Goal: Task Accomplishment & Management: Manage account settings

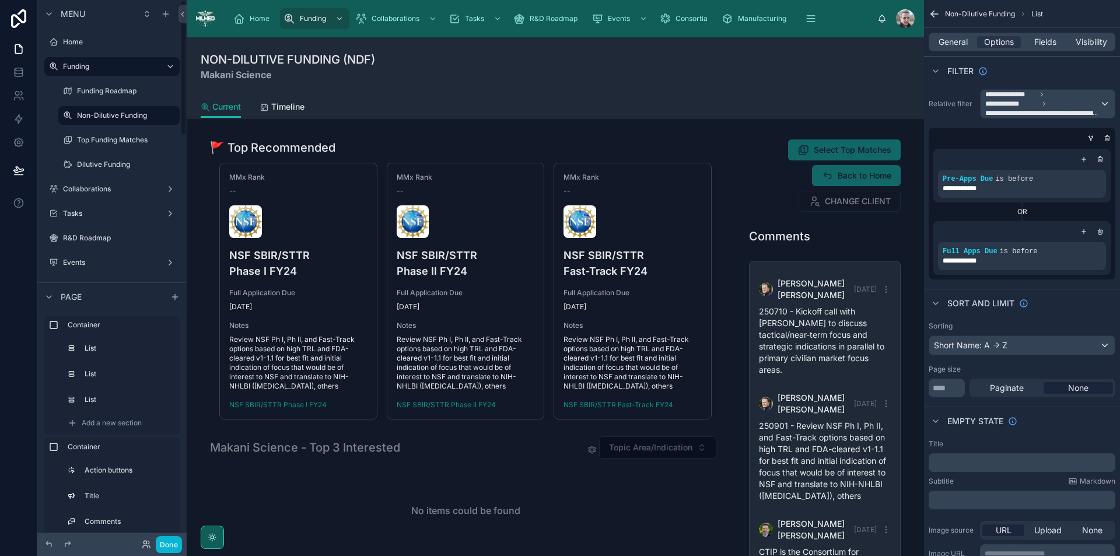
scroll to position [649, 0]
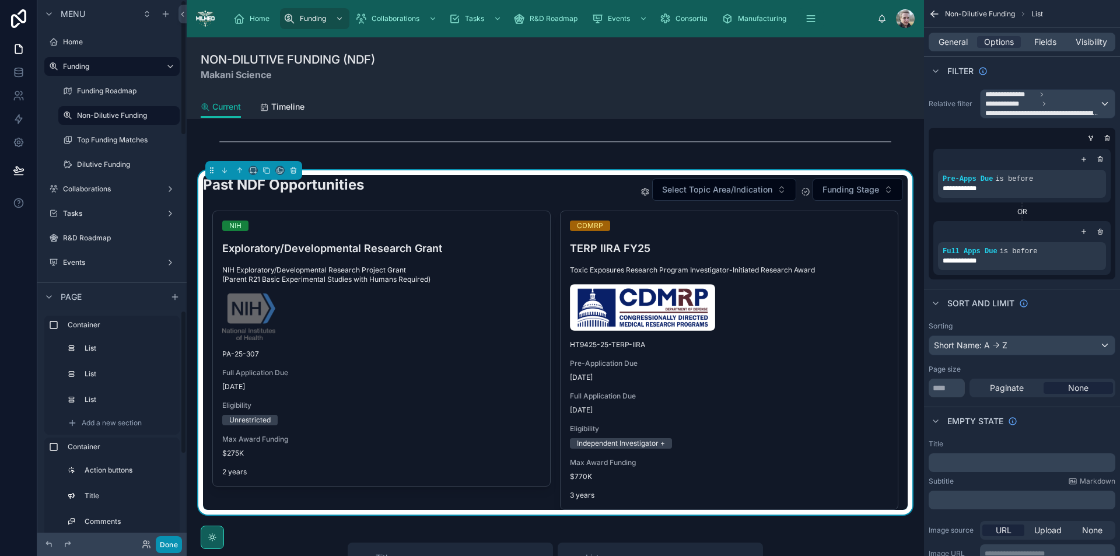
click at [166, 542] on button "Done" at bounding box center [169, 544] width 26 height 17
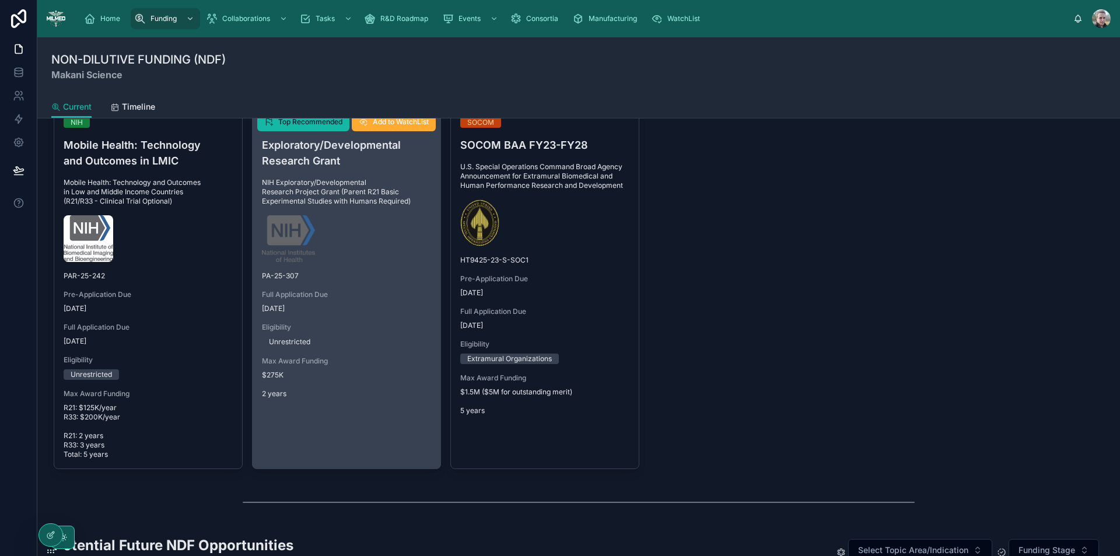
scroll to position [642, 0]
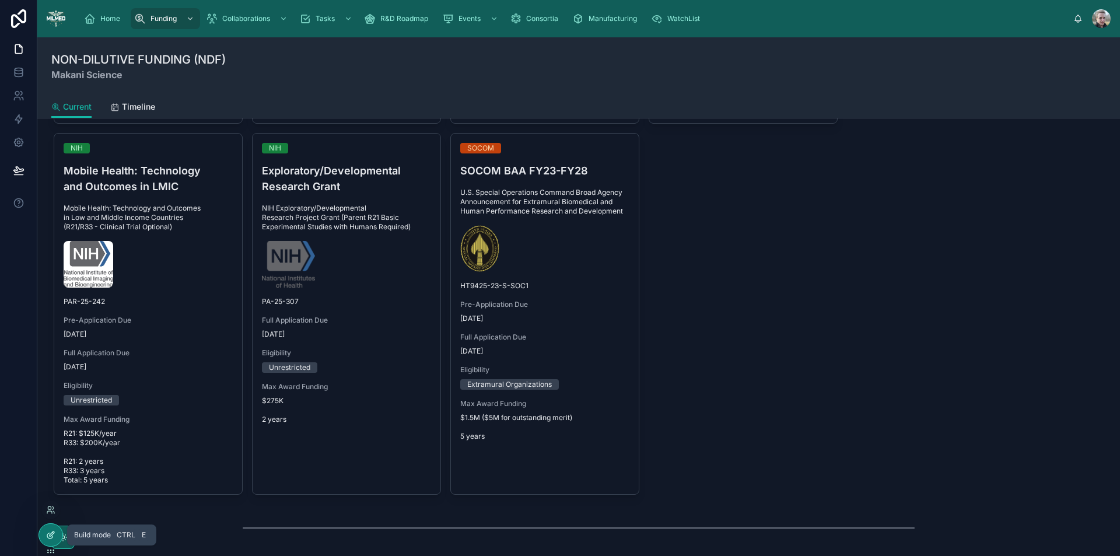
click at [54, 533] on icon at bounding box center [50, 534] width 9 height 9
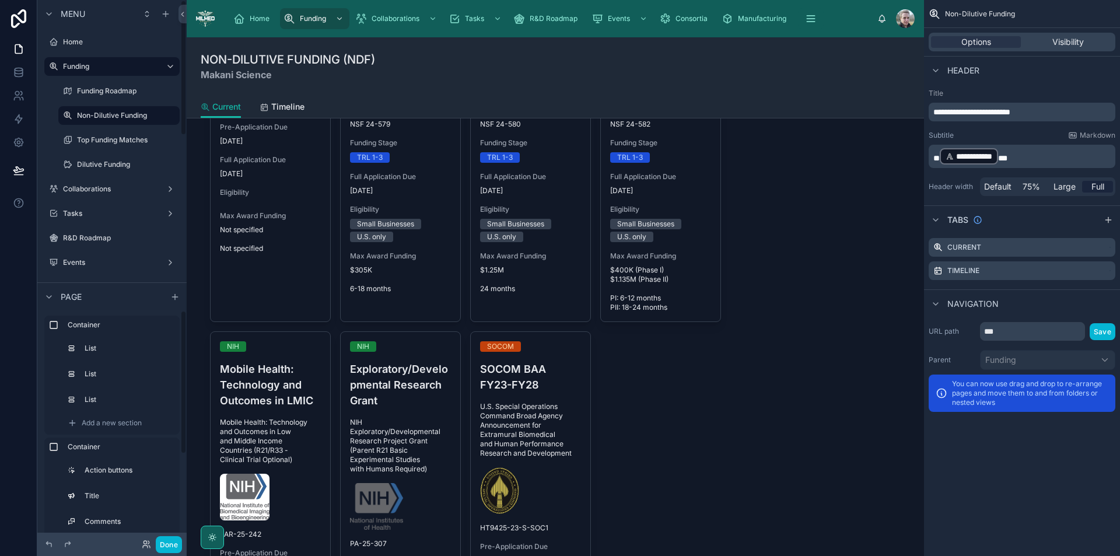
scroll to position [649, 0]
click at [800, 237] on div at bounding box center [825, 112] width 180 height 1253
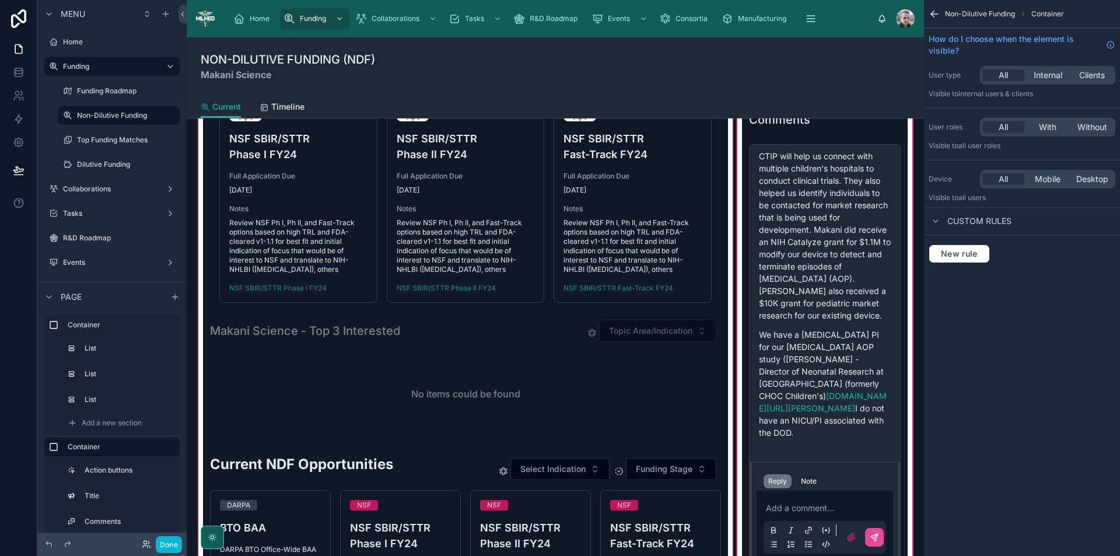
scroll to position [292, 0]
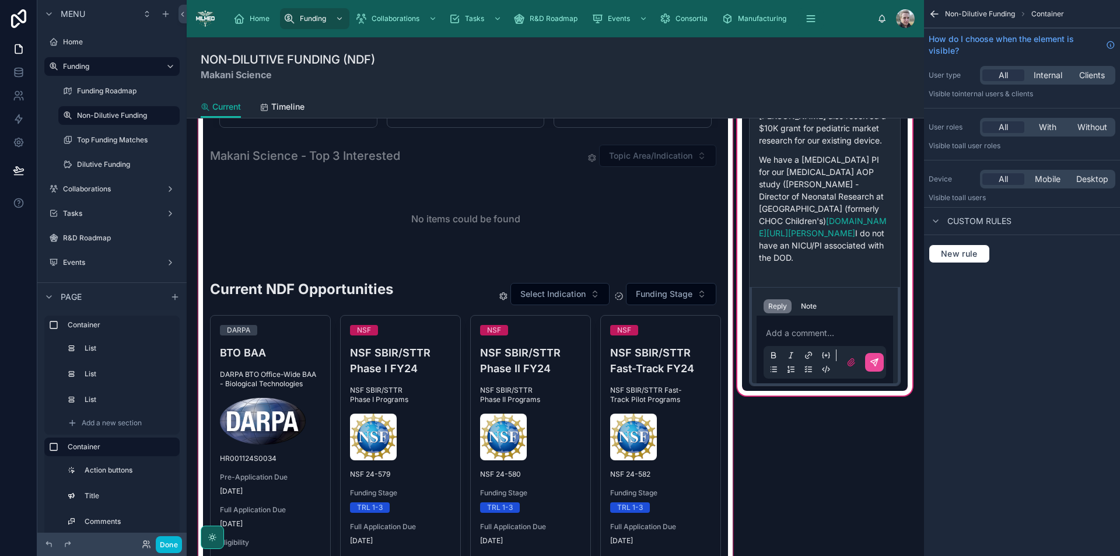
click at [678, 261] on div at bounding box center [465, 462] width 539 height 1253
click at [430, 307] on div at bounding box center [465, 462] width 539 height 1253
click at [433, 305] on div at bounding box center [465, 462] width 539 height 1253
click at [432, 302] on div at bounding box center [465, 462] width 539 height 1253
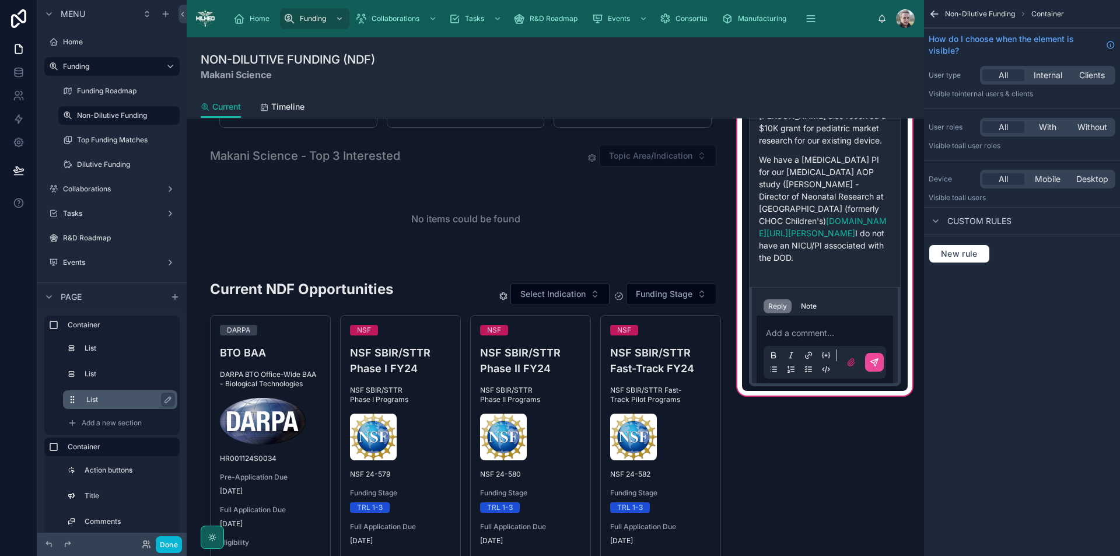
click at [102, 393] on div "List" at bounding box center [129, 400] width 86 height 14
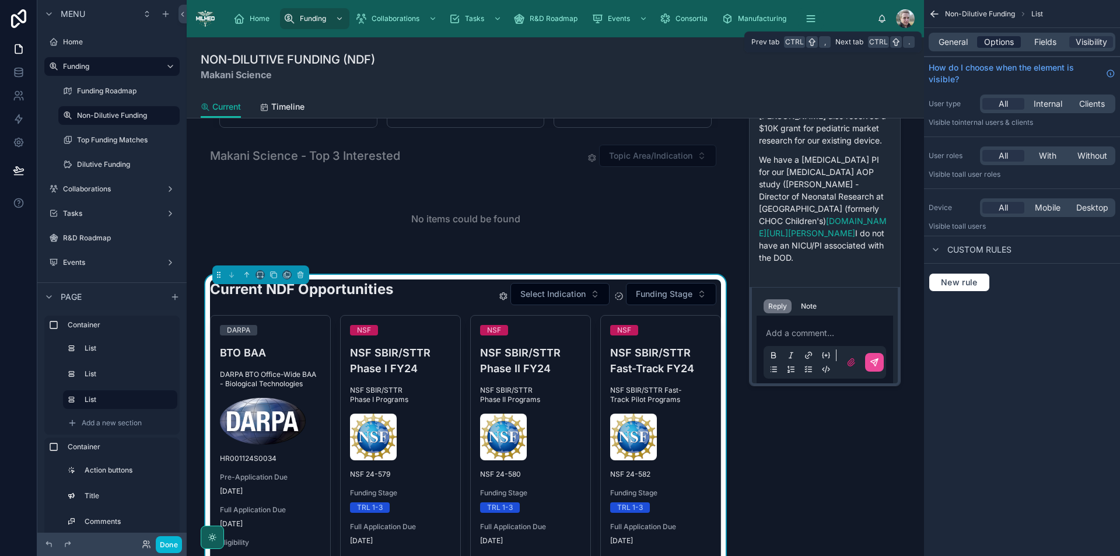
click at [998, 40] on span "Options" at bounding box center [999, 42] width 30 height 12
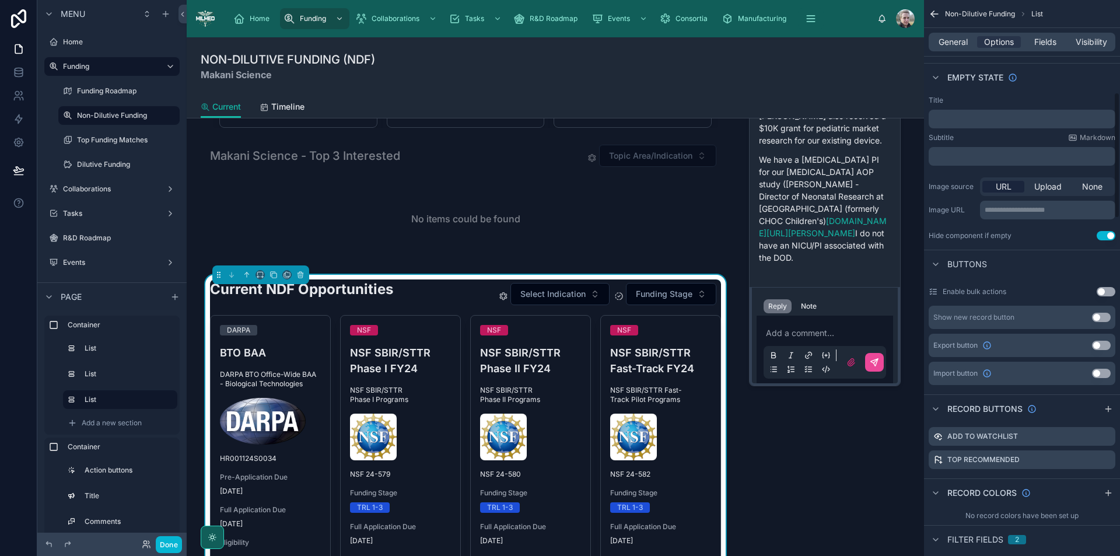
scroll to position [408, 0]
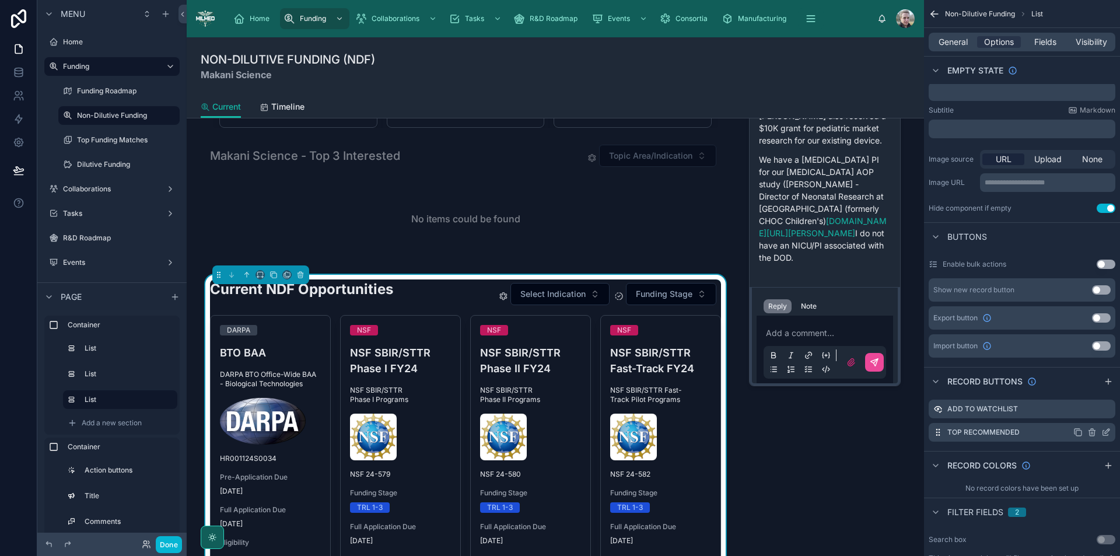
click at [1079, 435] on icon "scrollable content" at bounding box center [1077, 432] width 9 height 9
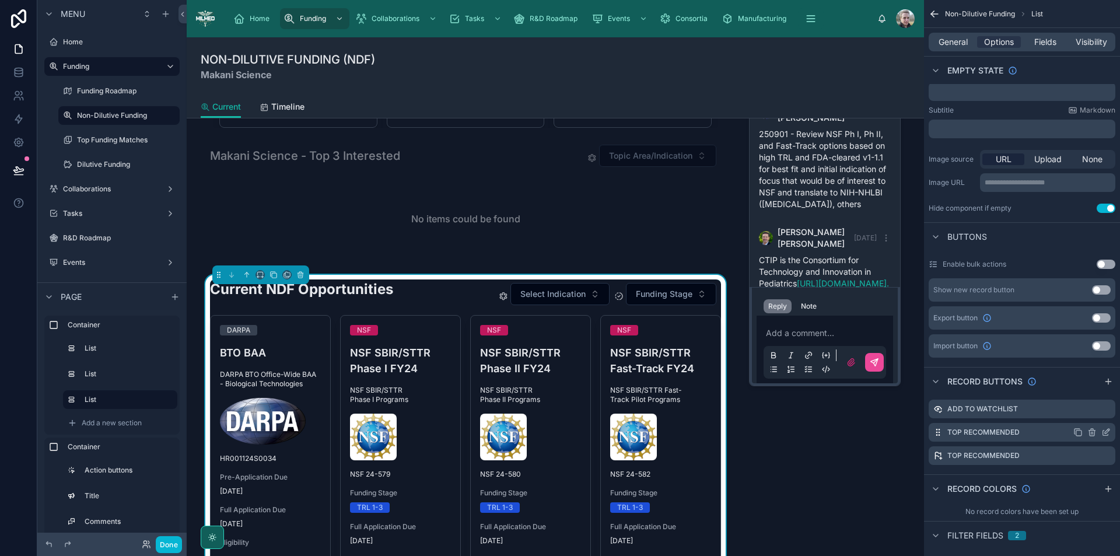
scroll to position [649, 0]
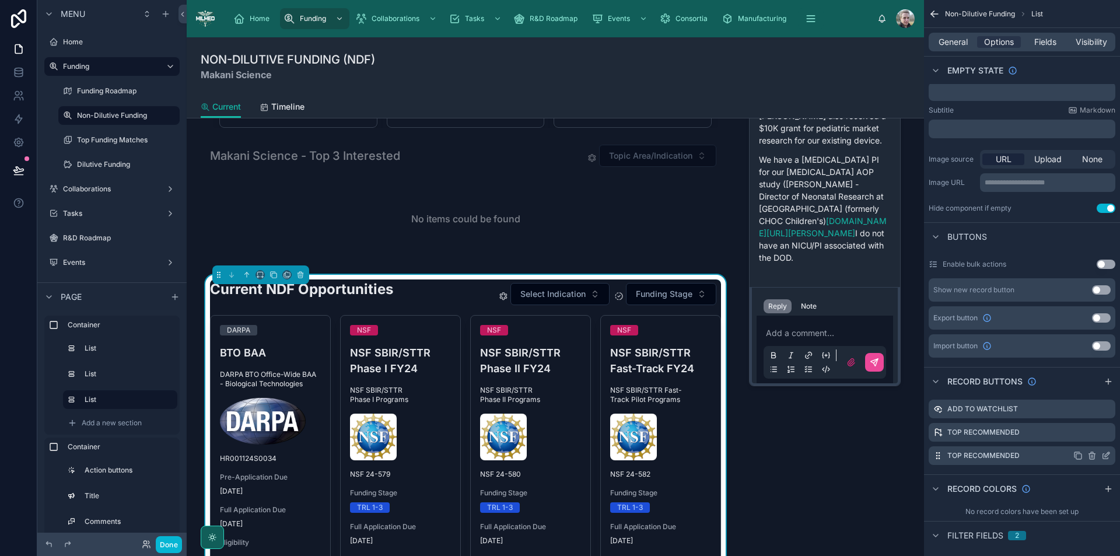
click at [1105, 454] on icon "scrollable content" at bounding box center [1105, 455] width 9 height 9
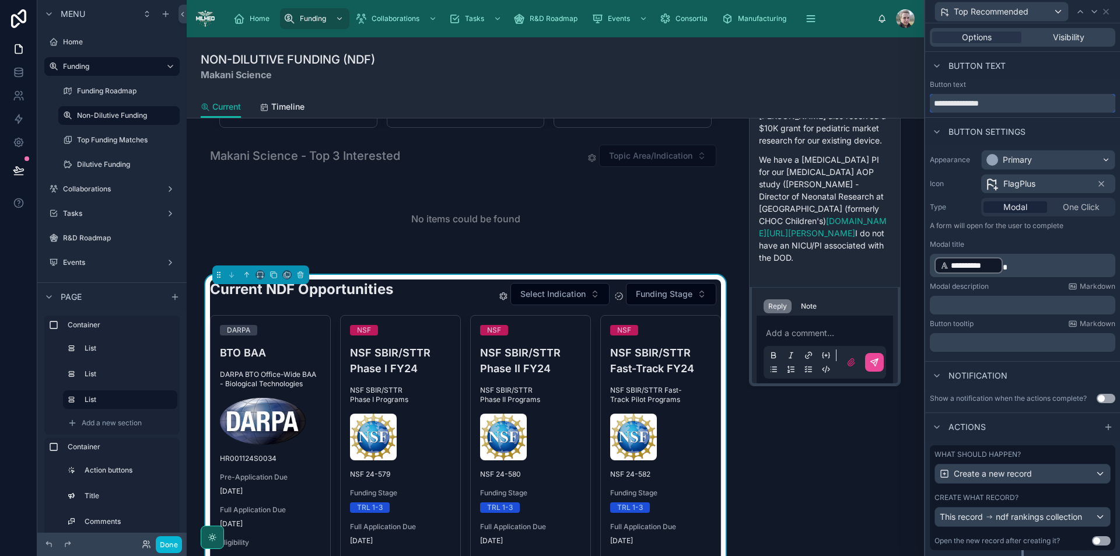
drag, startPoint x: 1021, startPoint y: 106, endPoint x: 881, endPoint y: 106, distance: 140.0
click at [881, 106] on div "**********" at bounding box center [560, 278] width 1120 height 556
type input "**********"
click at [1019, 182] on span "FlagPlus" at bounding box center [1019, 184] width 32 height 12
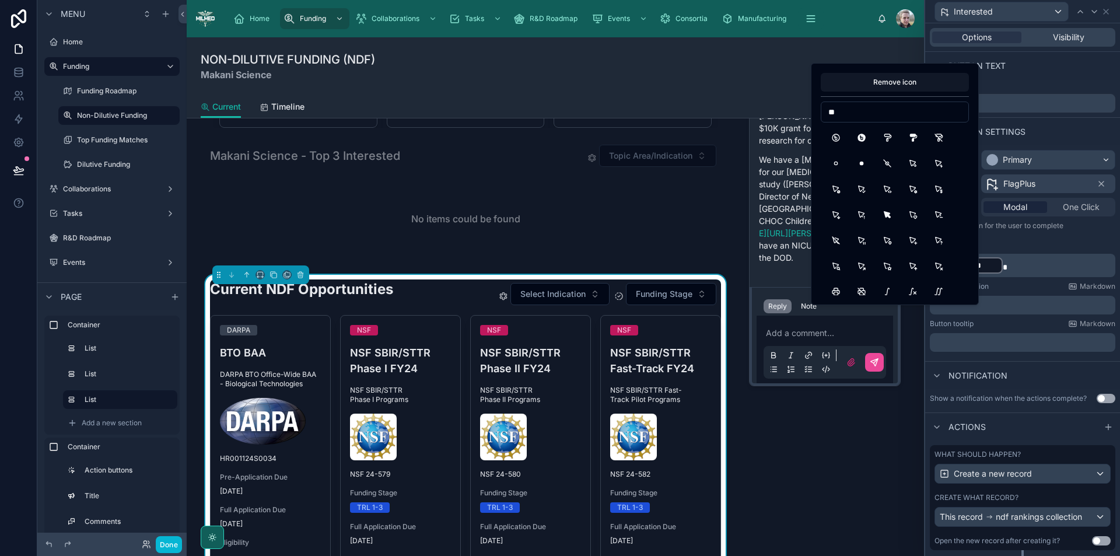
type input "*"
type input "*****"
click at [860, 135] on button "Checkbox" at bounding box center [861, 137] width 21 height 21
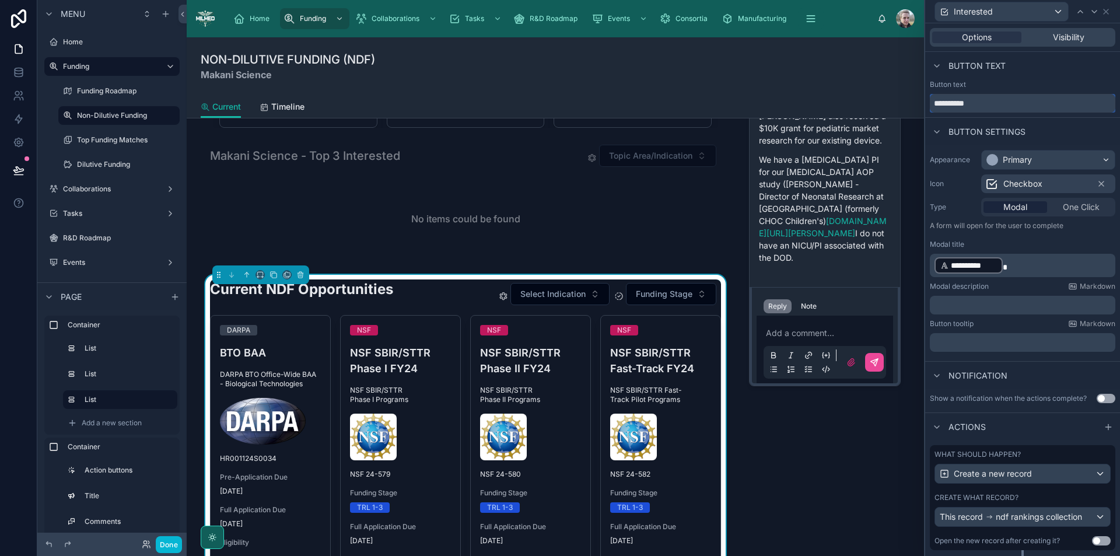
click at [1010, 104] on input "**********" at bounding box center [1022, 103] width 185 height 19
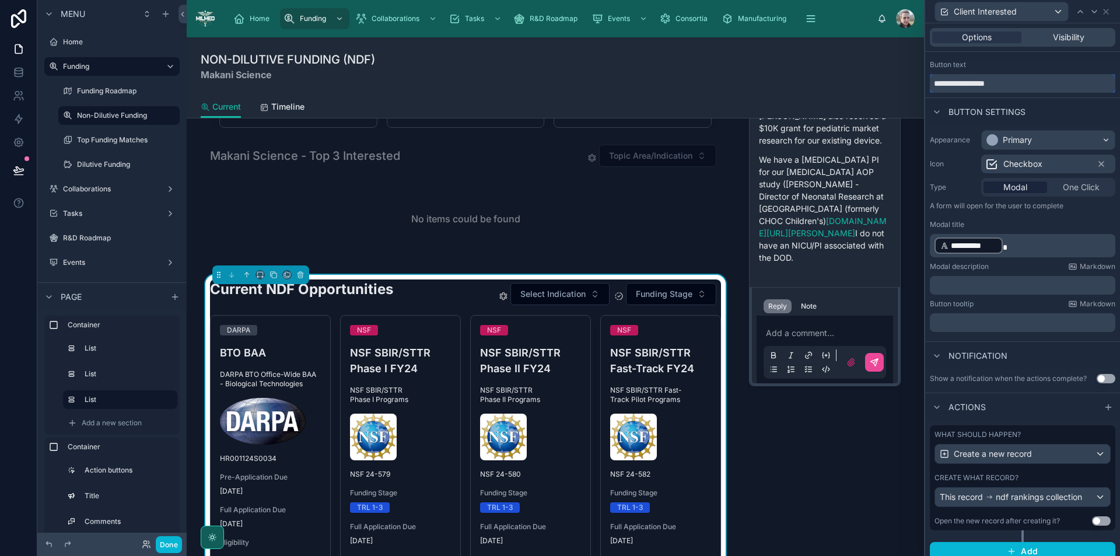
scroll to position [29, 0]
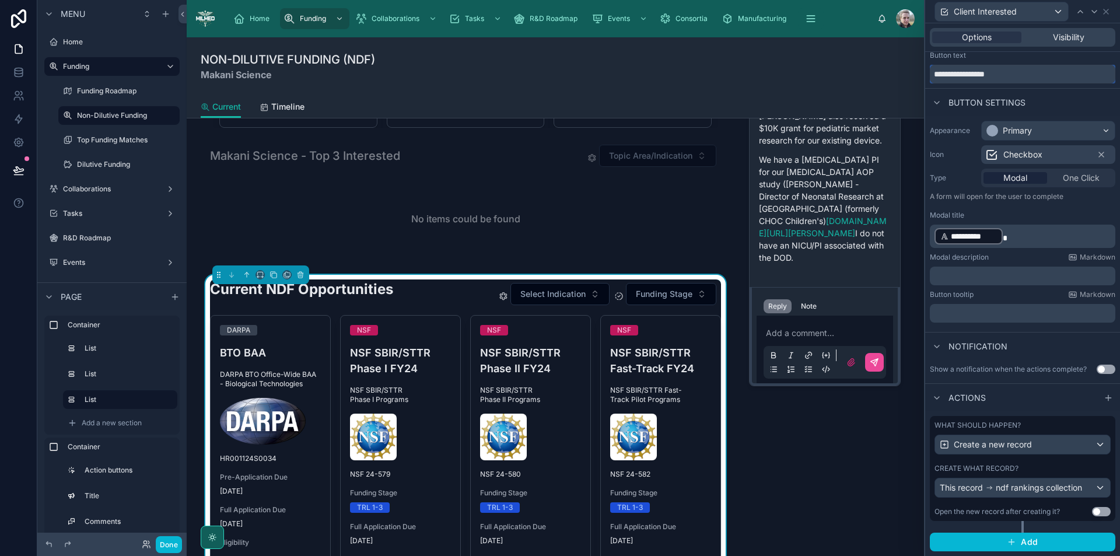
type input "**********"
click at [1033, 487] on span "ndf rankings collection" at bounding box center [1039, 488] width 86 height 12
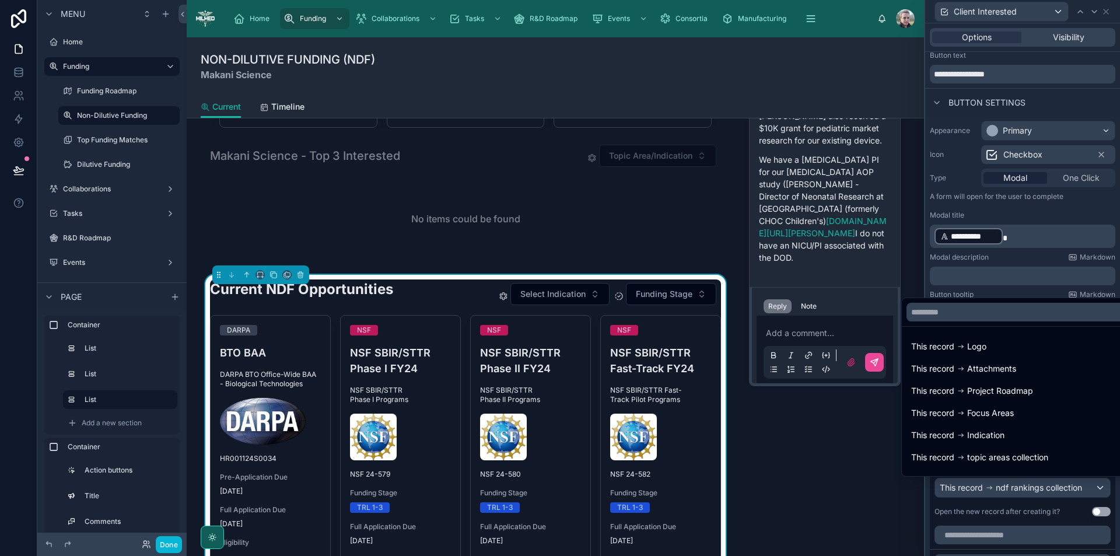
click at [1025, 487] on div at bounding box center [1022, 278] width 195 height 556
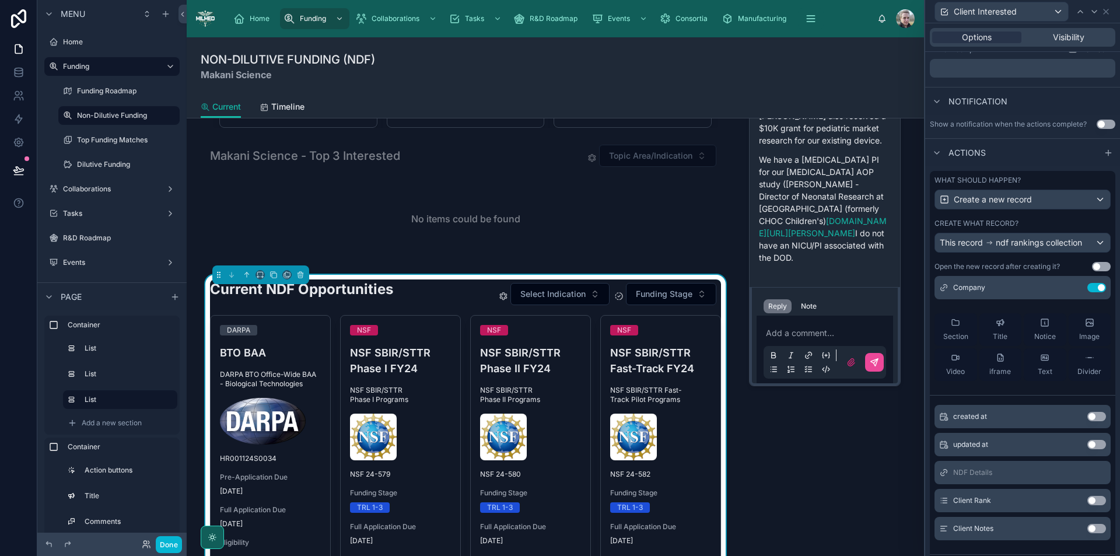
scroll to position [335, 0]
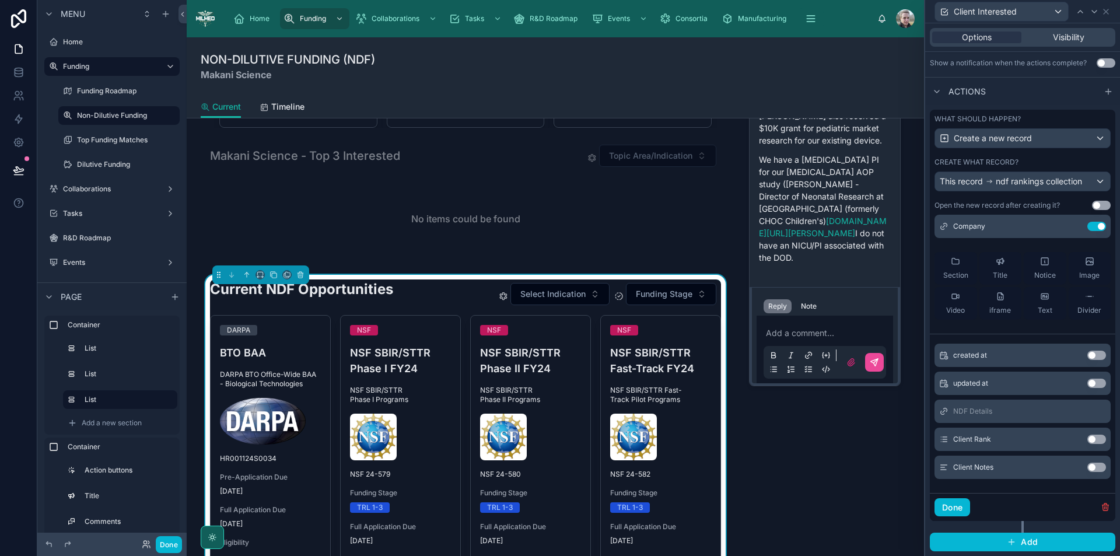
click at [1087, 442] on button "Use setting" at bounding box center [1096, 439] width 19 height 9
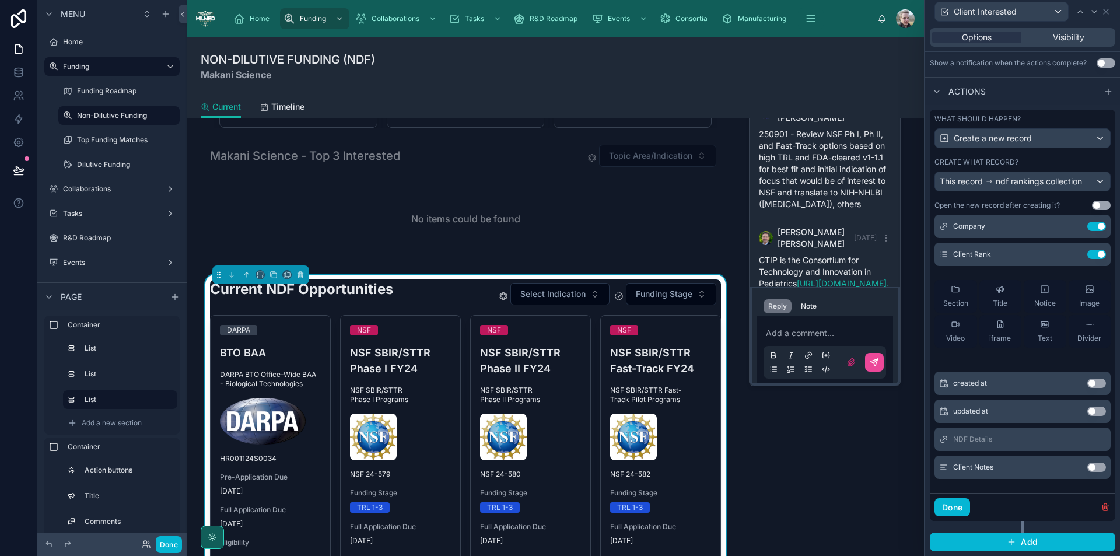
scroll to position [649, 0]
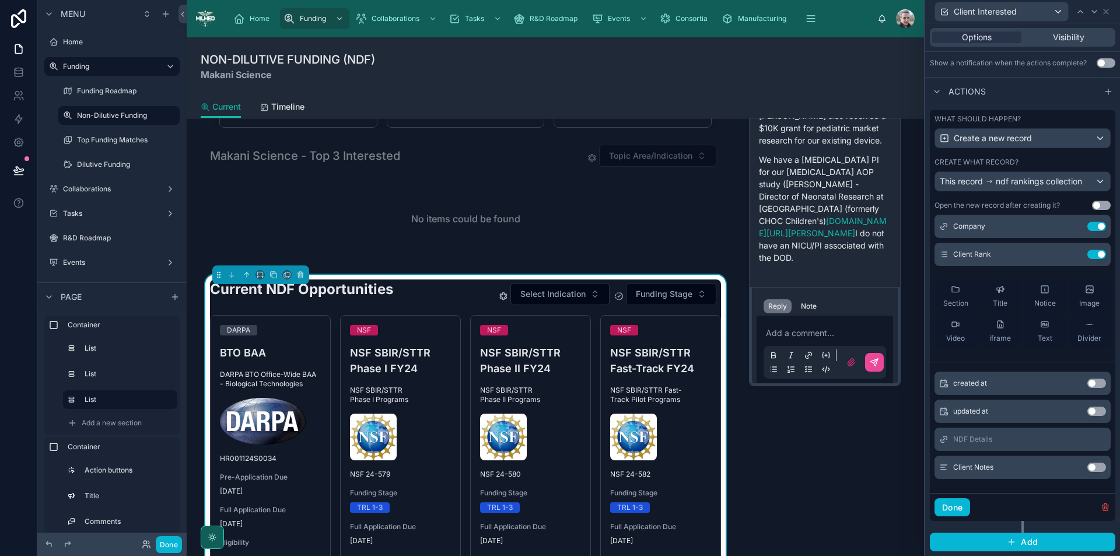
click at [1087, 467] on button "Use setting" at bounding box center [1096, 467] width 19 height 9
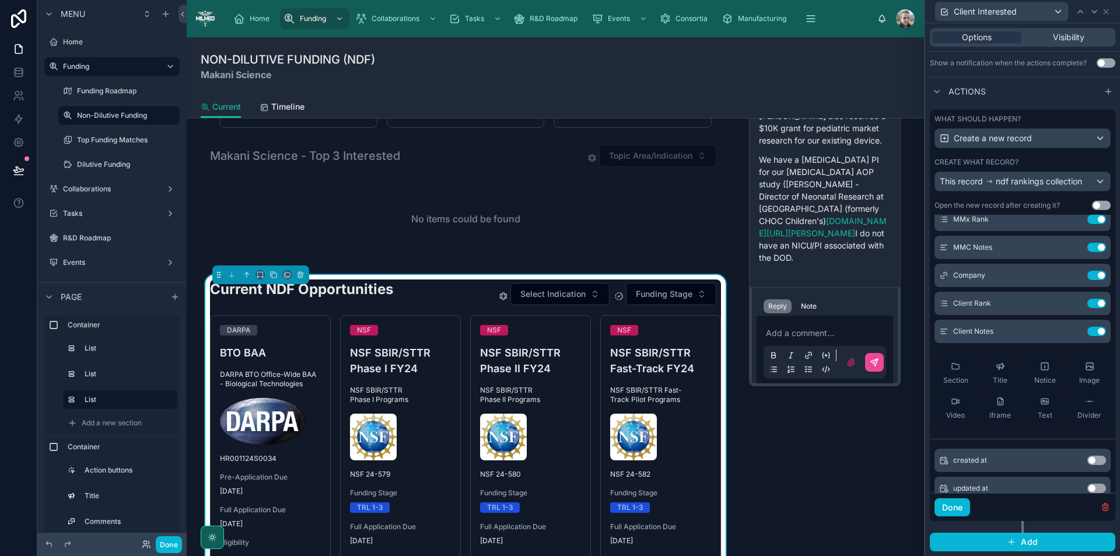
scroll to position [0, 0]
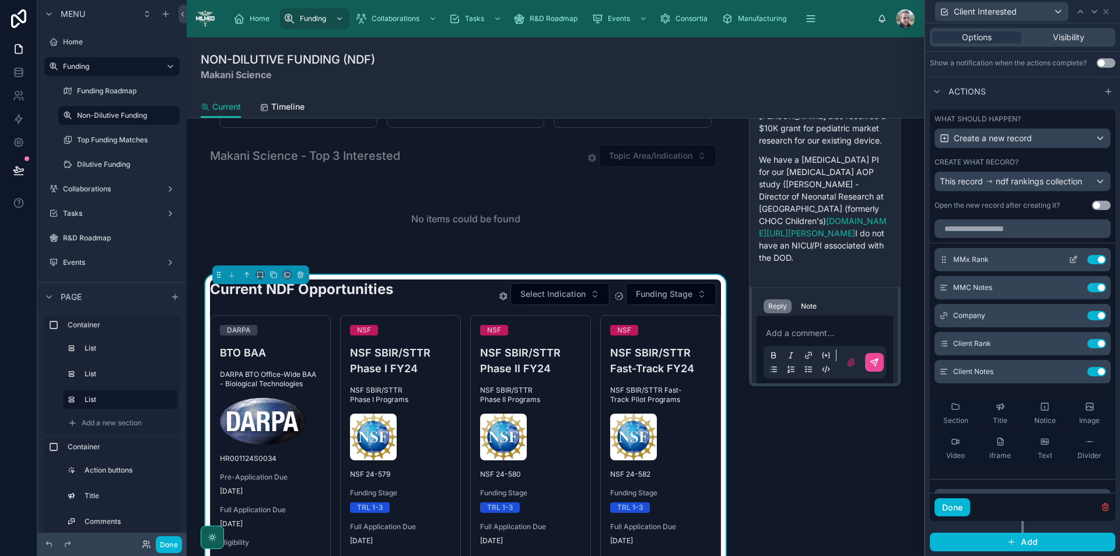
click at [1087, 259] on button "Use setting" at bounding box center [1096, 259] width 19 height 9
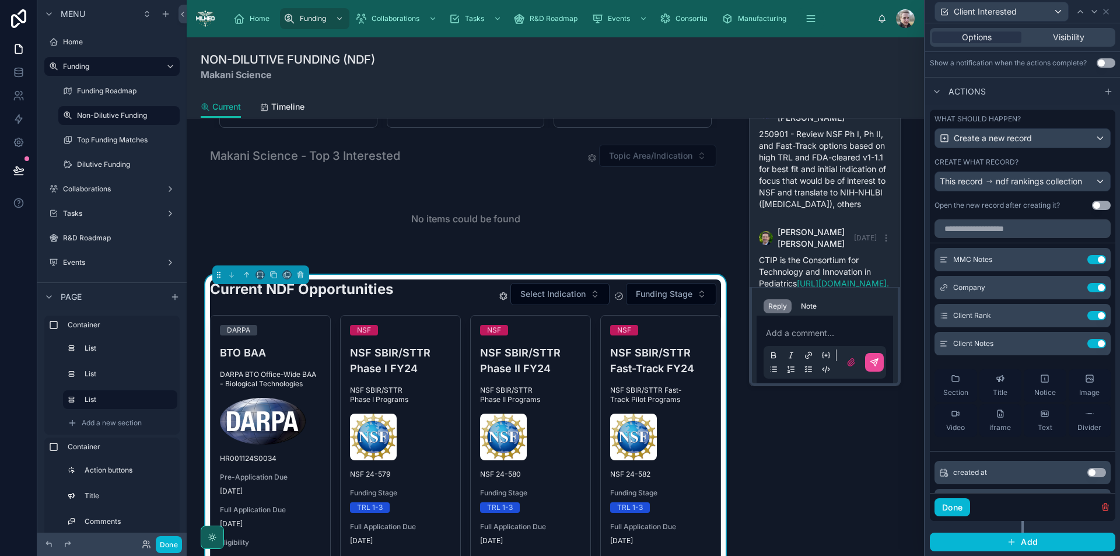
scroll to position [649, 0]
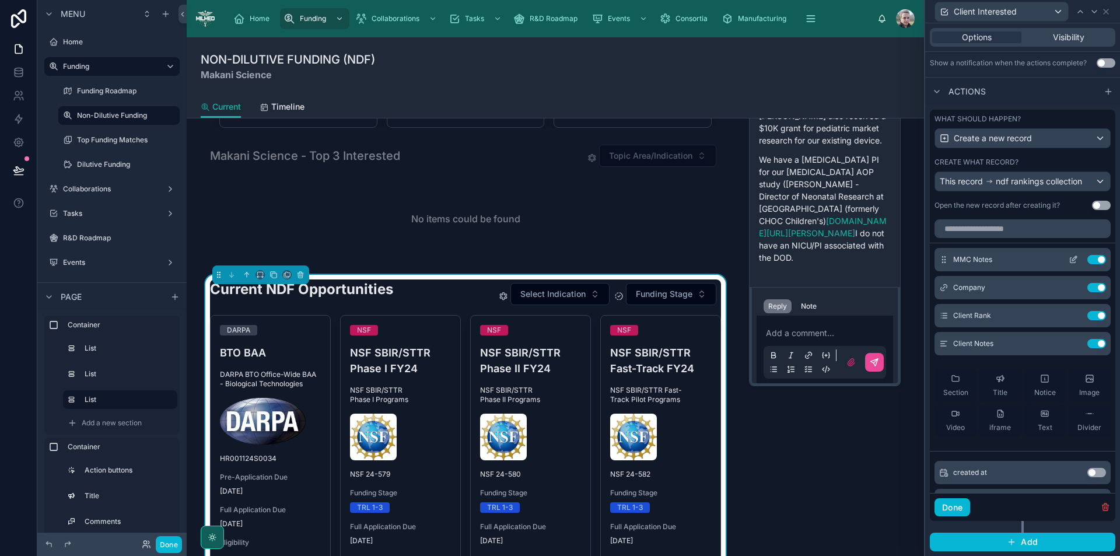
click at [1087, 258] on button "Use setting" at bounding box center [1096, 259] width 19 height 9
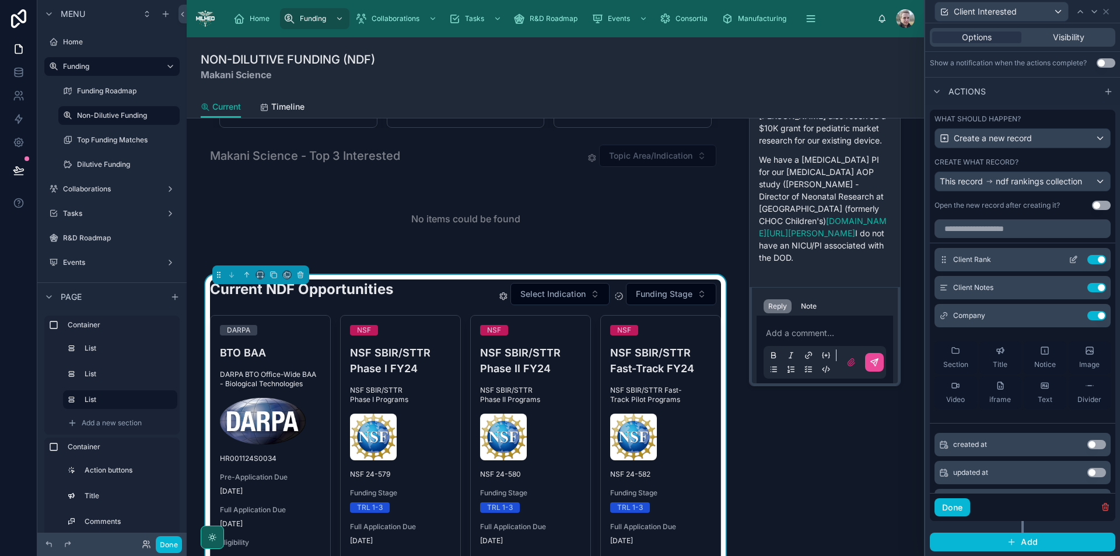
click at [1070, 262] on icon at bounding box center [1072, 260] width 5 height 5
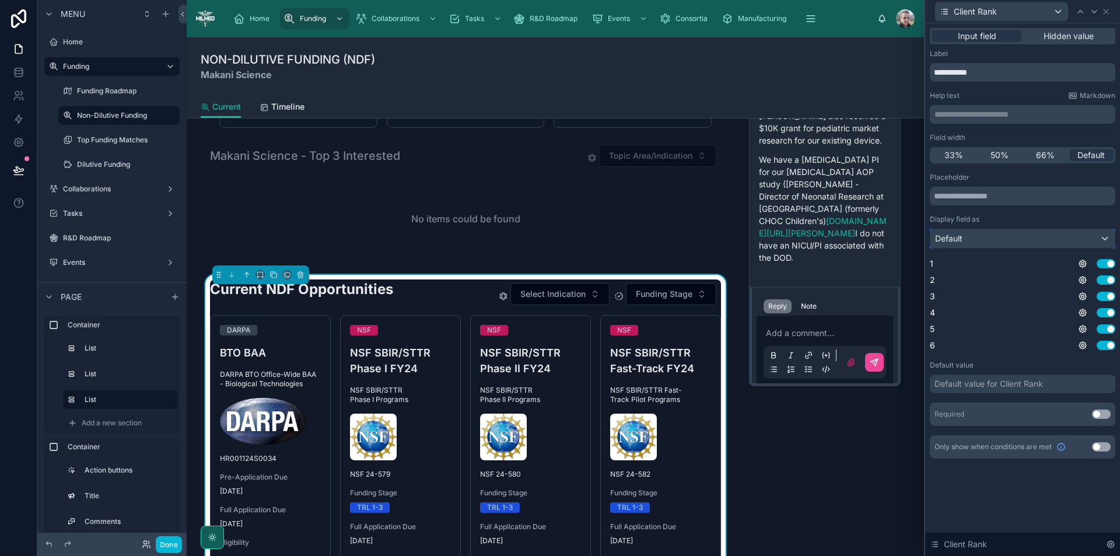
click at [1052, 239] on div "Default" at bounding box center [1022, 238] width 184 height 19
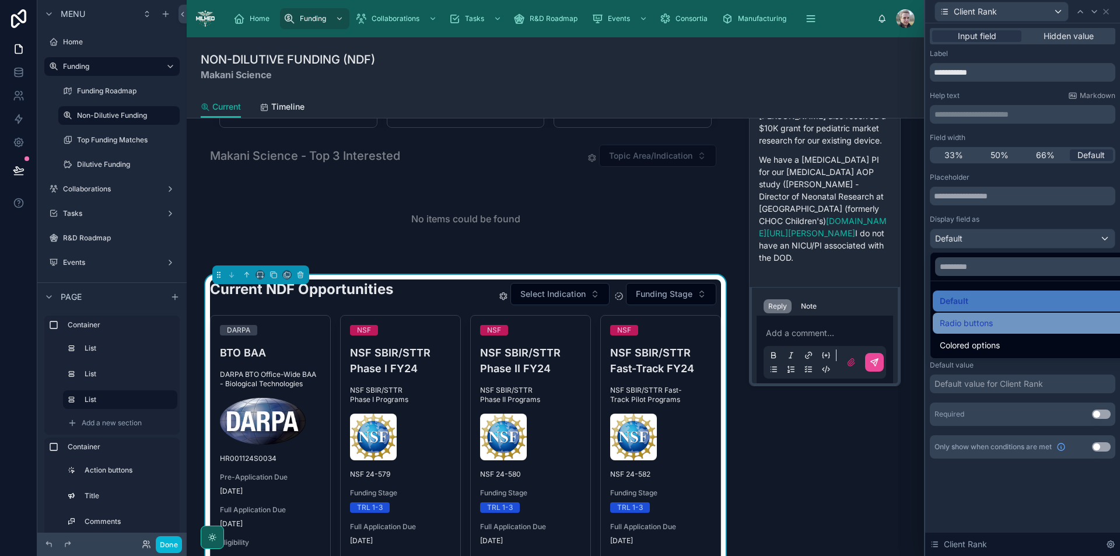
click at [996, 328] on div "Radio buttons" at bounding box center [1036, 323] width 192 height 14
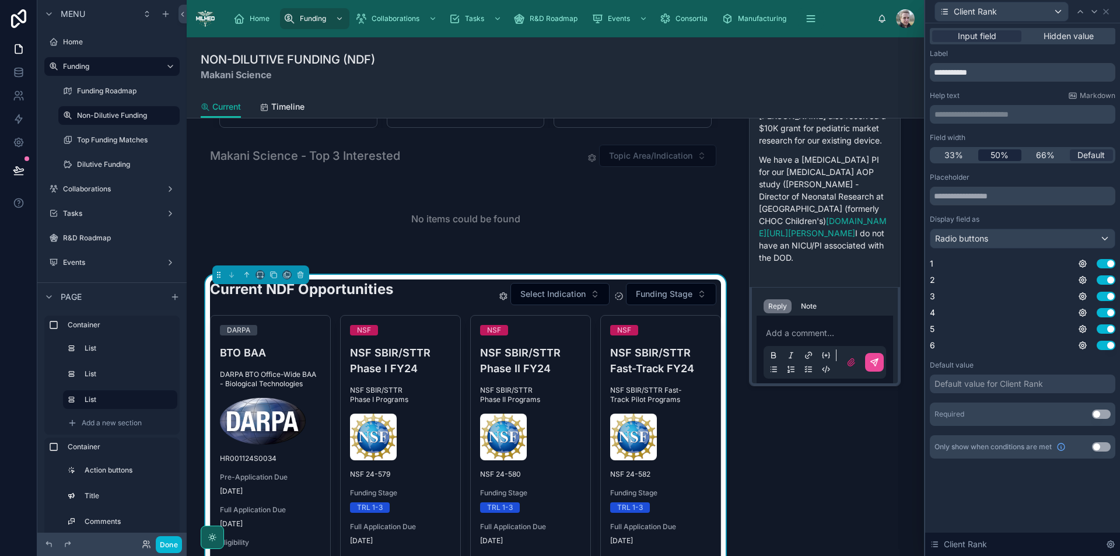
click at [1000, 160] on span "50%" at bounding box center [999, 155] width 18 height 12
click at [996, 12] on span "Client Rank" at bounding box center [975, 12] width 43 height 12
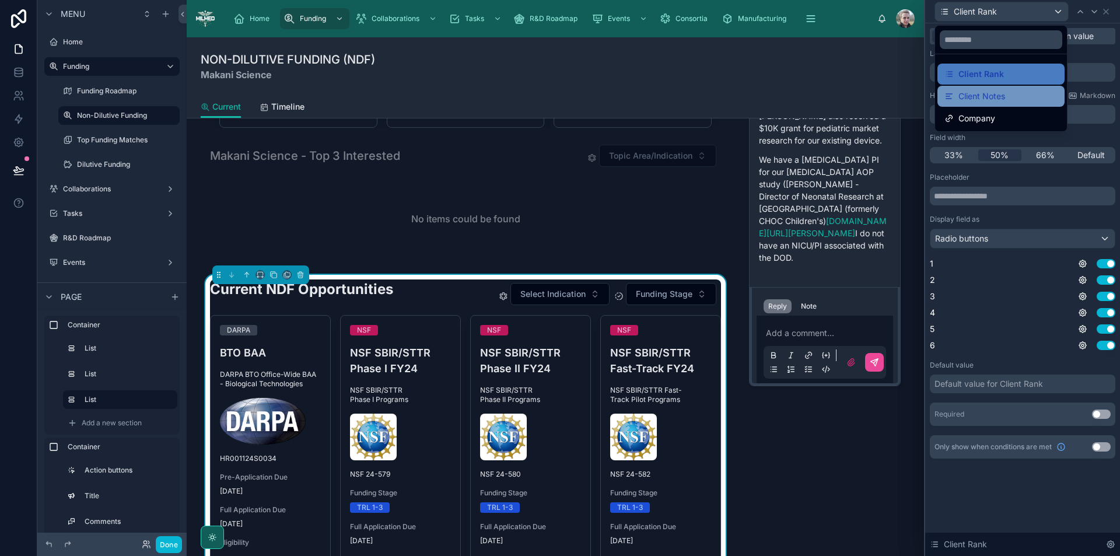
click at [976, 97] on span "Client Notes" at bounding box center [981, 96] width 47 height 14
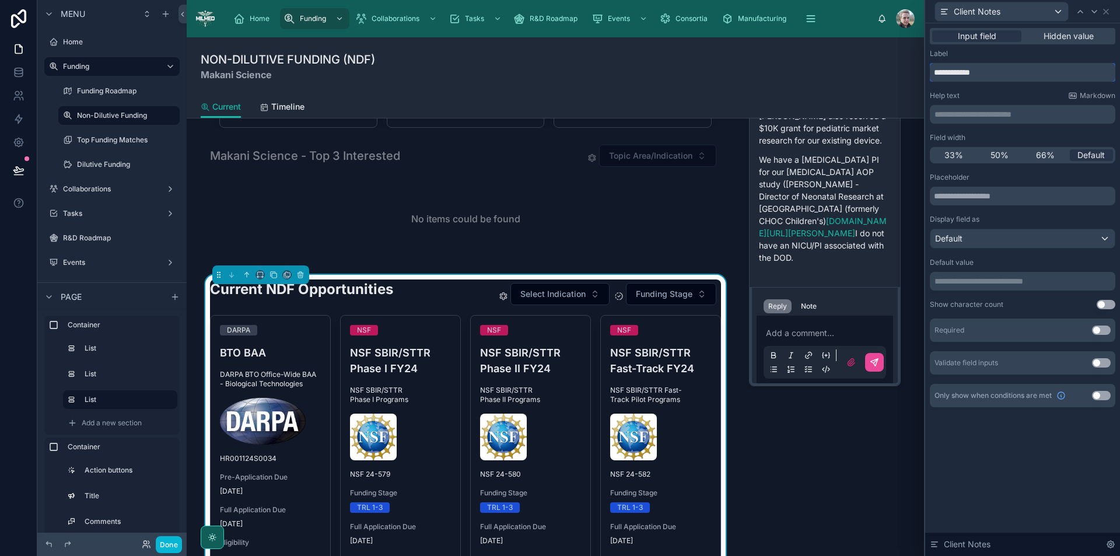
drag, startPoint x: 957, startPoint y: 75, endPoint x: 905, endPoint y: 74, distance: 51.9
click at [905, 74] on div "**********" at bounding box center [560, 278] width 1120 height 556
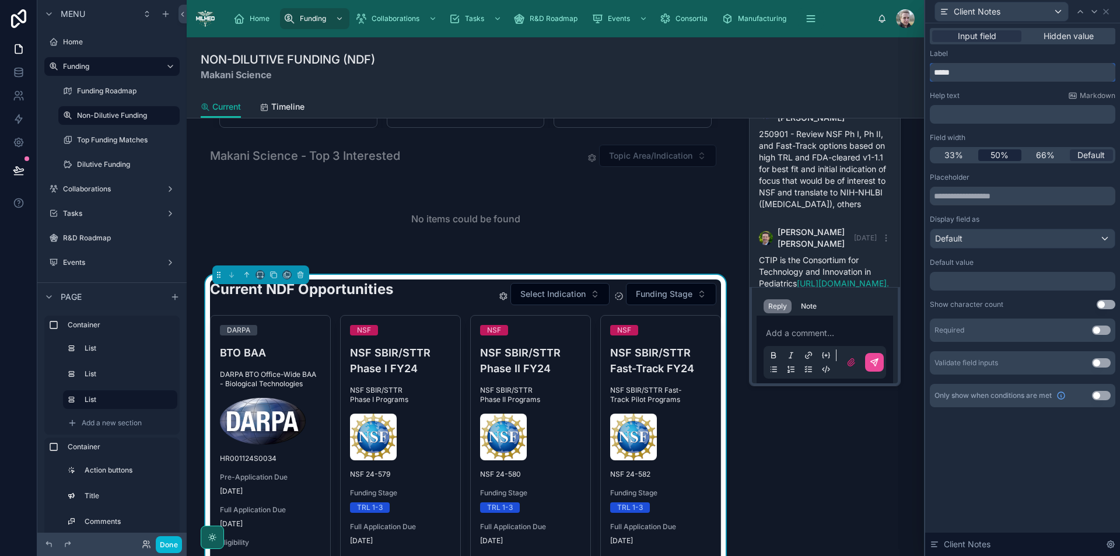
type input "*****"
click at [1007, 151] on span "50%" at bounding box center [999, 155] width 18 height 12
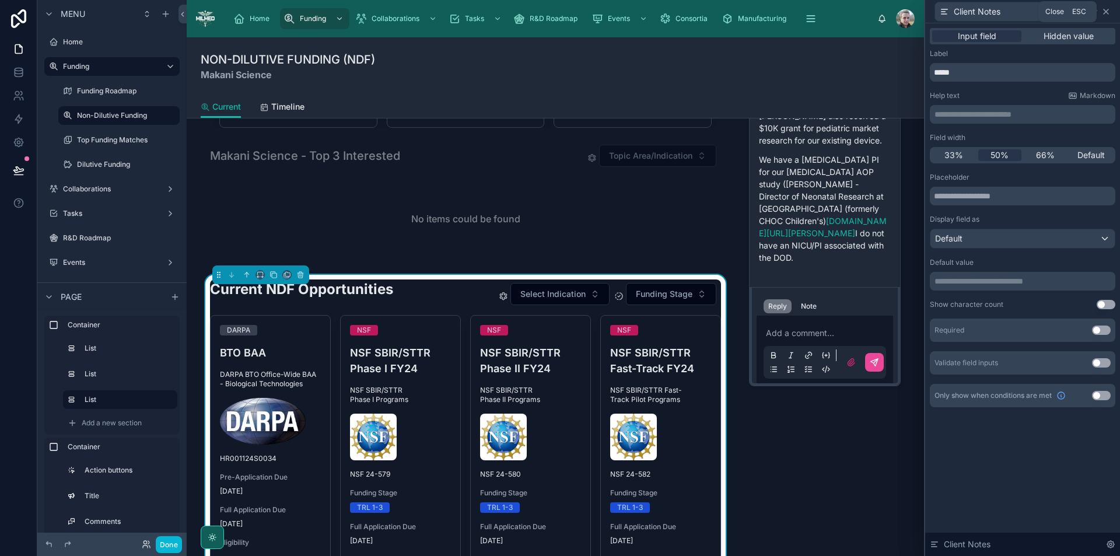
click at [1106, 15] on icon at bounding box center [1105, 11] width 9 height 9
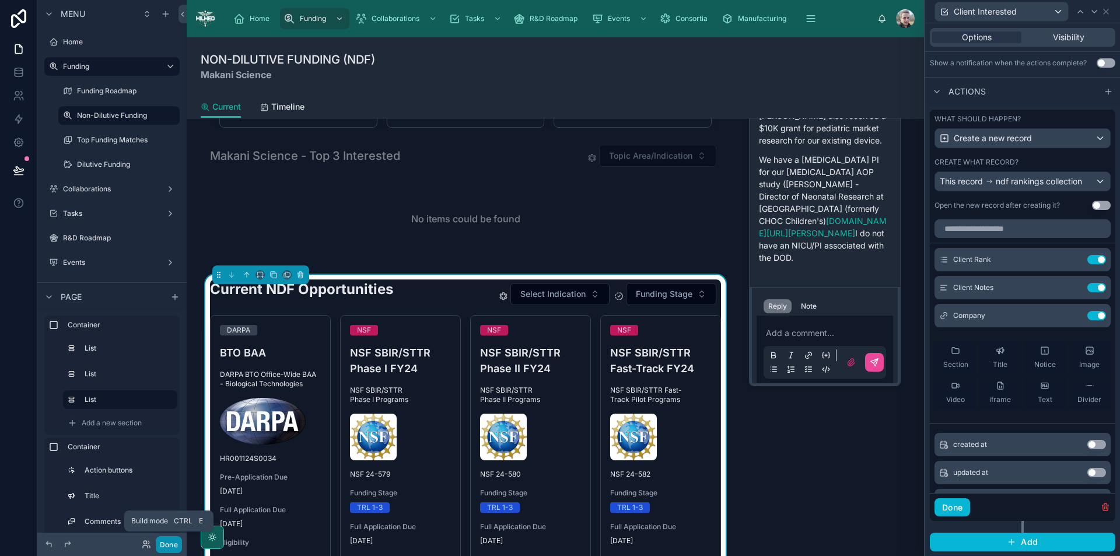
click at [160, 544] on button "Done" at bounding box center [169, 544] width 26 height 17
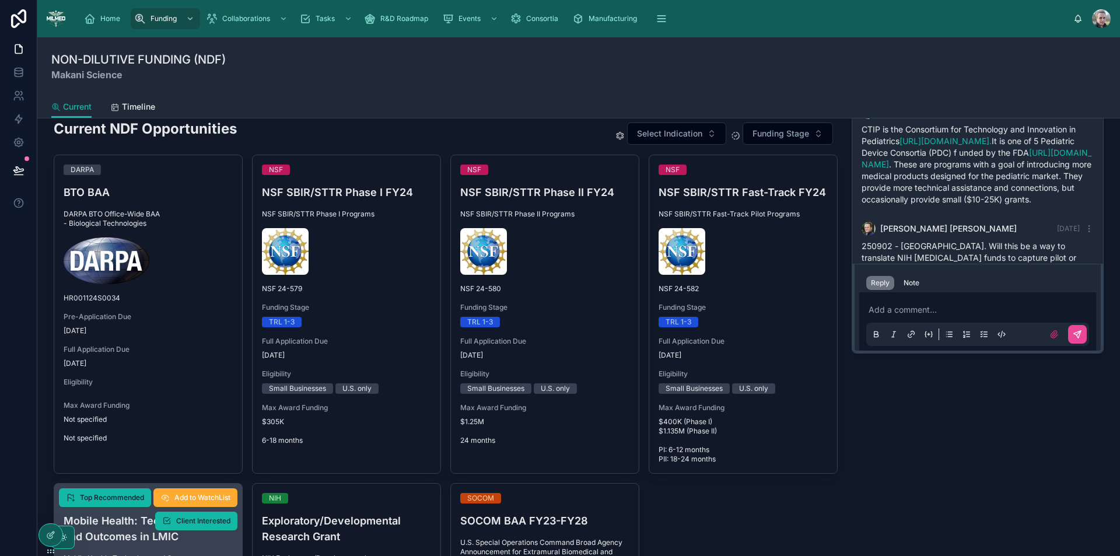
scroll to position [283, 0]
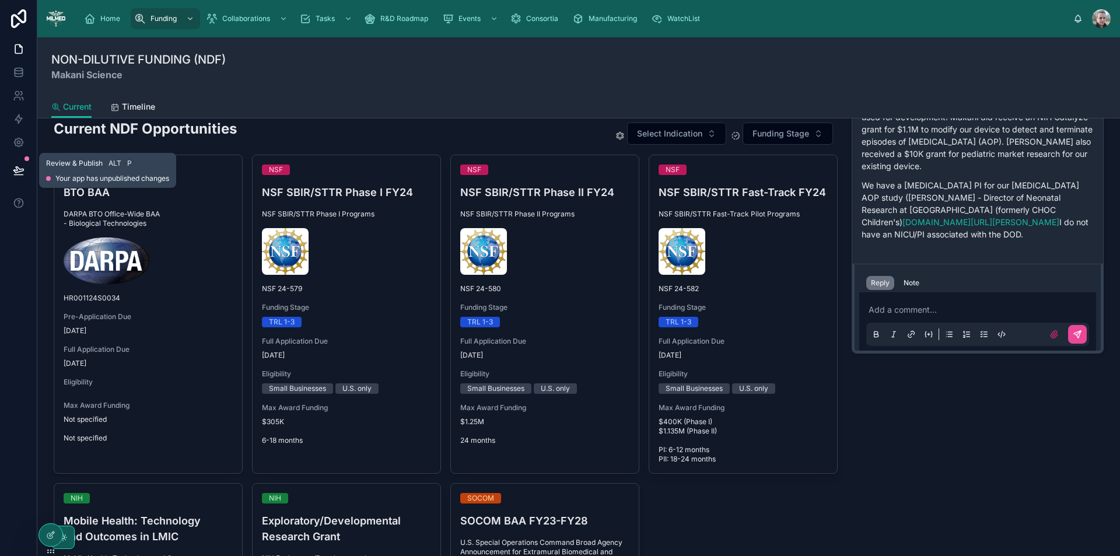
click at [22, 174] on icon at bounding box center [19, 170] width 12 height 12
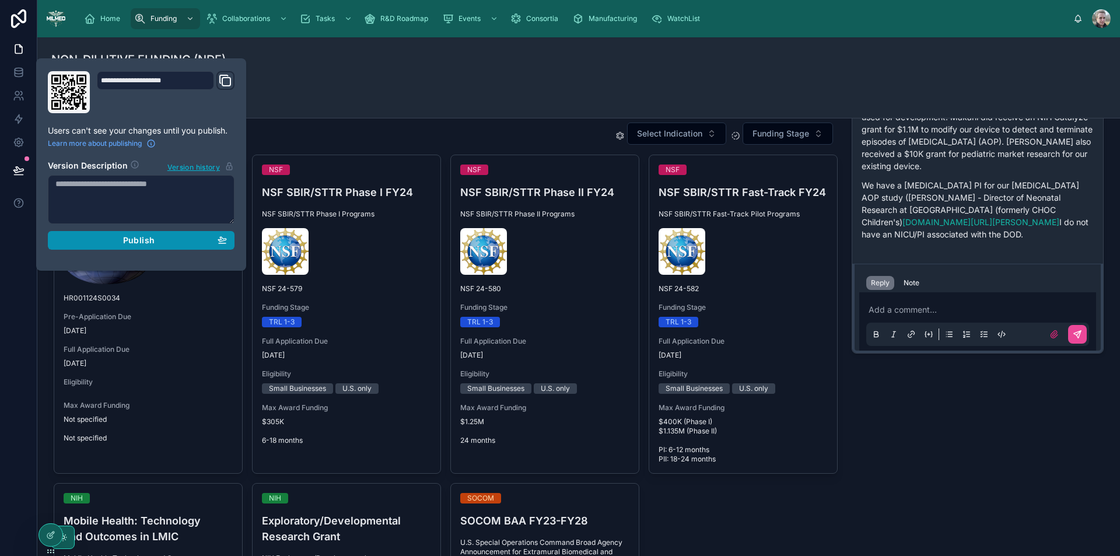
click at [85, 243] on div "Publish" at bounding box center [140, 240] width 171 height 10
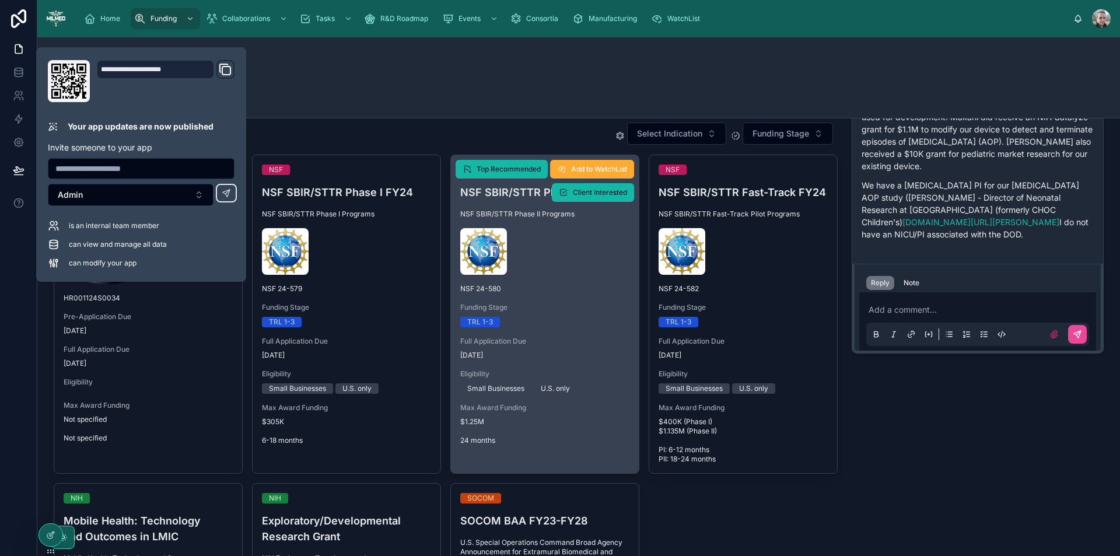
scroll to position [467, 0]
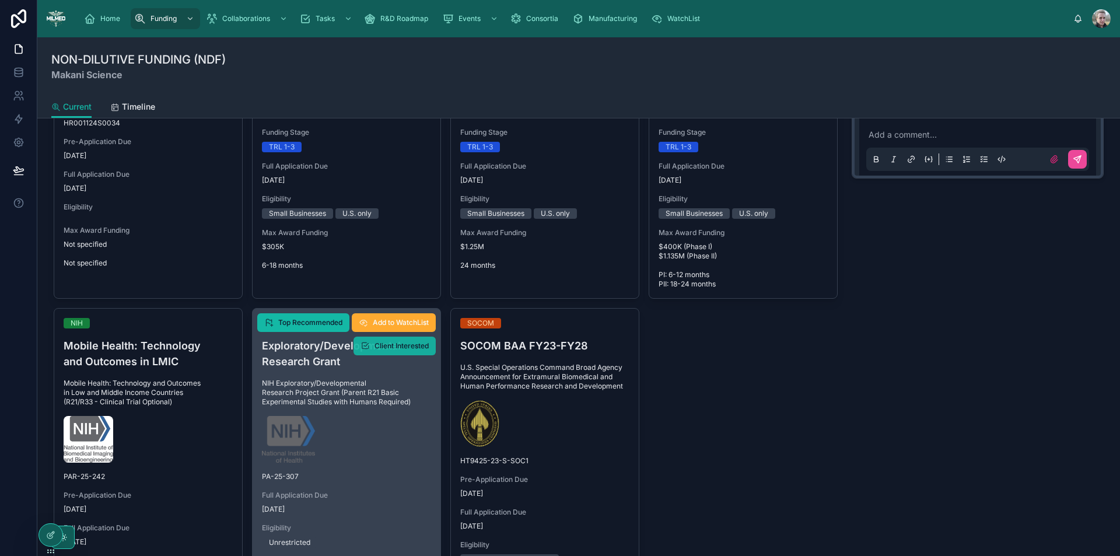
click at [385, 344] on span "Client Interested" at bounding box center [401, 345] width 54 height 9
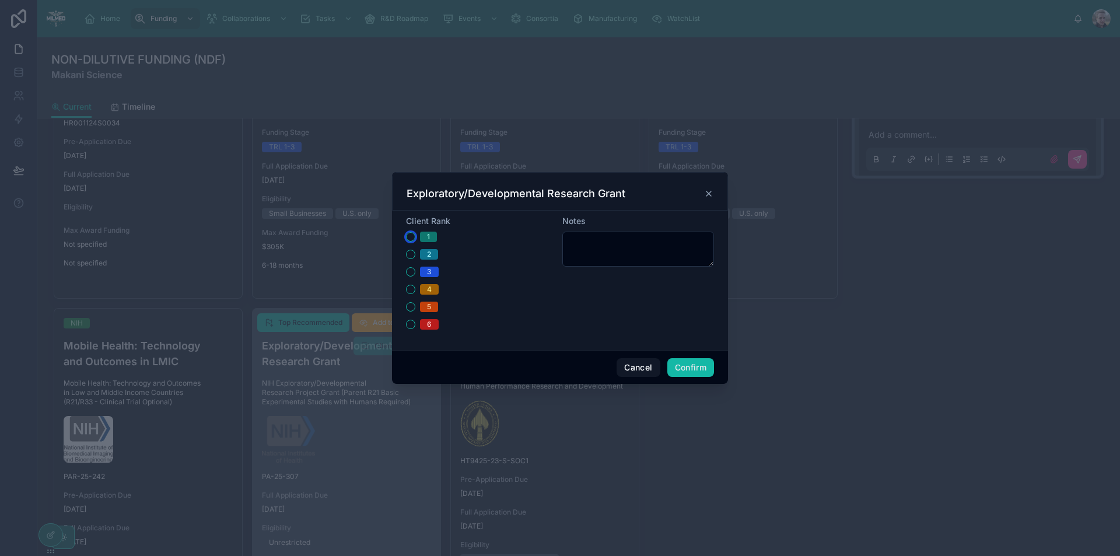
click at [411, 240] on button "1" at bounding box center [410, 236] width 9 height 9
click at [699, 369] on button "Confirm" at bounding box center [690, 367] width 47 height 19
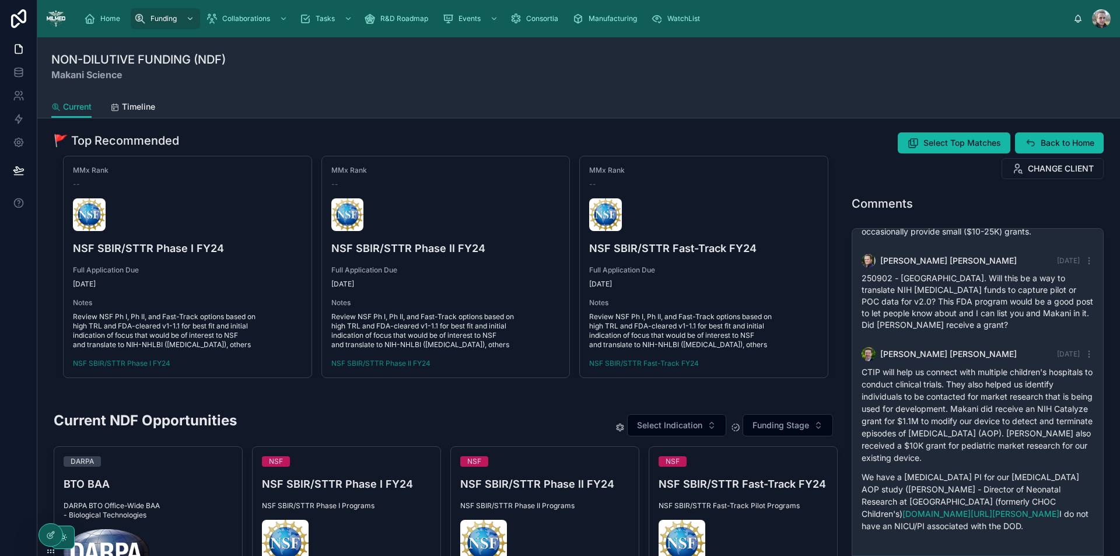
click at [792, 86] on div "NON-DILUTIVE FUNDING (NDF) Makani Science" at bounding box center [578, 66] width 1054 height 58
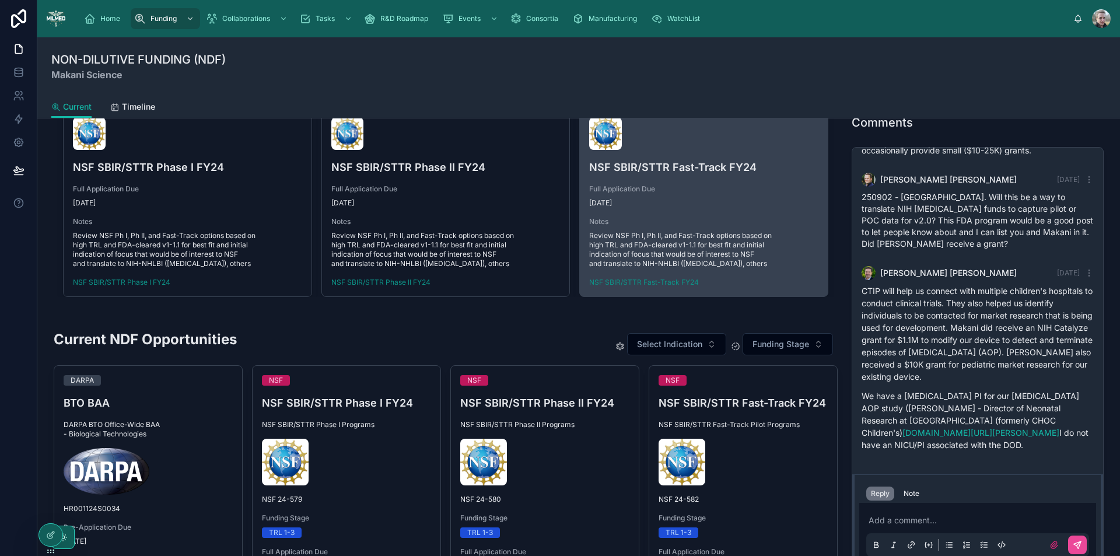
scroll to position [292, 0]
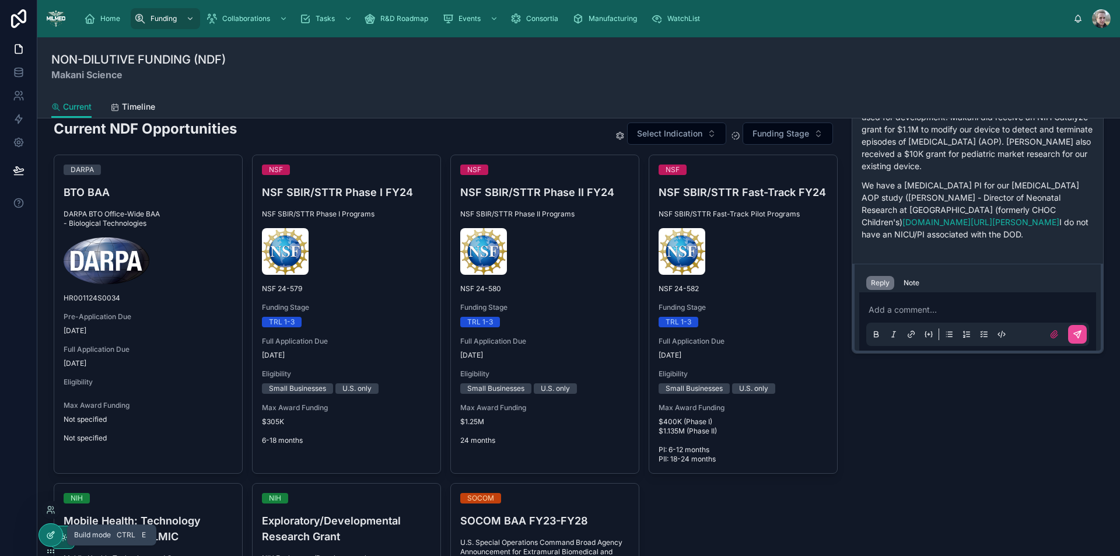
click at [59, 535] on div at bounding box center [50, 535] width 23 height 22
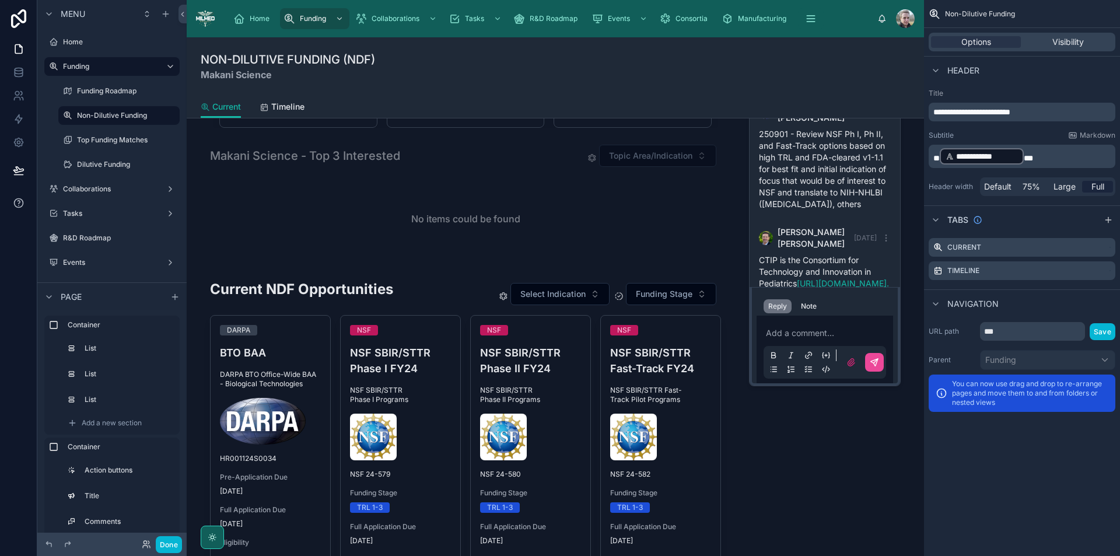
scroll to position [649, 0]
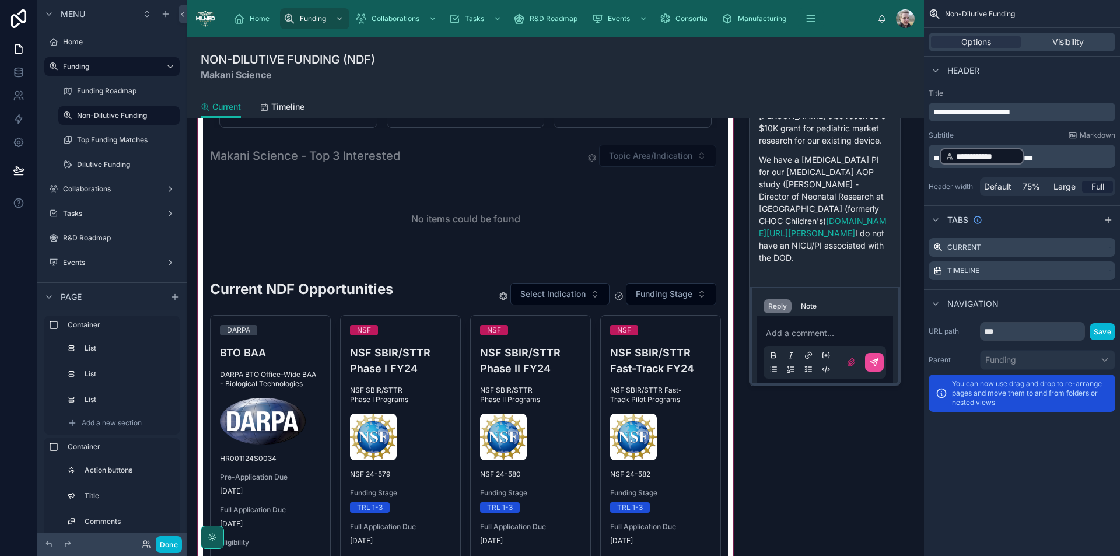
click at [322, 182] on div at bounding box center [465, 462] width 539 height 1253
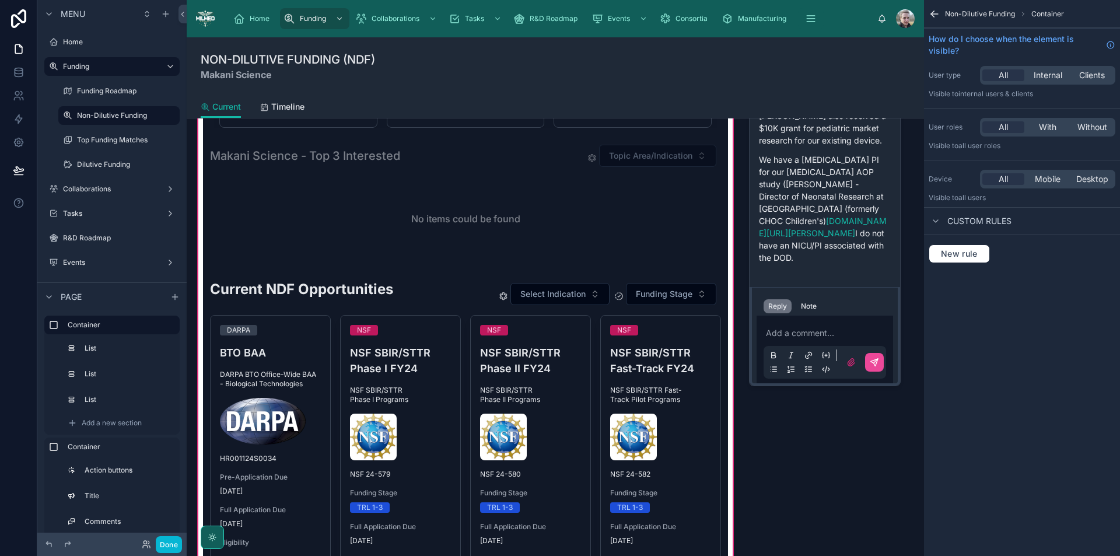
click at [322, 182] on div at bounding box center [465, 203] width 525 height 128
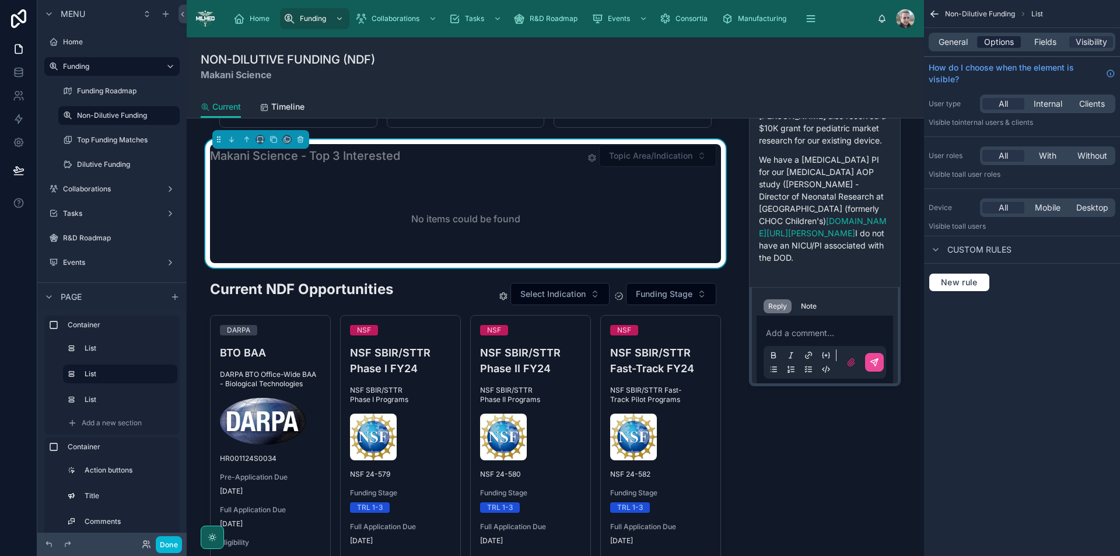
click at [1008, 43] on span "Options" at bounding box center [999, 42] width 30 height 12
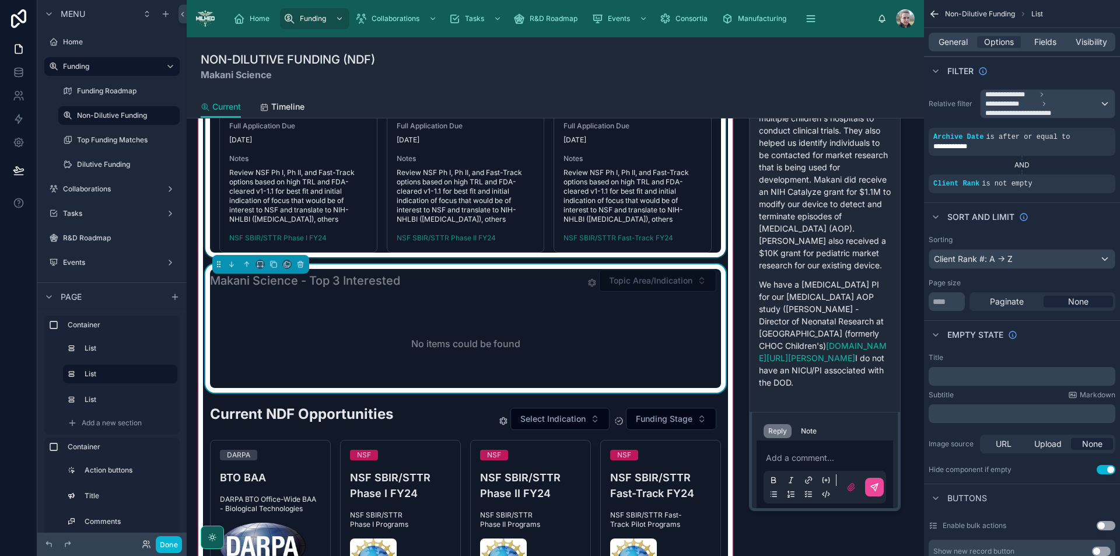
scroll to position [58, 0]
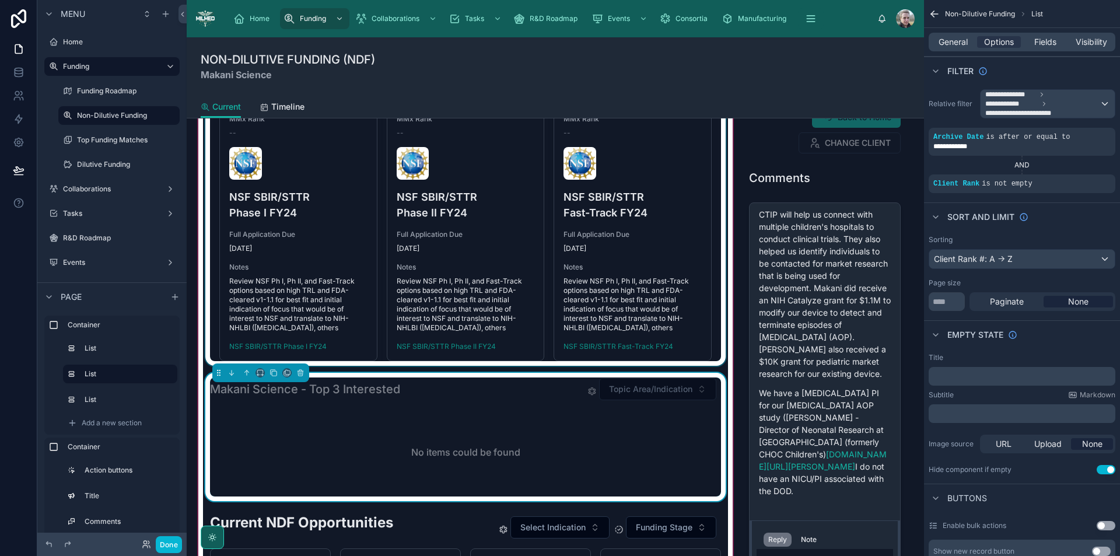
click at [485, 226] on div at bounding box center [465, 220] width 525 height 289
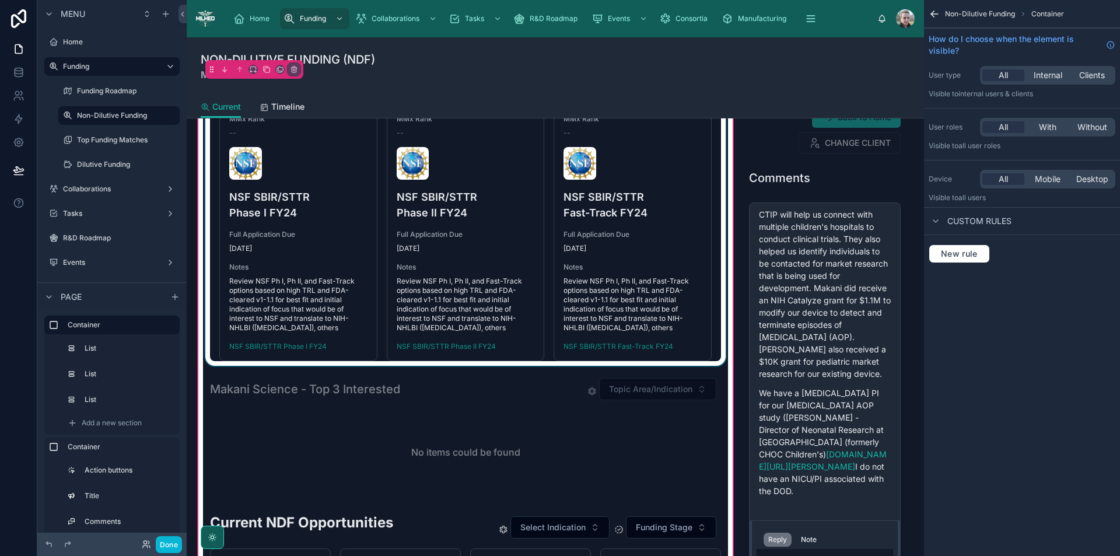
click at [601, 209] on div at bounding box center [465, 220] width 525 height 289
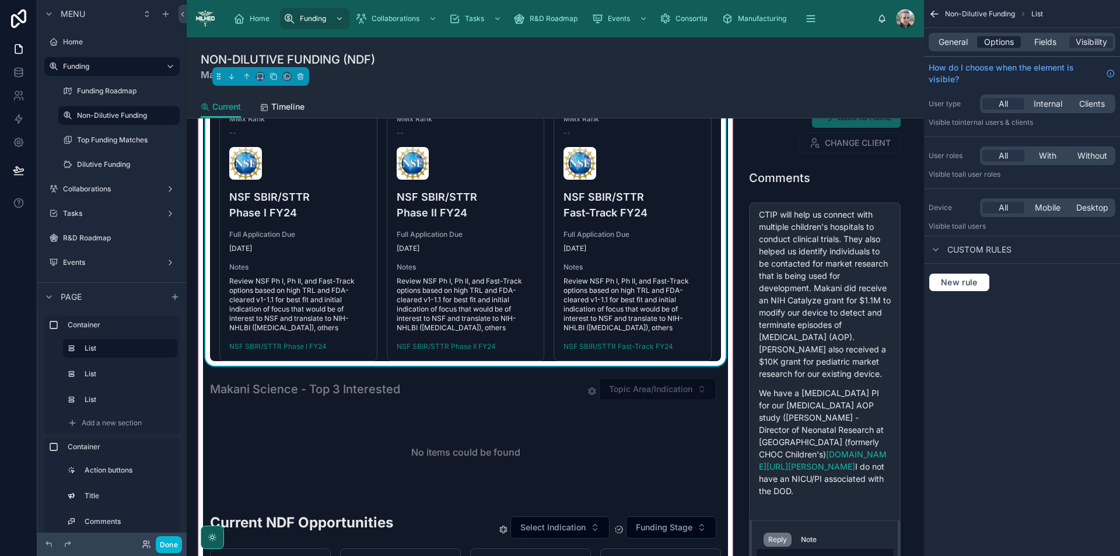
click at [1002, 42] on span "Options" at bounding box center [999, 42] width 30 height 12
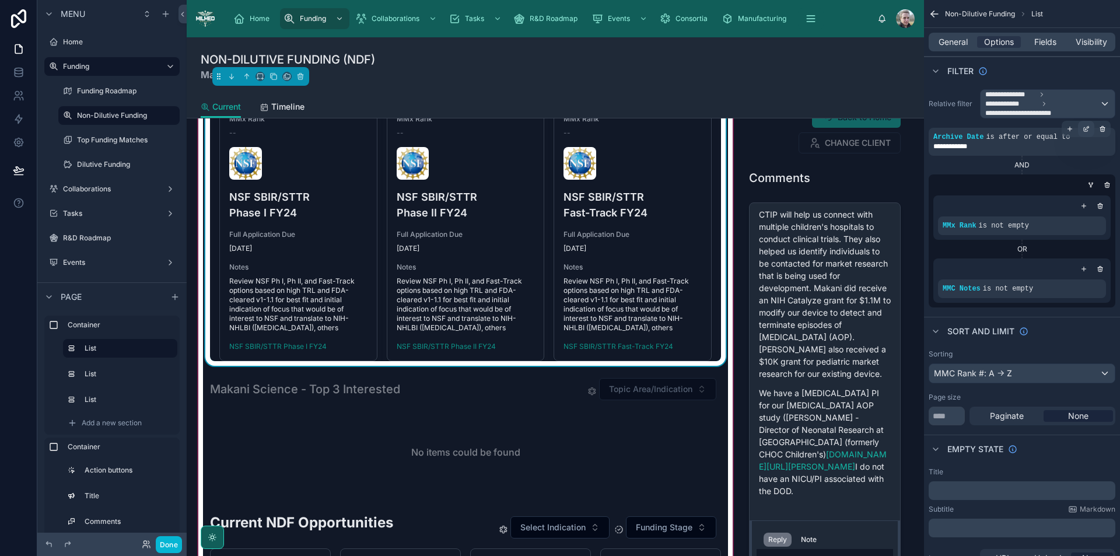
click at [1085, 130] on icon "scrollable content" at bounding box center [1085, 128] width 7 height 7
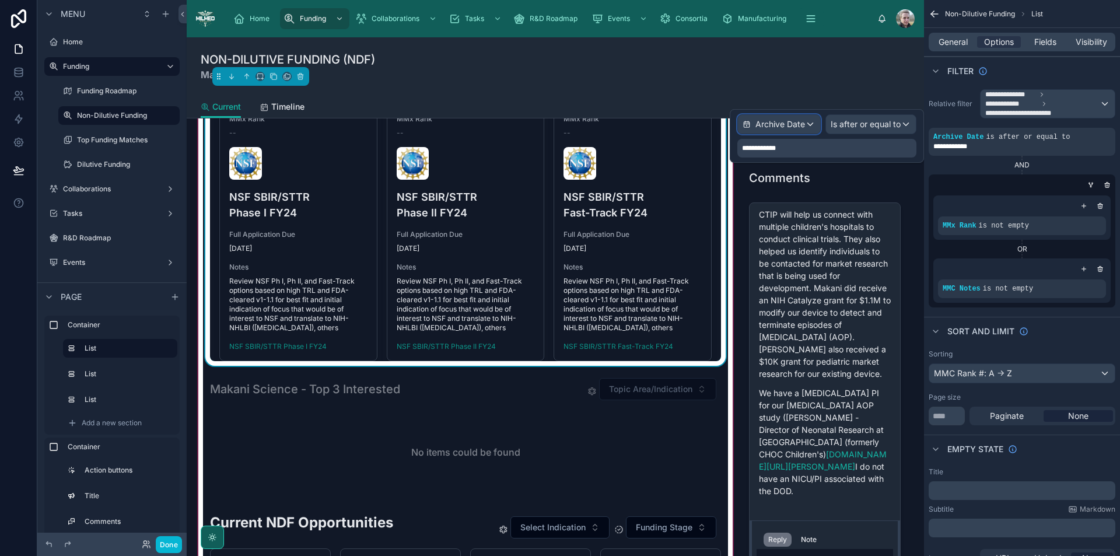
click at [793, 118] on div "Archive Date" at bounding box center [779, 124] width 82 height 19
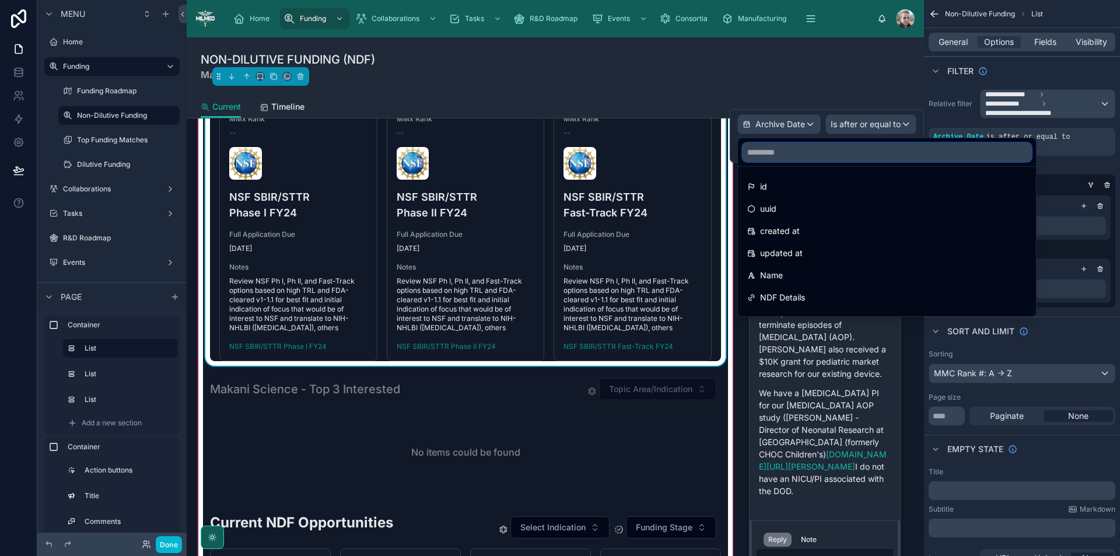
click at [830, 144] on input "text" at bounding box center [886, 152] width 289 height 19
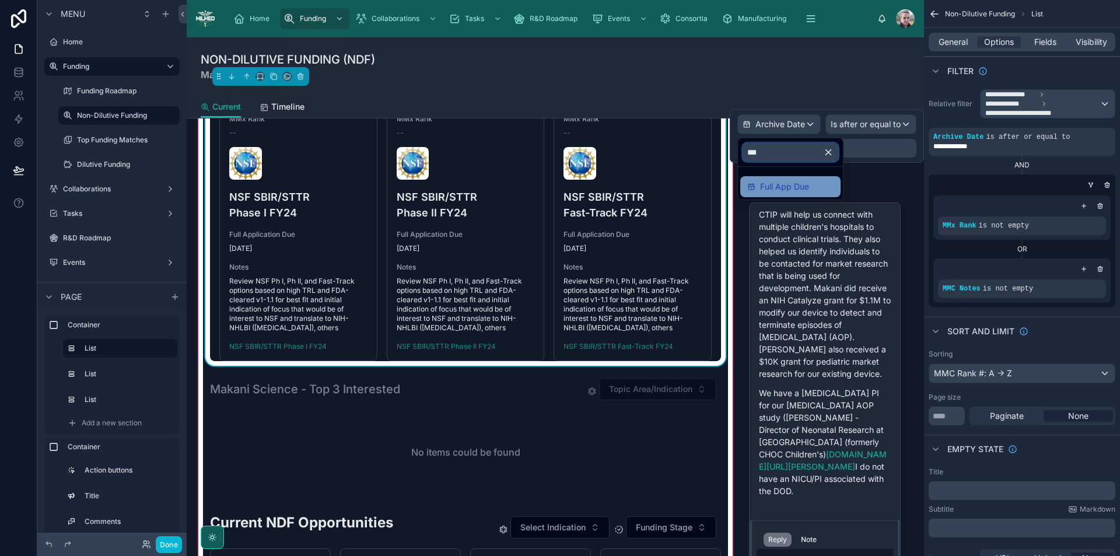
type input "***"
click at [803, 181] on span "Full App Due" at bounding box center [784, 187] width 49 height 14
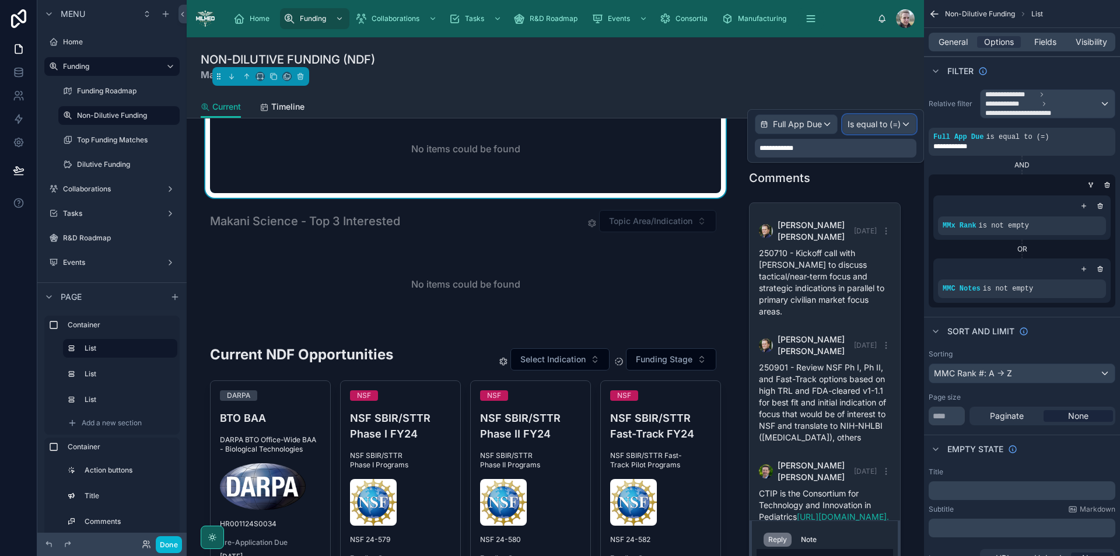
click at [870, 124] on span "Is equal to (=)" at bounding box center [873, 124] width 53 height 12
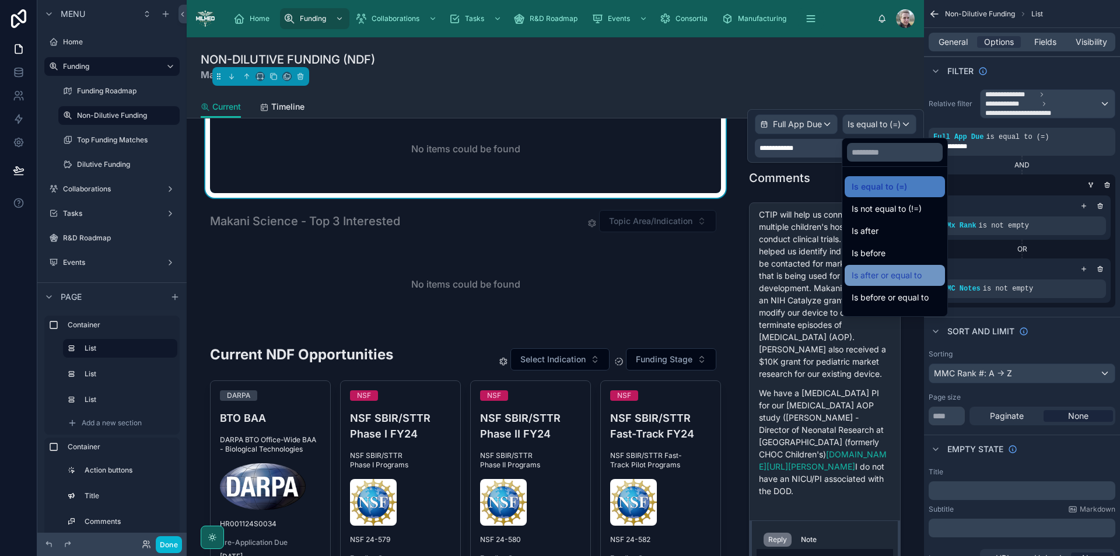
click at [917, 274] on span "Is after or equal to" at bounding box center [887, 275] width 70 height 14
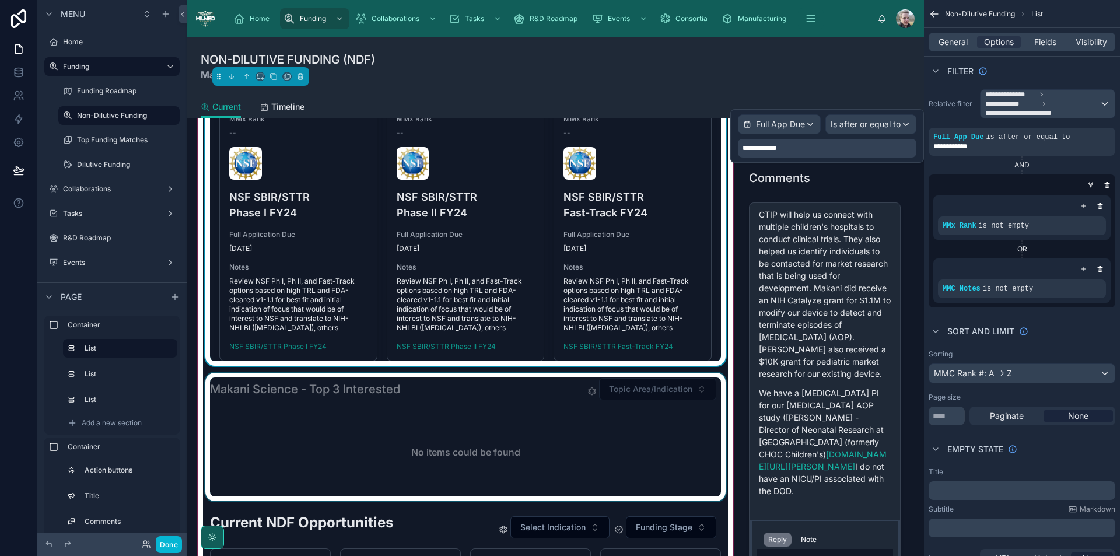
click at [503, 421] on div at bounding box center [465, 437] width 525 height 128
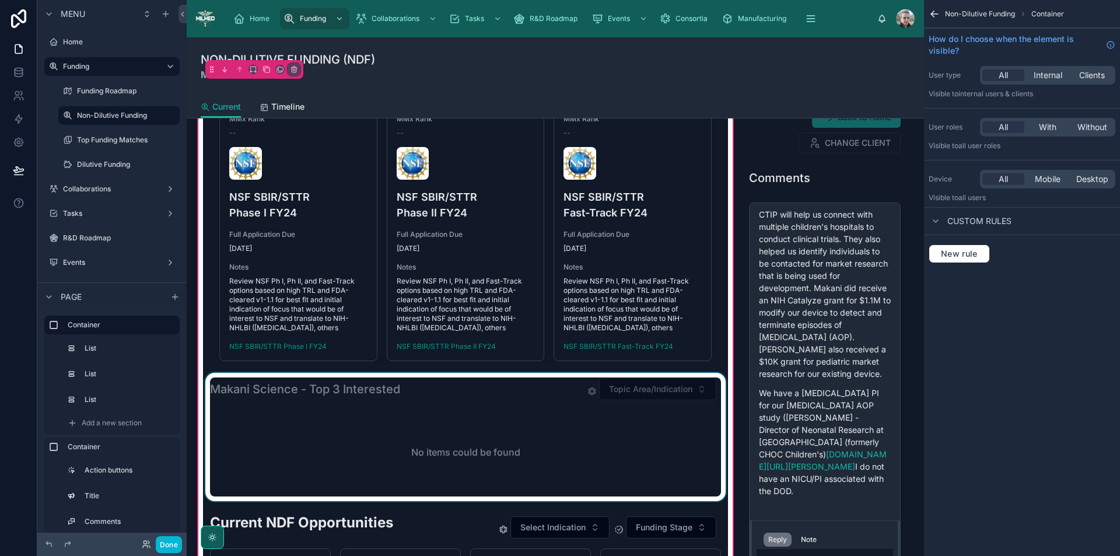
click at [584, 419] on div at bounding box center [465, 437] width 525 height 128
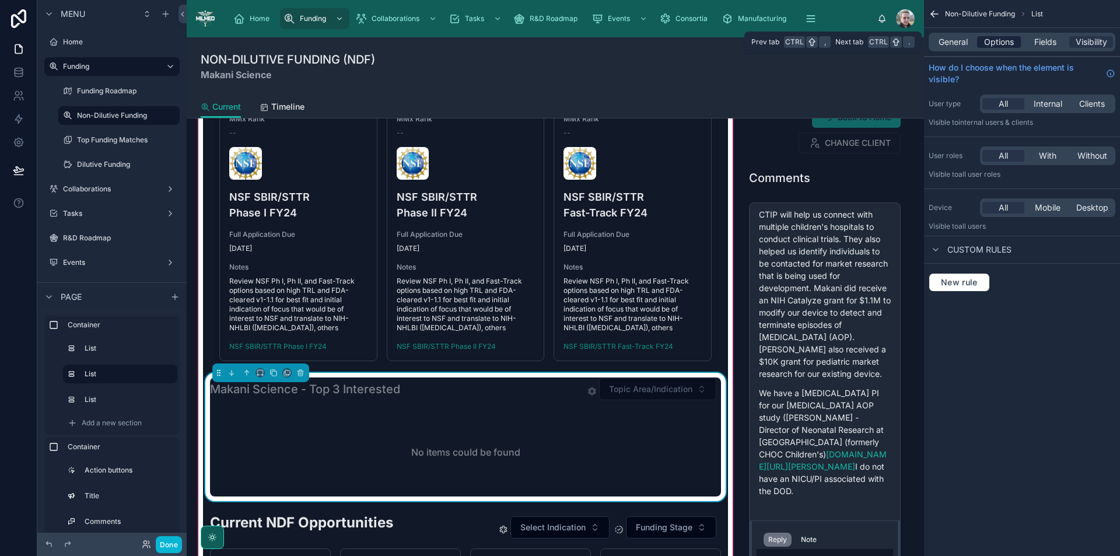
click at [999, 39] on span "Options" at bounding box center [999, 42] width 30 height 12
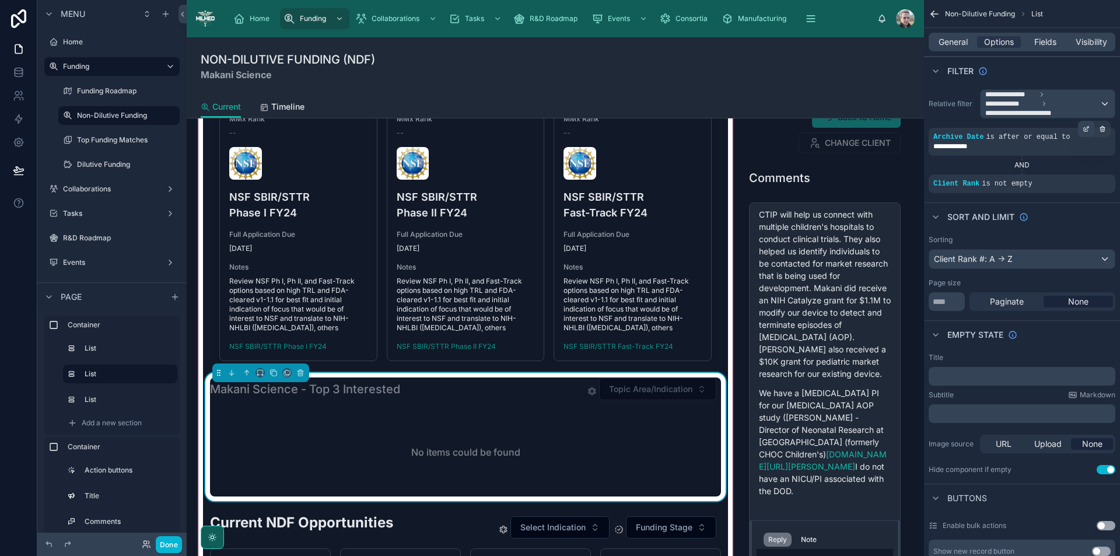
click at [1085, 128] on icon "scrollable content" at bounding box center [1086, 127] width 3 height 3
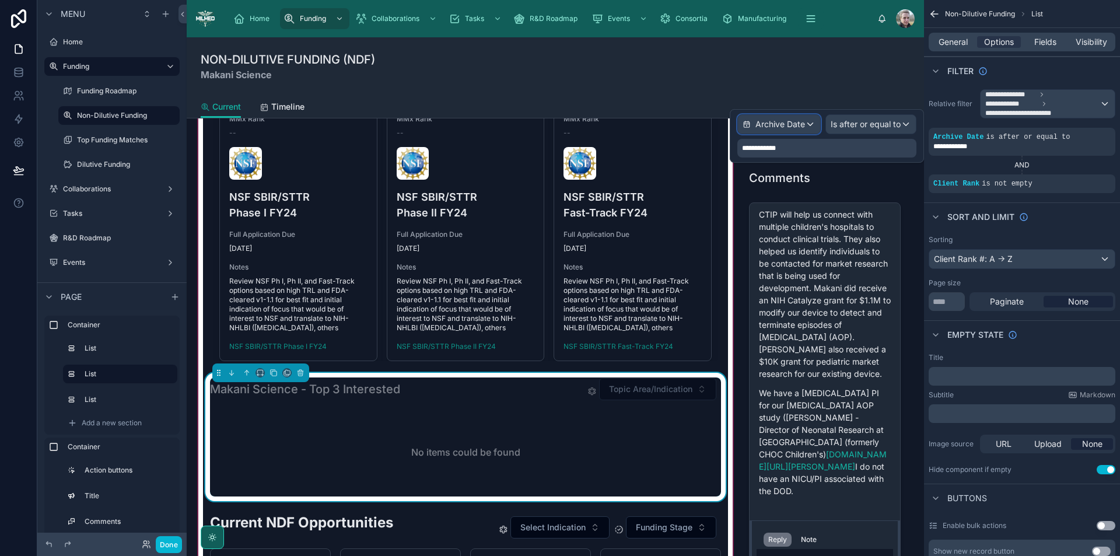
click at [814, 128] on div "Archive Date" at bounding box center [779, 124] width 82 height 19
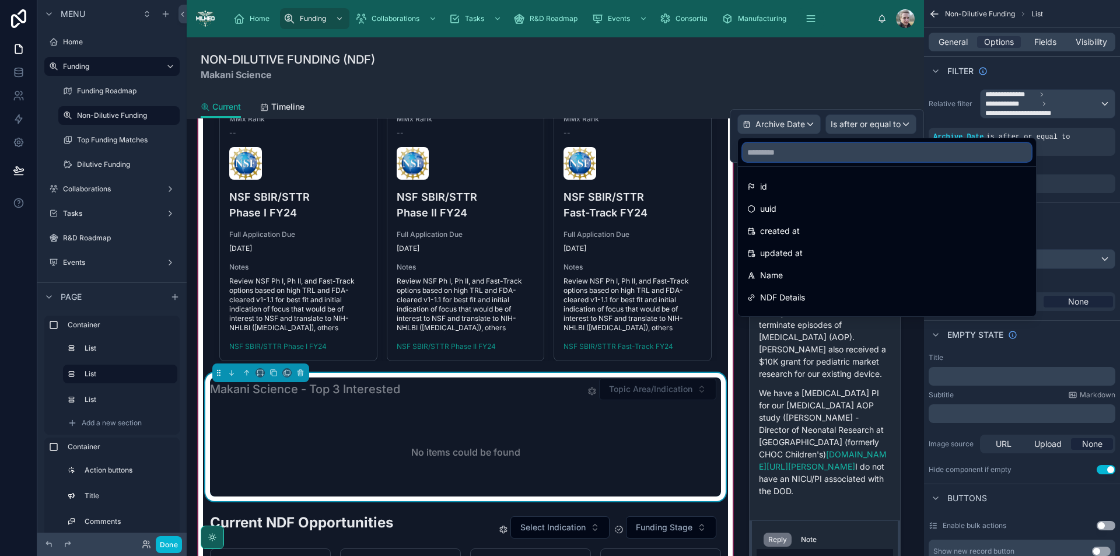
click at [818, 155] on input "text" at bounding box center [886, 152] width 289 height 19
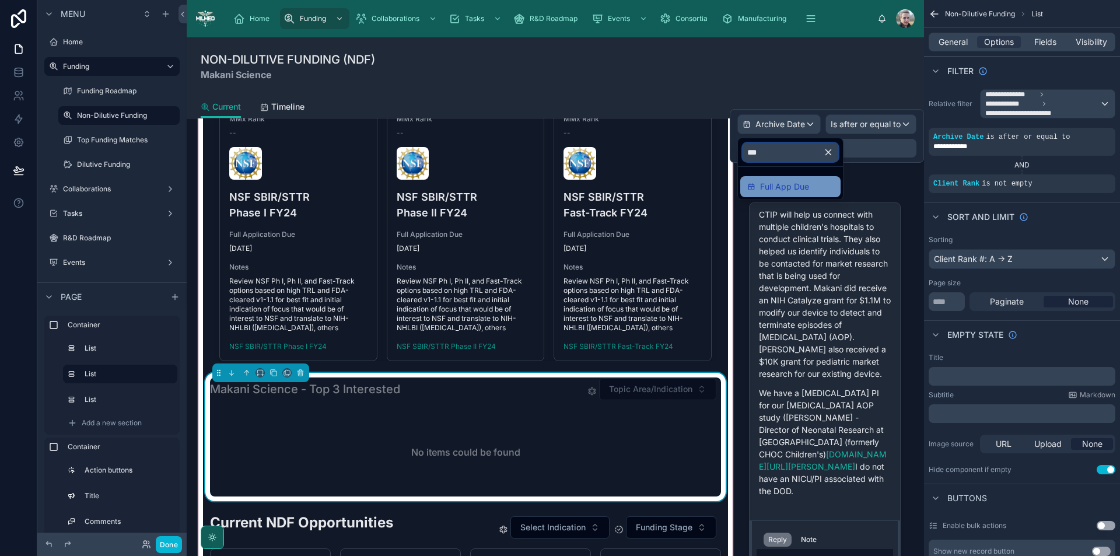
type input "***"
click at [812, 185] on div "Full App Due" at bounding box center [790, 187] width 86 height 14
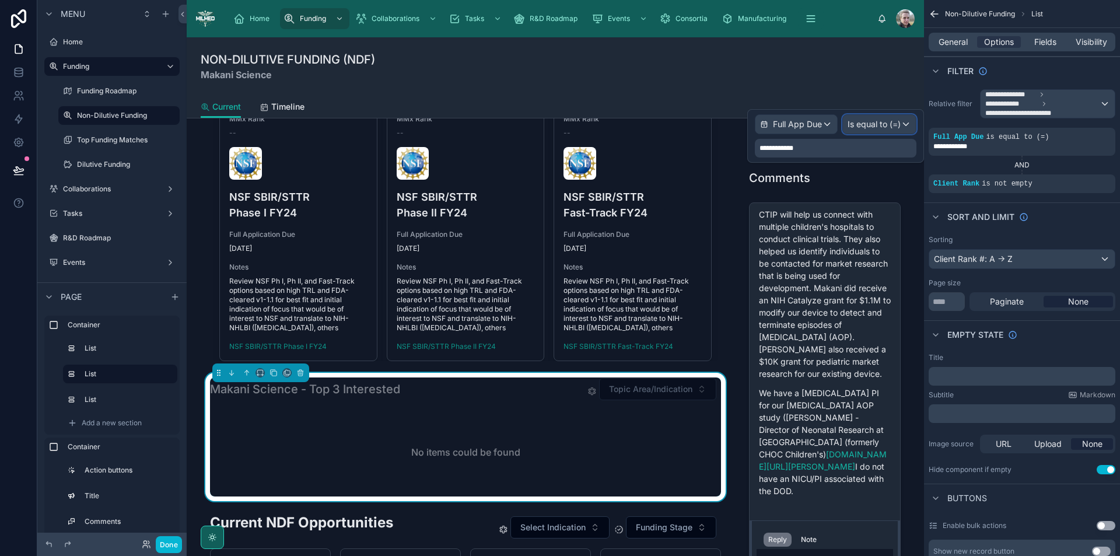
click at [872, 122] on span "Is equal to (=)" at bounding box center [873, 124] width 53 height 12
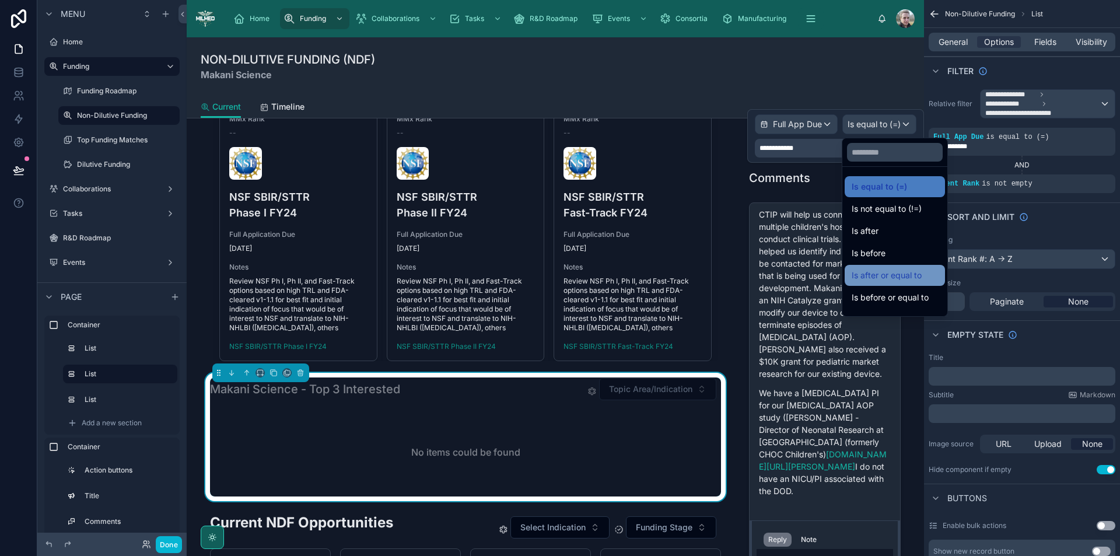
click at [905, 268] on span "Is after or equal to" at bounding box center [887, 275] width 70 height 14
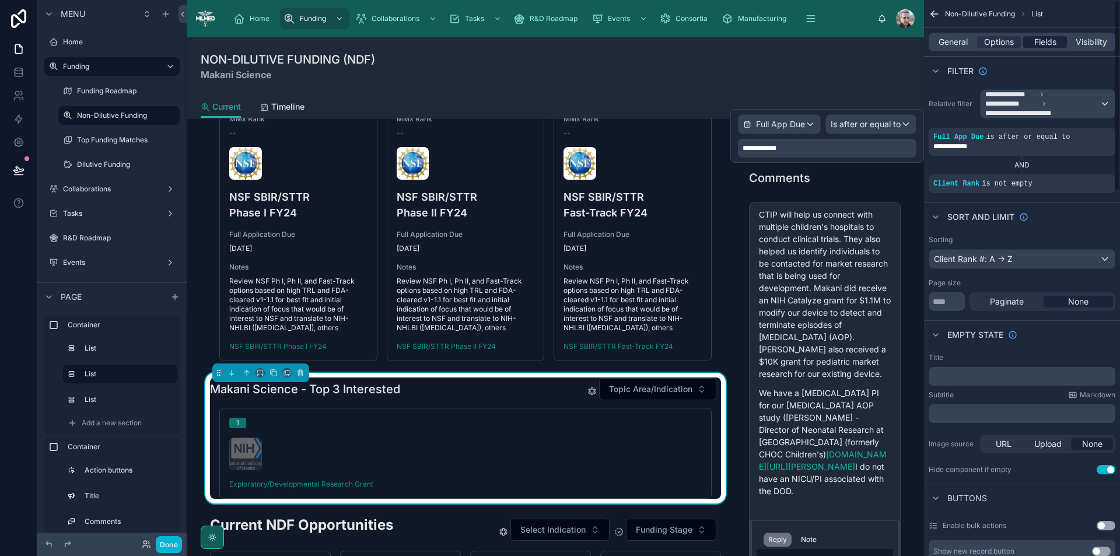
click at [1050, 40] on span "Fields" at bounding box center [1045, 42] width 22 height 12
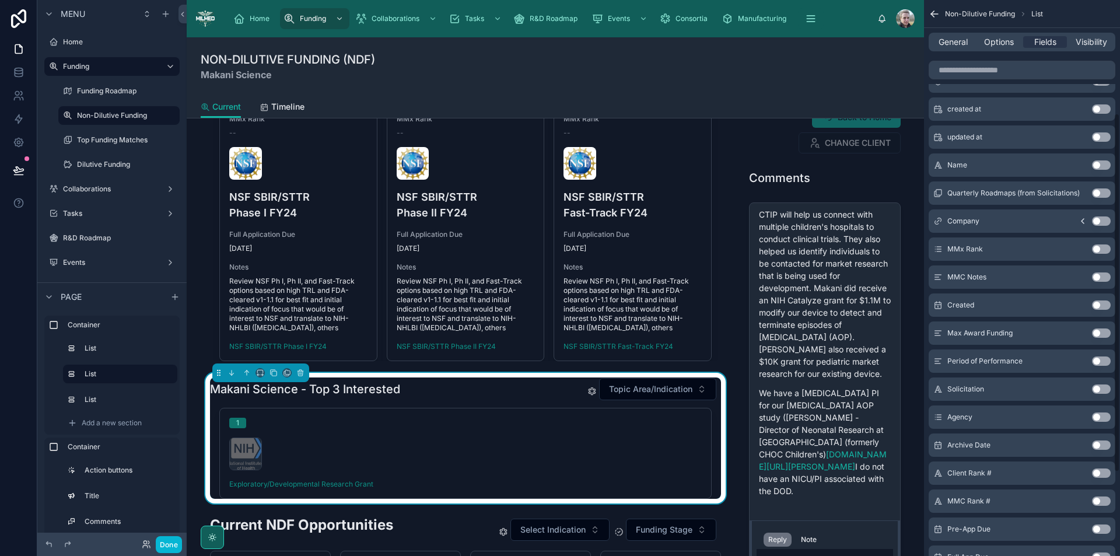
scroll to position [304, 0]
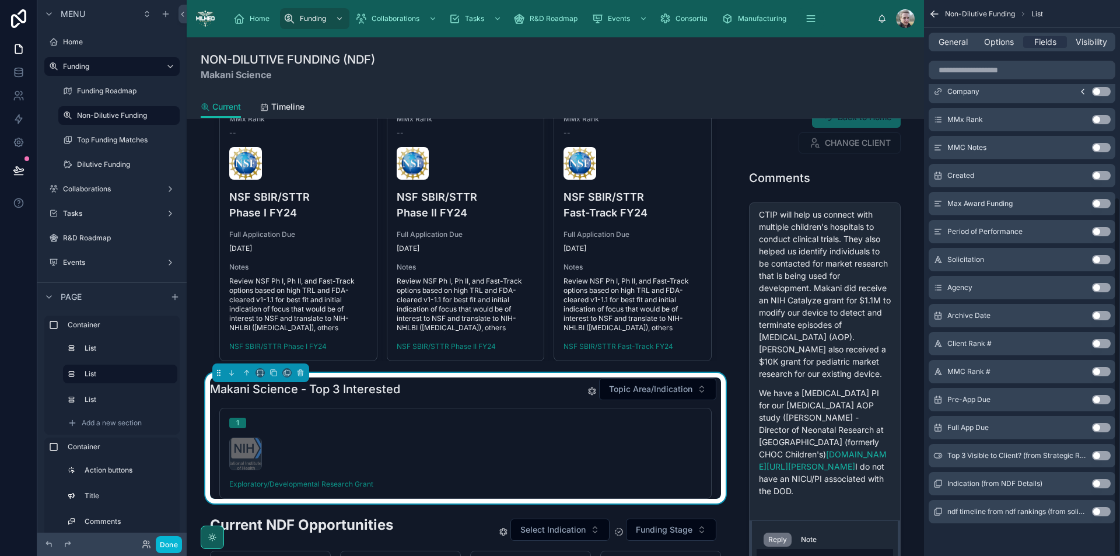
click at [1101, 399] on button "Use setting" at bounding box center [1101, 399] width 19 height 9
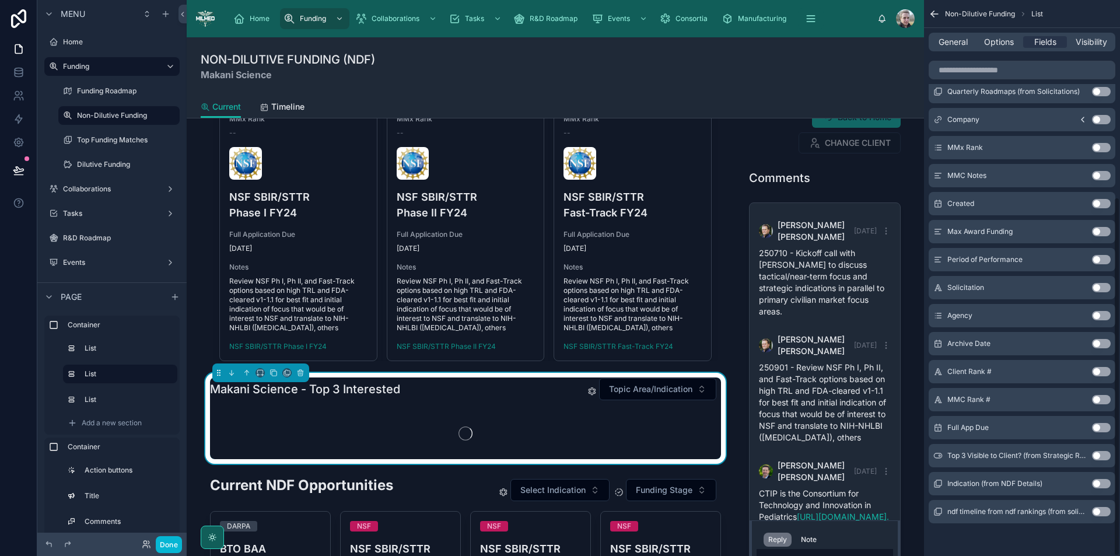
scroll to position [649, 0]
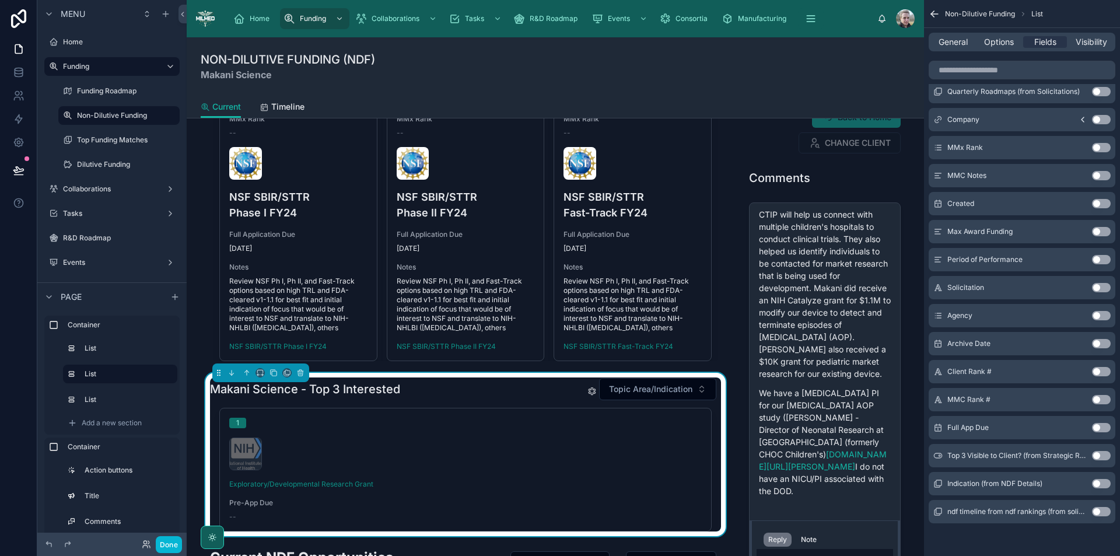
click at [1101, 429] on button "Use setting" at bounding box center [1101, 427] width 19 height 9
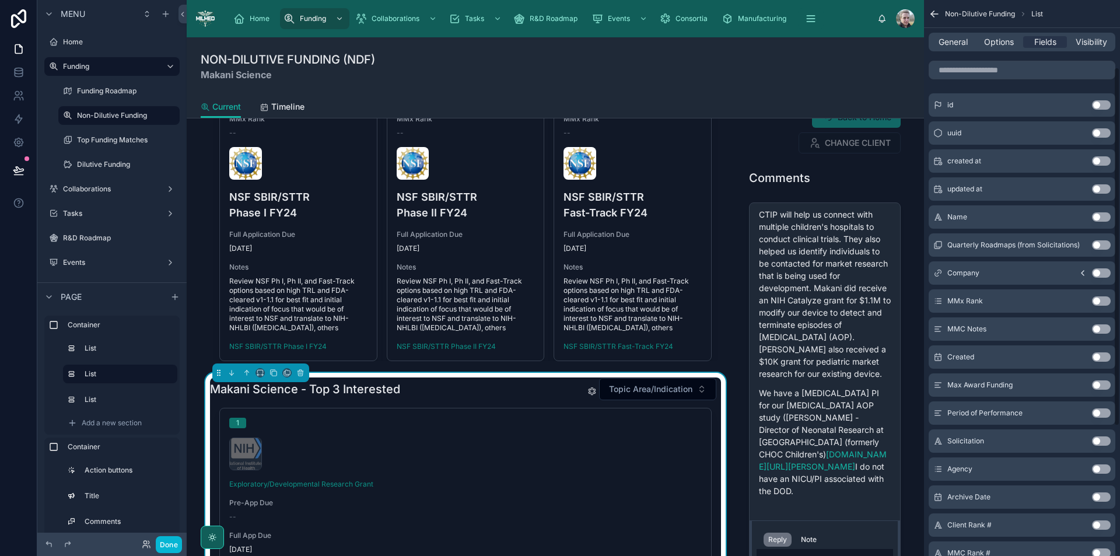
scroll to position [71, 0]
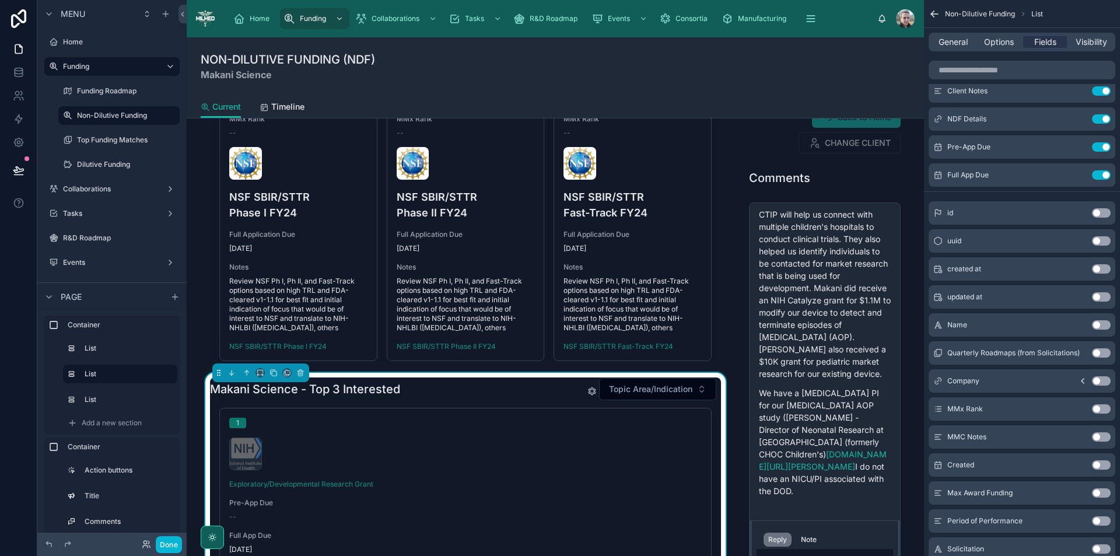
click at [1099, 325] on button "Use setting" at bounding box center [1101, 324] width 19 height 9
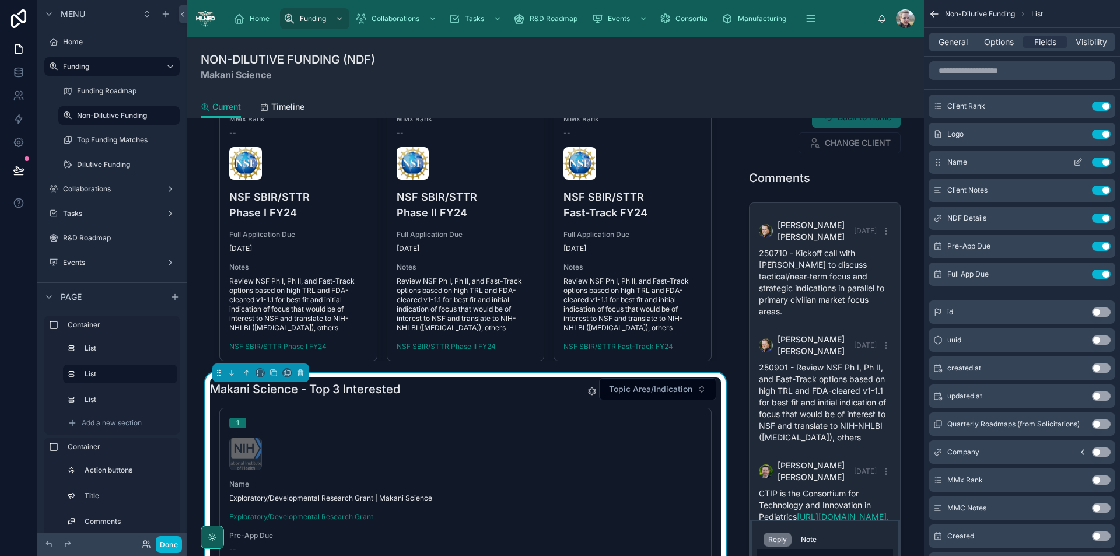
scroll to position [649, 0]
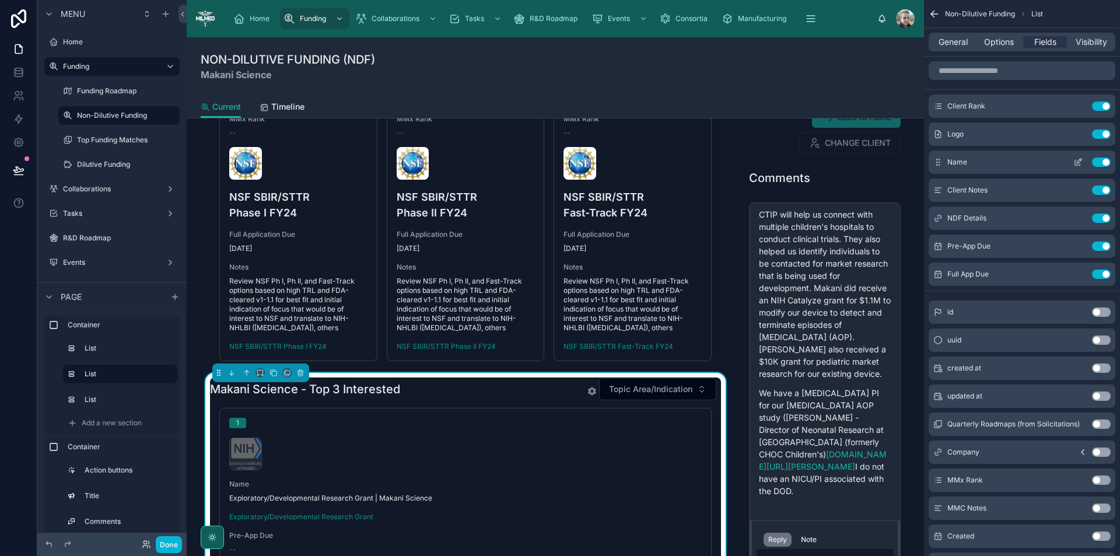
click at [1078, 162] on icon "scrollable content" at bounding box center [1077, 161] width 9 height 9
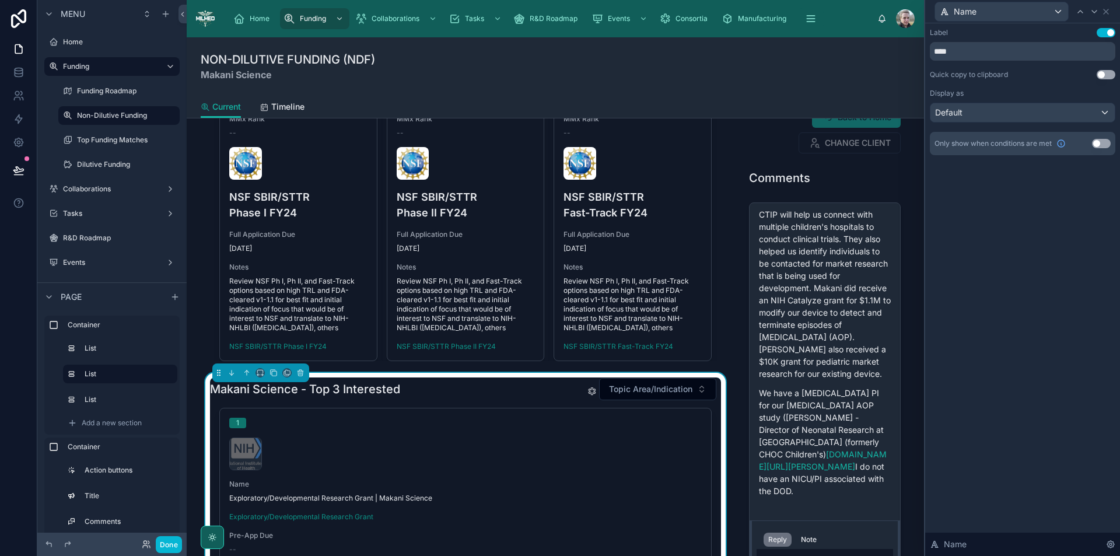
click at [1103, 29] on button "Use setting" at bounding box center [1105, 32] width 19 height 9
click at [966, 111] on div "Default" at bounding box center [1022, 112] width 184 height 19
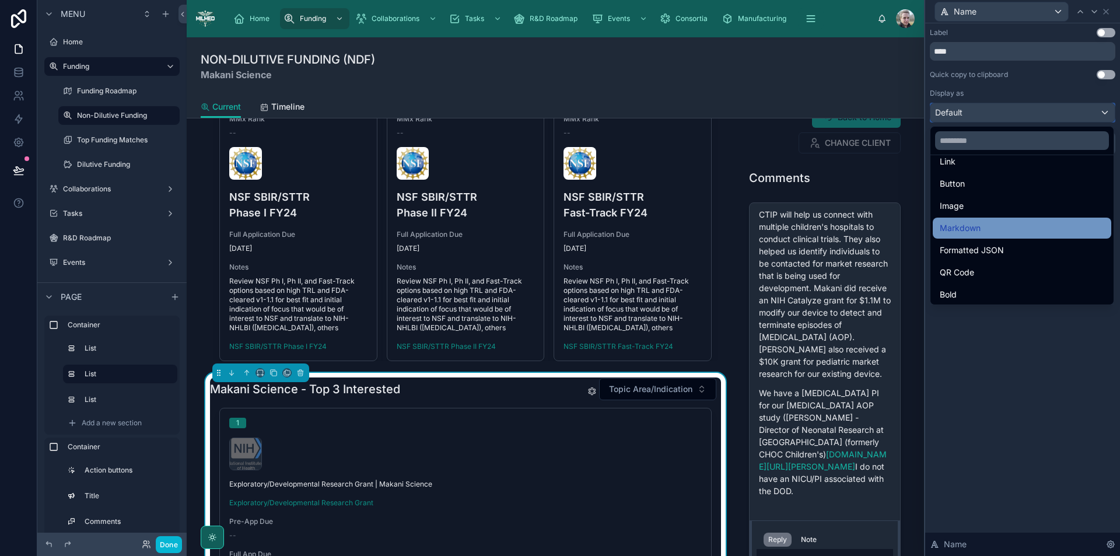
scroll to position [127, 0]
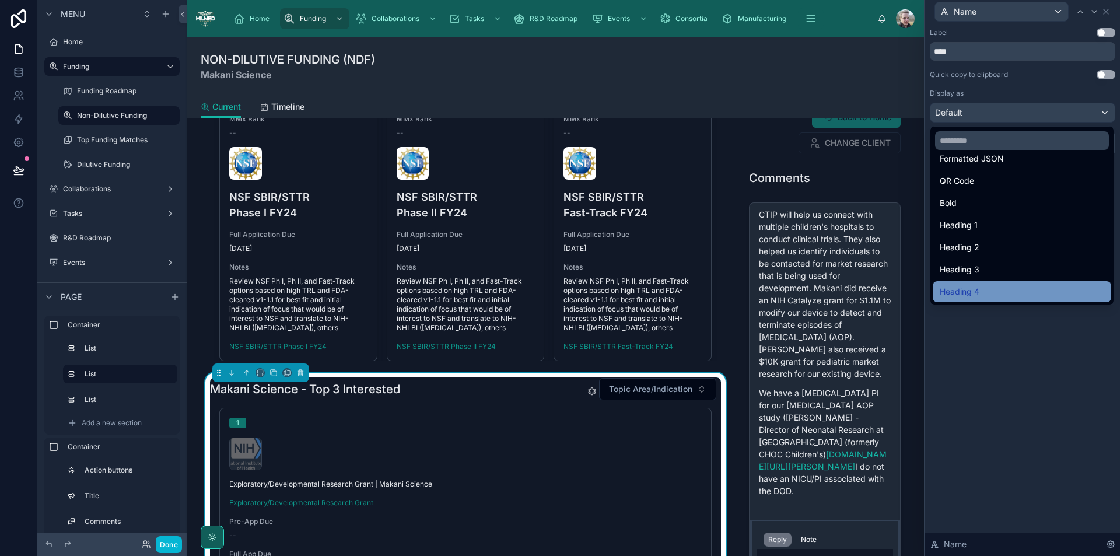
click at [970, 299] on div "Heading 4" at bounding box center [1022, 291] width 178 height 21
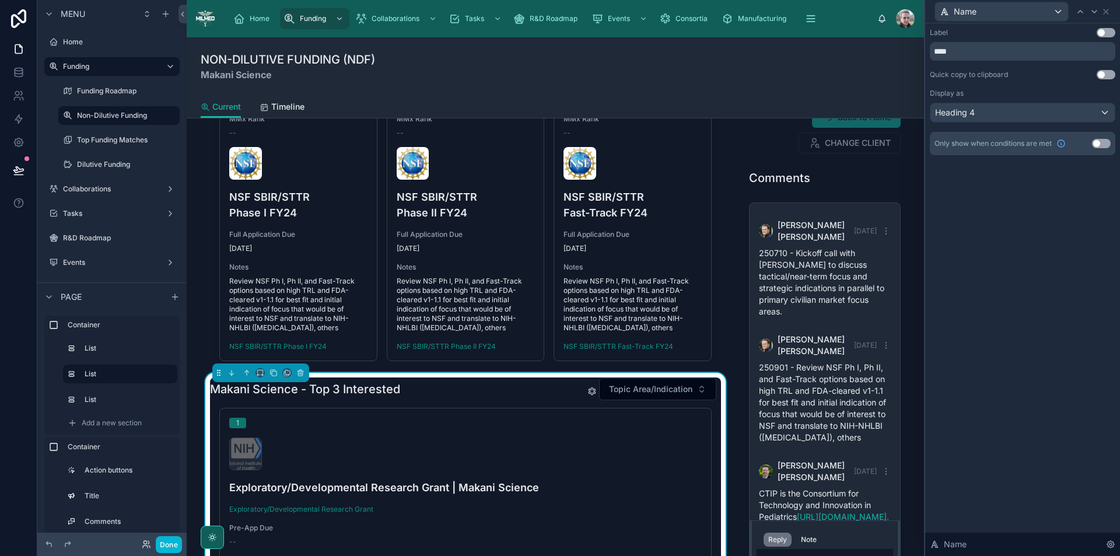
scroll to position [649, 0]
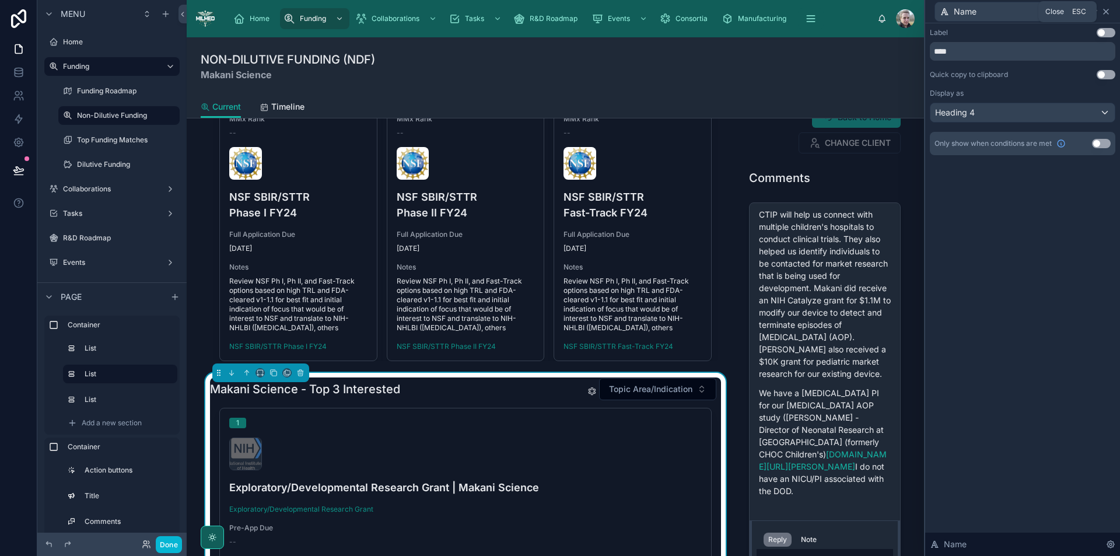
click at [1104, 10] on icon at bounding box center [1105, 11] width 9 height 9
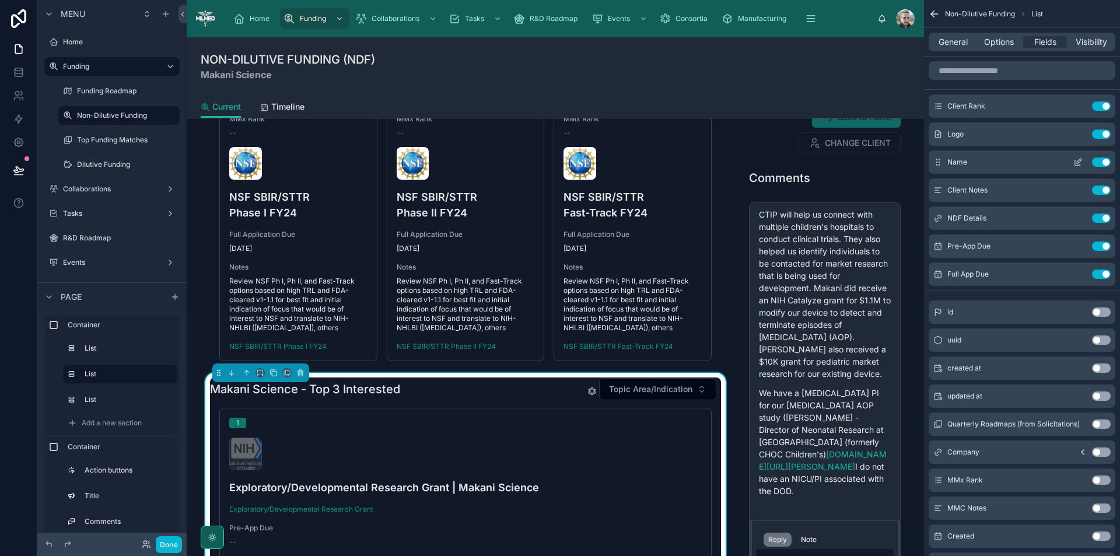
click at [1099, 159] on button "Use setting" at bounding box center [1101, 161] width 19 height 9
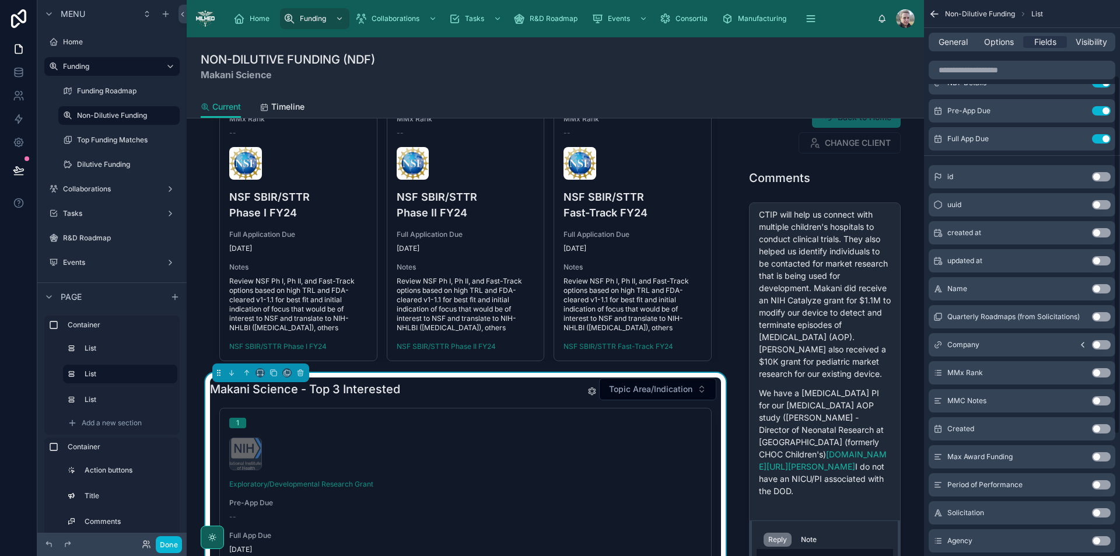
scroll to position [117, 0]
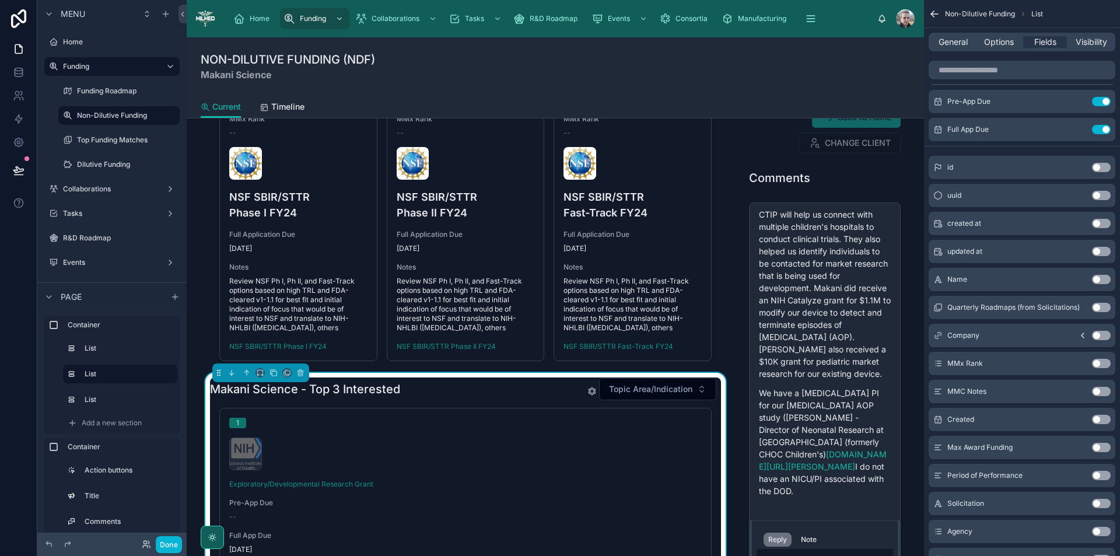
click at [1099, 504] on button "Use setting" at bounding box center [1101, 503] width 19 height 9
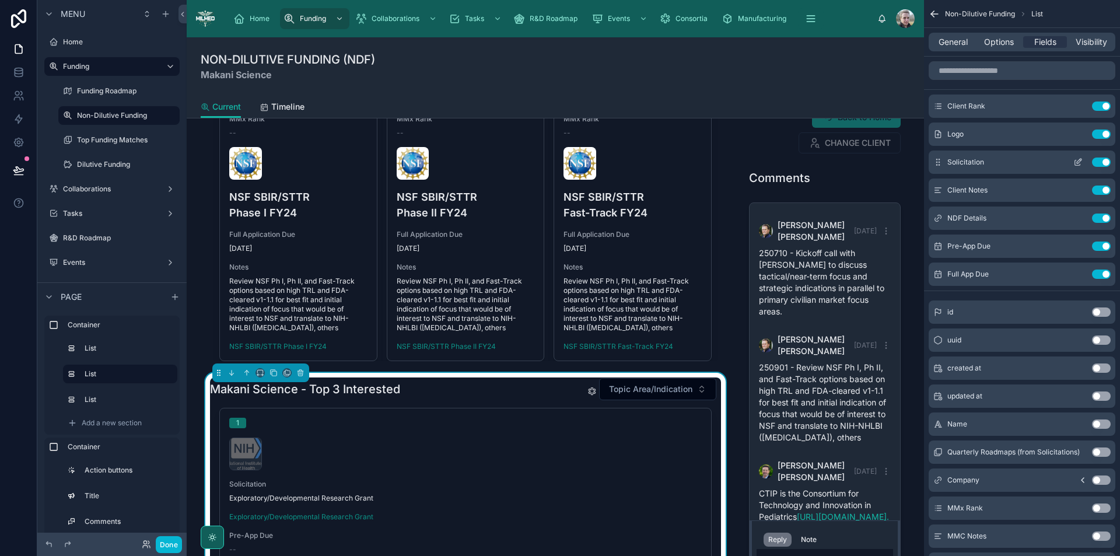
scroll to position [649, 0]
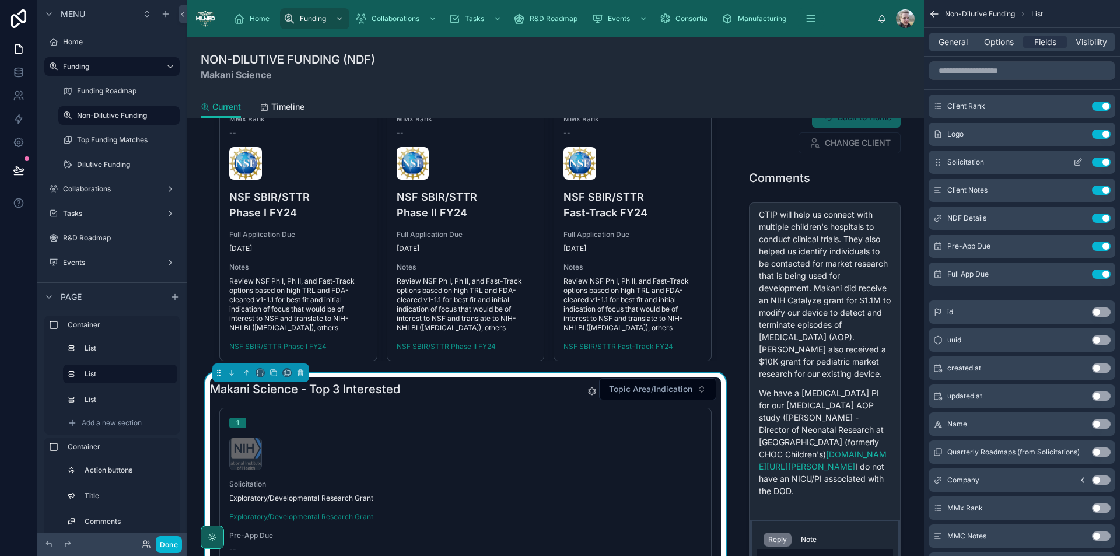
click at [1077, 161] on icon "scrollable content" at bounding box center [1077, 161] width 9 height 9
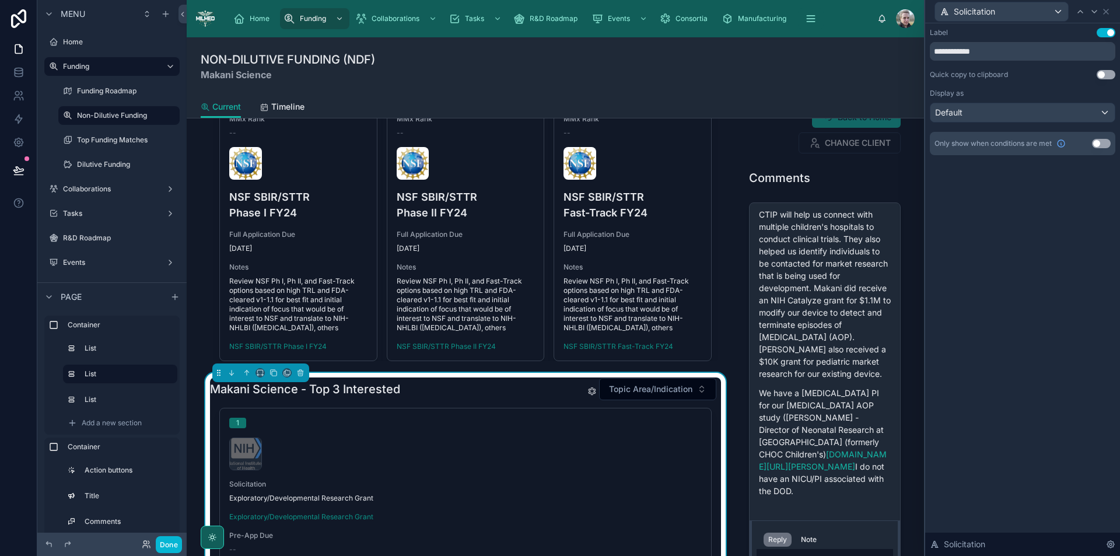
click at [1104, 31] on button "Use setting" at bounding box center [1105, 32] width 19 height 9
click at [982, 113] on div "Default" at bounding box center [1022, 112] width 184 height 19
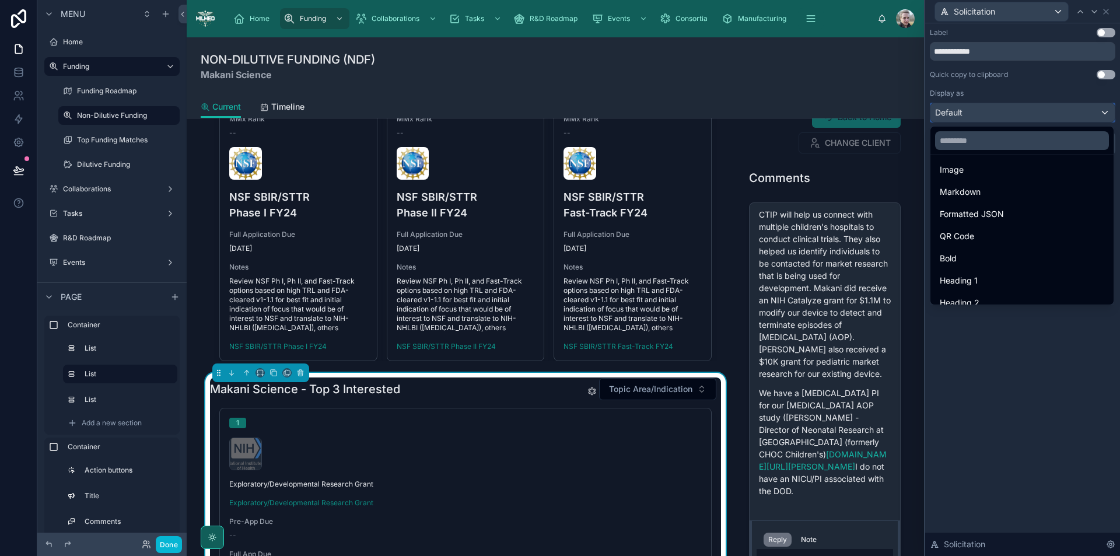
scroll to position [127, 0]
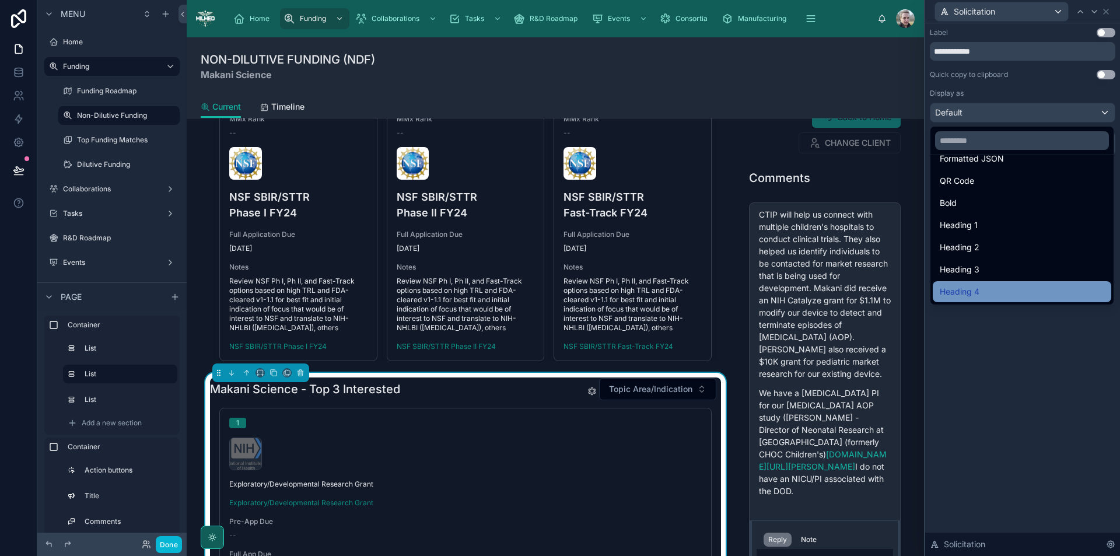
click at [956, 297] on span "Heading 4" at bounding box center [960, 292] width 40 height 14
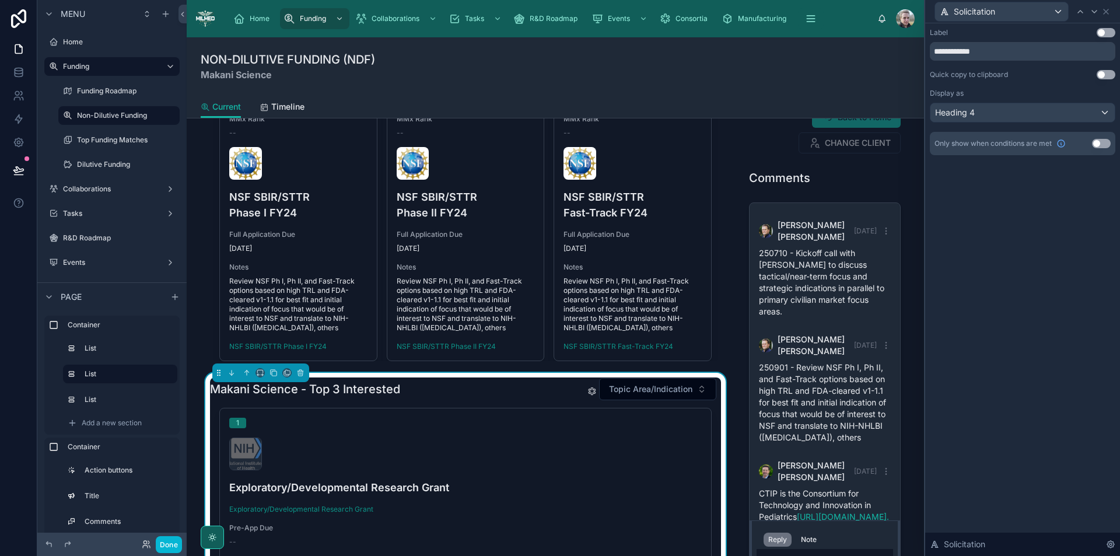
scroll to position [649, 0]
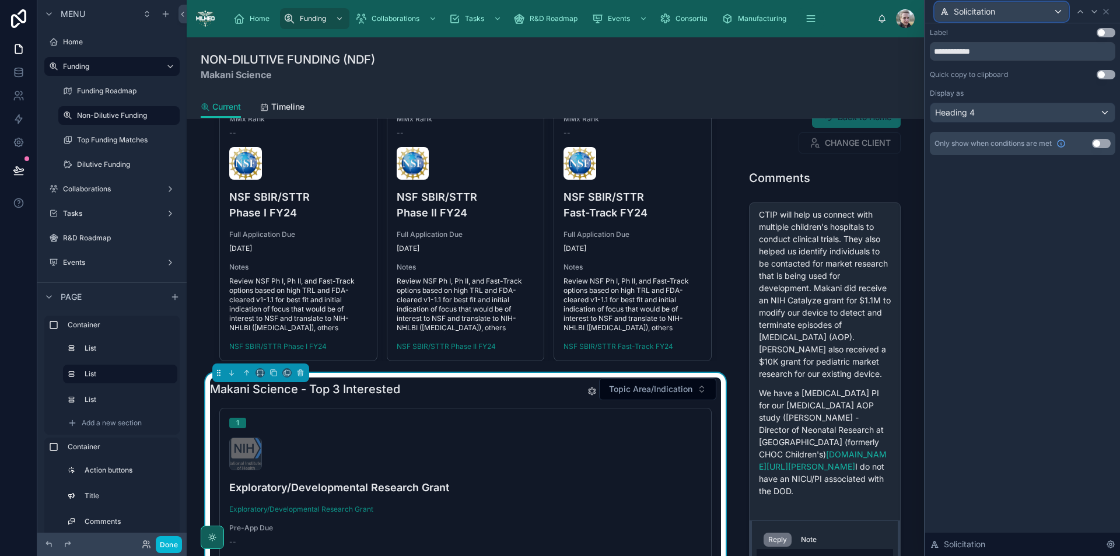
click at [1022, 11] on div "Solicitation" at bounding box center [1001, 11] width 133 height 19
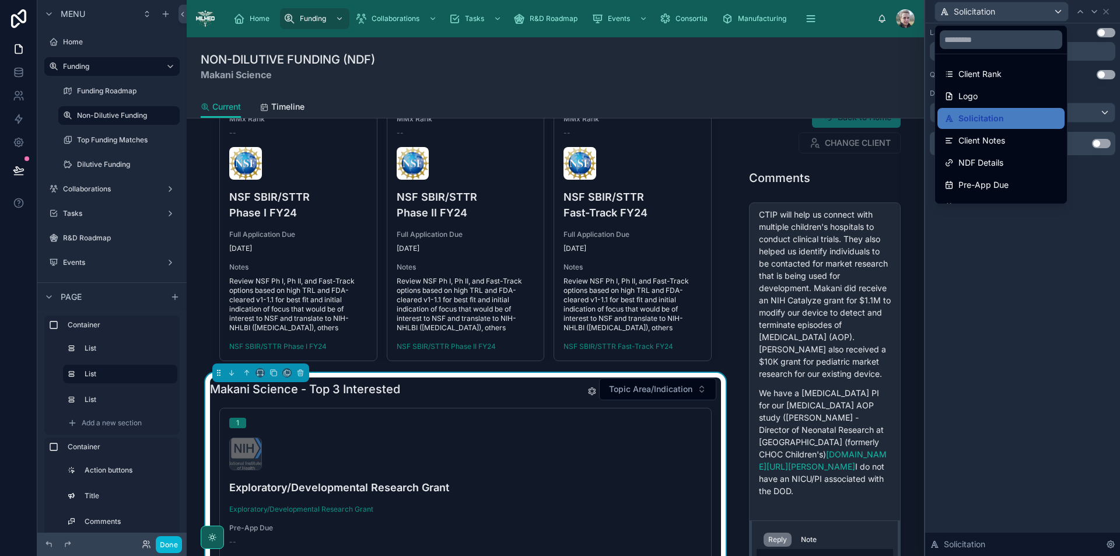
click at [1109, 10] on div at bounding box center [1022, 278] width 195 height 556
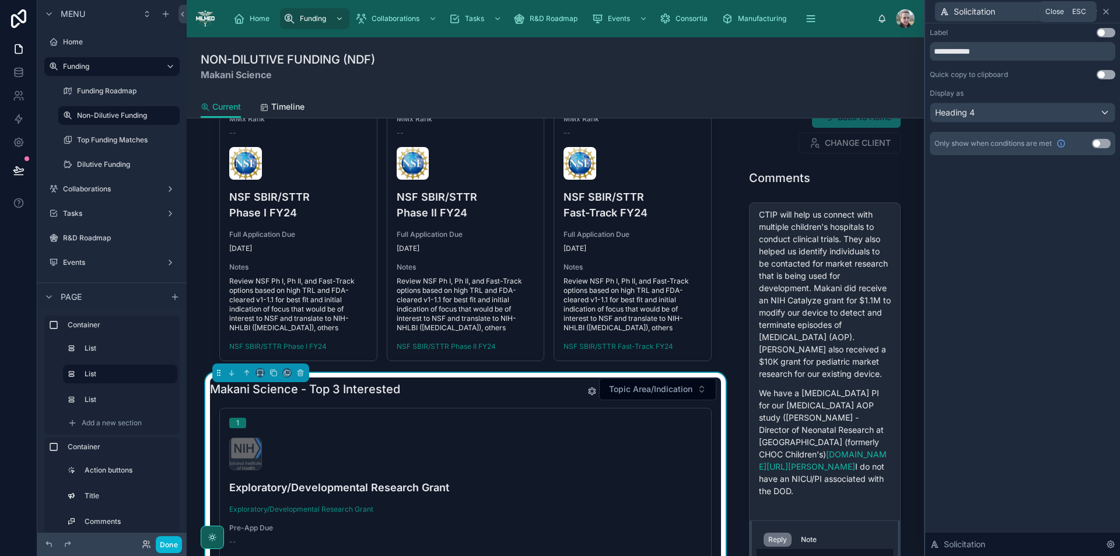
click at [1109, 10] on icon at bounding box center [1105, 11] width 9 height 9
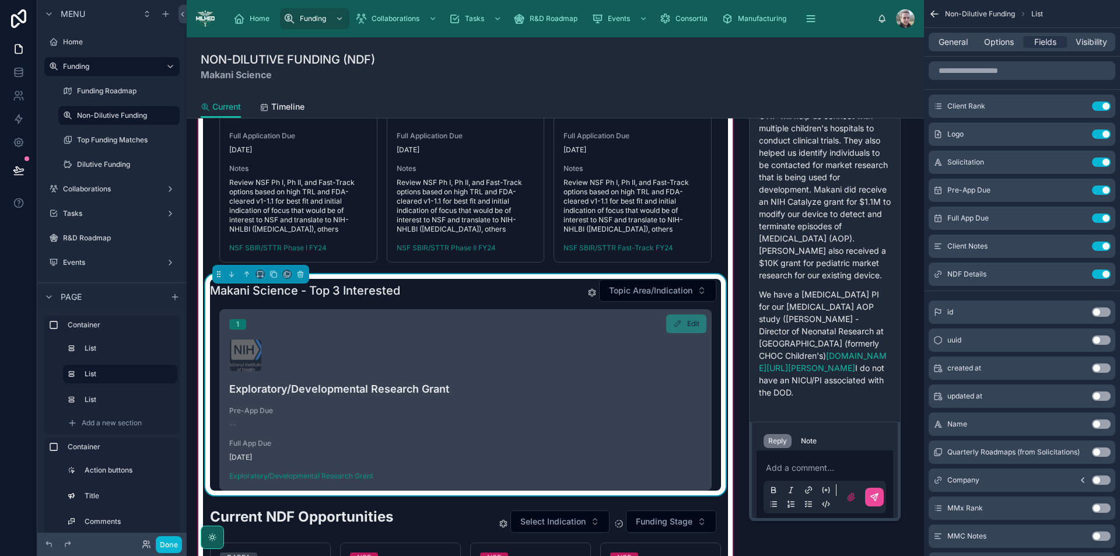
scroll to position [233, 0]
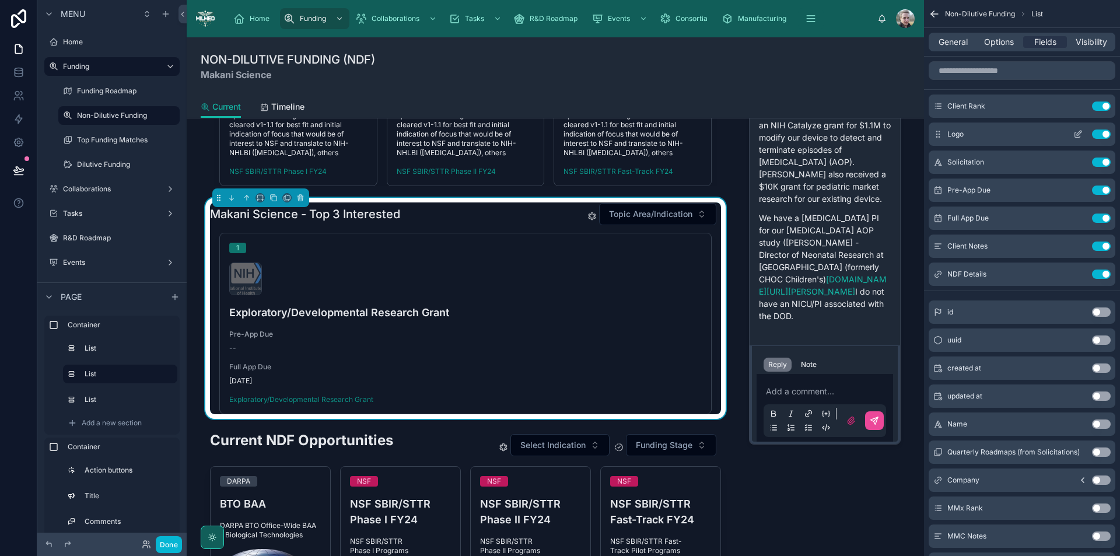
click at [1078, 131] on icon "scrollable content" at bounding box center [1077, 133] width 9 height 9
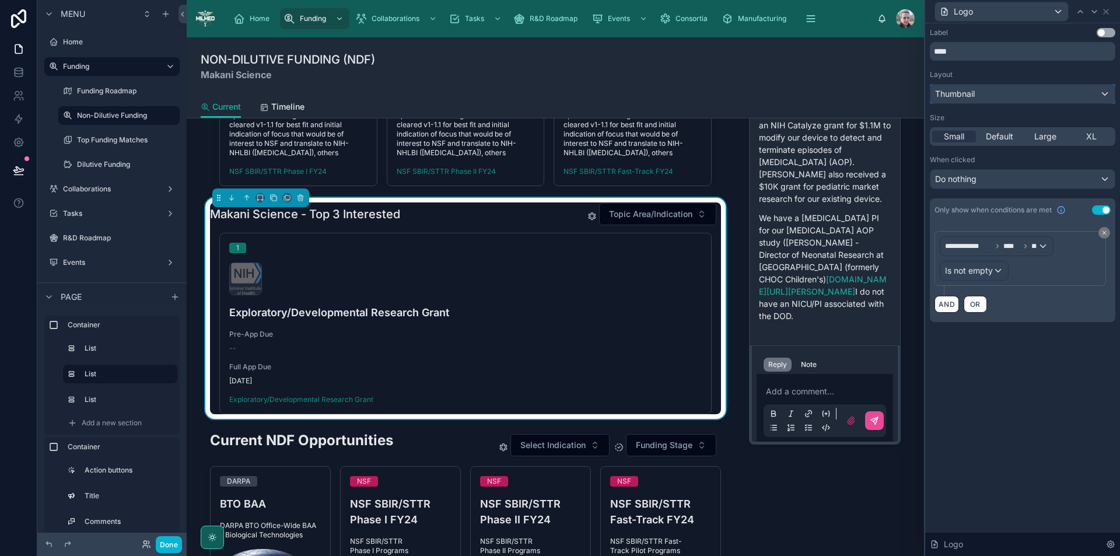
click at [993, 96] on div "Thumbnail" at bounding box center [1022, 94] width 184 height 19
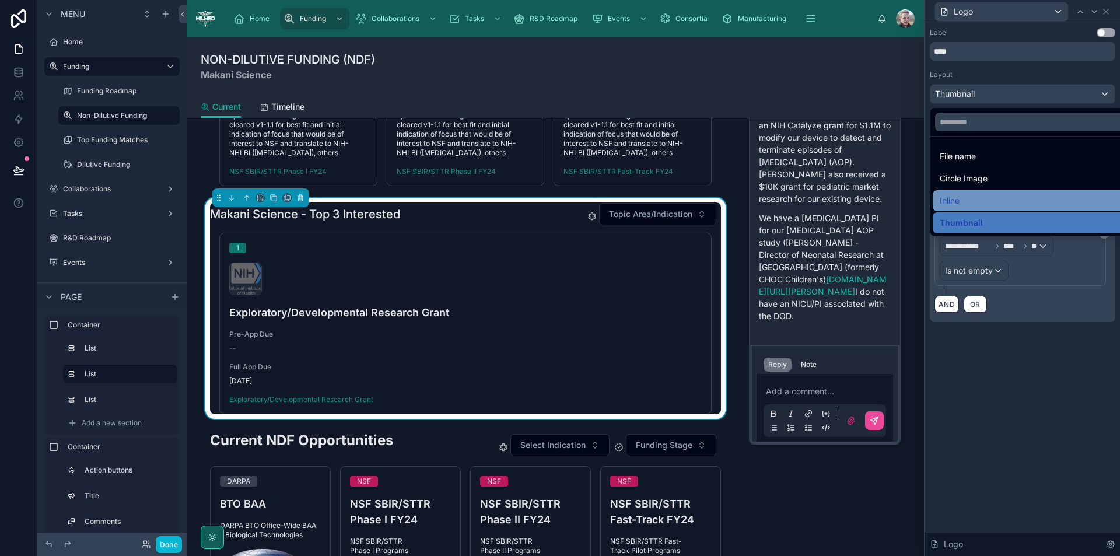
click at [972, 197] on div "Inline" at bounding box center [1036, 201] width 192 height 14
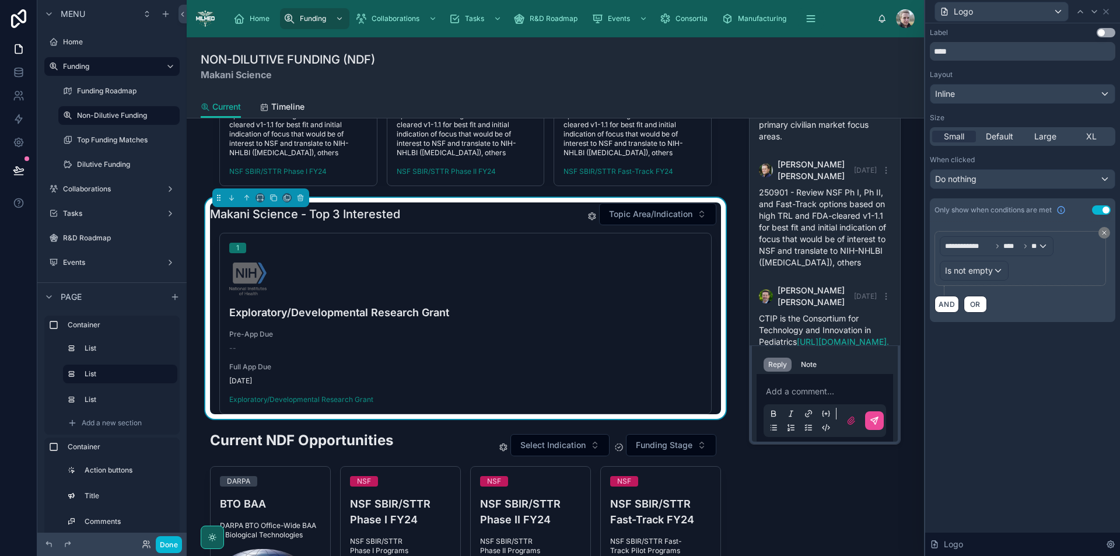
scroll to position [649, 0]
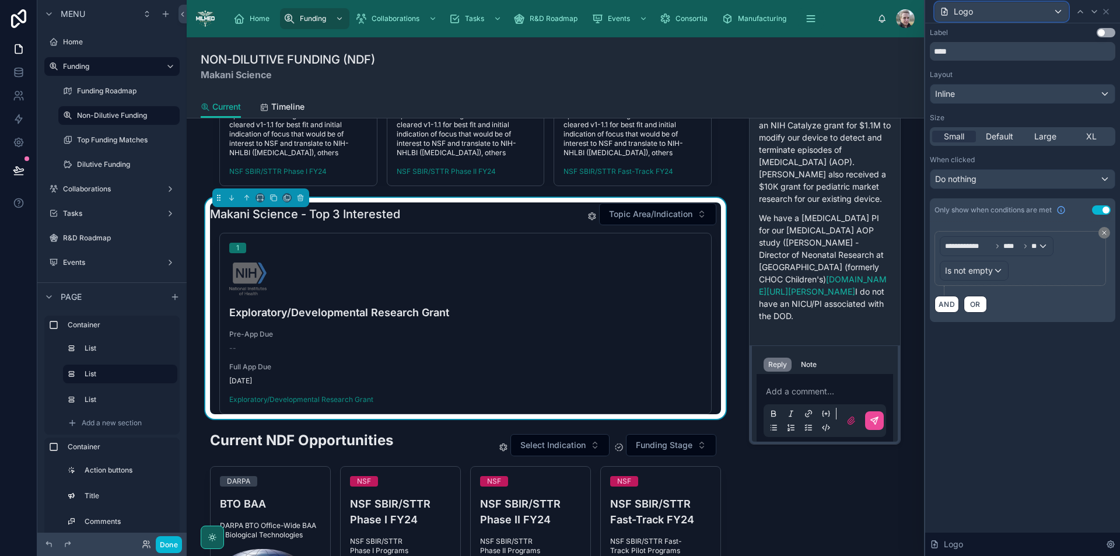
click at [1054, 15] on div "Logo" at bounding box center [1001, 11] width 133 height 19
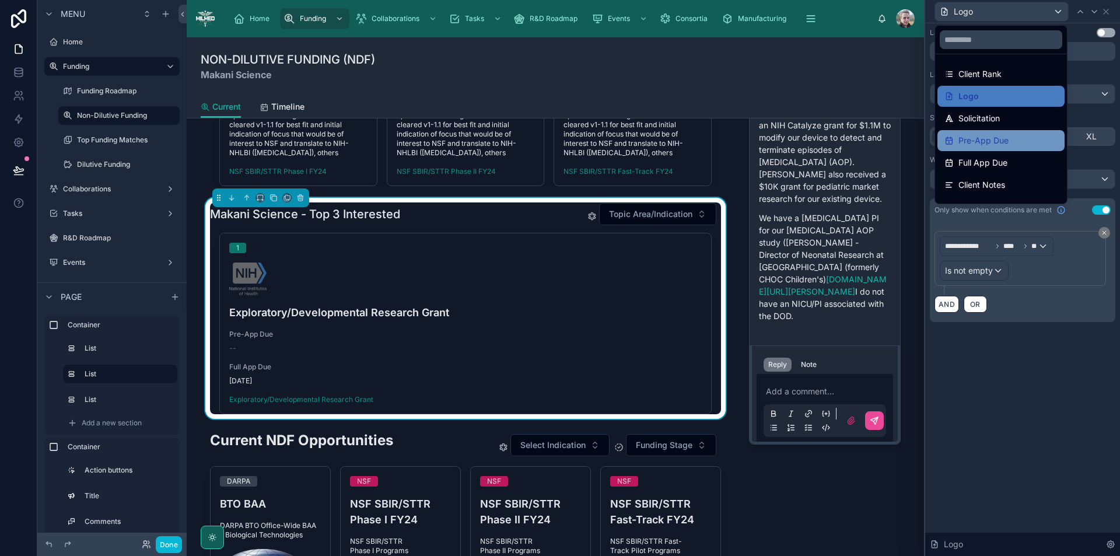
click at [986, 142] on span "Pre-App Due" at bounding box center [983, 141] width 50 height 14
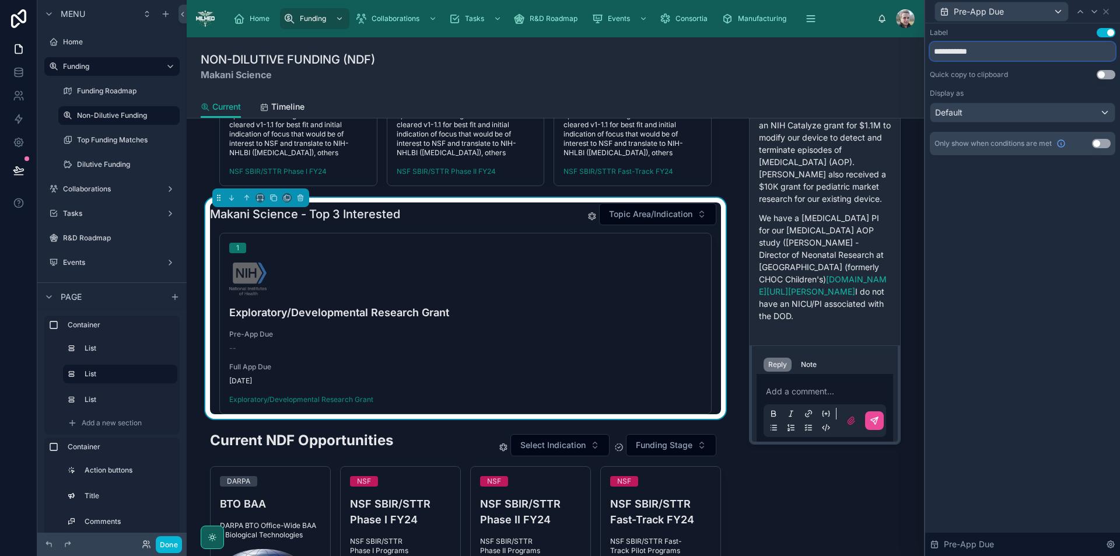
click at [964, 54] on input "**********" at bounding box center [1022, 51] width 185 height 19
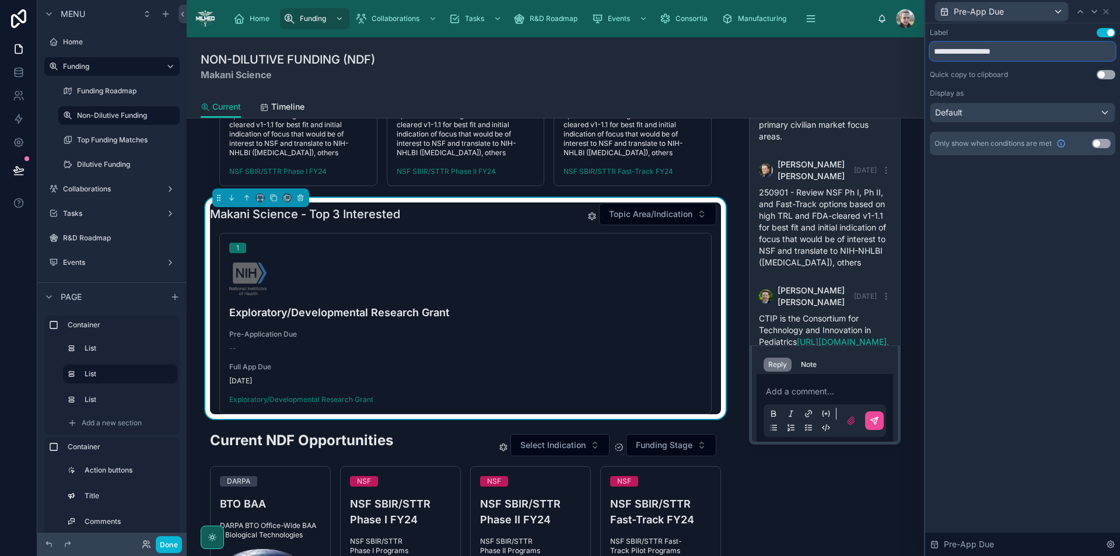
type input "**********"
click at [1003, 108] on div "Default" at bounding box center [1022, 112] width 184 height 19
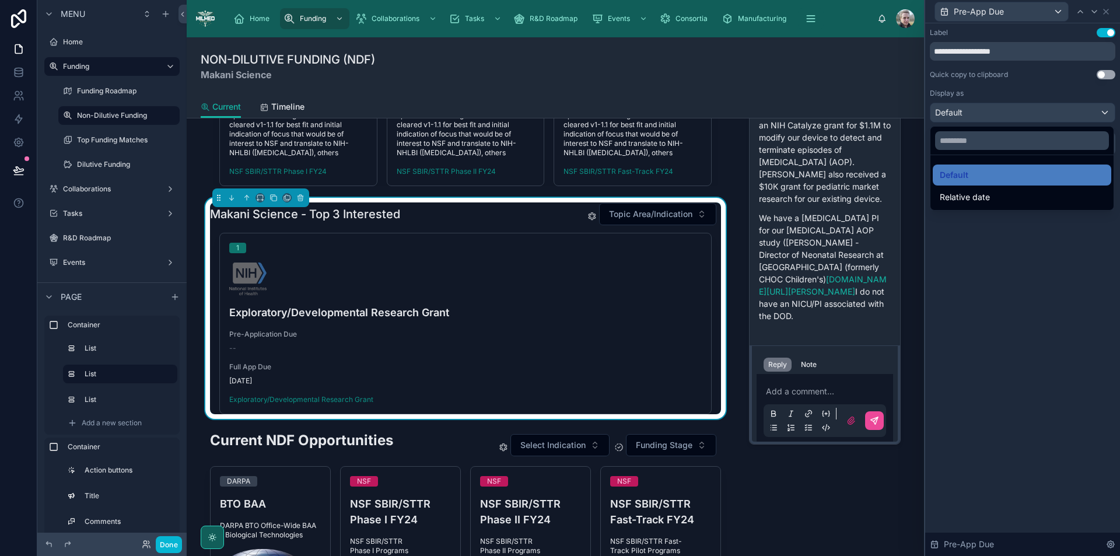
click at [1076, 244] on div at bounding box center [1022, 278] width 195 height 556
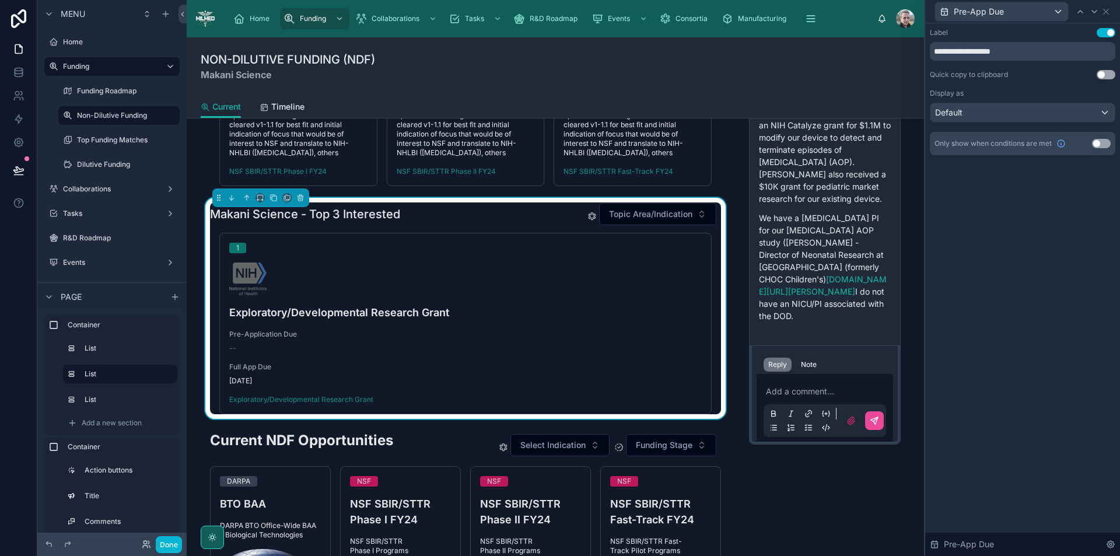
click at [1099, 145] on button "Use setting" at bounding box center [1101, 143] width 19 height 9
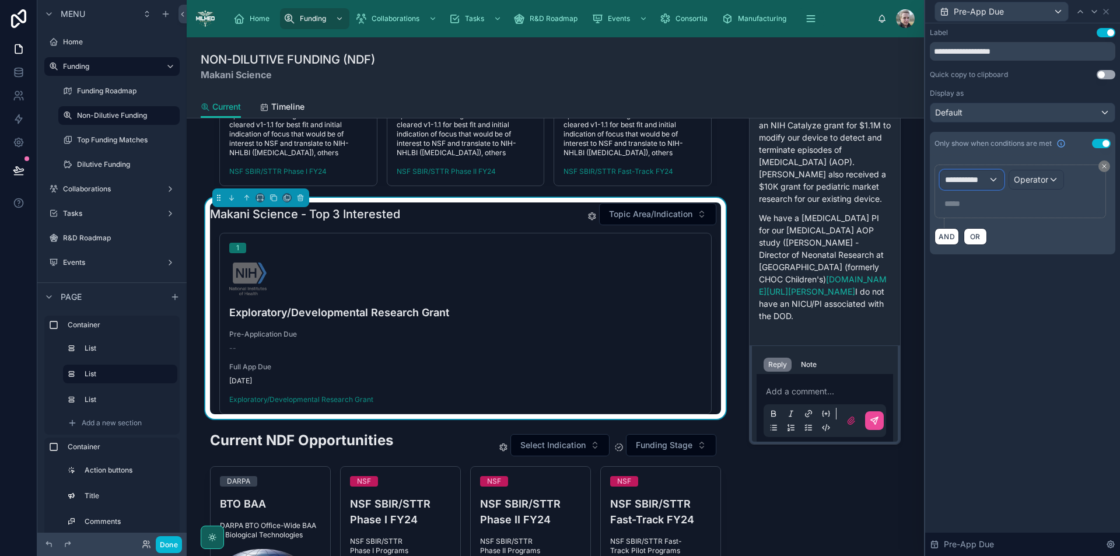
click at [976, 180] on span "**********" at bounding box center [966, 180] width 43 height 12
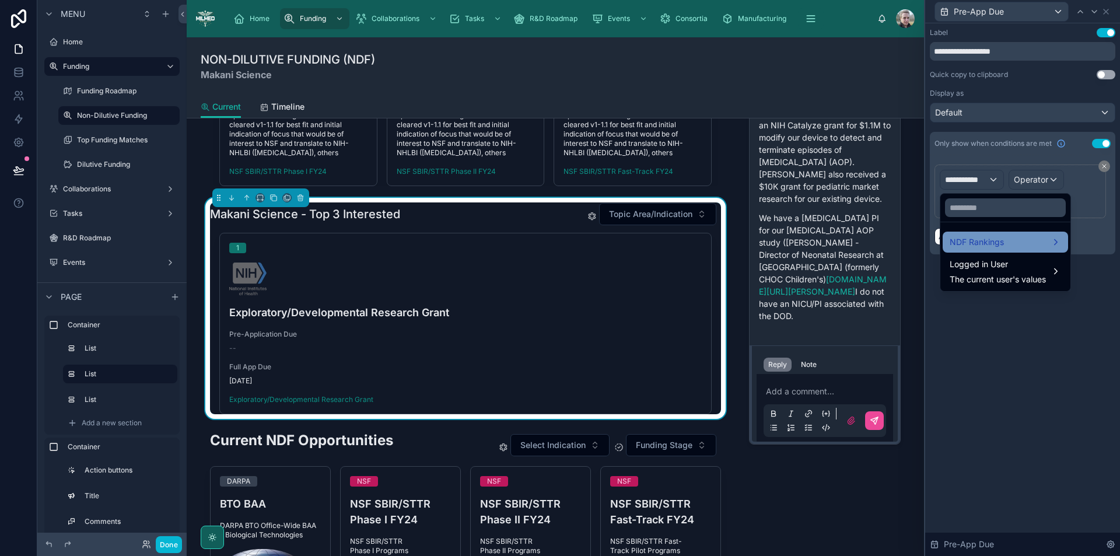
click at [974, 246] on span "NDF Rankings" at bounding box center [976, 242] width 54 height 14
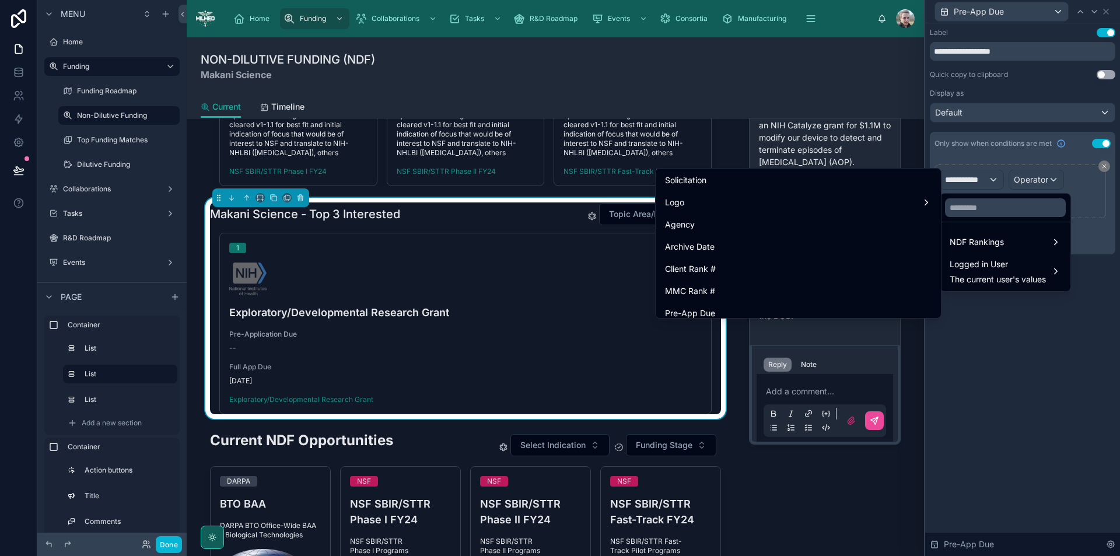
scroll to position [408, 0]
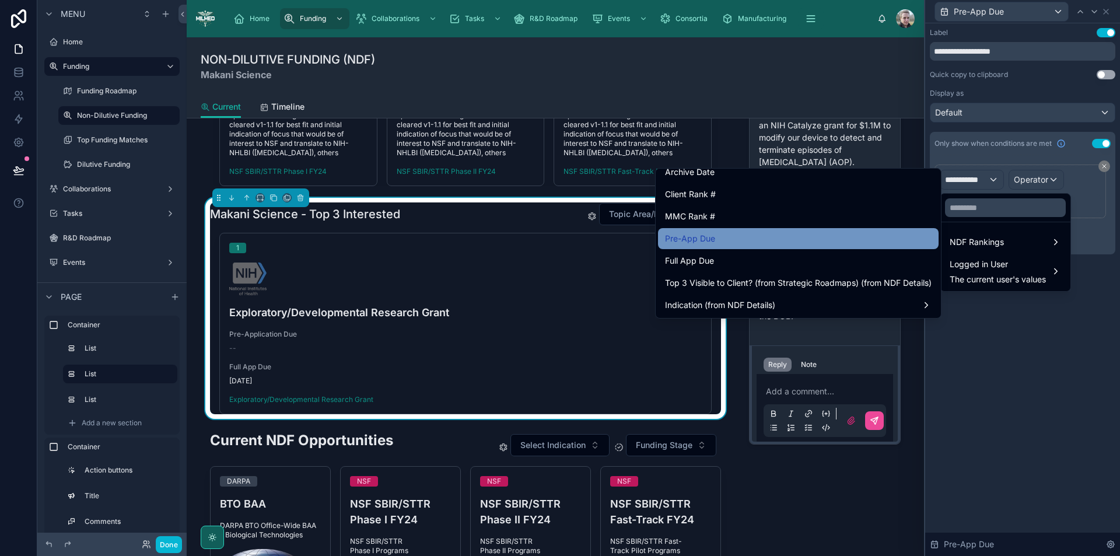
click at [709, 238] on div "Pre-App Due" at bounding box center [798, 239] width 267 height 14
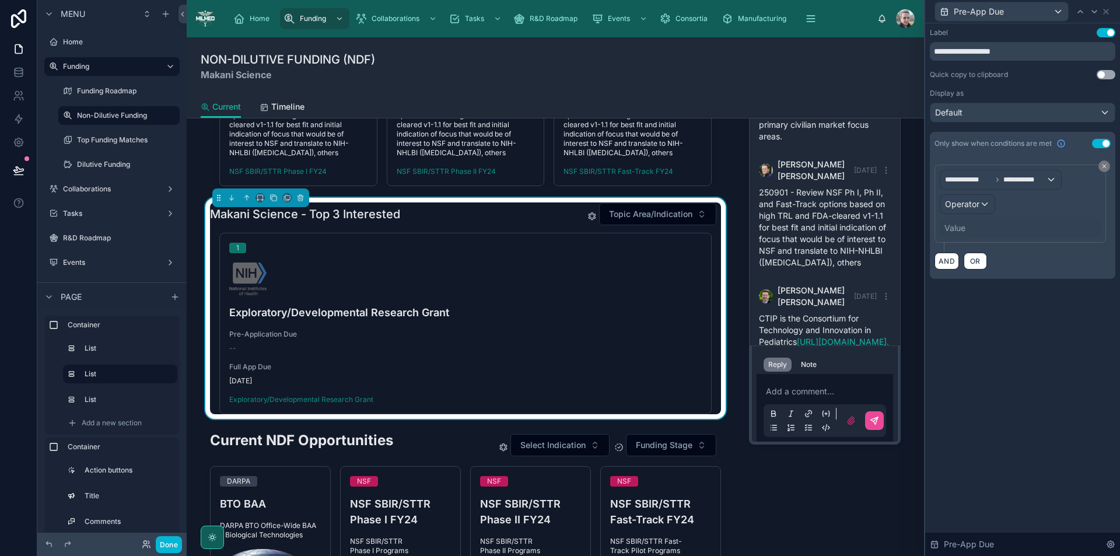
scroll to position [649, 0]
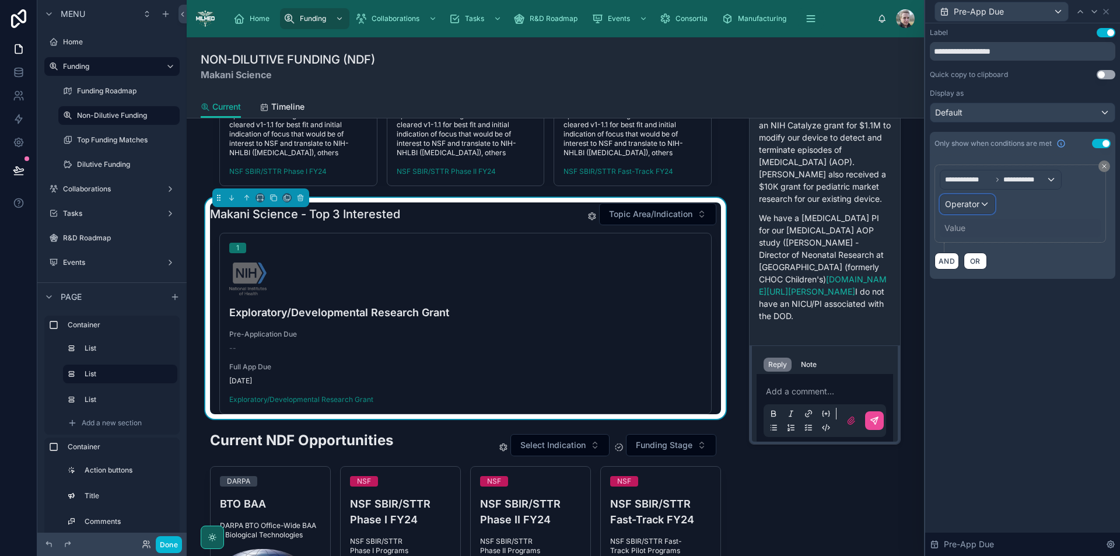
click at [972, 208] on span "Operator" at bounding box center [962, 204] width 34 height 10
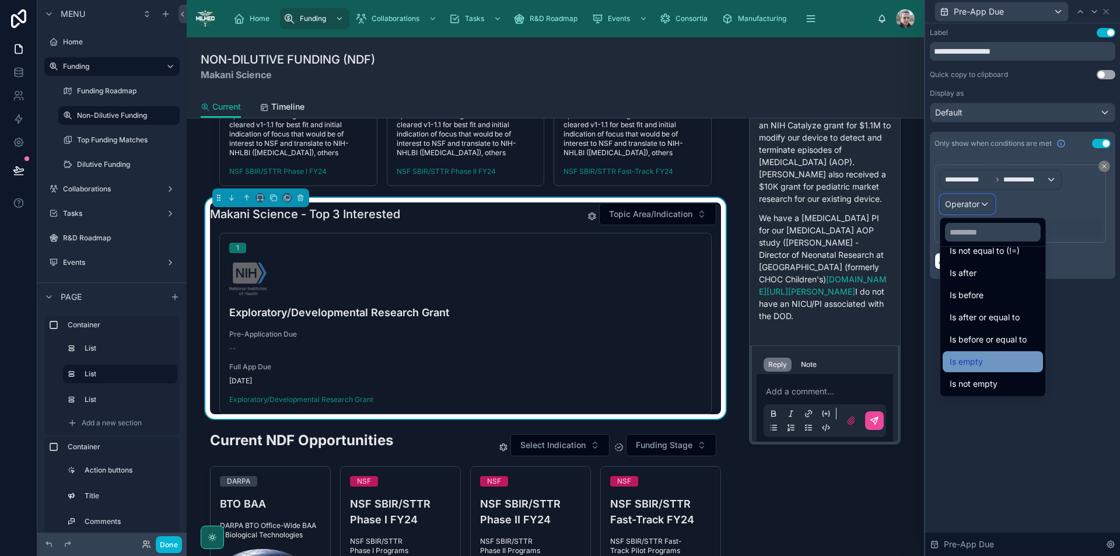
scroll to position [38, 0]
click at [972, 384] on span "Is not empty" at bounding box center [973, 383] width 48 height 14
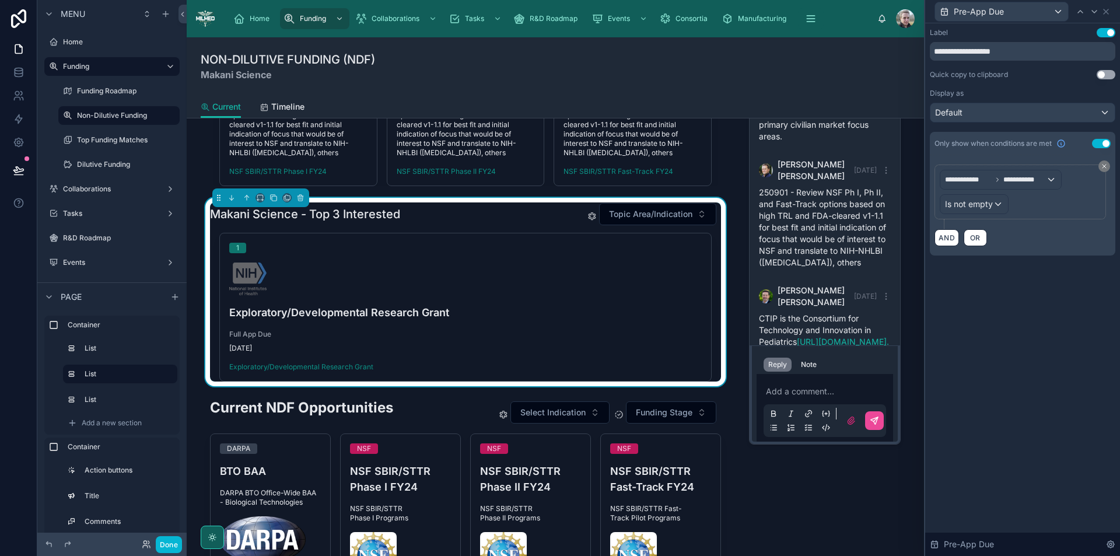
scroll to position [649, 0]
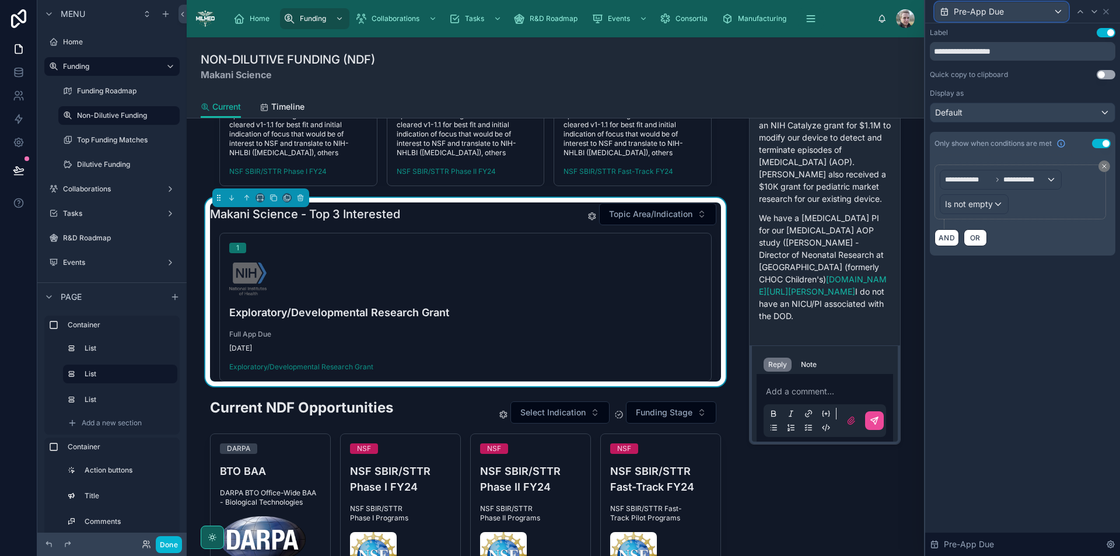
click at [1045, 16] on div "Pre-App Due" at bounding box center [1001, 11] width 133 height 19
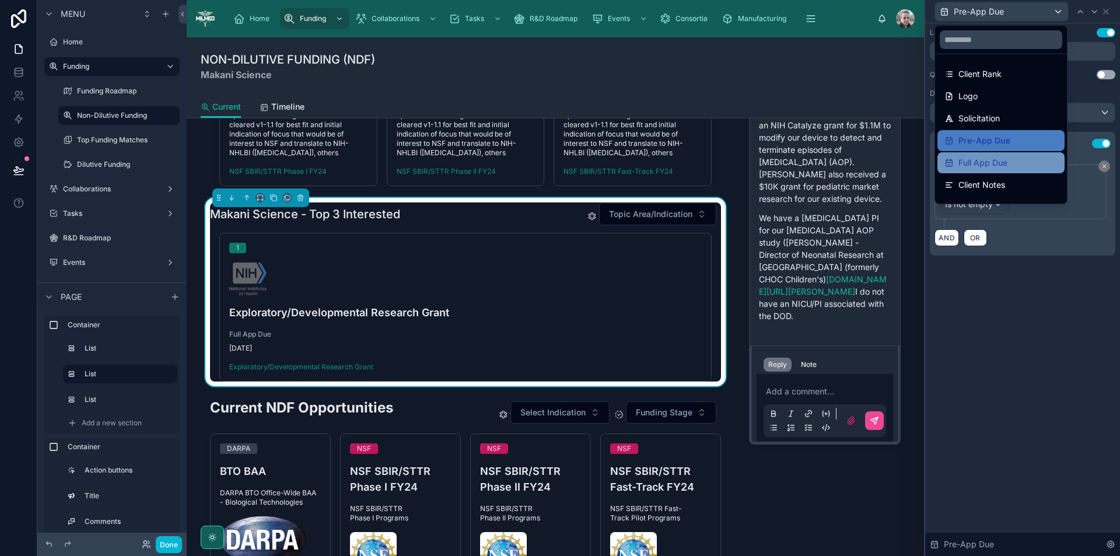
click at [976, 164] on span "Full App Due" at bounding box center [982, 163] width 49 height 14
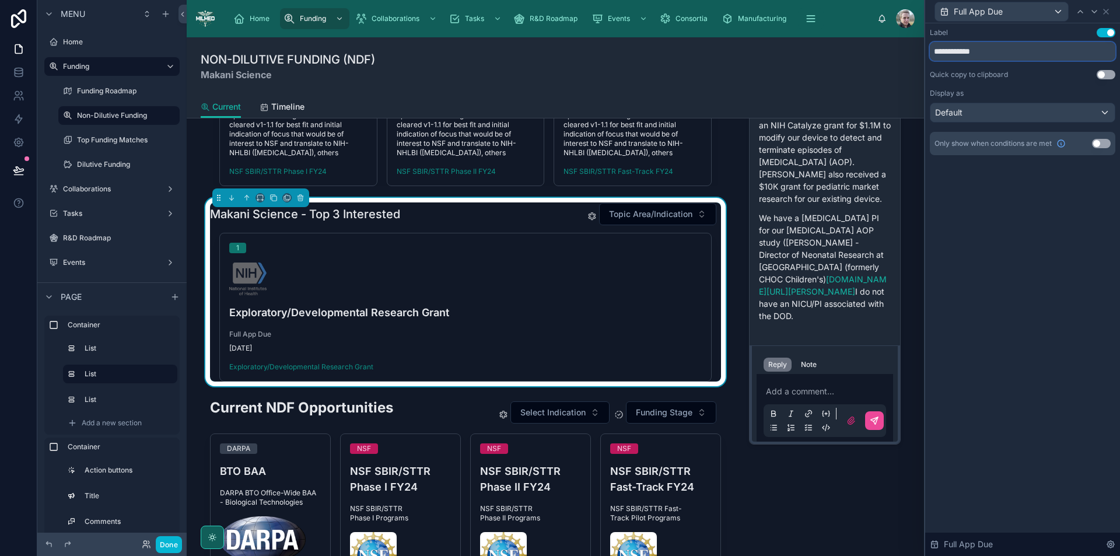
drag, startPoint x: 965, startPoint y: 52, endPoint x: 1025, endPoint y: 15, distance: 71.2
click at [965, 51] on input "**********" at bounding box center [1022, 51] width 185 height 19
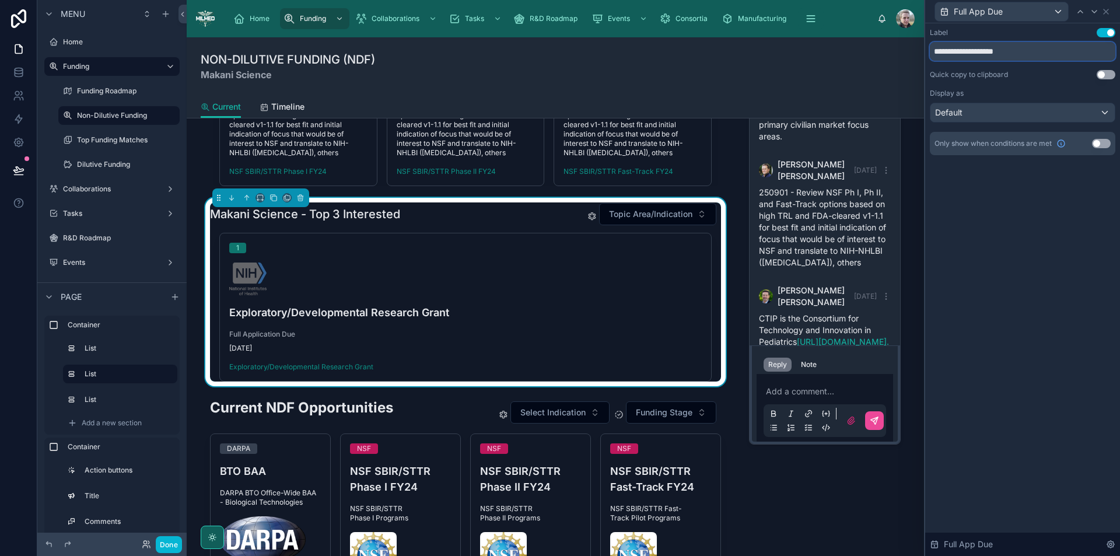
type input "**********"
click at [993, 119] on div "Default" at bounding box center [1022, 112] width 184 height 19
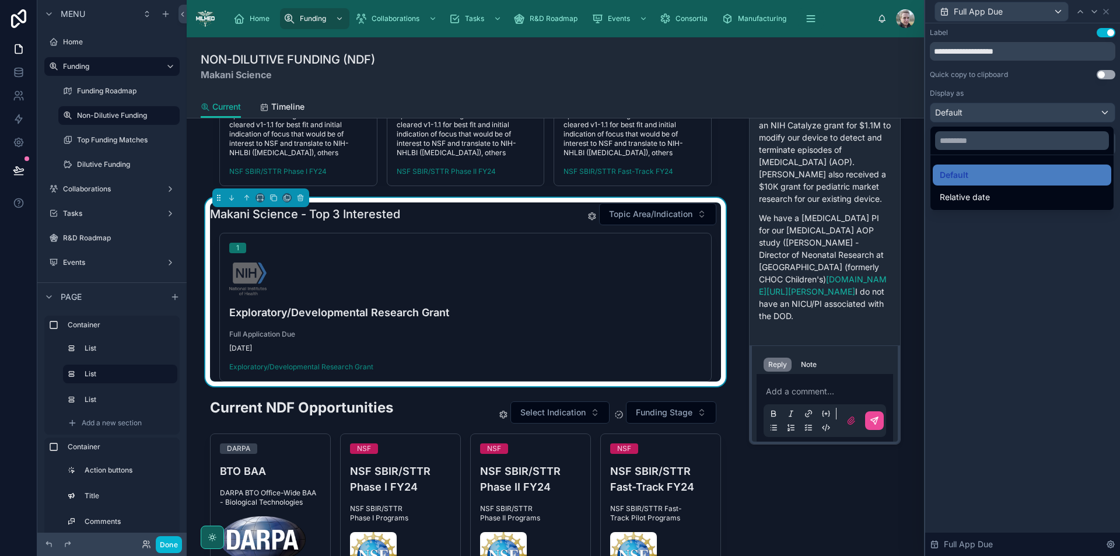
click at [991, 108] on div at bounding box center [1022, 278] width 195 height 556
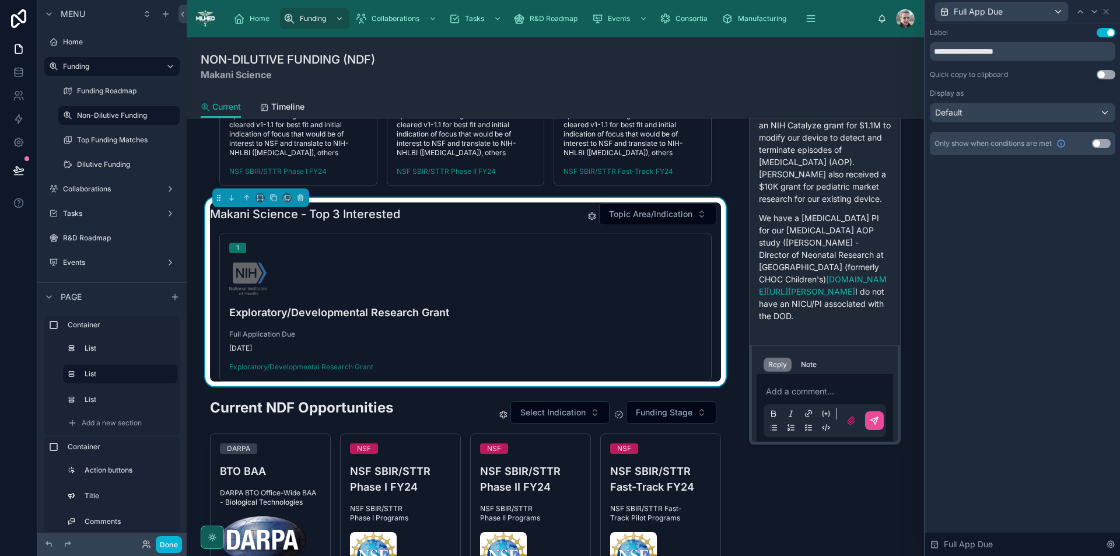
click at [1098, 144] on button "Use setting" at bounding box center [1101, 143] width 19 height 9
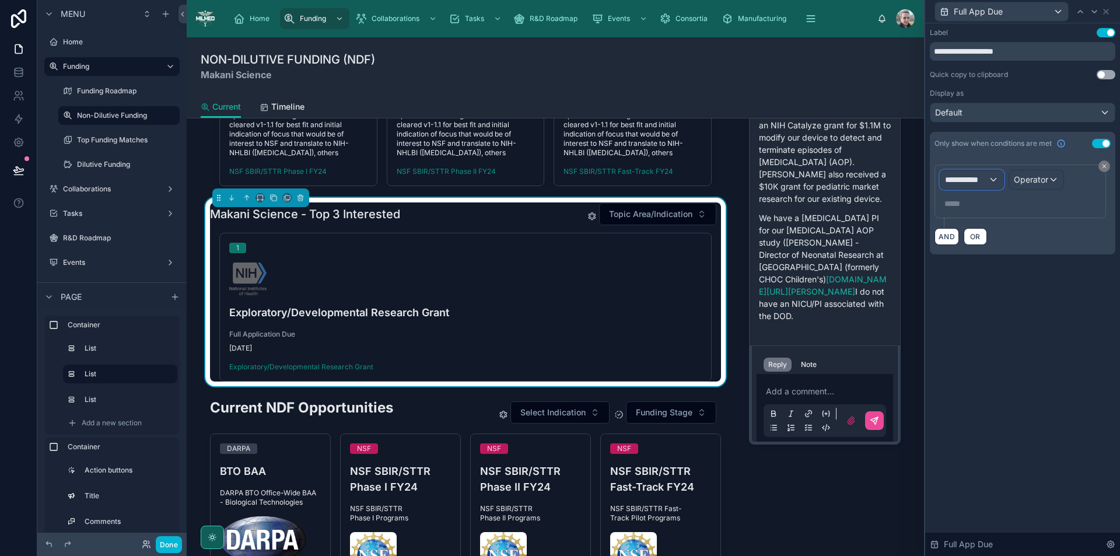
click at [985, 181] on span "**********" at bounding box center [966, 180] width 43 height 12
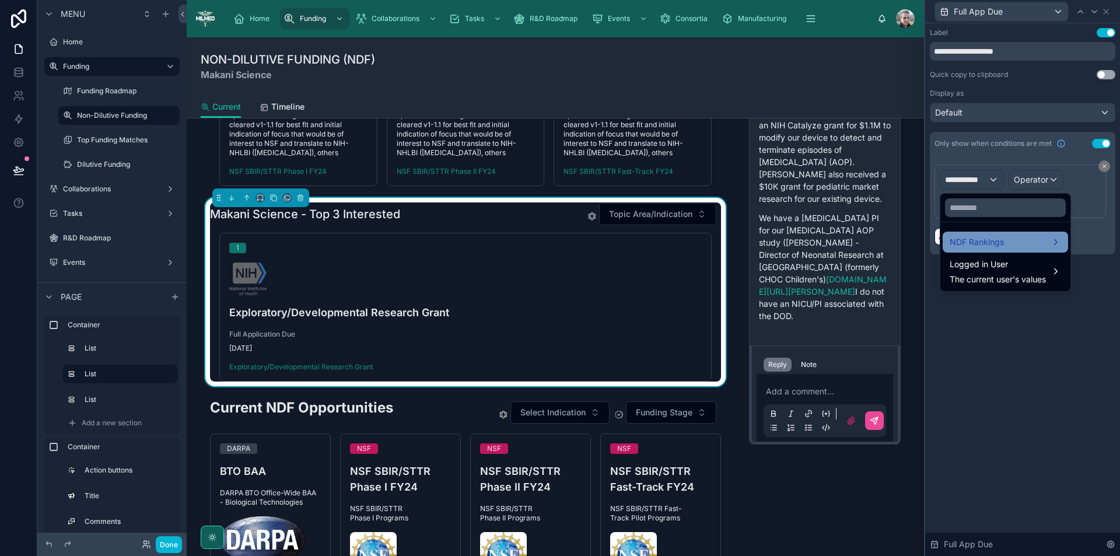
click at [989, 241] on span "NDF Rankings" at bounding box center [976, 242] width 54 height 14
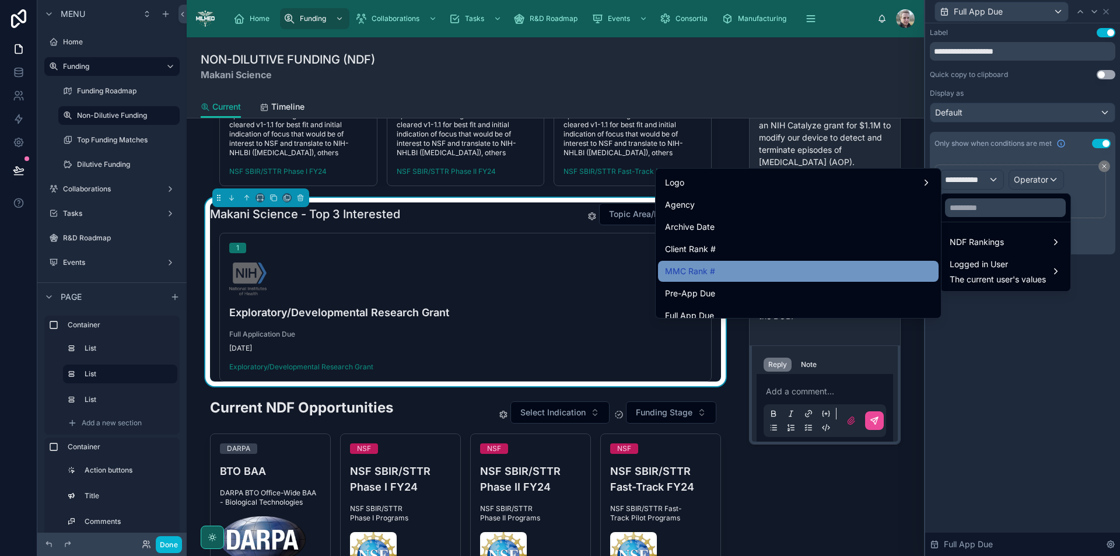
scroll to position [408, 0]
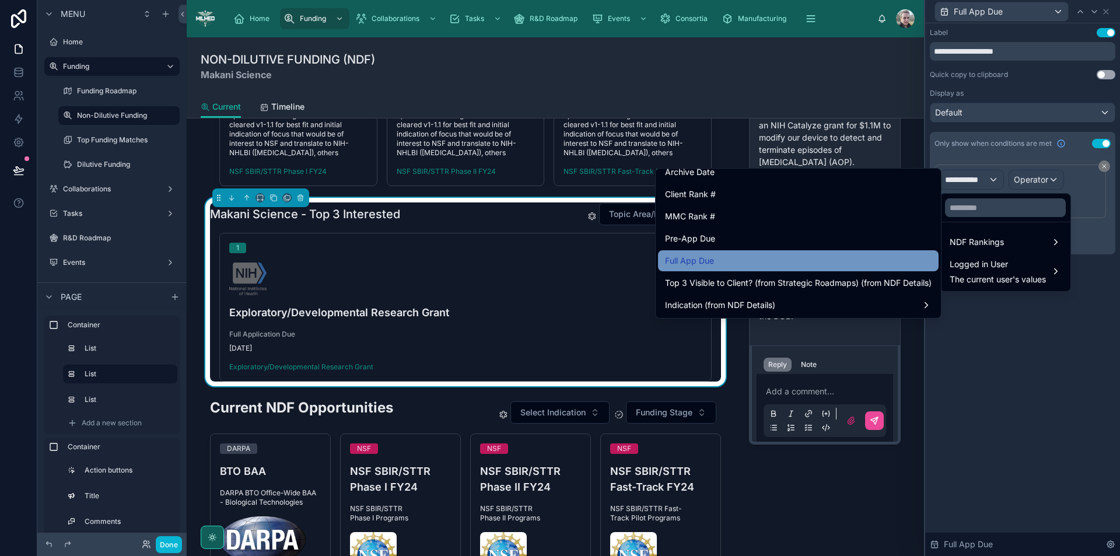
click at [813, 258] on div "Full App Due" at bounding box center [798, 261] width 267 height 14
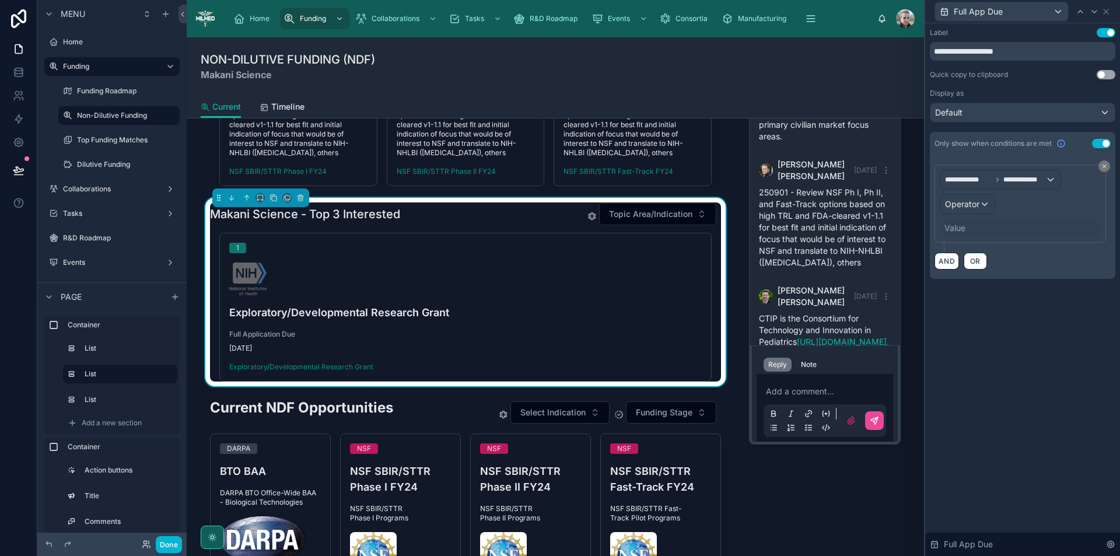
scroll to position [649, 0]
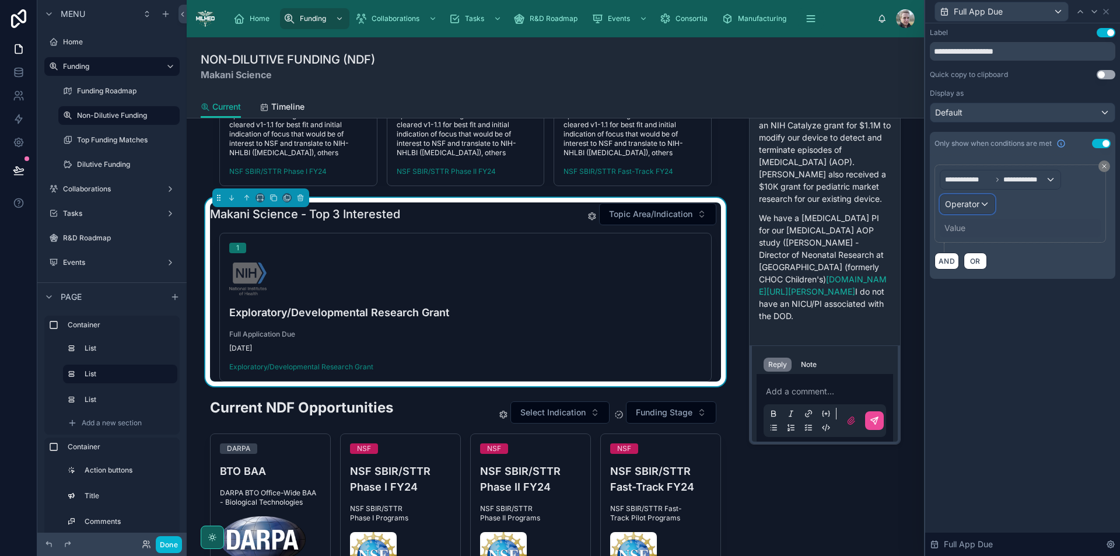
click at [956, 204] on span "Operator" at bounding box center [962, 204] width 34 height 10
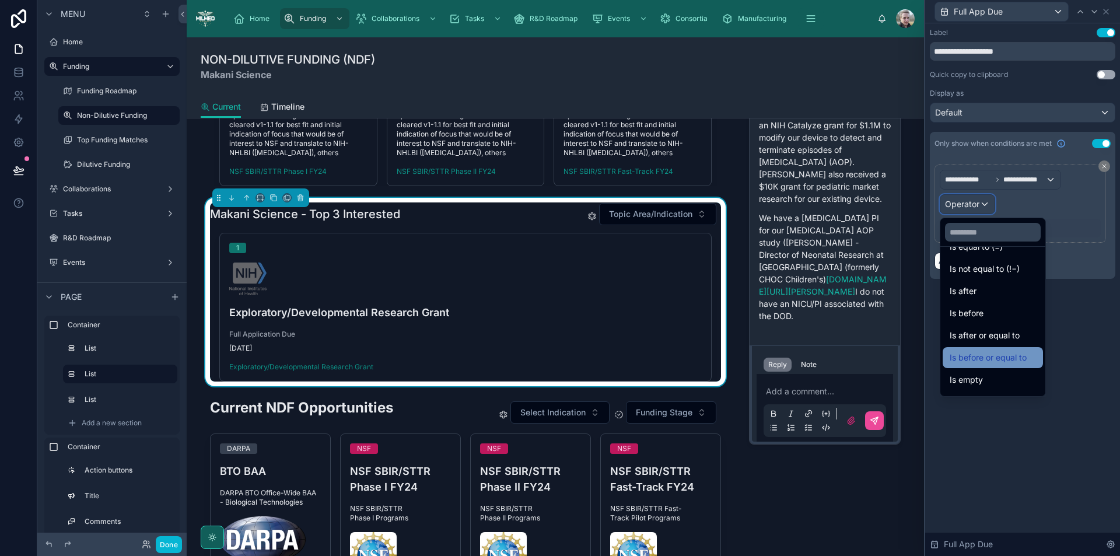
scroll to position [38, 0]
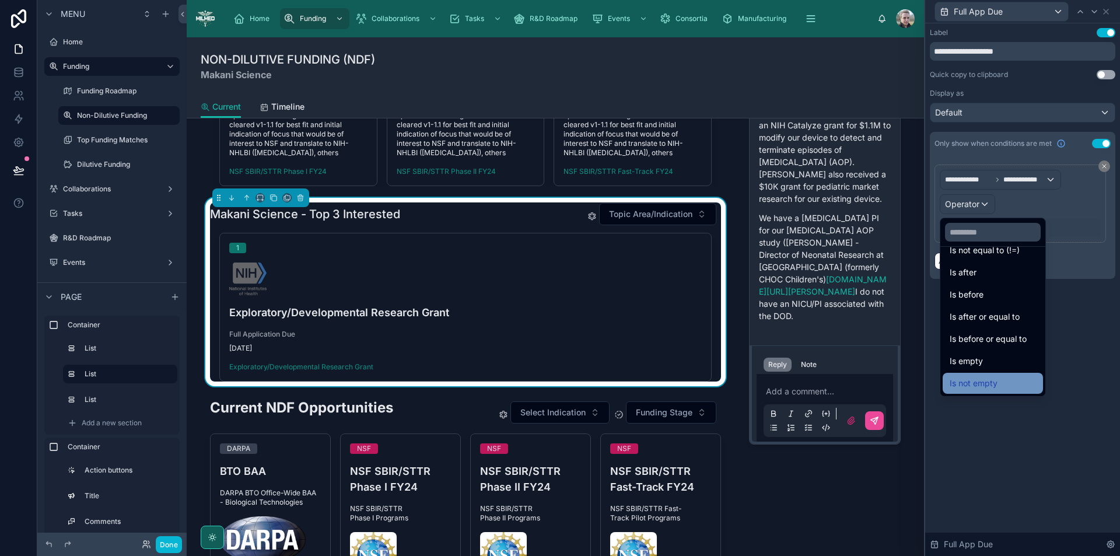
click at [992, 383] on span "Is not empty" at bounding box center [973, 383] width 48 height 14
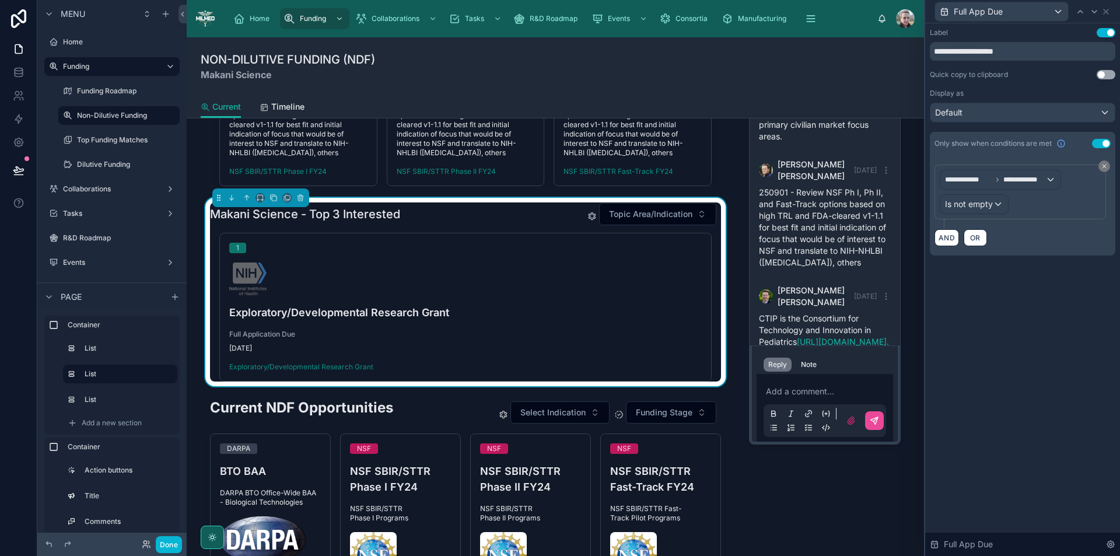
scroll to position [649, 0]
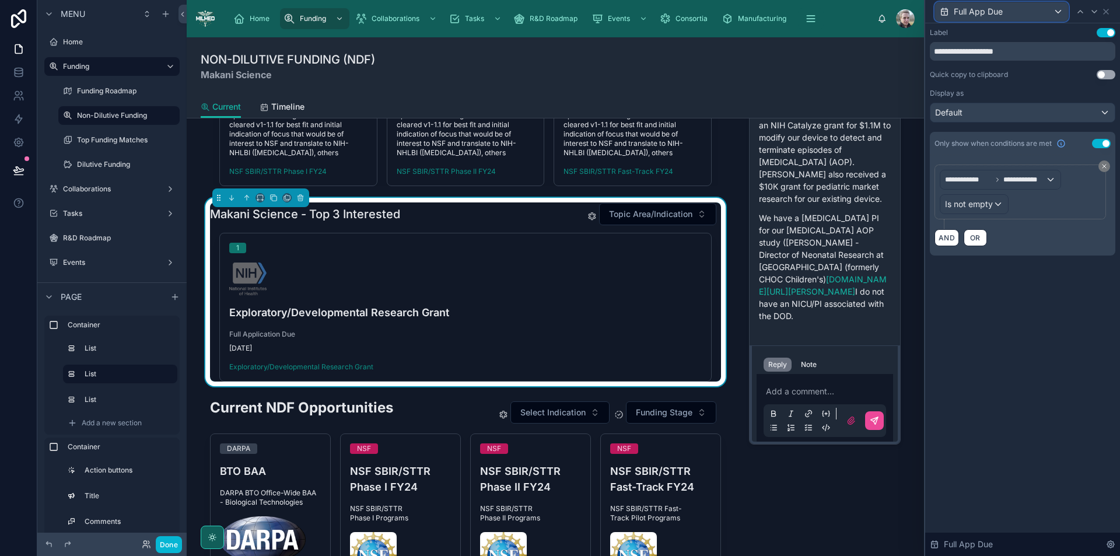
click at [1025, 10] on div "Full App Due" at bounding box center [1001, 11] width 133 height 19
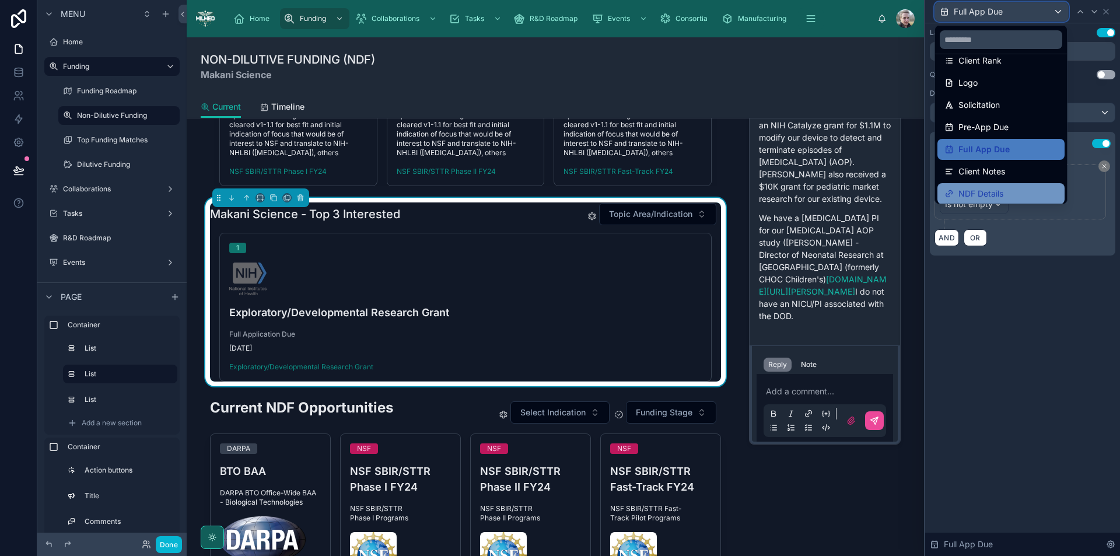
scroll to position [16, 0]
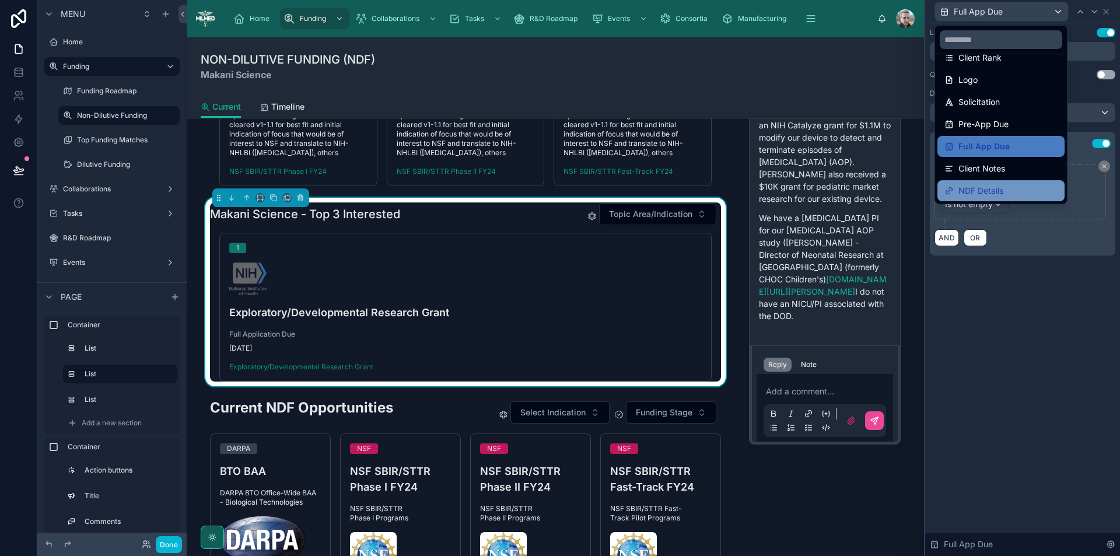
click at [984, 185] on span "NDF Details" at bounding box center [980, 191] width 45 height 14
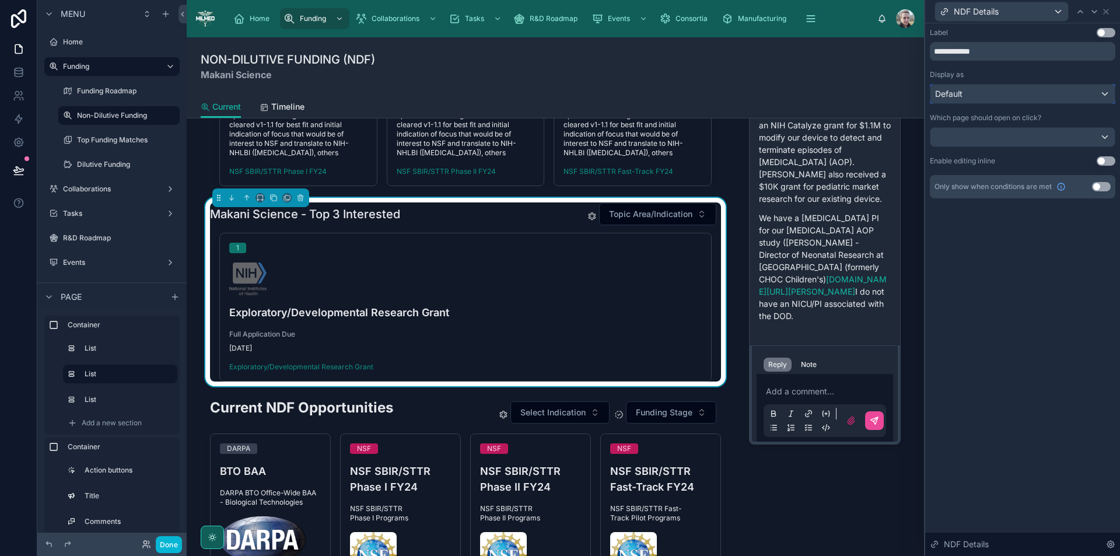
click at [992, 92] on div "Default" at bounding box center [1022, 94] width 184 height 19
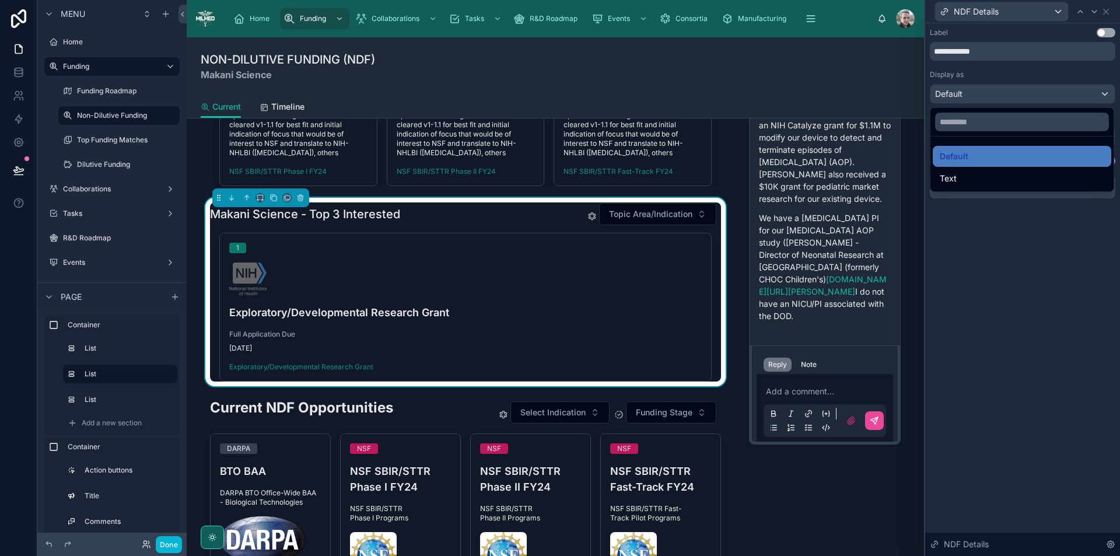
click at [1005, 86] on div at bounding box center [1022, 278] width 195 height 556
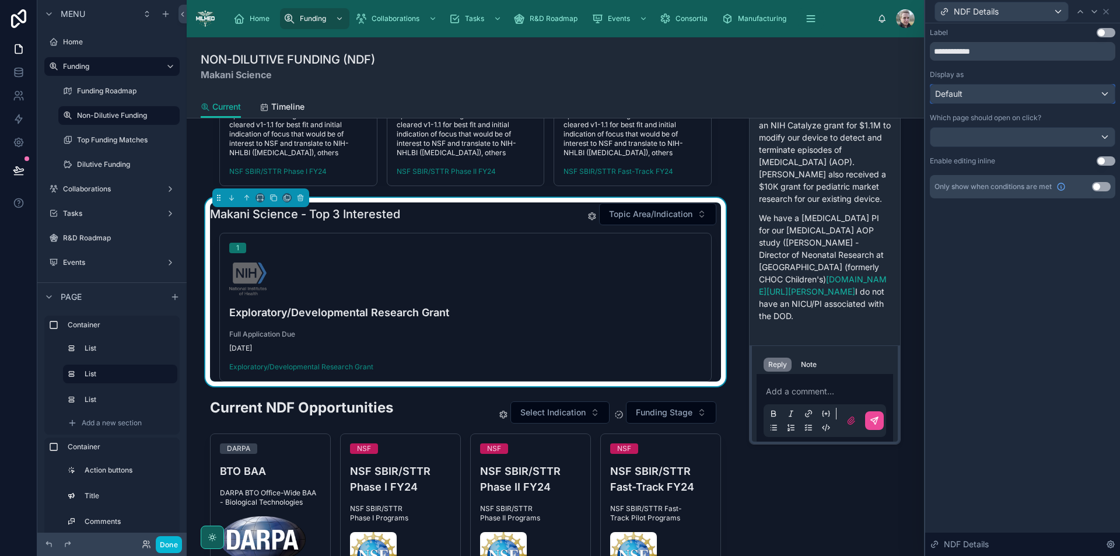
click at [984, 94] on div "Default" at bounding box center [1022, 94] width 184 height 19
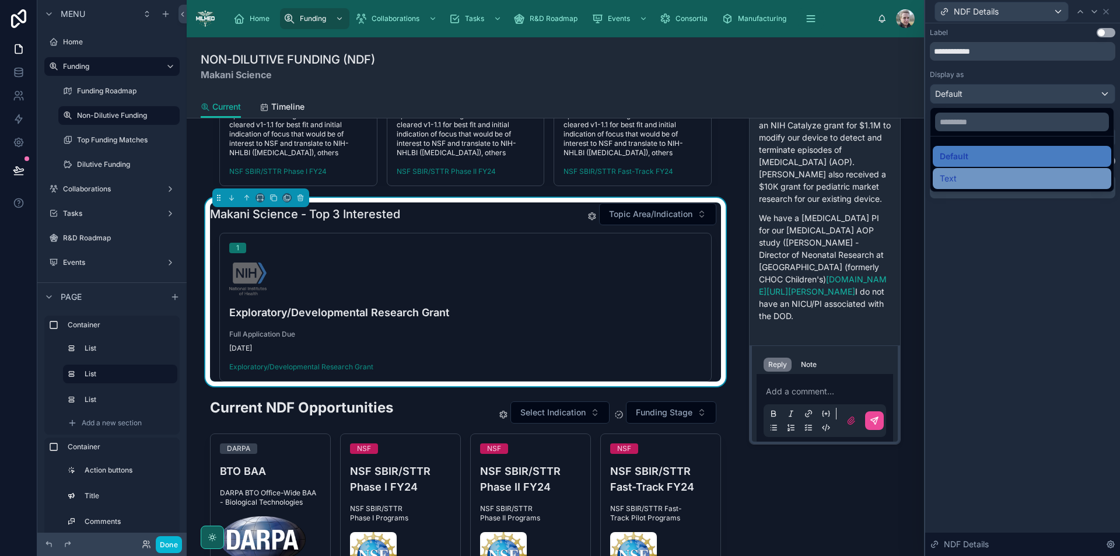
click at [965, 183] on div "Text" at bounding box center [1022, 178] width 164 height 14
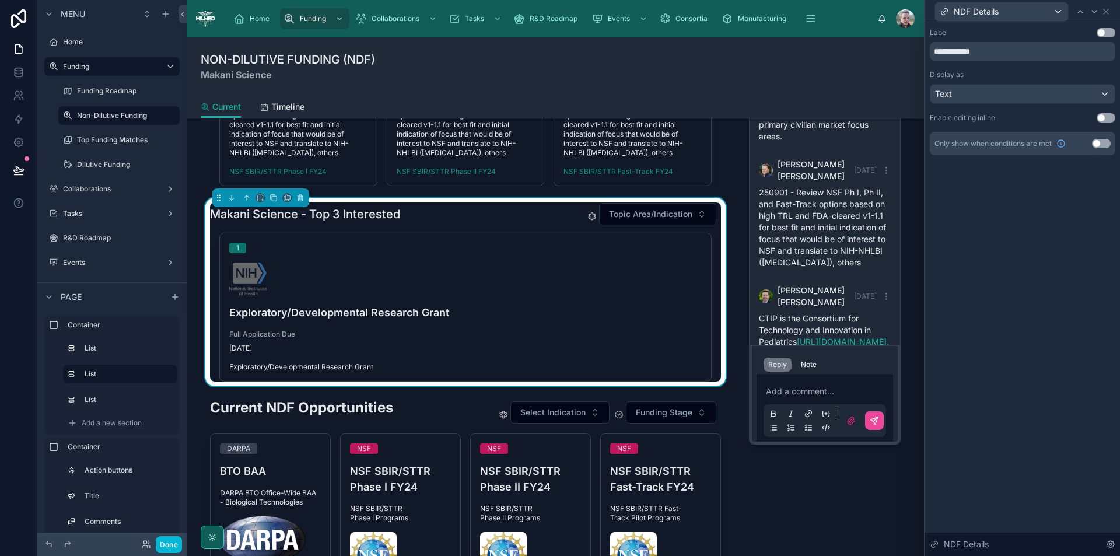
scroll to position [649, 0]
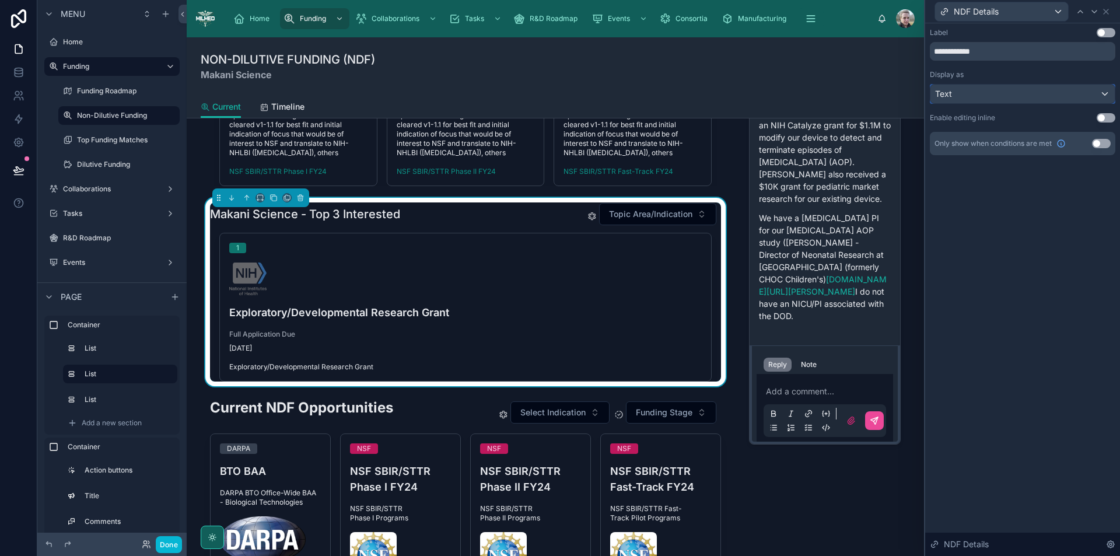
click at [975, 100] on div "Text" at bounding box center [1022, 94] width 184 height 19
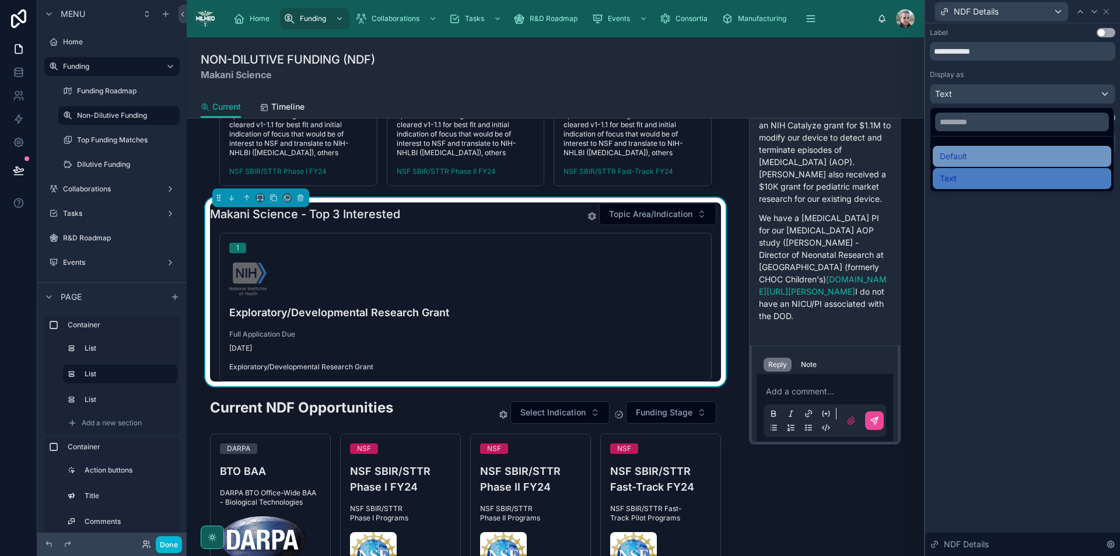
click at [969, 163] on div "Default" at bounding box center [1022, 156] width 164 height 14
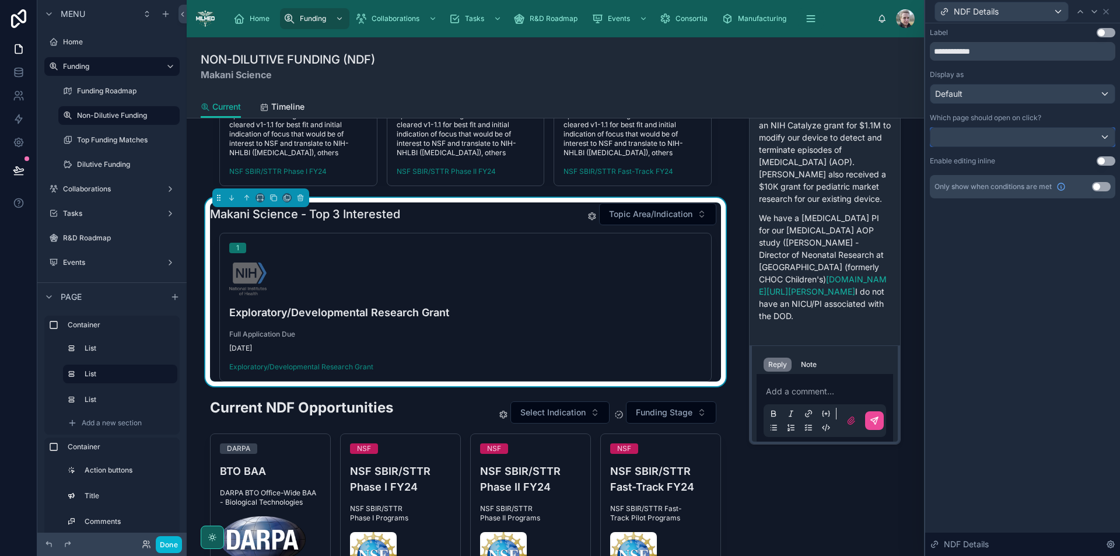
click at [980, 134] on div at bounding box center [1022, 137] width 184 height 19
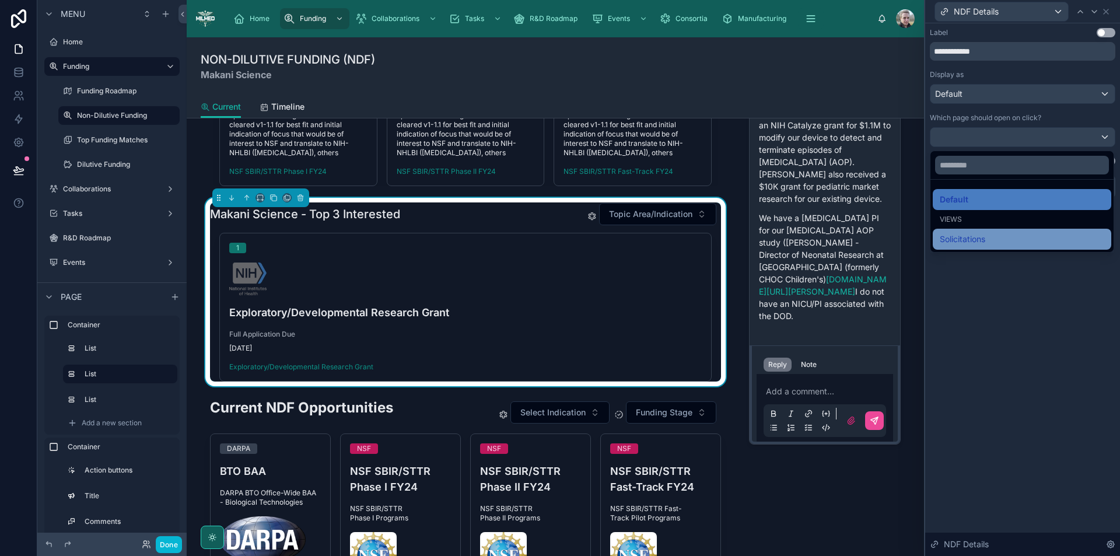
click at [955, 243] on span "Solicitations" at bounding box center [962, 239] width 45 height 14
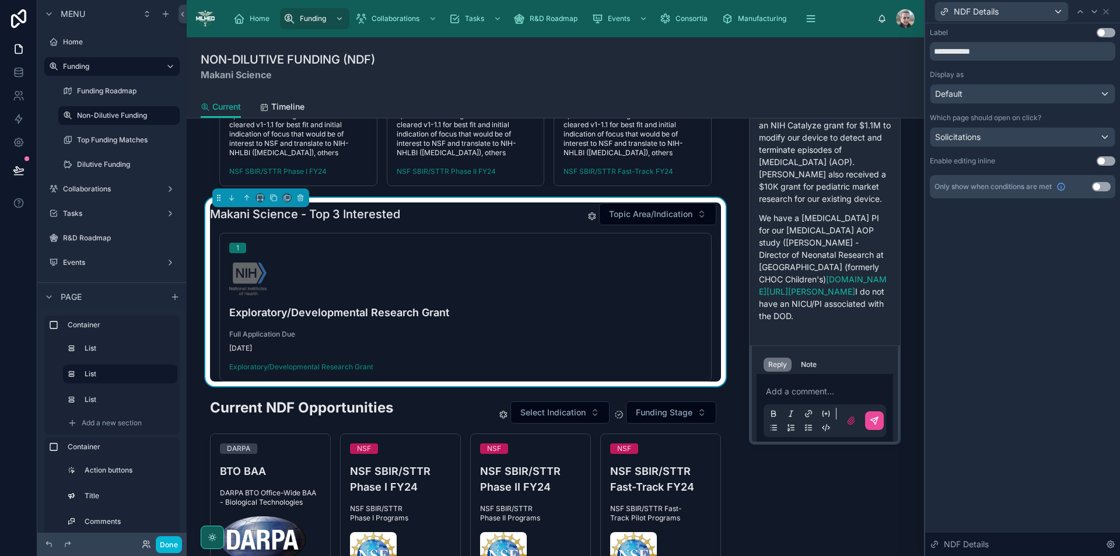
click at [990, 399] on div "**********" at bounding box center [1022, 289] width 195 height 532
drag, startPoint x: 990, startPoint y: 51, endPoint x: 926, endPoint y: 46, distance: 64.9
click at [926, 46] on div "**********" at bounding box center [1022, 124] width 195 height 203
click at [1103, 29] on button "Use setting" at bounding box center [1105, 32] width 19 height 9
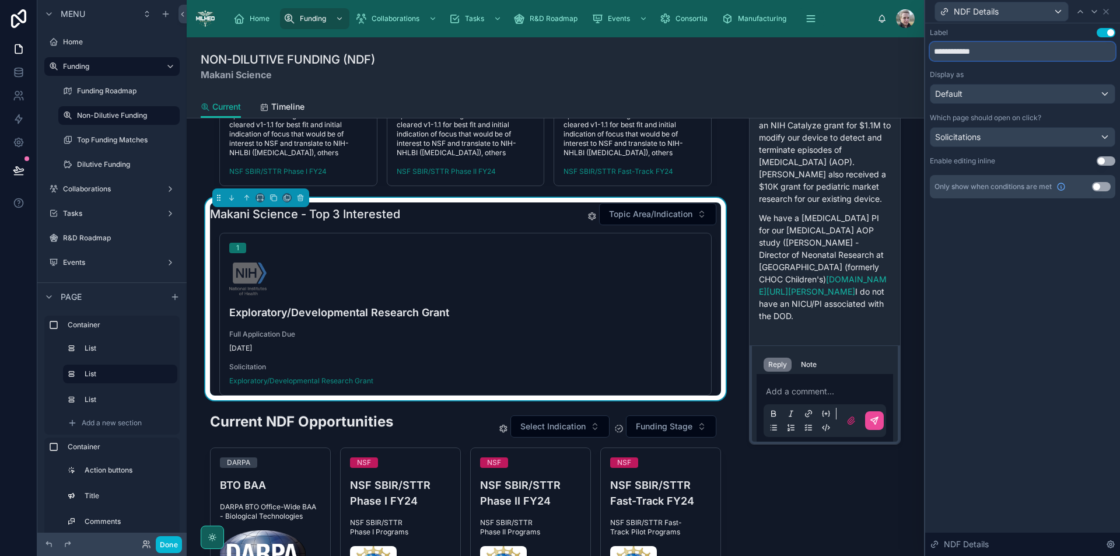
click at [1015, 50] on input "**********" at bounding box center [1022, 51] width 185 height 19
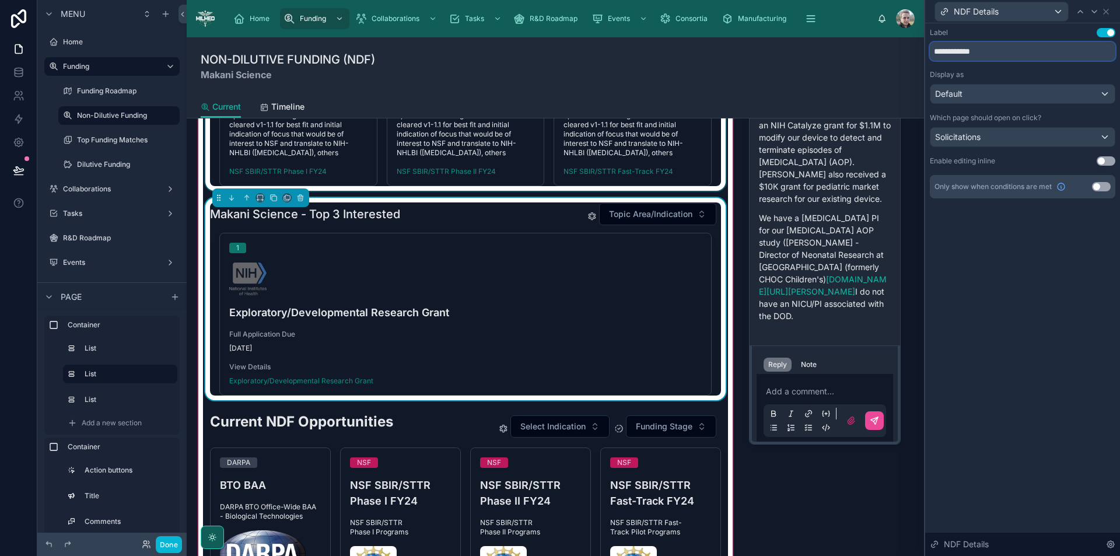
type input "**********"
click at [612, 148] on div at bounding box center [465, 45] width 525 height 289
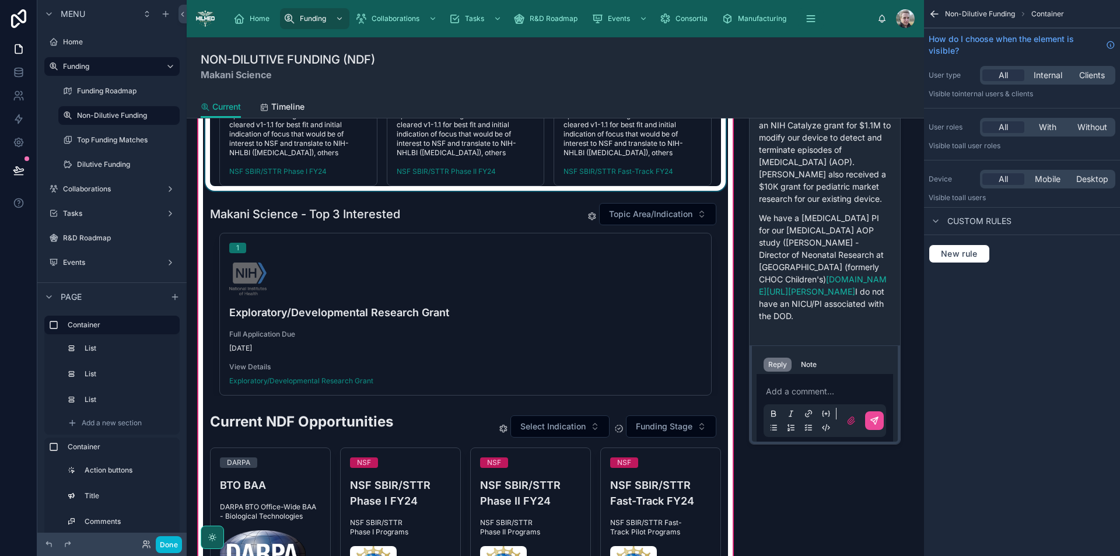
click at [612, 148] on div at bounding box center [465, 45] width 525 height 289
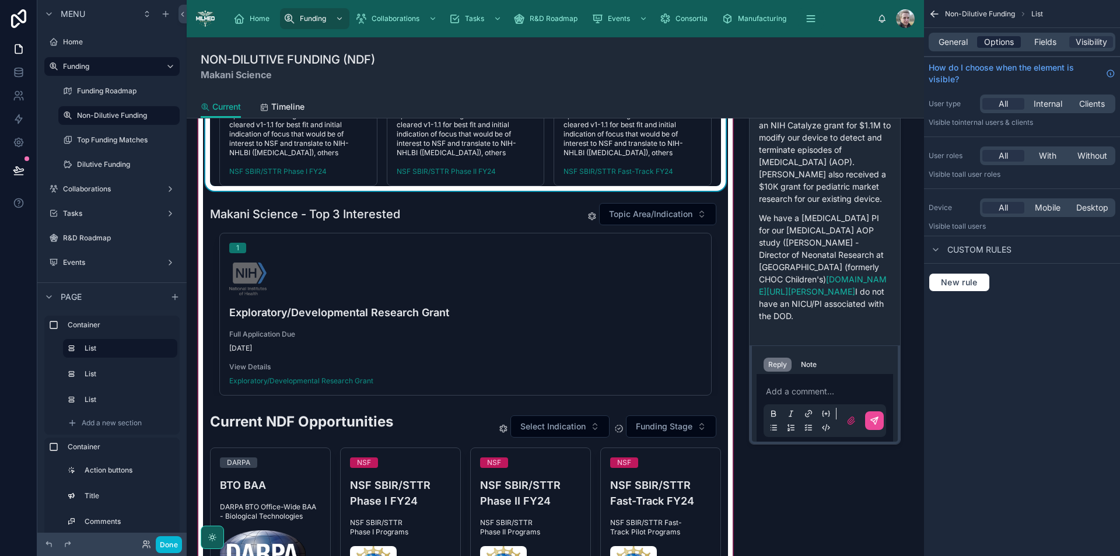
click at [1003, 43] on span "Options" at bounding box center [999, 42] width 30 height 12
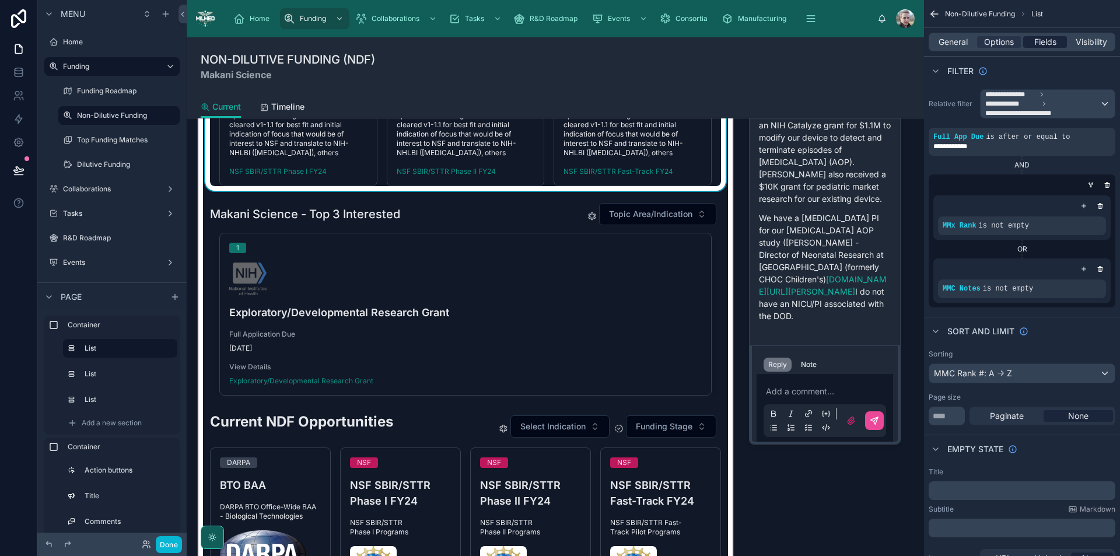
click at [1034, 40] on span "Fields" at bounding box center [1045, 42] width 22 height 12
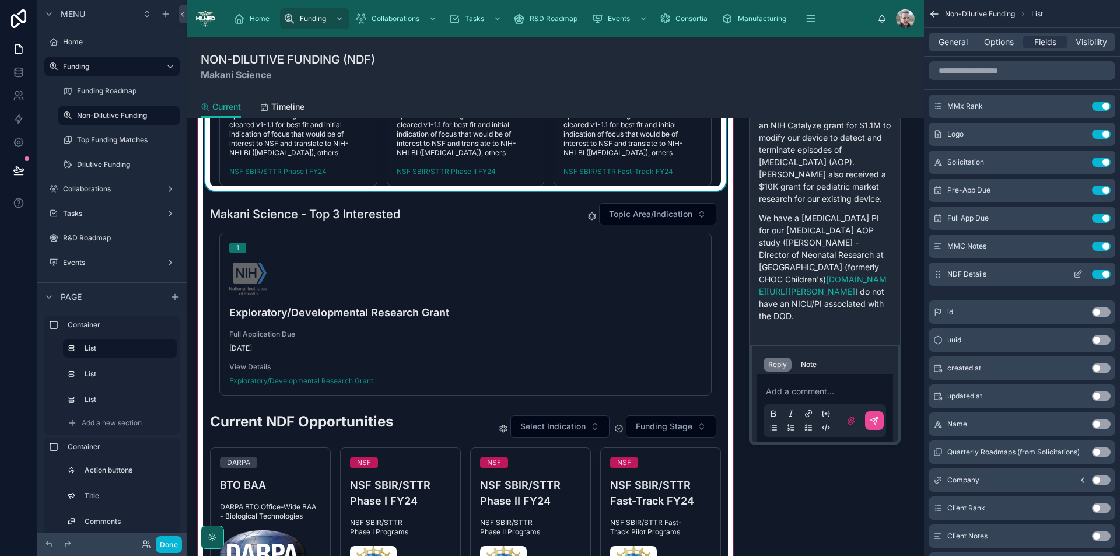
click at [1072, 274] on button "scrollable content" at bounding box center [1077, 273] width 19 height 9
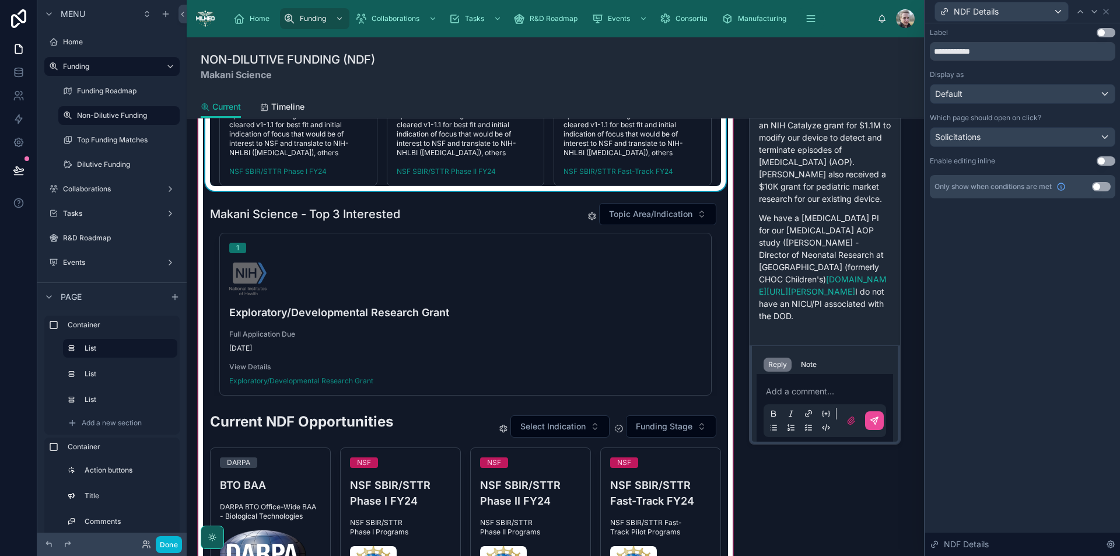
click at [1109, 31] on button "Use setting" at bounding box center [1105, 32] width 19 height 9
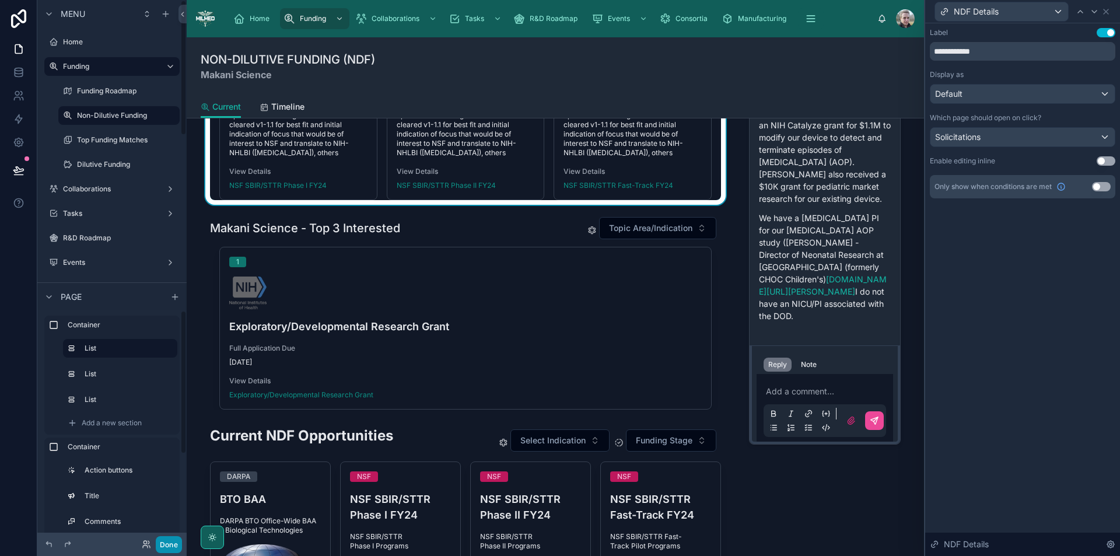
click at [166, 544] on button "Done" at bounding box center [169, 544] width 26 height 17
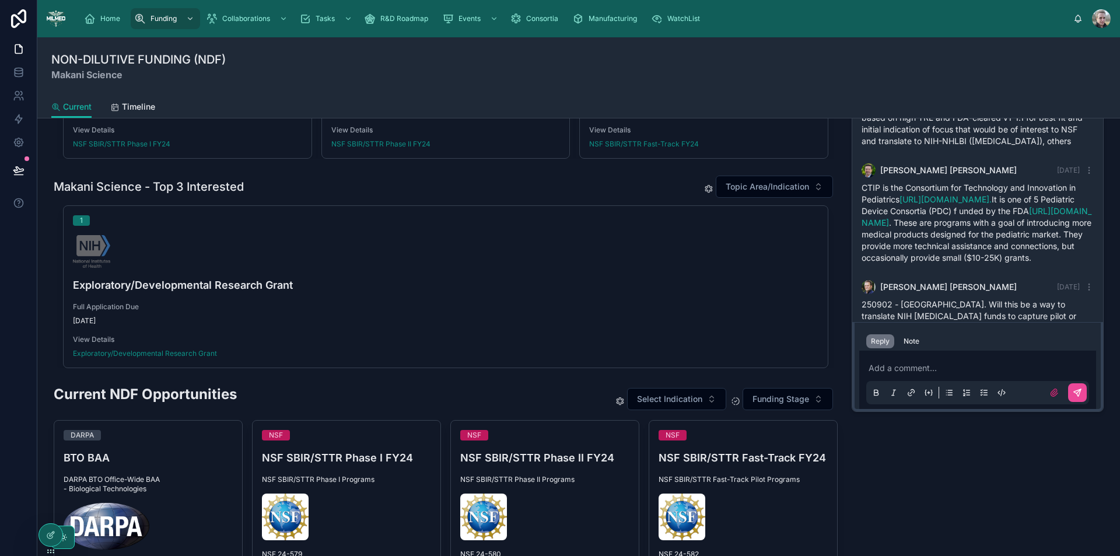
scroll to position [283, 0]
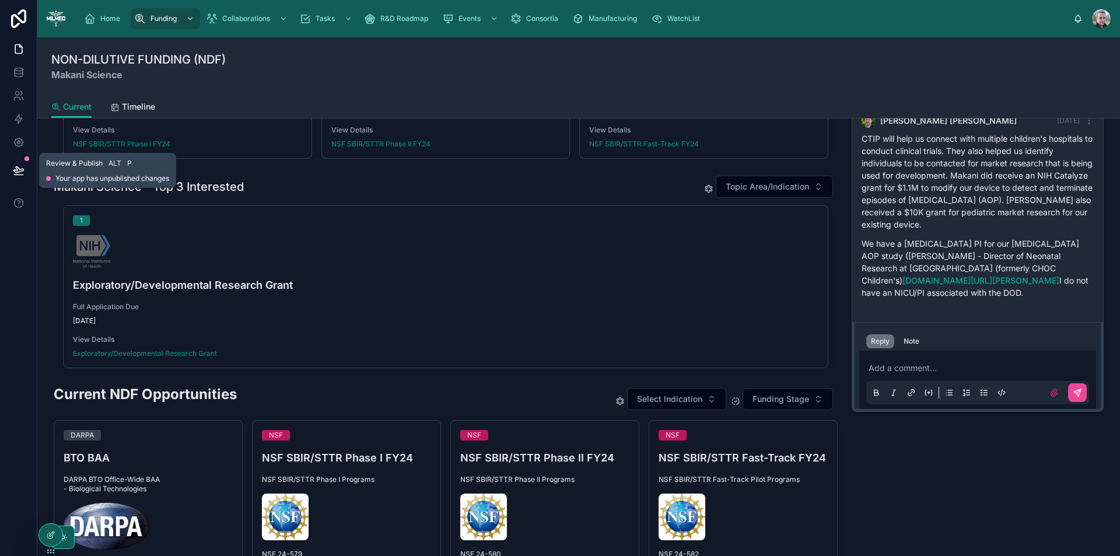
click at [19, 167] on icon at bounding box center [19, 170] width 12 height 12
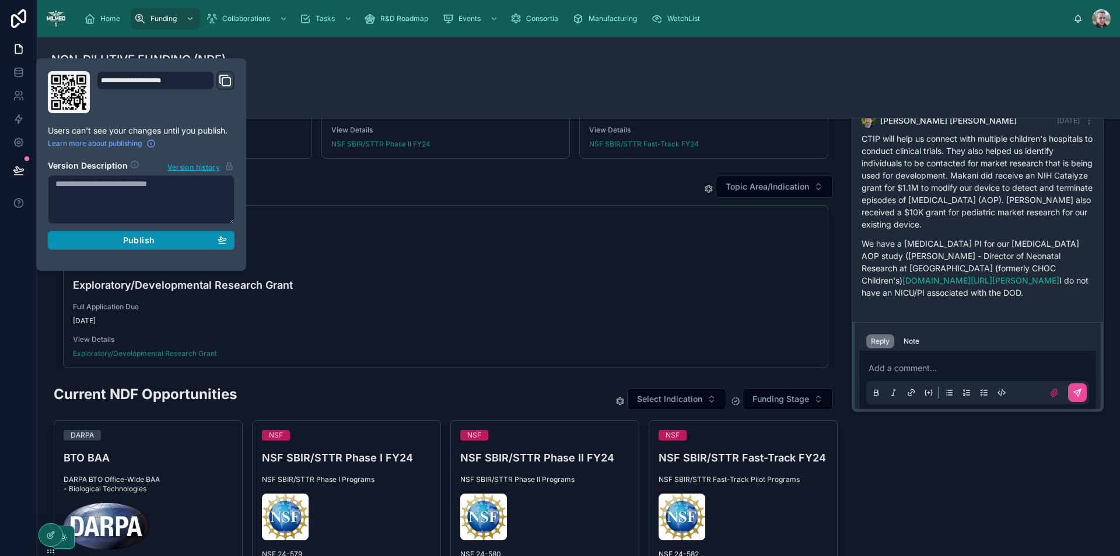
click at [185, 244] on div "Publish" at bounding box center [140, 240] width 171 height 10
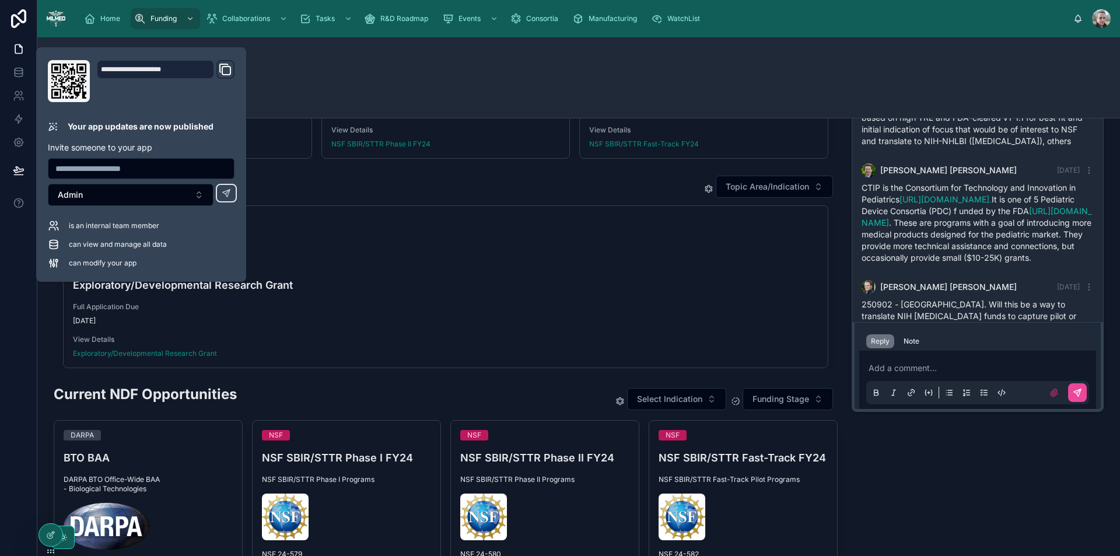
scroll to position [283, 0]
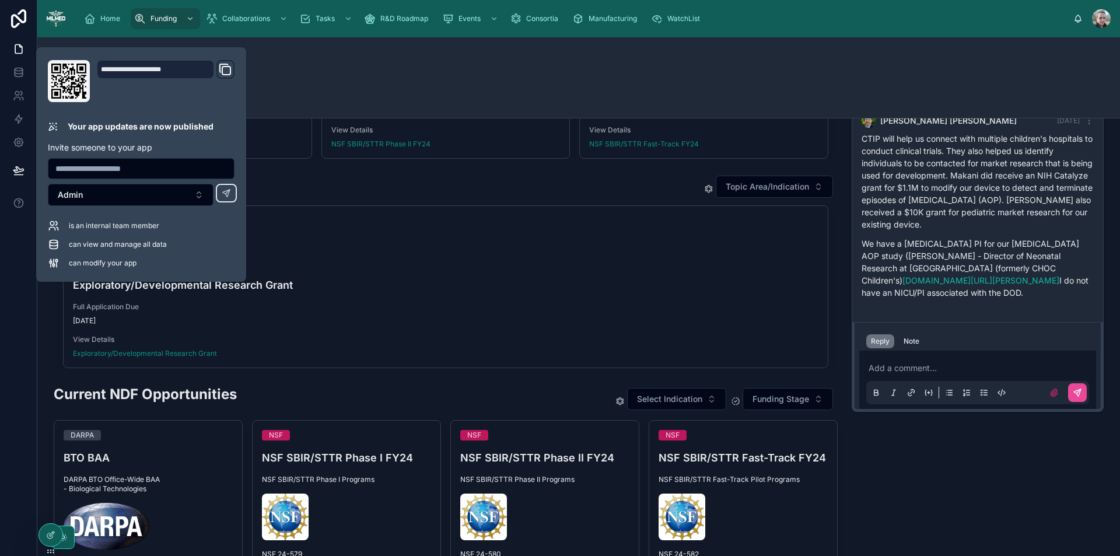
click at [357, 190] on div "Makani Science - Top 3 Interested Topic Area/Indication" at bounding box center [446, 186] width 784 height 23
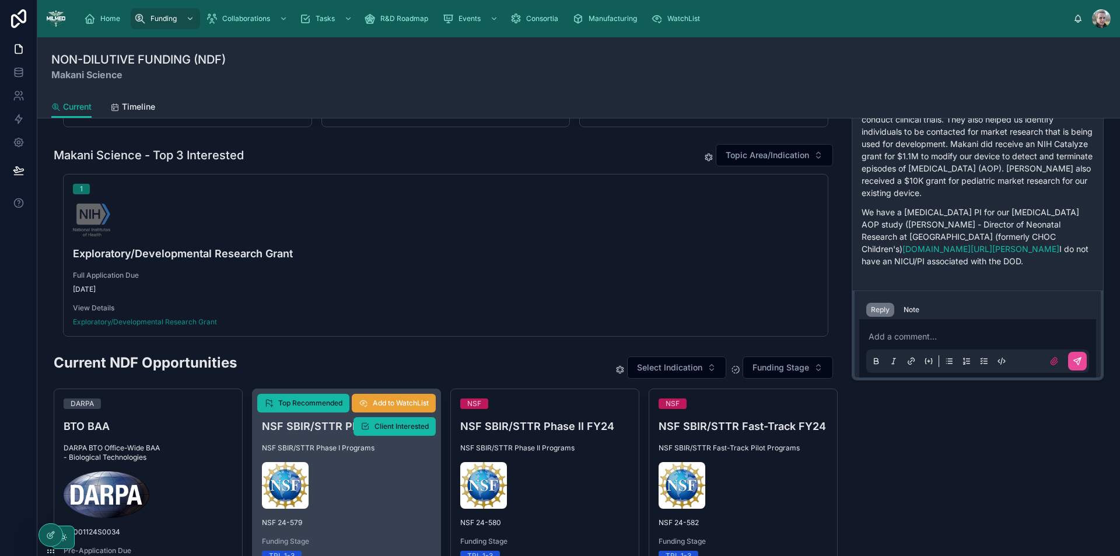
scroll to position [292, 0]
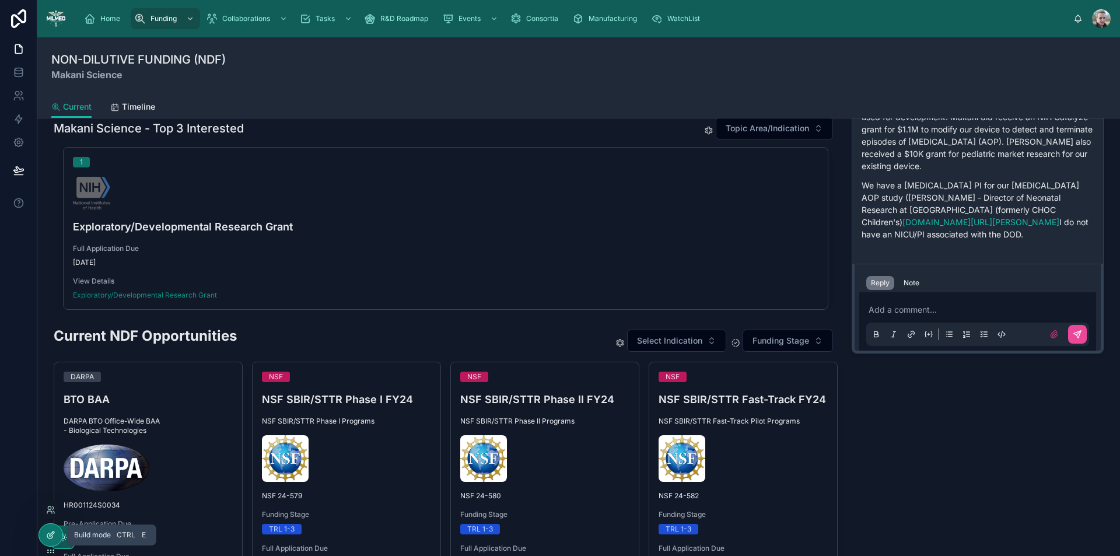
click at [44, 535] on div at bounding box center [50, 535] width 23 height 22
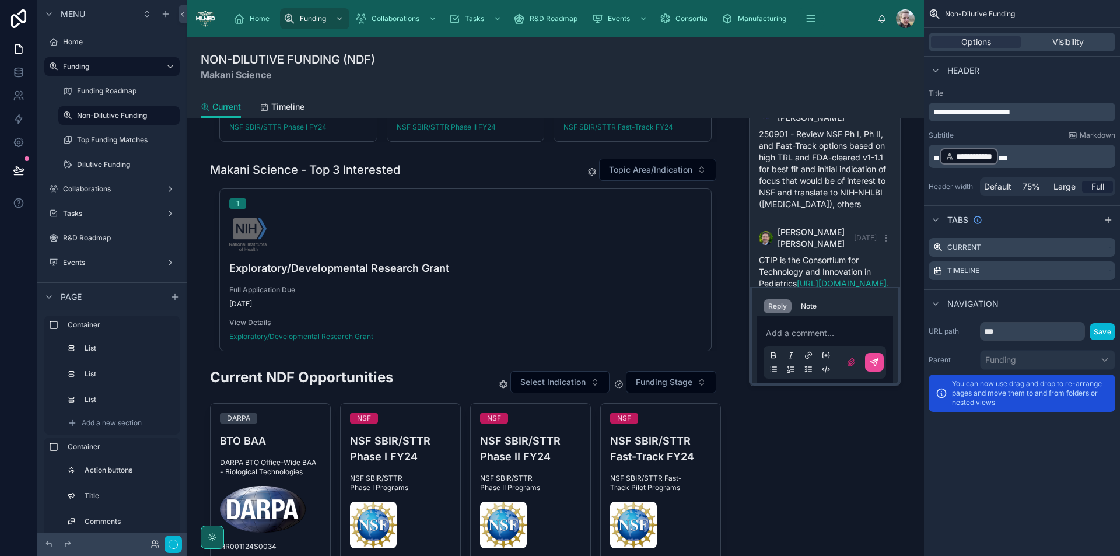
click at [425, 171] on div at bounding box center [465, 506] width 539 height 1341
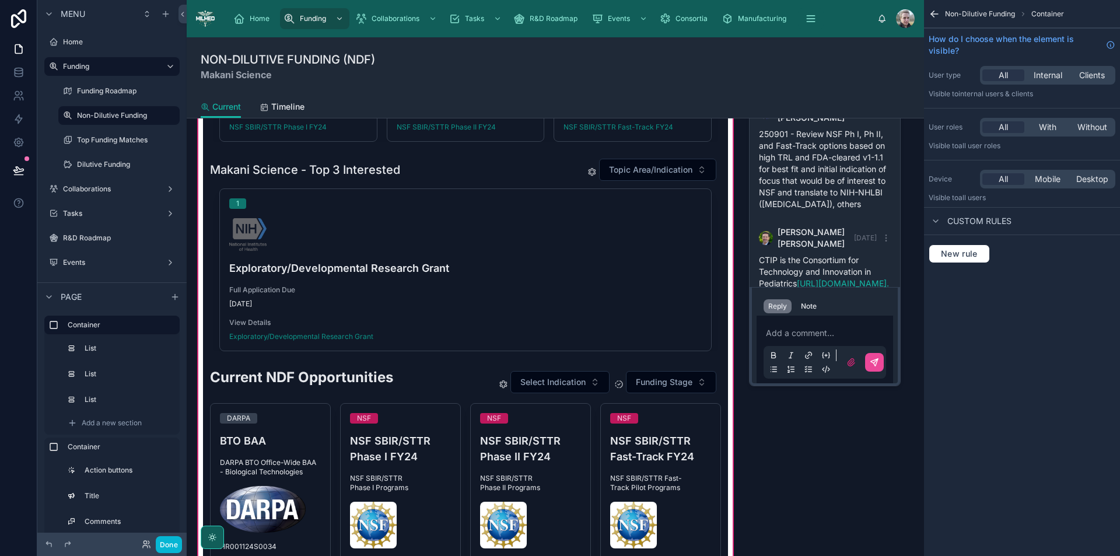
click at [447, 203] on div at bounding box center [465, 254] width 525 height 202
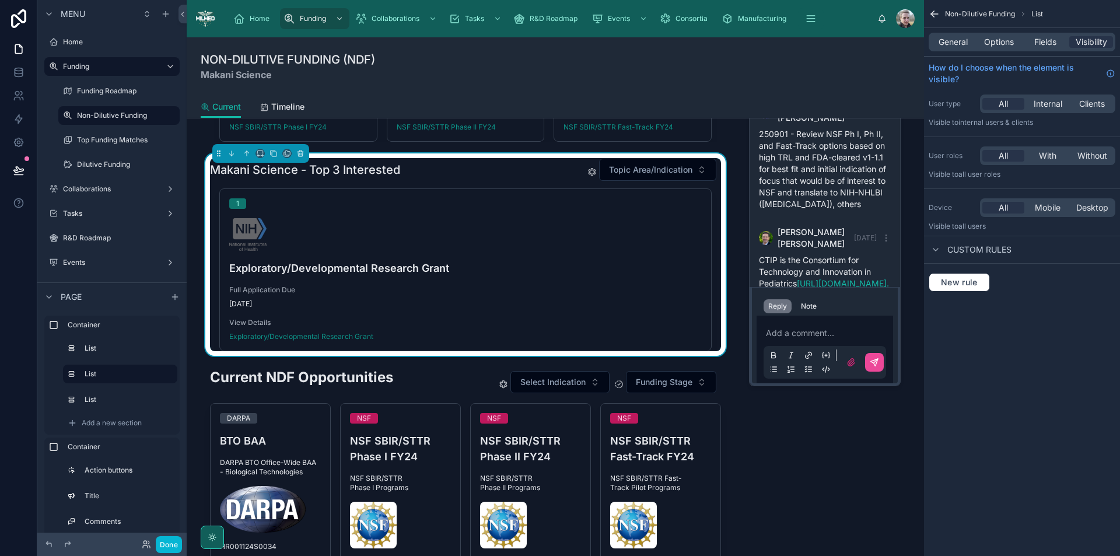
scroll to position [649, 0]
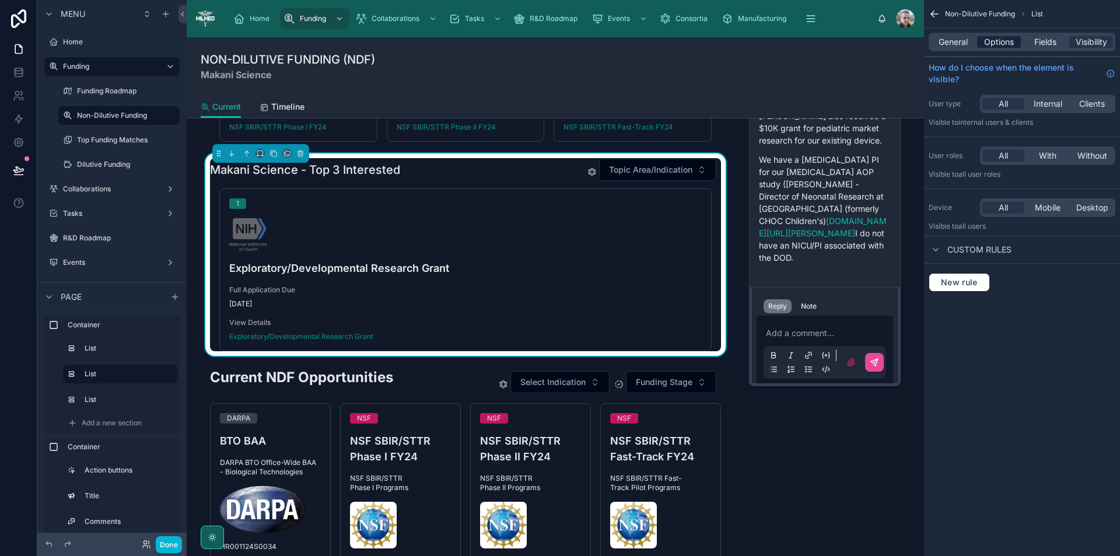
click at [987, 39] on span "Options" at bounding box center [999, 42] width 30 height 12
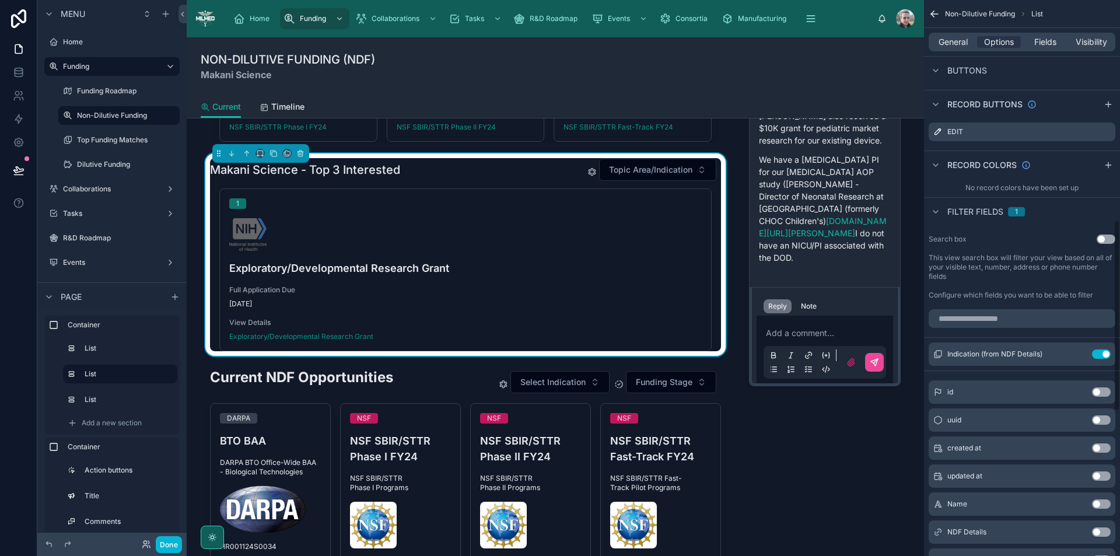
scroll to position [642, 0]
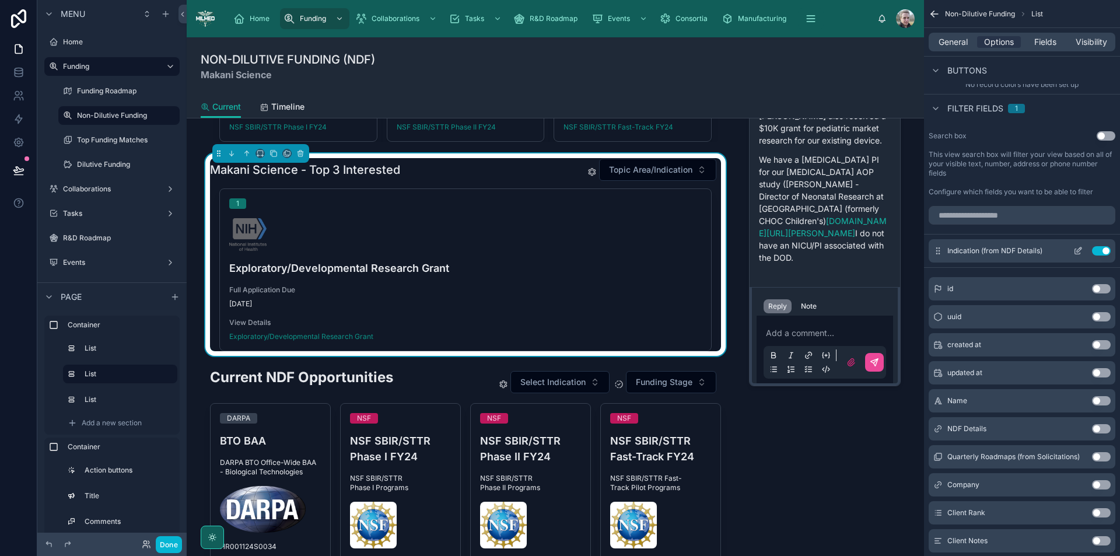
click at [1105, 253] on button "Use setting" at bounding box center [1101, 250] width 19 height 9
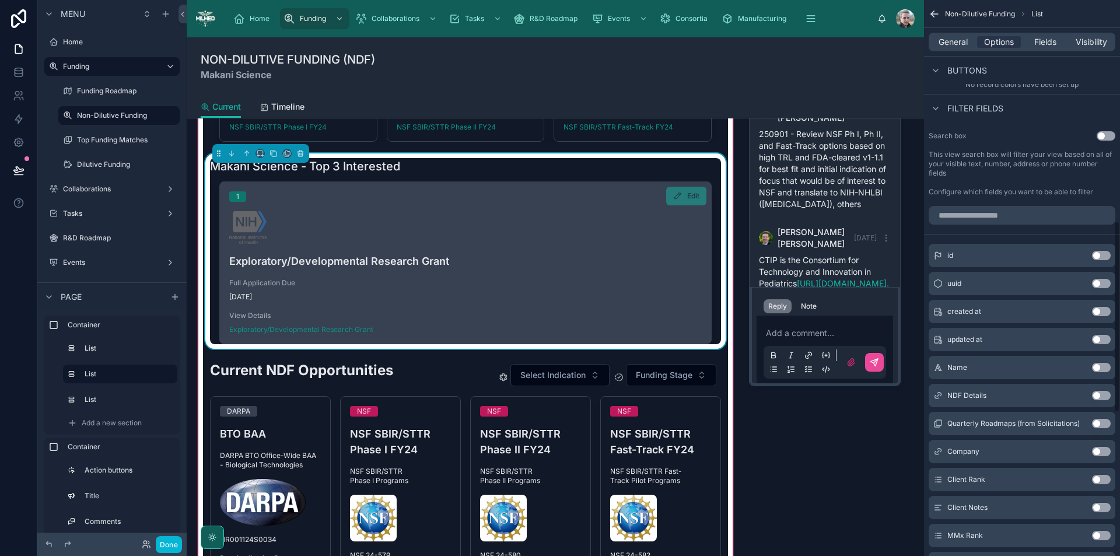
scroll to position [649, 0]
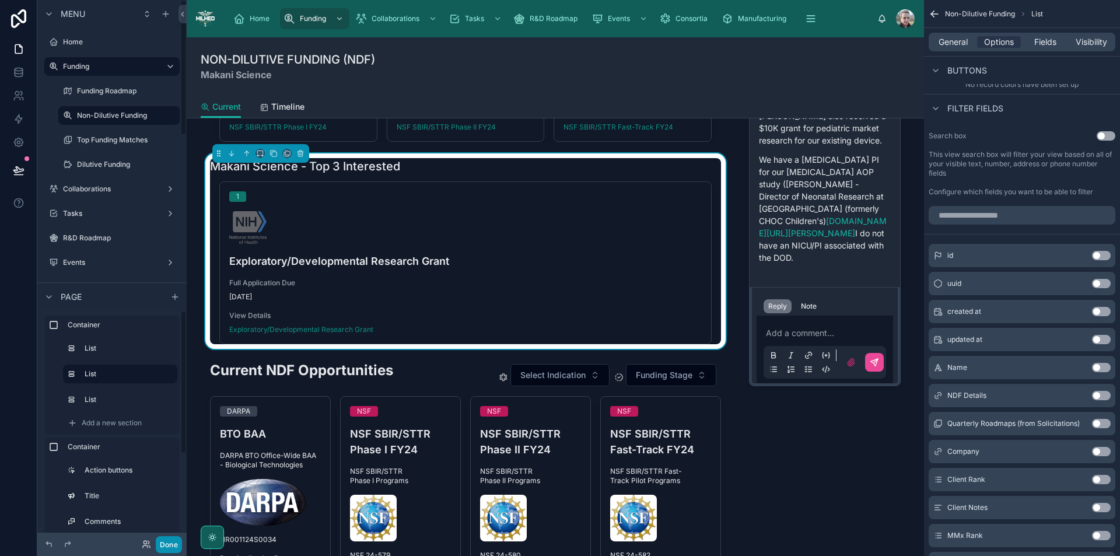
click at [171, 545] on button "Done" at bounding box center [169, 544] width 26 height 17
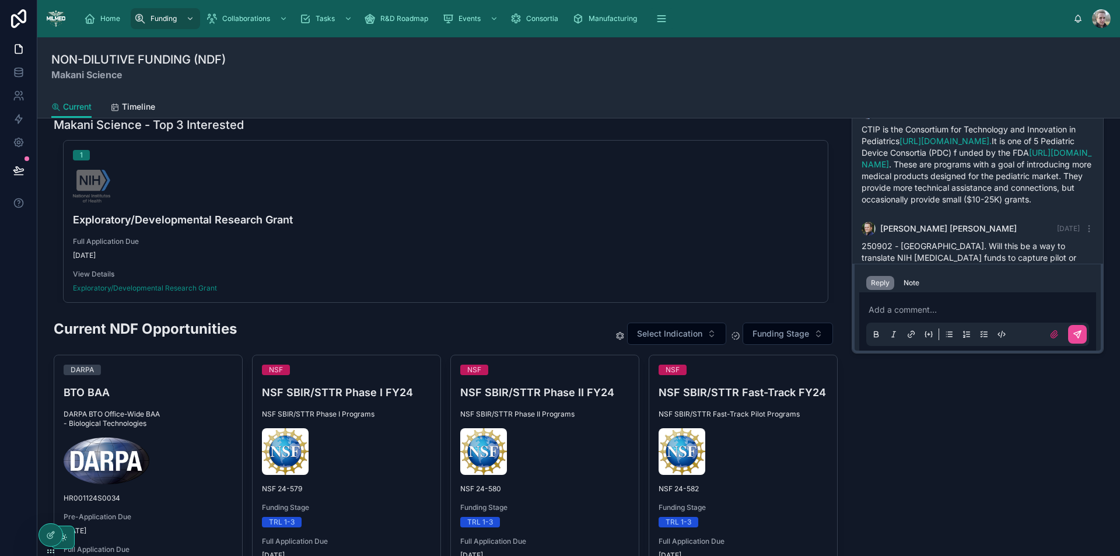
scroll to position [283, 0]
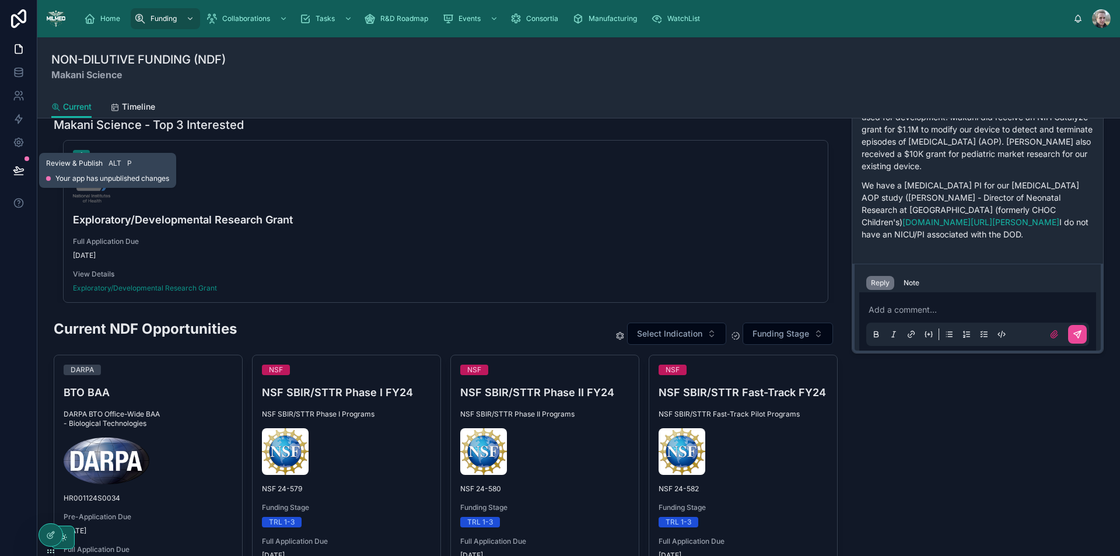
click at [17, 170] on icon at bounding box center [18, 170] width 10 height 6
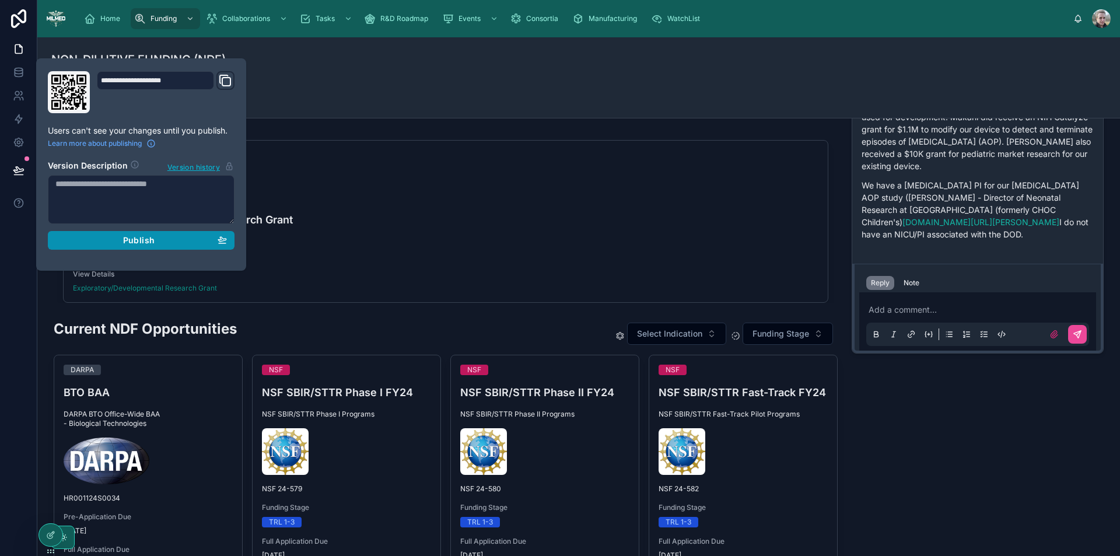
click at [156, 241] on div "Publish" at bounding box center [140, 240] width 171 height 10
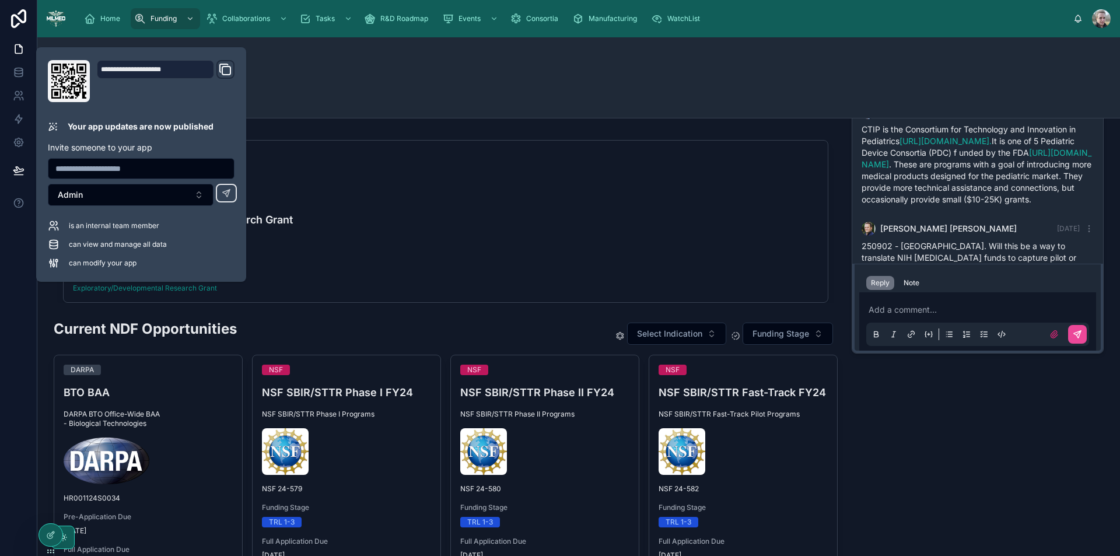
scroll to position [283, 0]
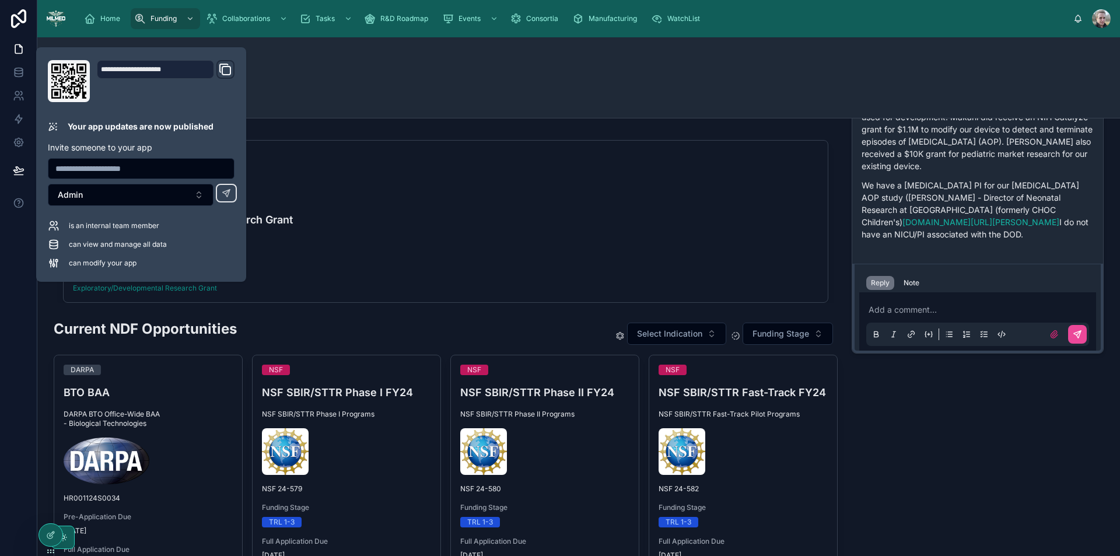
click at [692, 334] on span "Select Indication" at bounding box center [669, 334] width 65 height 12
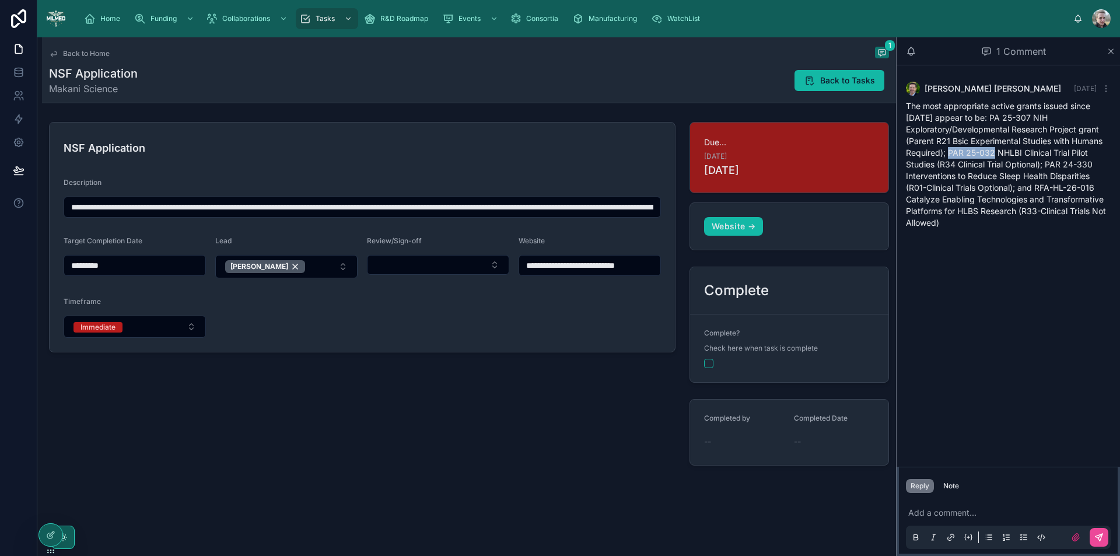
drag, startPoint x: 948, startPoint y: 152, endPoint x: 993, endPoint y: 155, distance: 45.0
click at [993, 155] on span "The most appropriate active grants issued since 1/1/24 appear to be: PA 25-307 …" at bounding box center [1006, 164] width 200 height 127
copy span "PAR 25-032"
drag, startPoint x: 1038, startPoint y: 184, endPoint x: 1094, endPoint y: 189, distance: 56.8
click at [1094, 189] on span "The most appropriate active grants issued since 1/1/24 appear to be: PA 25-307 …" at bounding box center [1006, 164] width 200 height 127
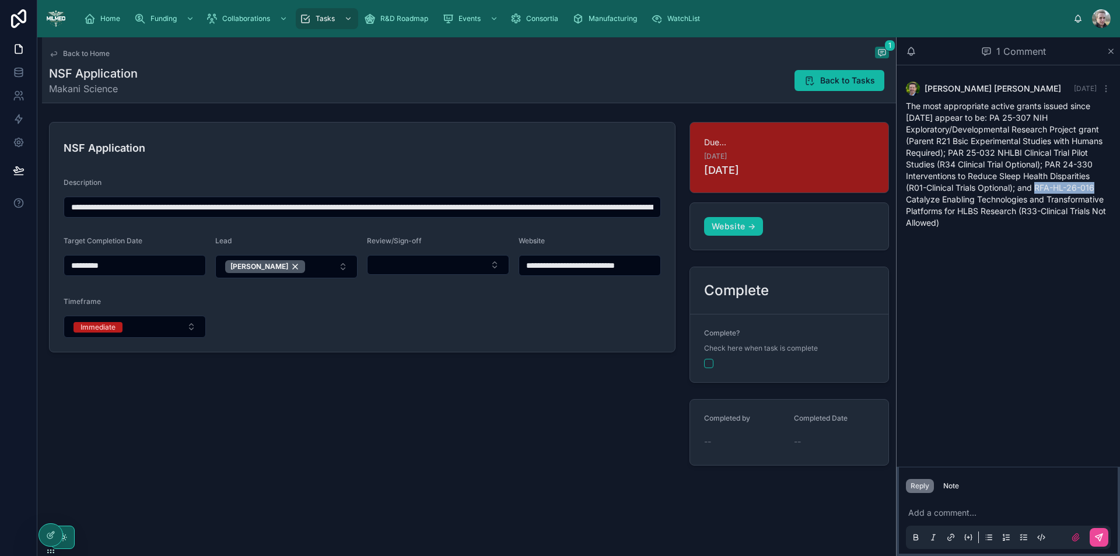
copy span "RFA-HL-26-016"
drag, startPoint x: 1046, startPoint y: 164, endPoint x: 1092, endPoint y: 167, distance: 46.1
click at [1092, 167] on span "The most appropriate active grants issued since 1/1/24 appear to be: PA 25-307 …" at bounding box center [1006, 164] width 200 height 127
copy span "PAR 24-330"
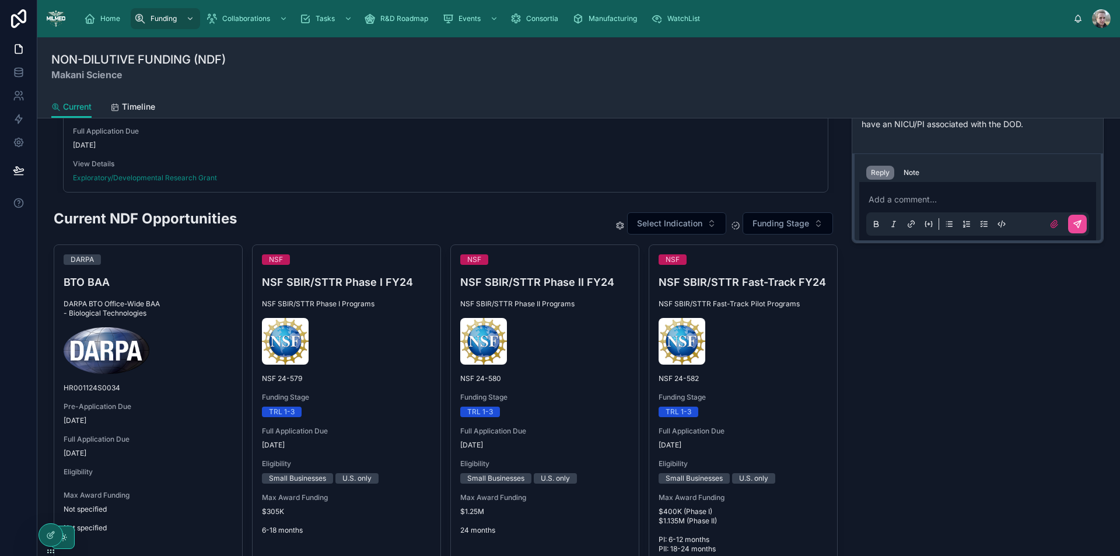
scroll to position [292, 0]
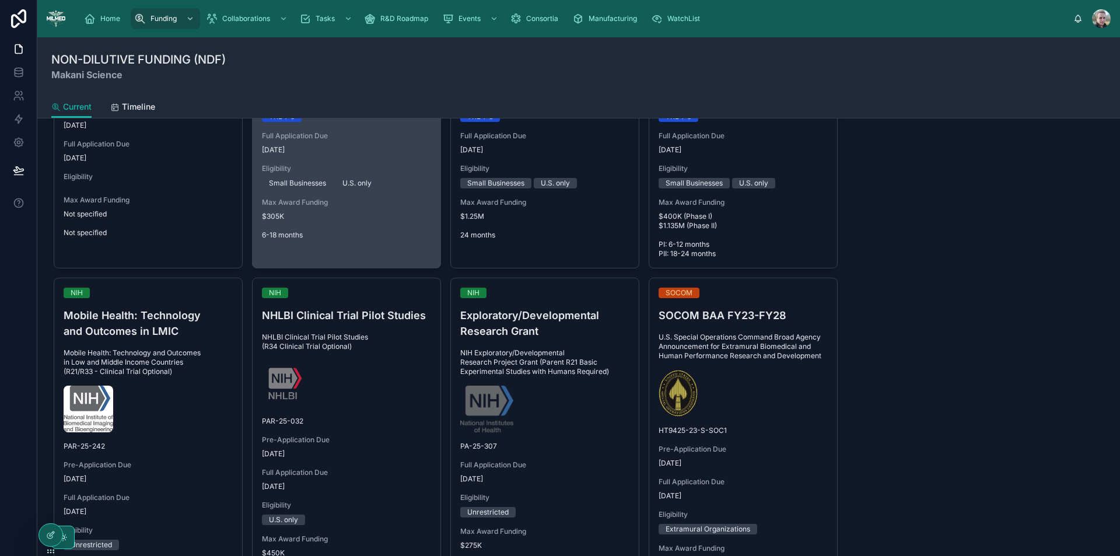
scroll to position [758, 0]
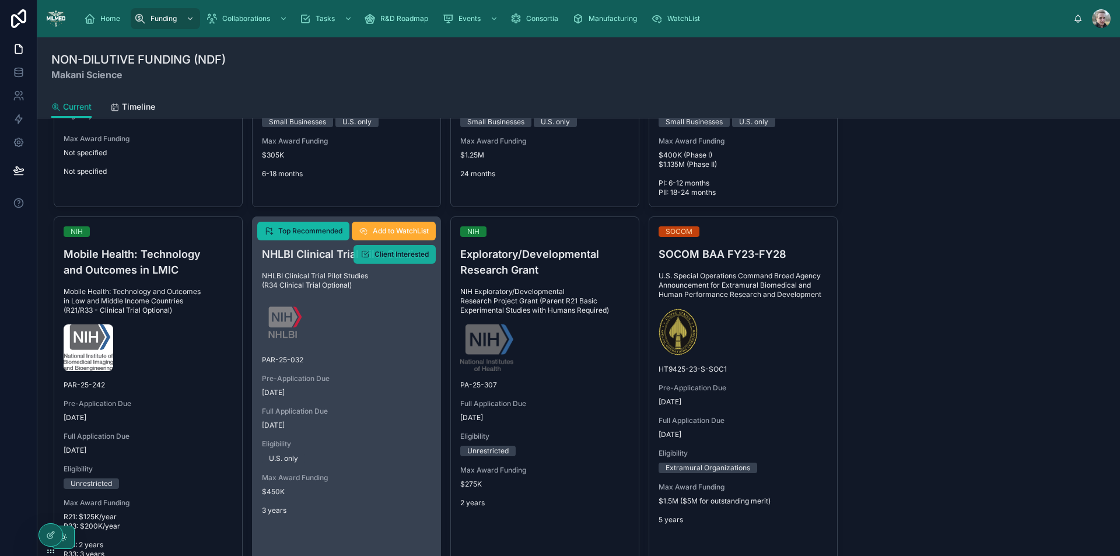
click at [388, 254] on span "Client Interested" at bounding box center [401, 254] width 54 height 9
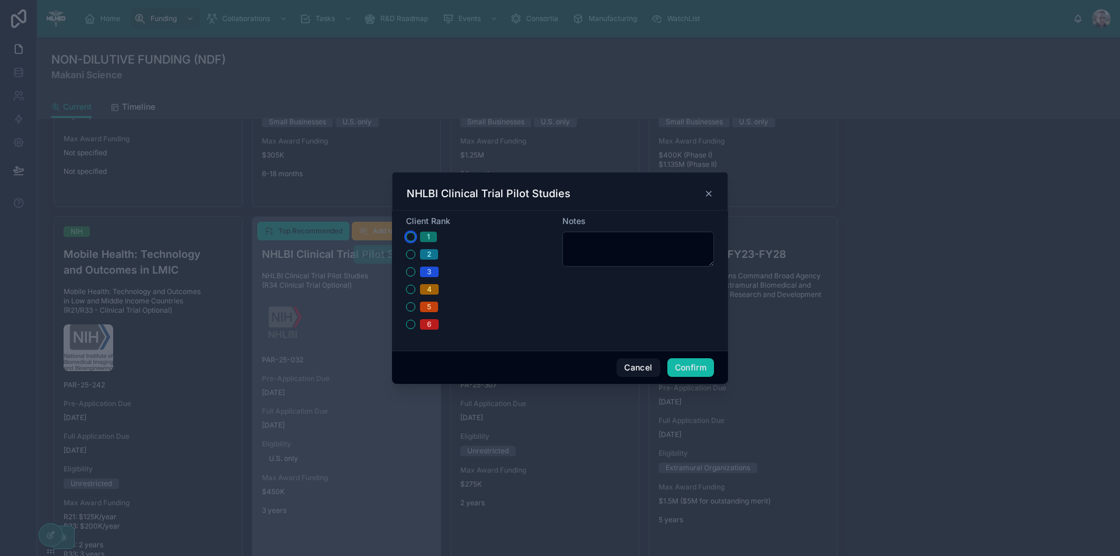
click at [413, 236] on button "1" at bounding box center [410, 236] width 9 height 9
click at [411, 251] on button "2" at bounding box center [410, 254] width 9 height 9
click at [413, 237] on button "1" at bounding box center [410, 236] width 9 height 9
click at [684, 368] on button "Confirm" at bounding box center [690, 367] width 47 height 19
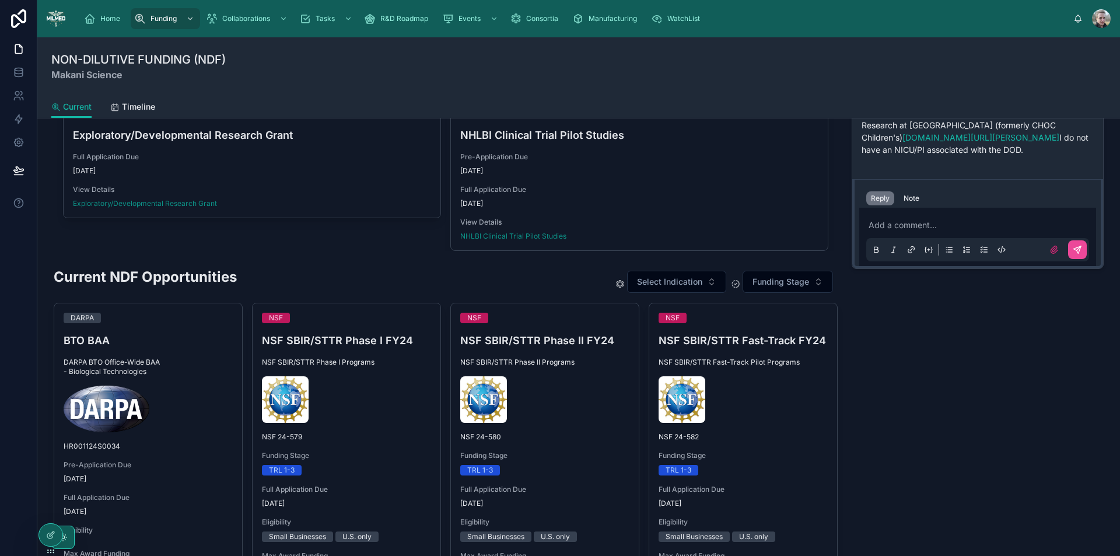
scroll to position [266, 0]
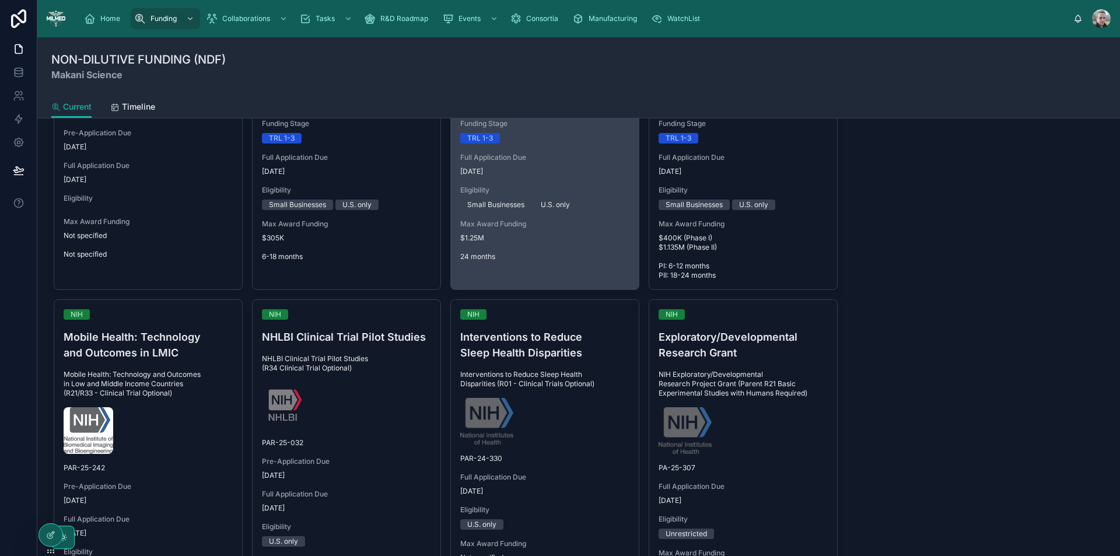
scroll to position [758, 0]
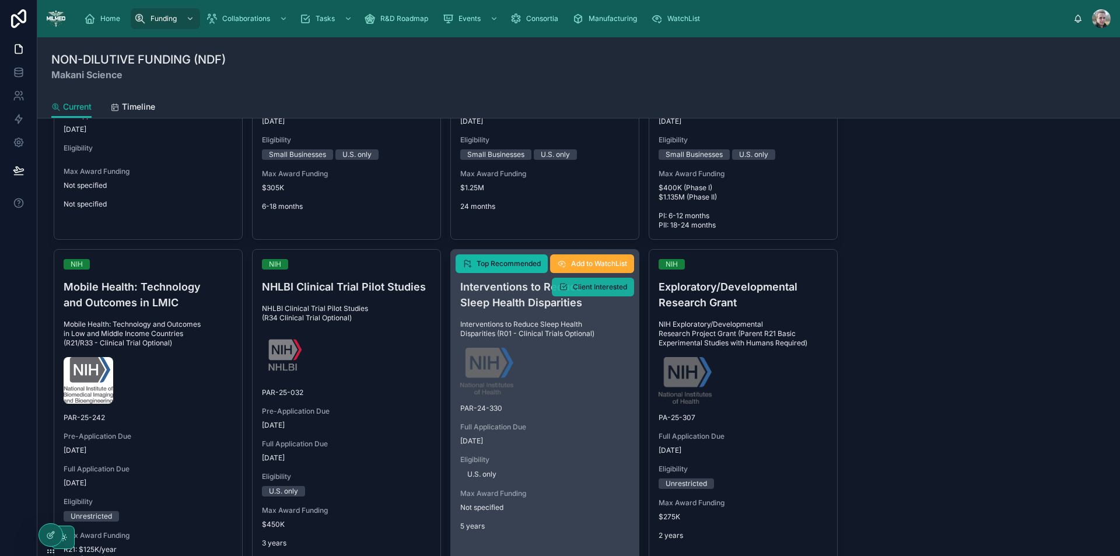
click at [579, 290] on span "Client Interested" at bounding box center [600, 286] width 54 height 9
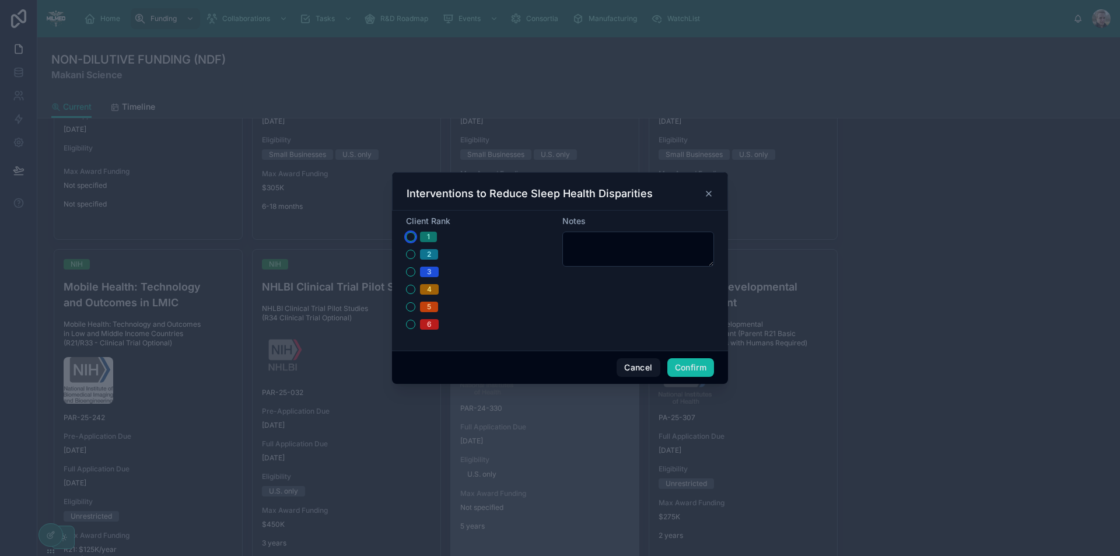
click at [412, 236] on button "1" at bounding box center [410, 236] width 9 height 9
click at [698, 369] on button "Confirm" at bounding box center [690, 367] width 47 height 19
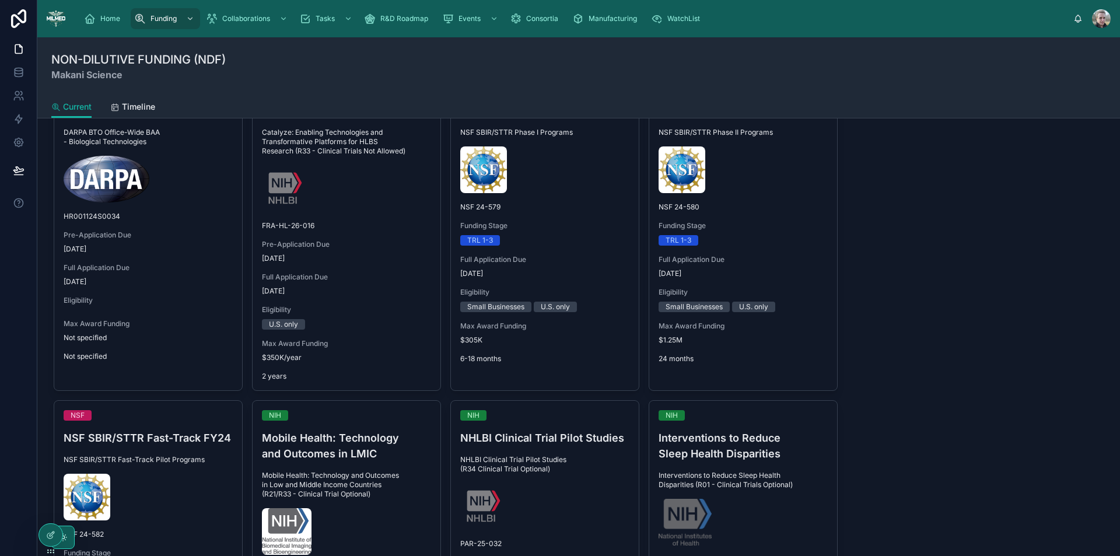
scroll to position [525, 0]
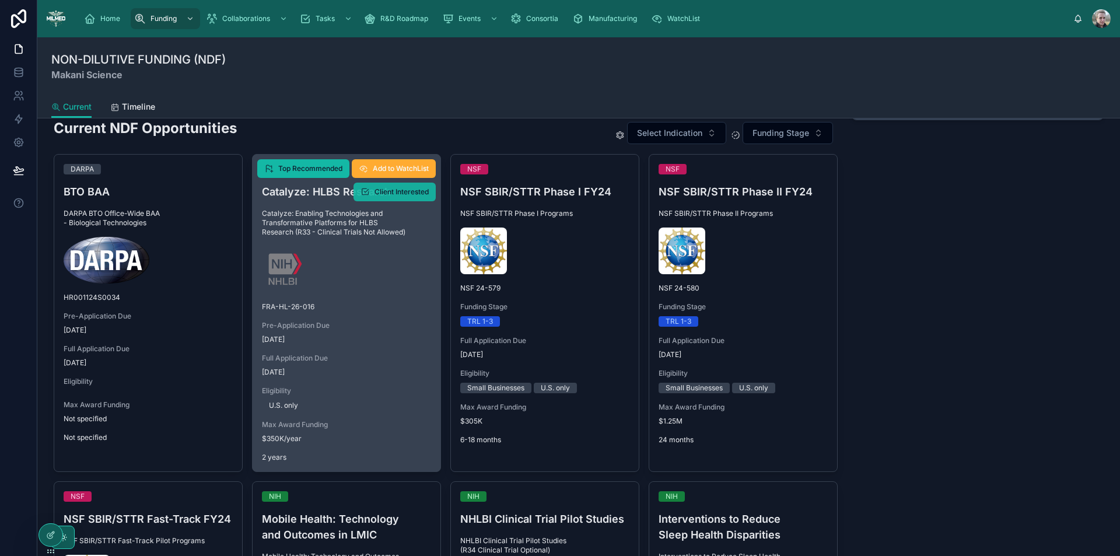
click at [395, 192] on span "Client Interested" at bounding box center [401, 191] width 54 height 9
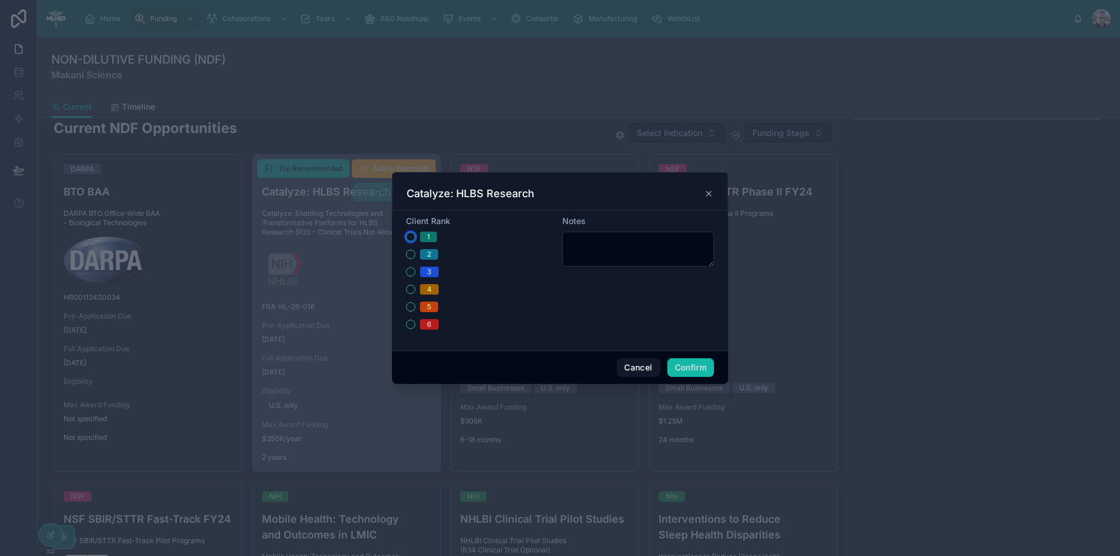
click at [411, 237] on button "1" at bounding box center [410, 236] width 9 height 9
click at [682, 370] on button "Confirm" at bounding box center [690, 367] width 47 height 19
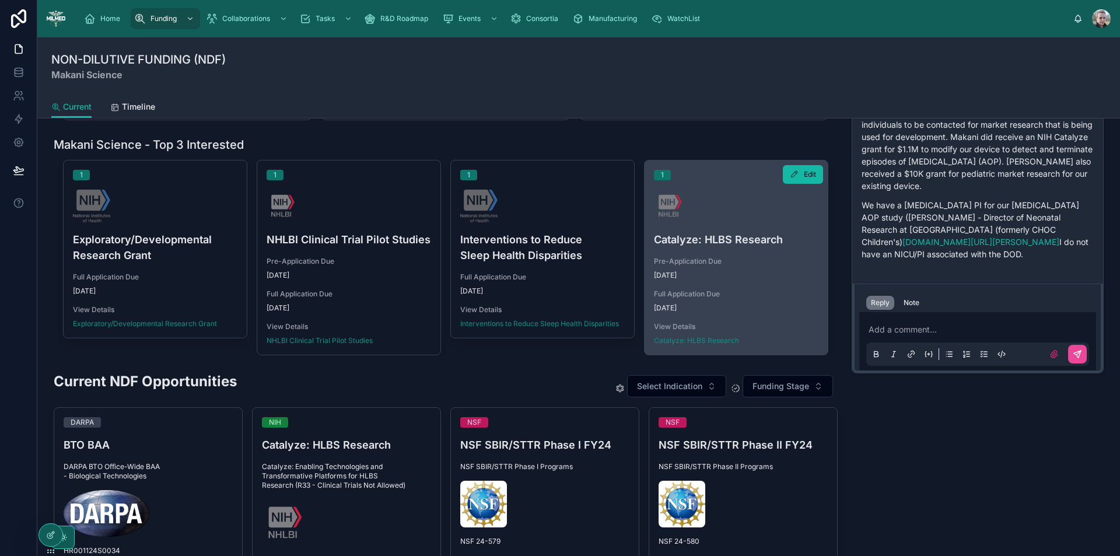
scroll to position [350, 0]
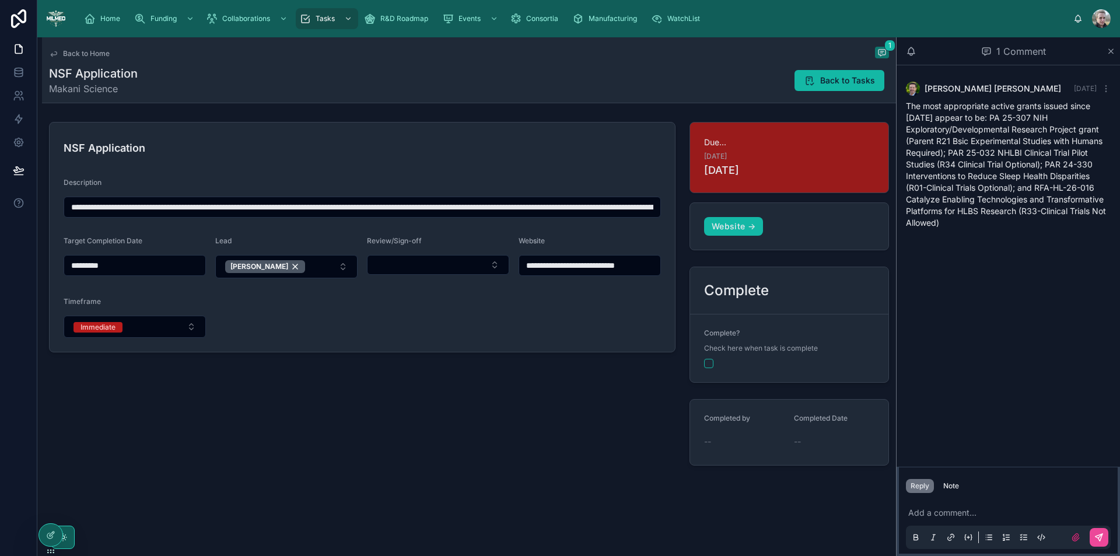
click at [954, 509] on p at bounding box center [1010, 513] width 205 height 12
click at [1096, 538] on icon at bounding box center [1098, 536] width 9 height 9
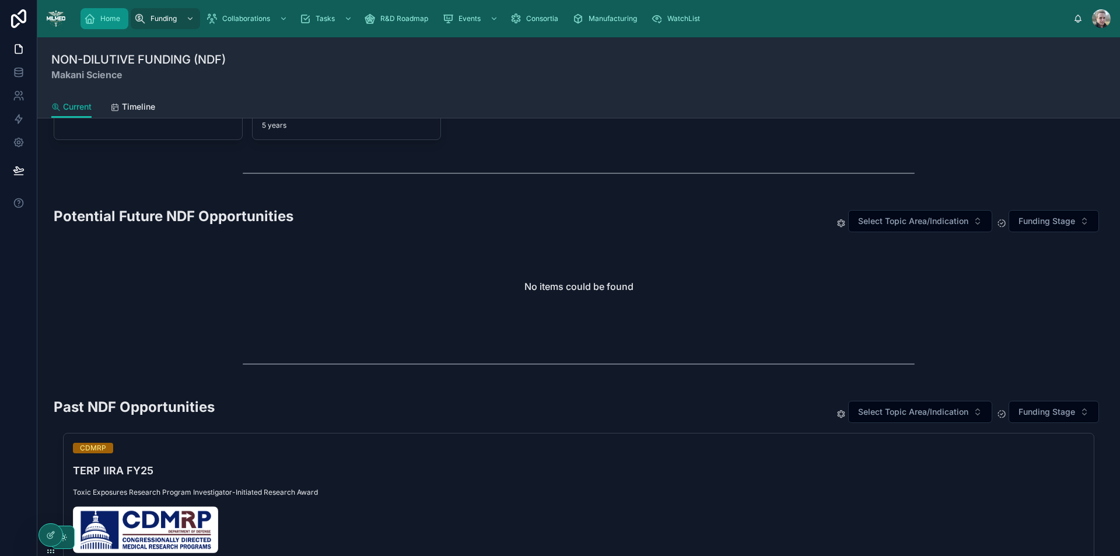
scroll to position [1422, 0]
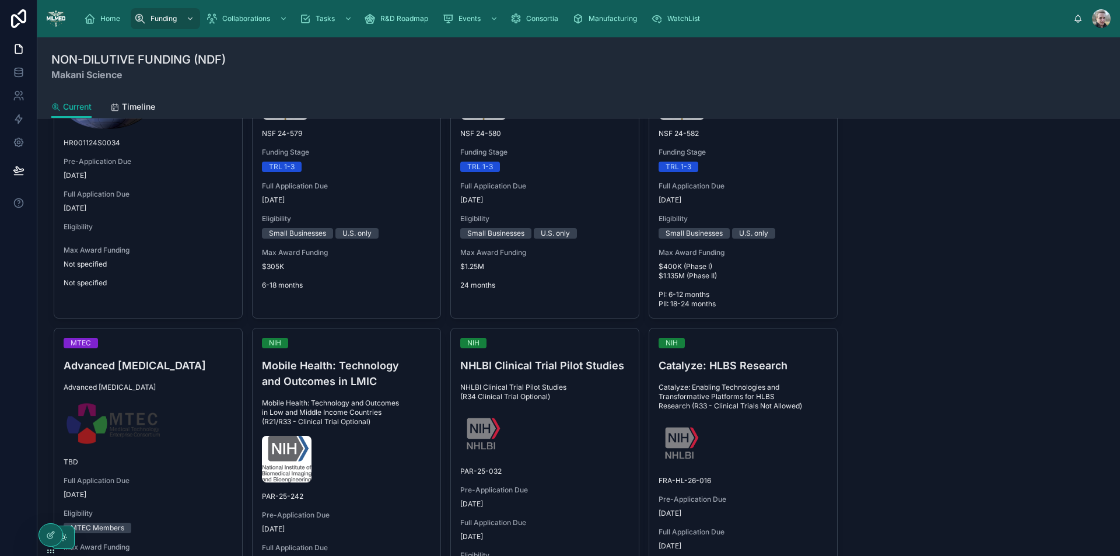
scroll to position [700, 0]
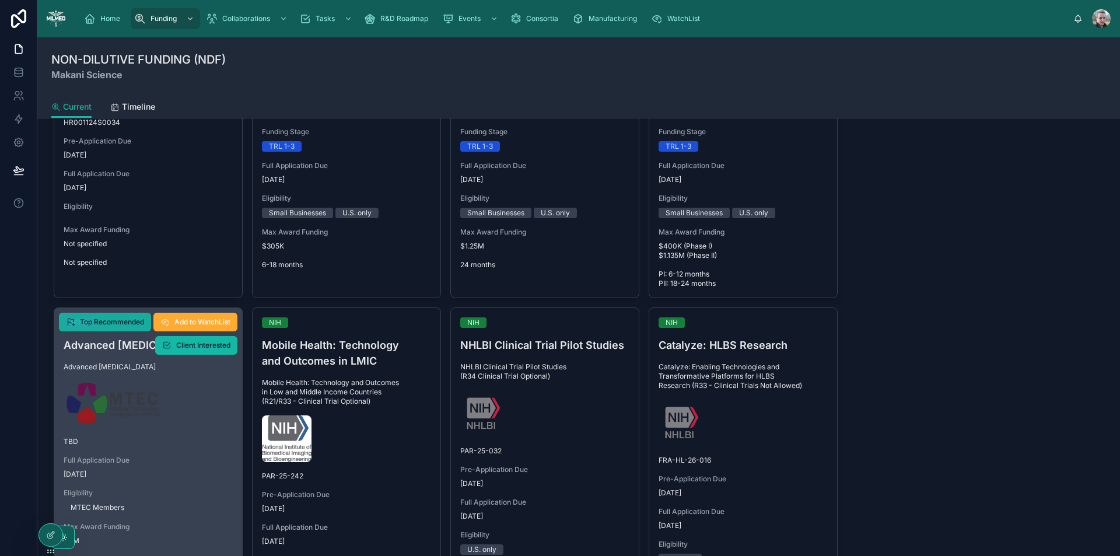
click at [127, 324] on span "Top Recommended" at bounding box center [112, 321] width 64 height 9
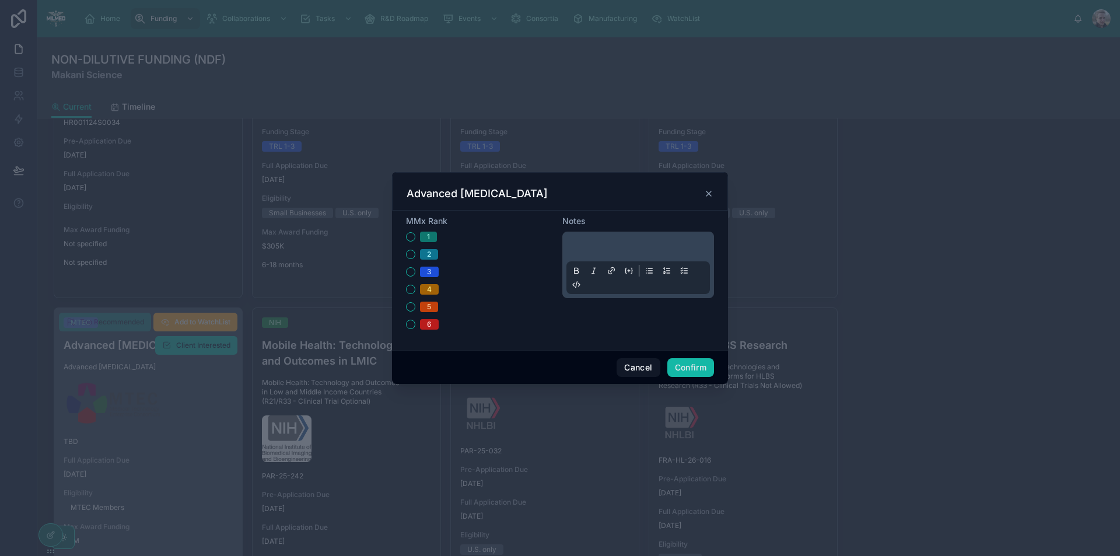
click at [425, 236] on span "1" at bounding box center [428, 237] width 17 height 10
click at [415, 236] on button "1" at bounding box center [410, 236] width 9 height 9
click at [685, 363] on button "Confirm" at bounding box center [690, 367] width 47 height 19
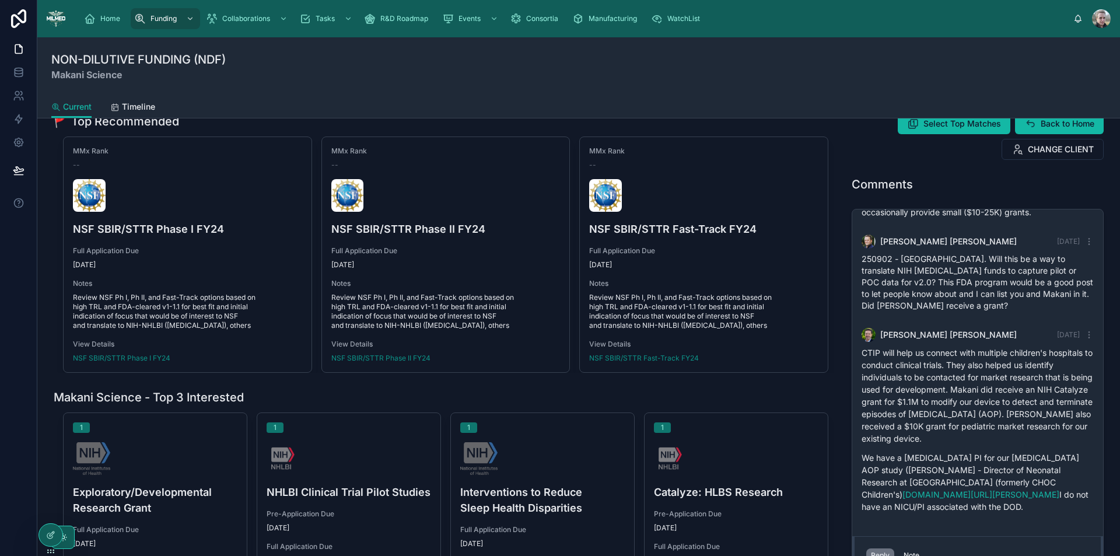
scroll to position [0, 0]
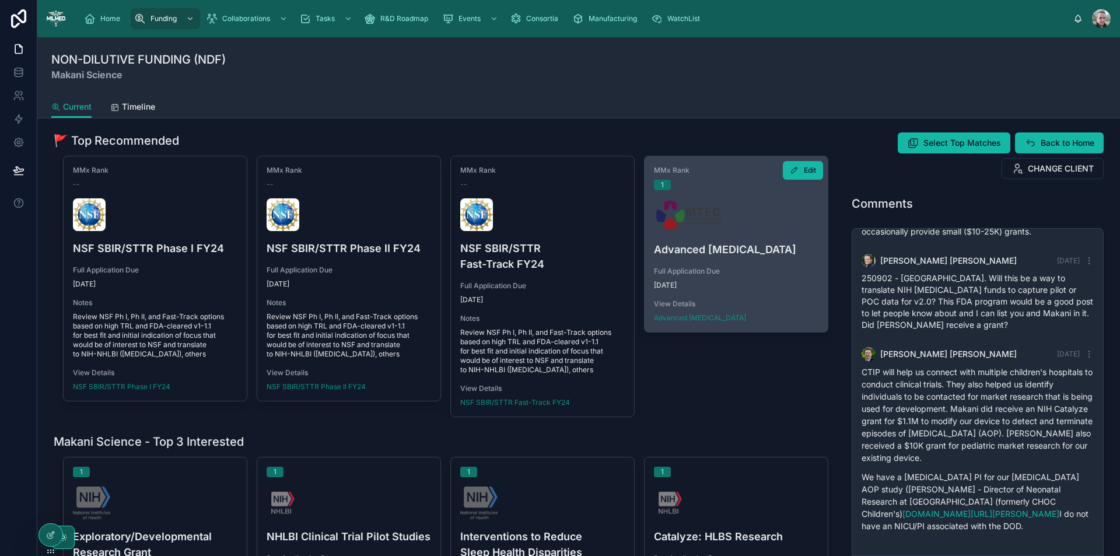
click at [741, 196] on div "MMx Rank 1 Advanced [MEDICAL_DATA] Full Application Due [DATE] View Details Adv…" at bounding box center [735, 244] width 183 height 176
click at [707, 315] on span "Advanced [MEDICAL_DATA]" at bounding box center [700, 317] width 92 height 9
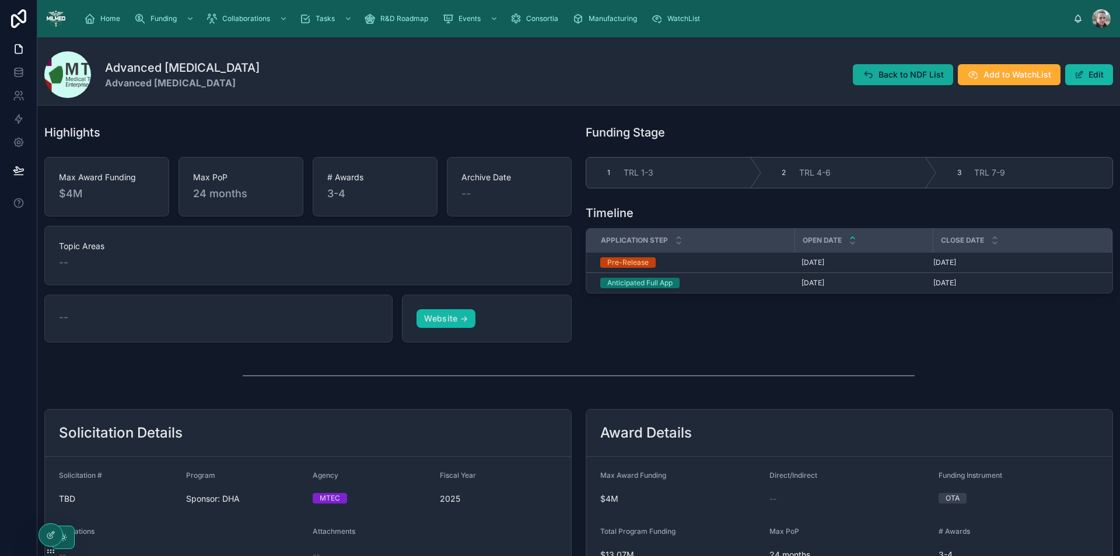
click at [870, 76] on icon at bounding box center [868, 75] width 12 height 12
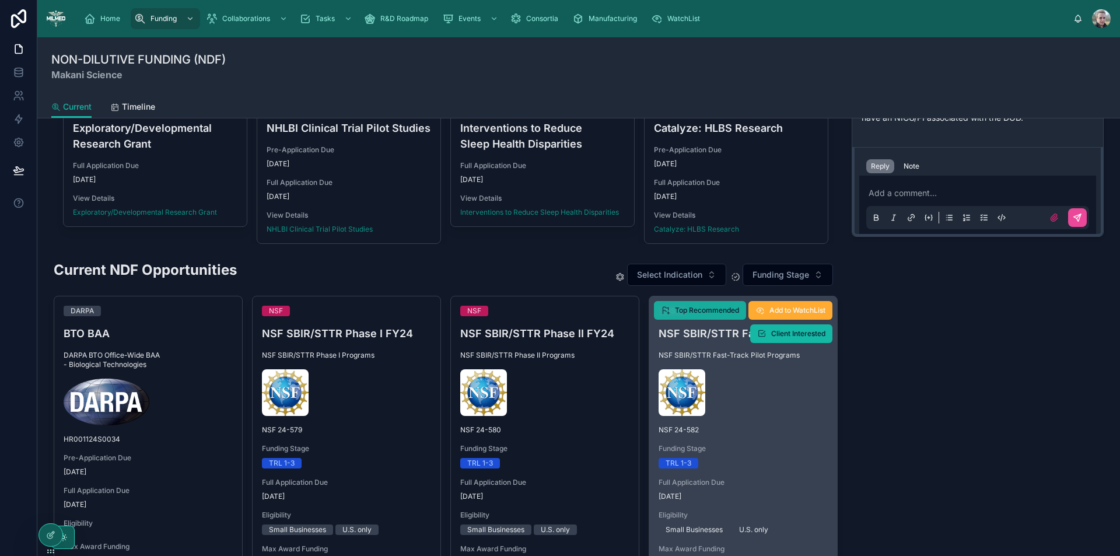
scroll to position [117, 0]
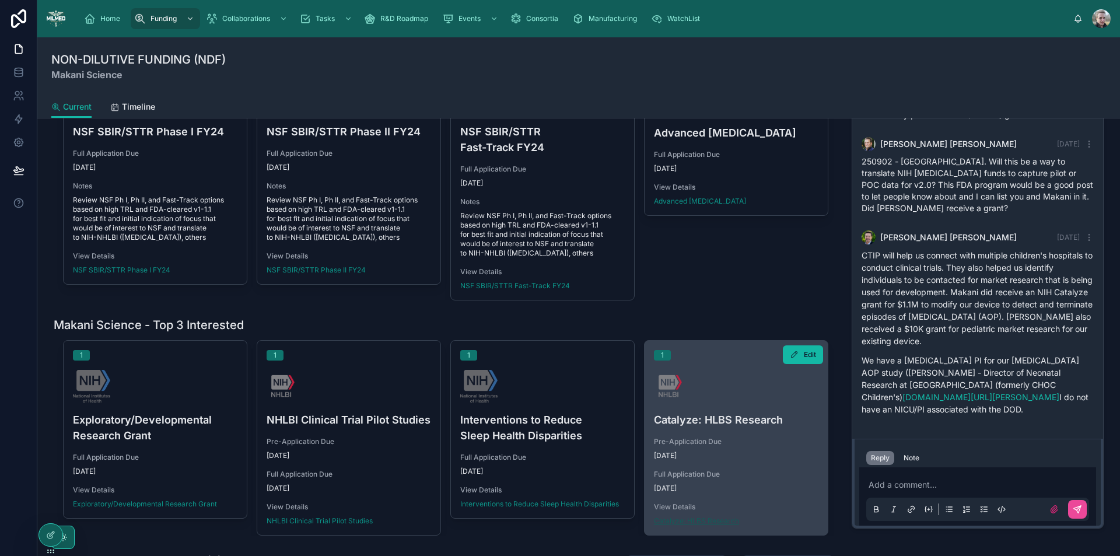
click at [682, 519] on span "Catalyze: HLBS Research" at bounding box center [696, 520] width 85 height 9
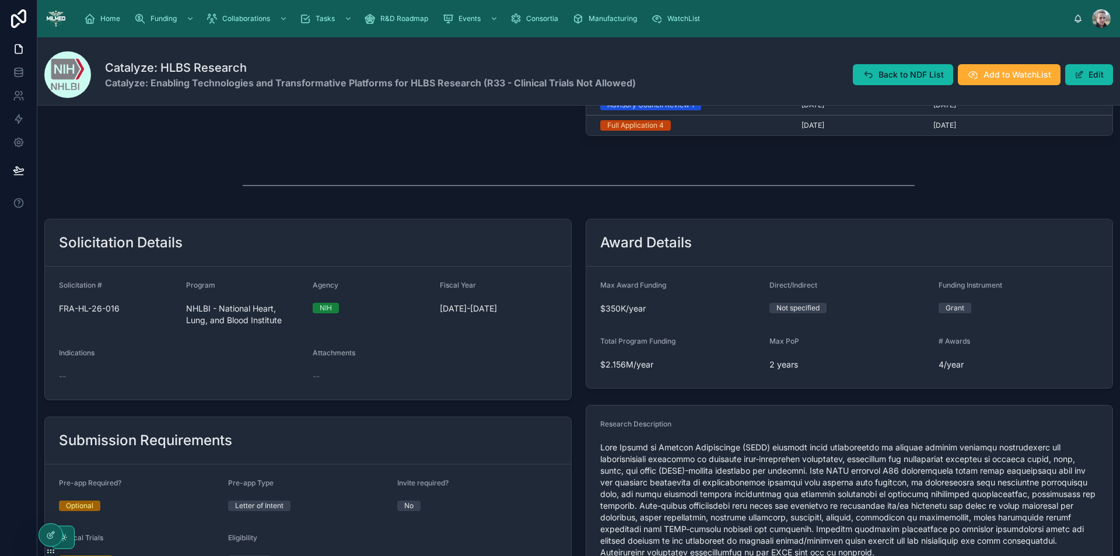
scroll to position [320, 0]
drag, startPoint x: 826, startPoint y: 488, endPoint x: 465, endPoint y: 163, distance: 485.7
click at [465, 163] on div "Highlights Max Award Funding $350K/year Max PoP 2 years # Awards 4/year Archive…" at bounding box center [578, 373] width 1082 height 1148
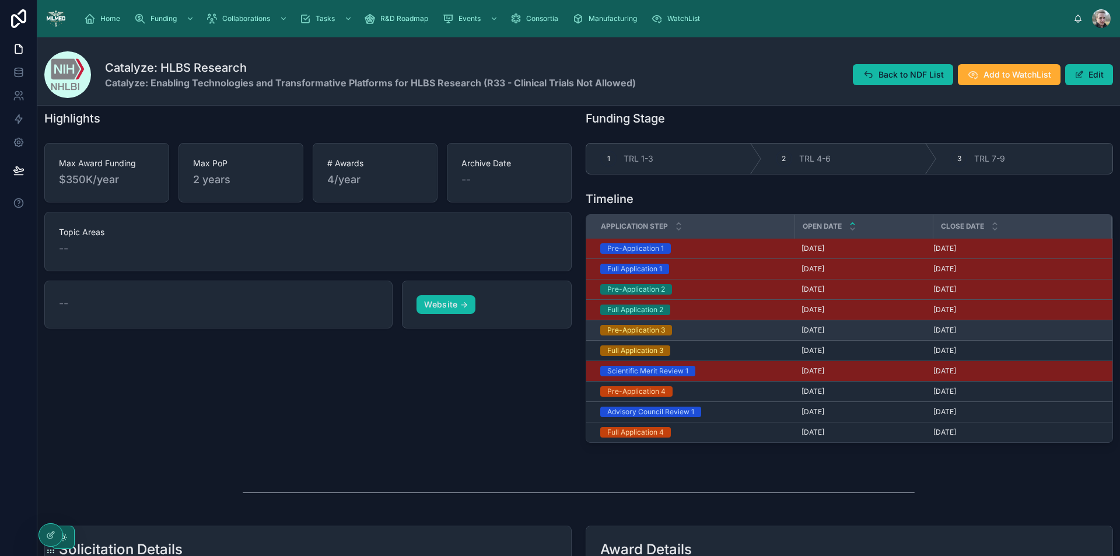
scroll to position [0, 0]
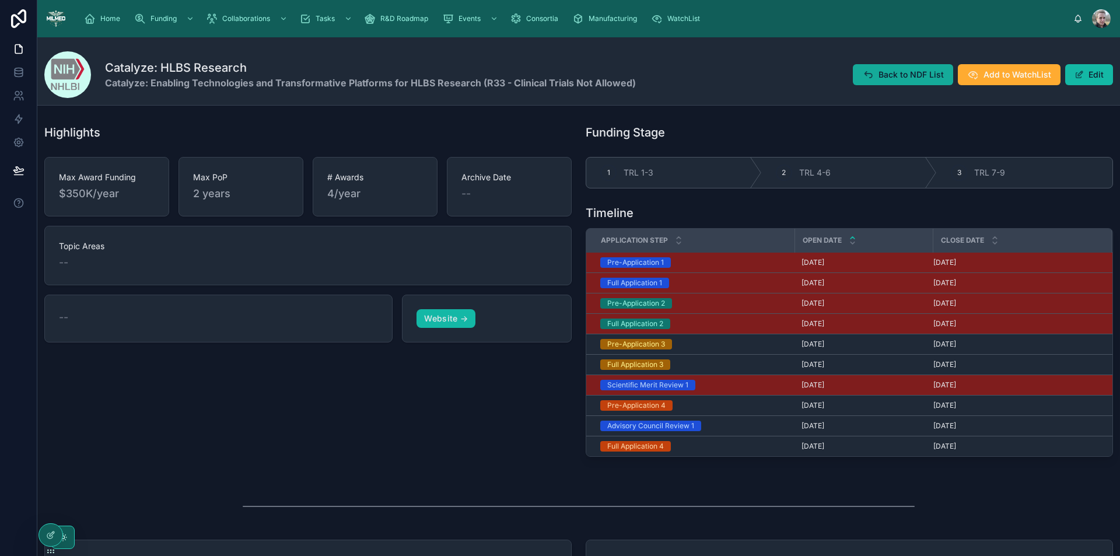
click at [890, 69] on span "Back to NDF List" at bounding box center [910, 75] width 65 height 12
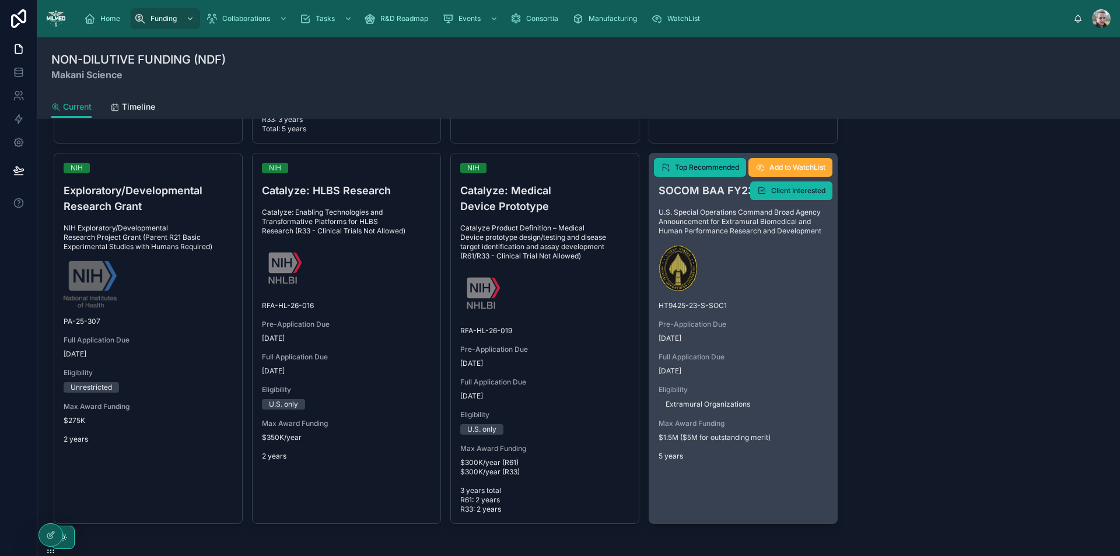
scroll to position [1283, 0]
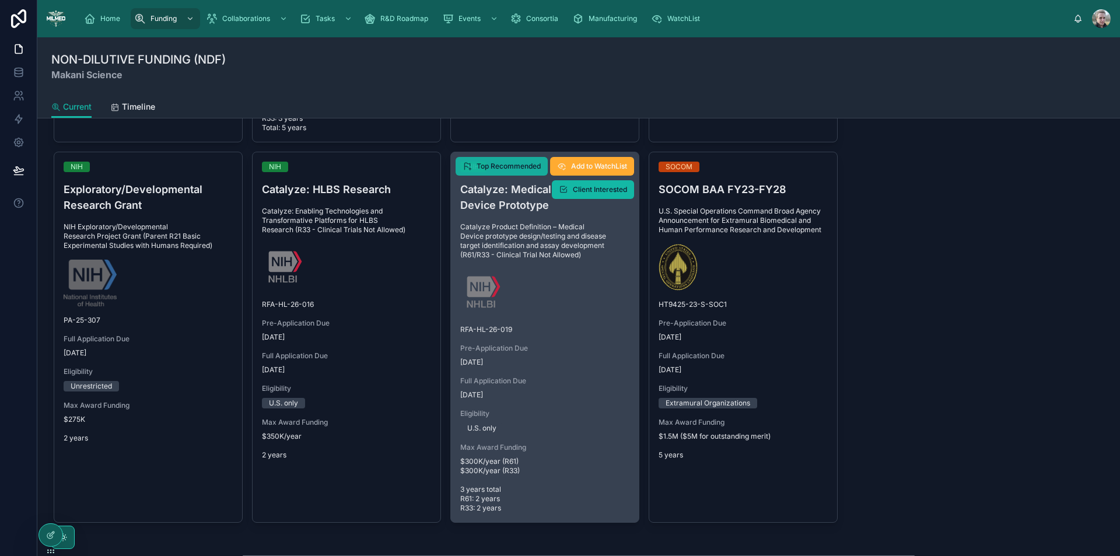
click at [485, 165] on span "Top Recommended" at bounding box center [508, 166] width 64 height 9
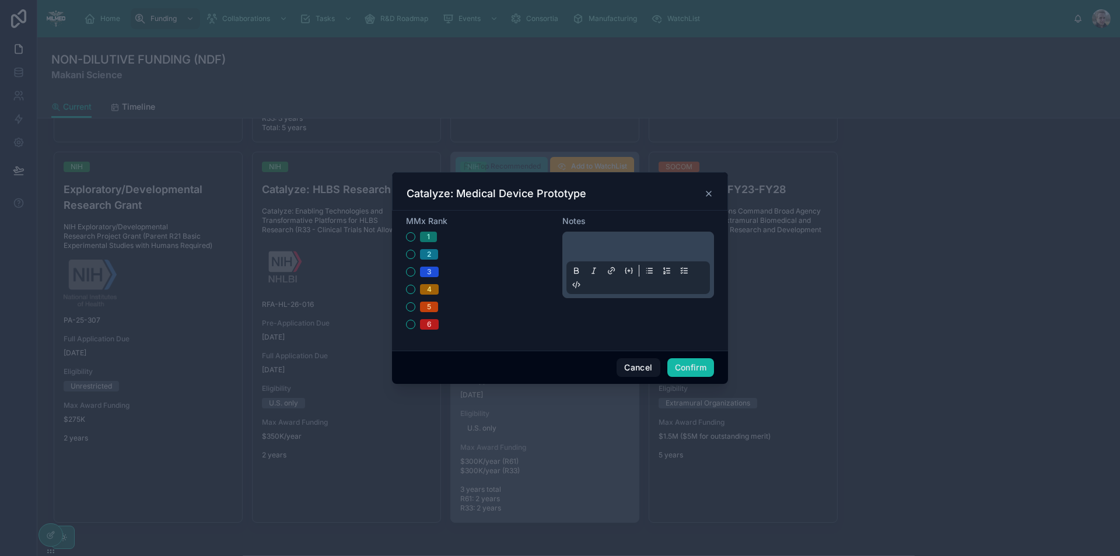
click at [432, 234] on span "1" at bounding box center [428, 237] width 17 height 10
click at [415, 234] on button "1" at bounding box center [410, 236] width 9 height 9
click at [679, 364] on button "Confirm" at bounding box center [690, 367] width 47 height 19
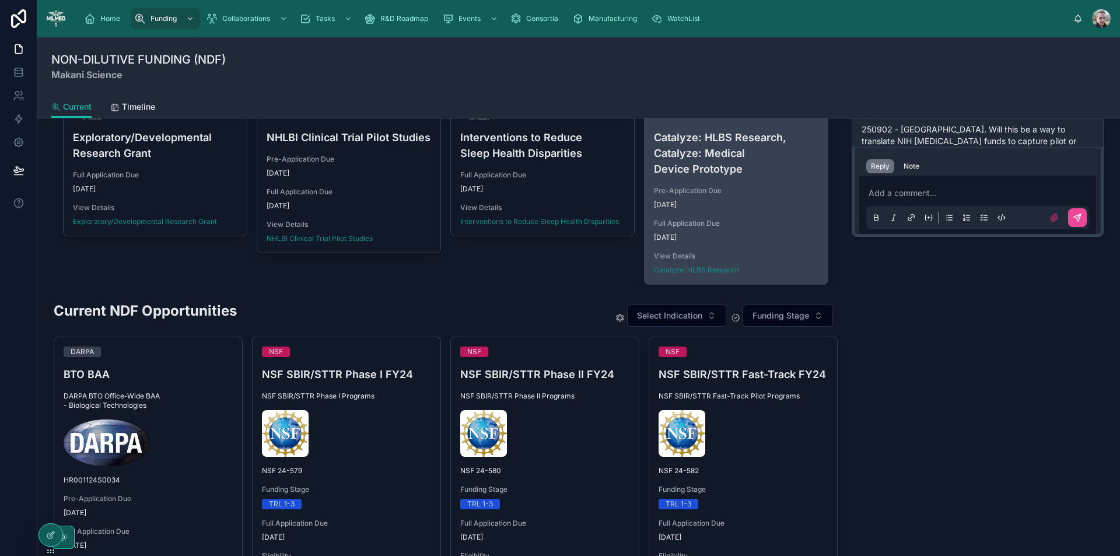
scroll to position [117, 0]
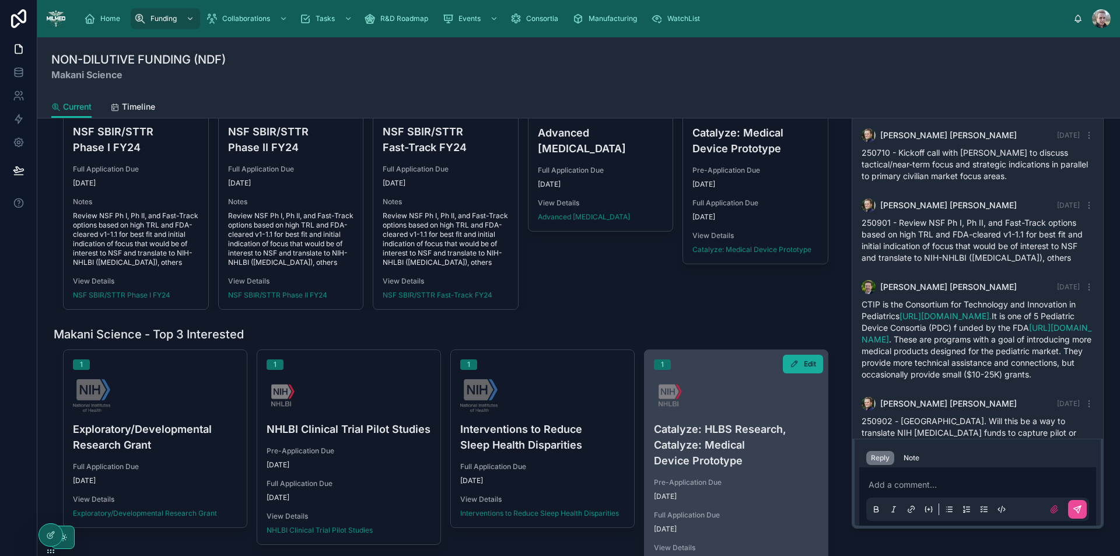
click at [805, 365] on span "Edit" at bounding box center [810, 363] width 12 height 9
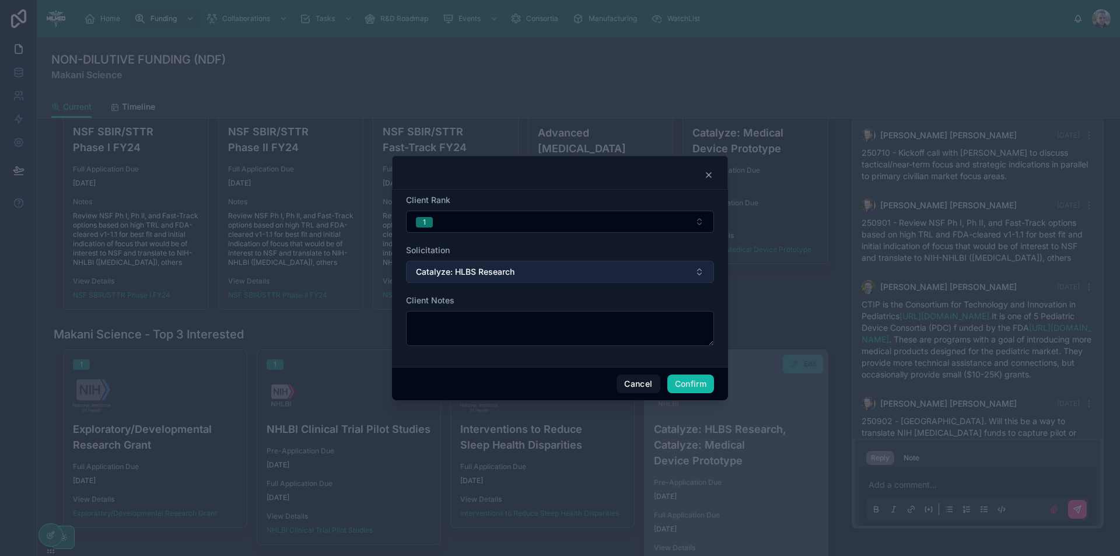
click at [686, 271] on button "Catalyze: HLBS Research" at bounding box center [560, 272] width 308 height 22
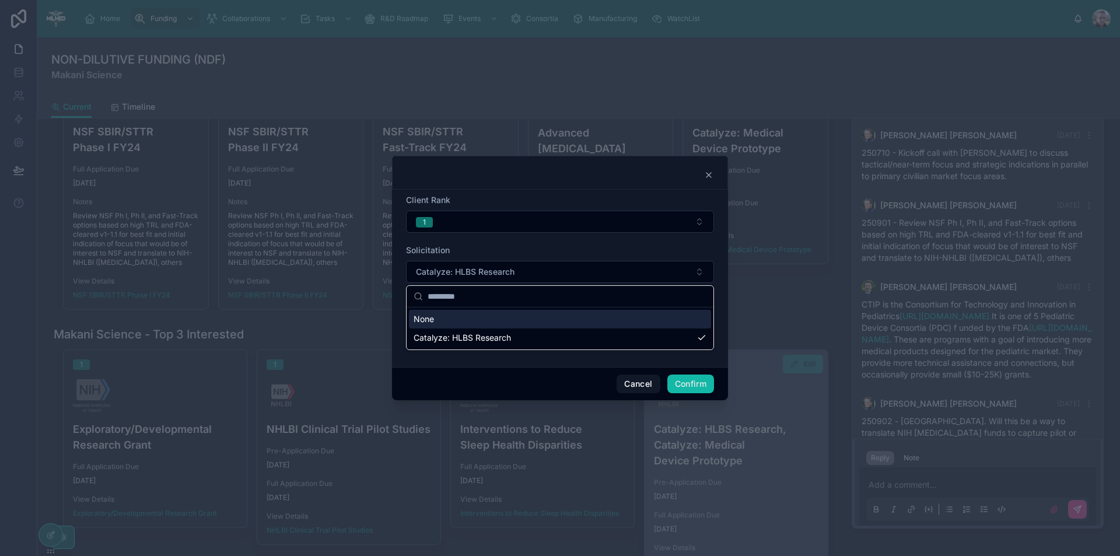
click at [608, 253] on div "Solicitation" at bounding box center [560, 250] width 308 height 12
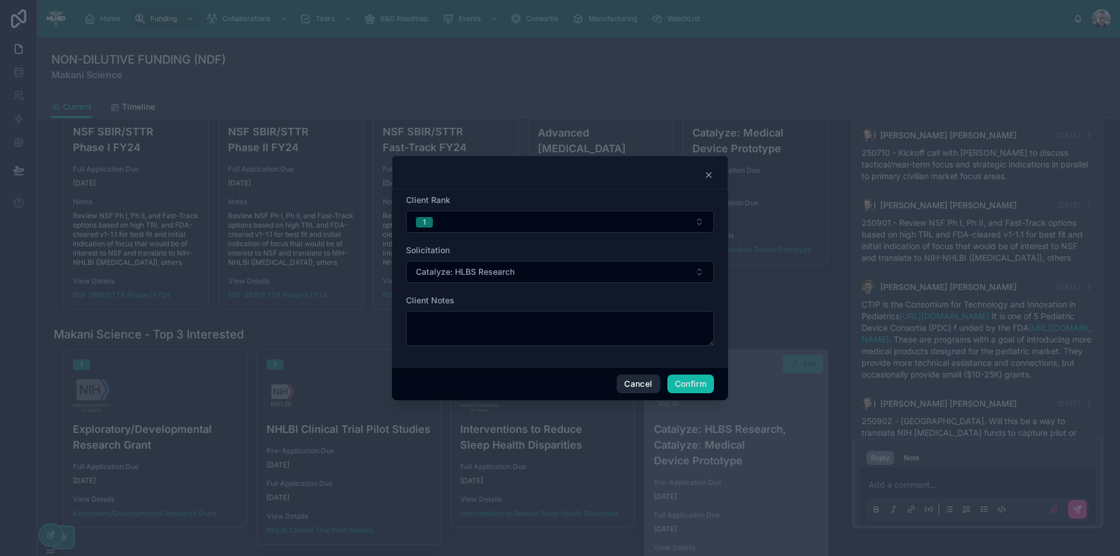
click at [641, 380] on button "Cancel" at bounding box center [637, 383] width 43 height 19
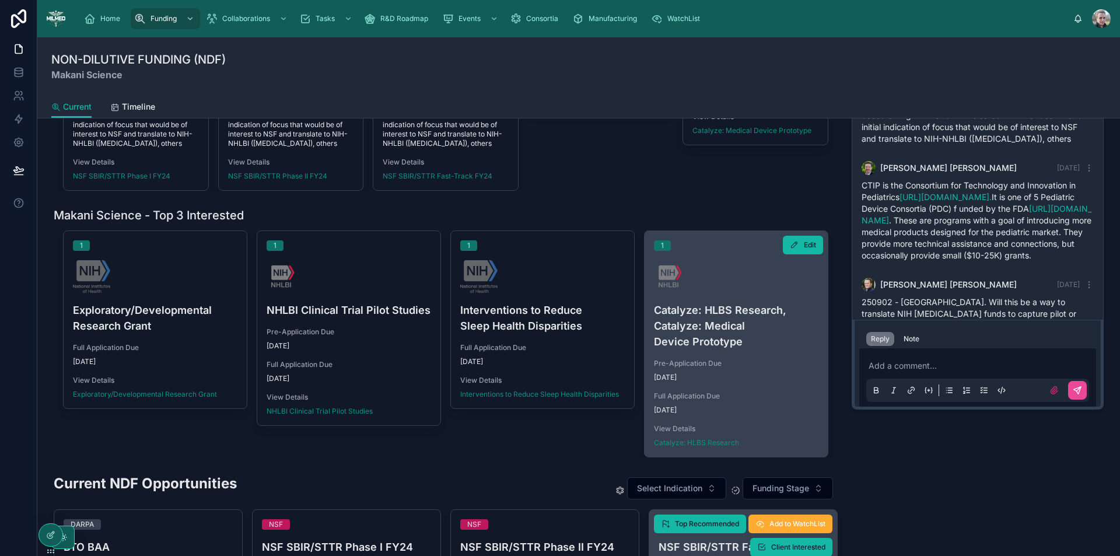
scroll to position [292, 0]
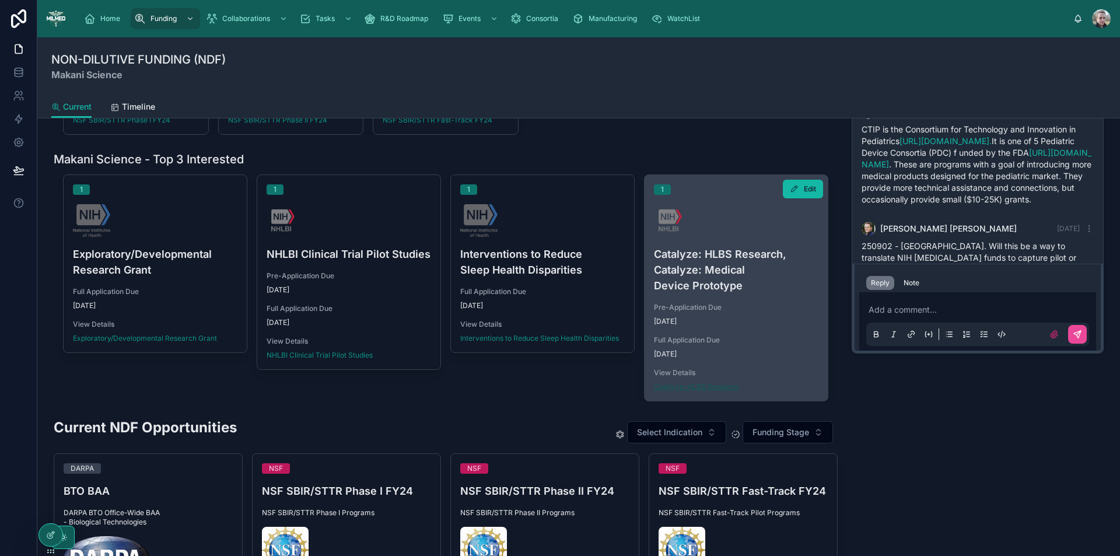
click at [703, 386] on span "Catalyze: HLBS Research" at bounding box center [696, 386] width 85 height 9
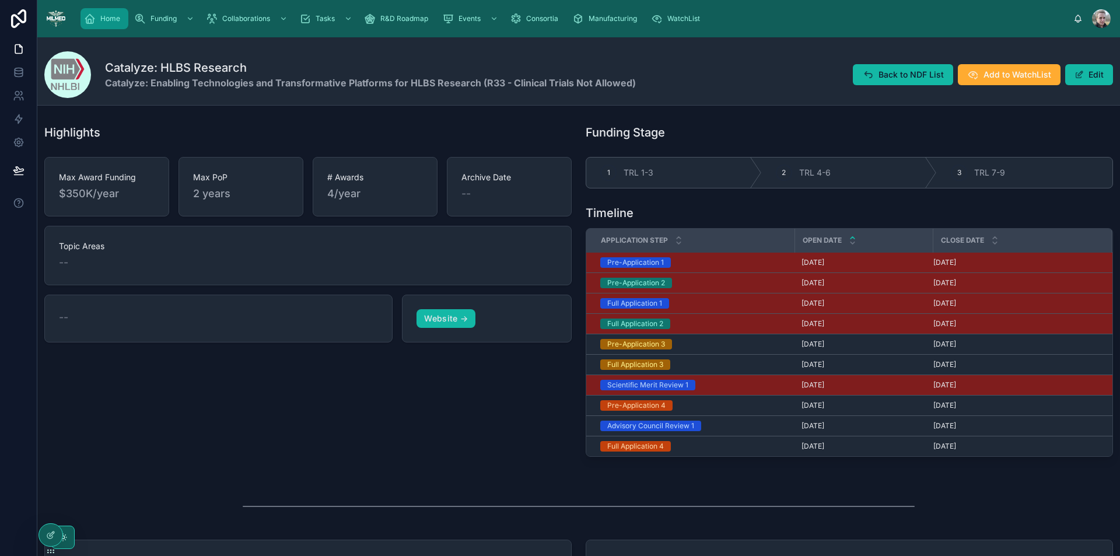
click at [99, 21] on div "Home" at bounding box center [104, 18] width 41 height 19
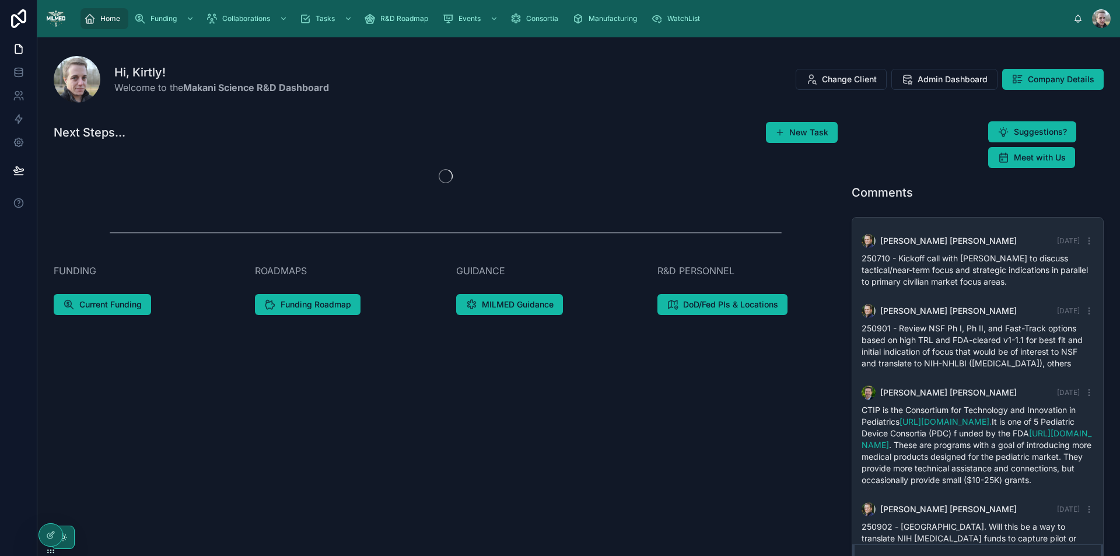
scroll to position [283, 0]
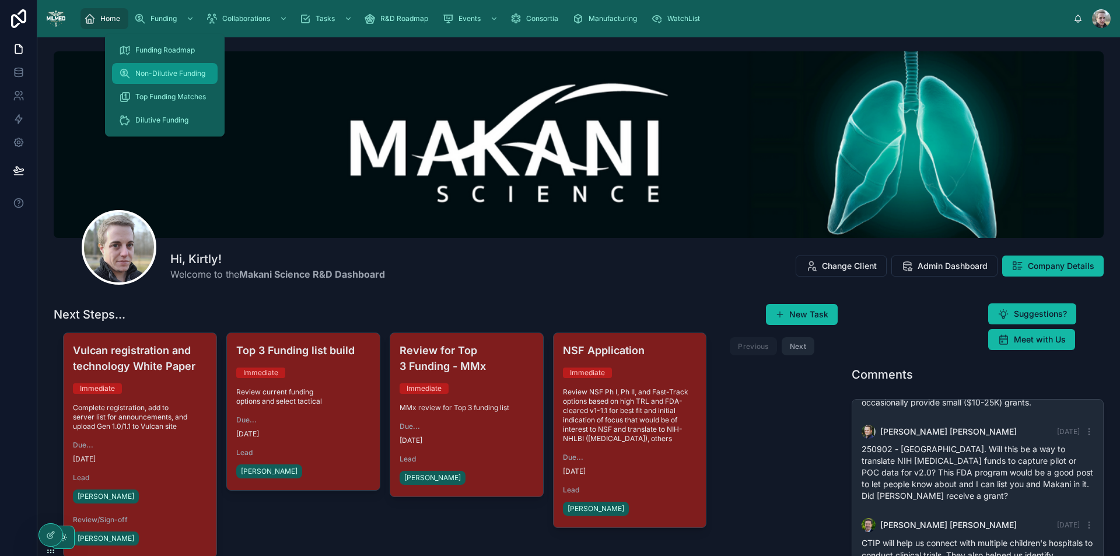
click at [163, 74] on span "Non-Dilutive Funding" at bounding box center [170, 73] width 70 height 9
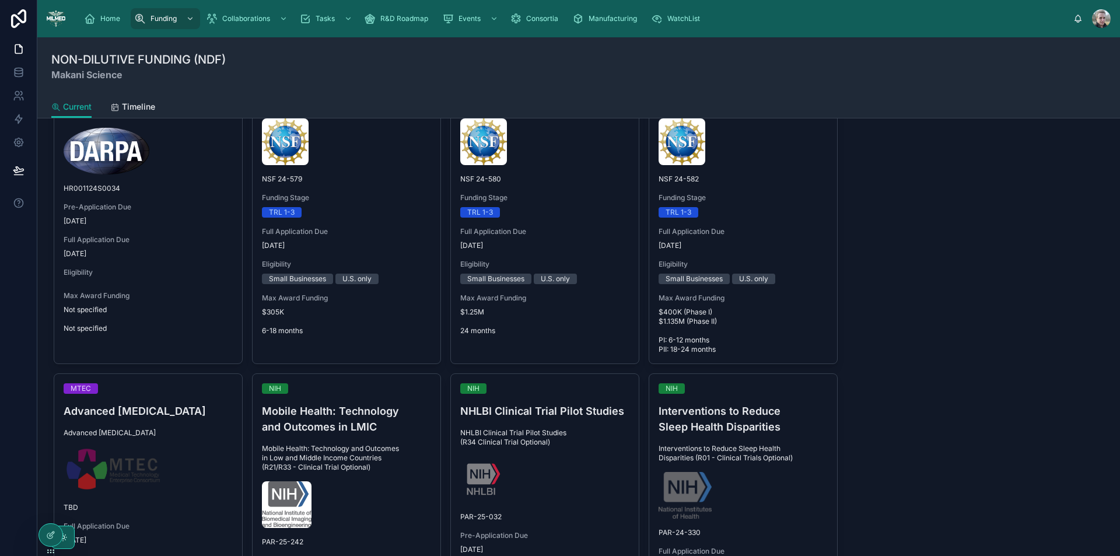
scroll to position [292, 0]
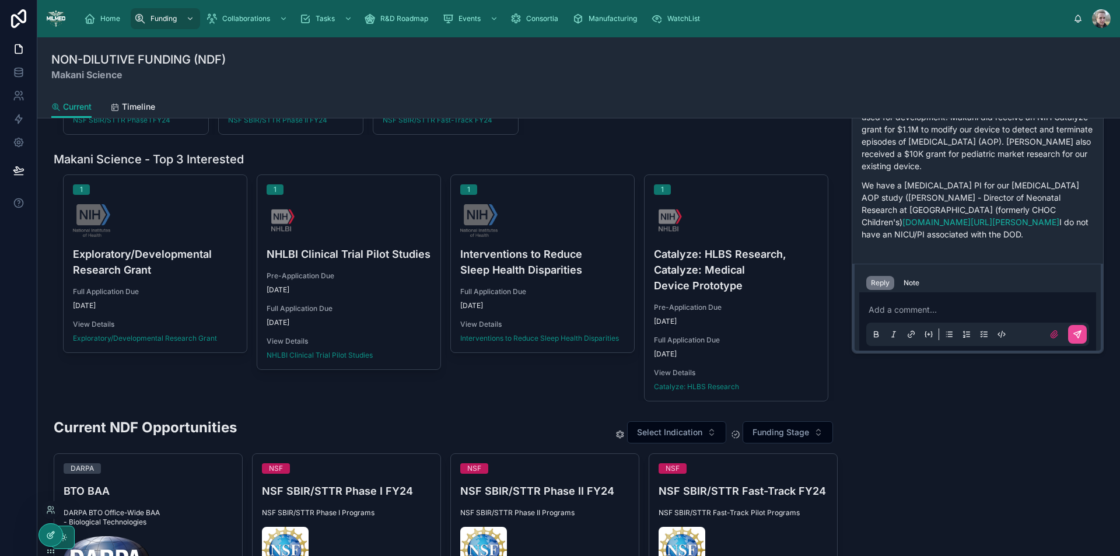
click at [52, 534] on icon at bounding box center [52, 533] width 5 height 5
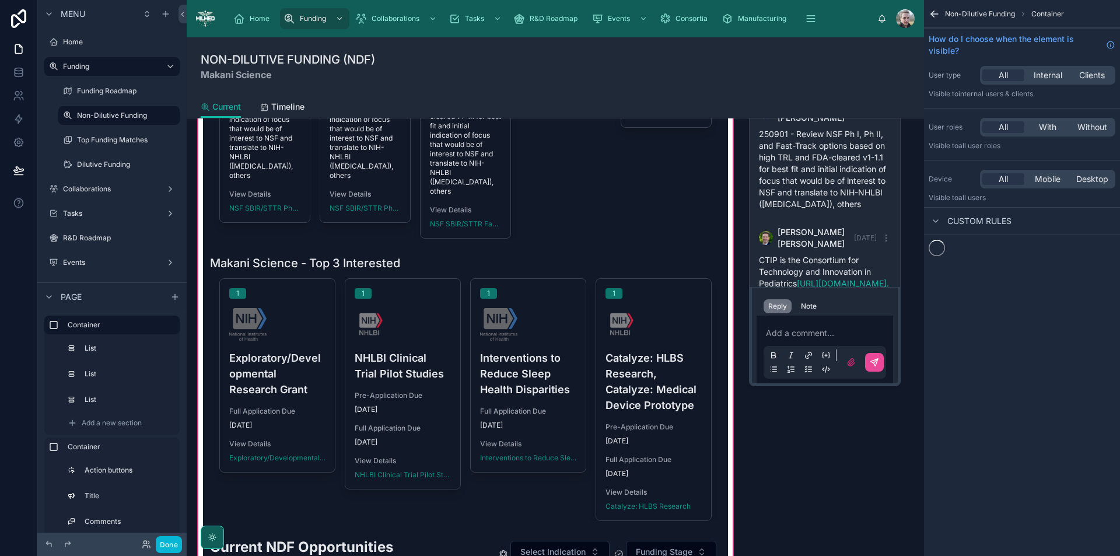
scroll to position [649, 0]
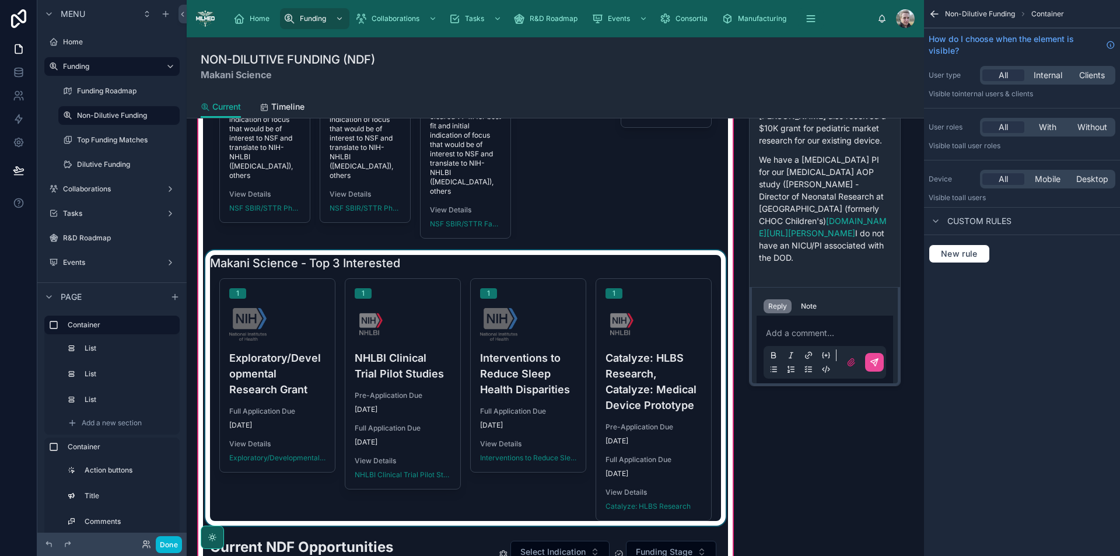
click at [653, 261] on div at bounding box center [465, 387] width 525 height 275
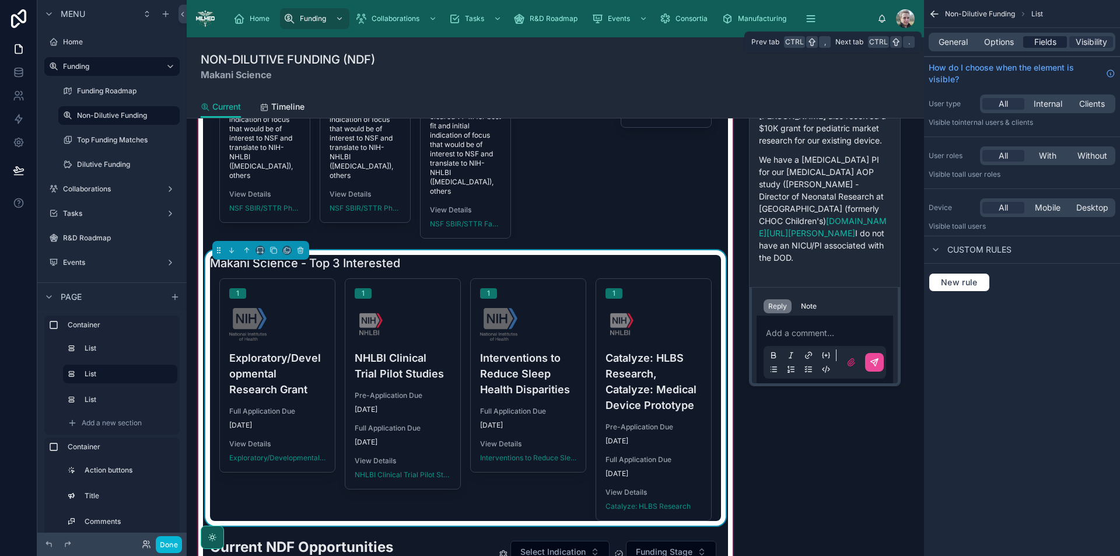
click at [1044, 40] on span "Fields" at bounding box center [1045, 42] width 22 height 12
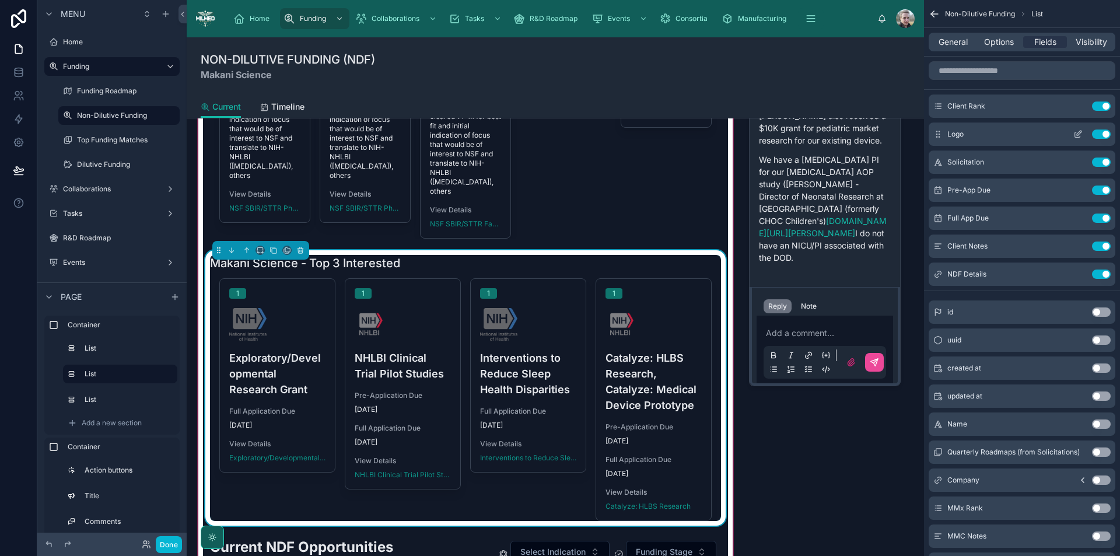
click at [1078, 134] on icon "scrollable content" at bounding box center [1077, 133] width 9 height 9
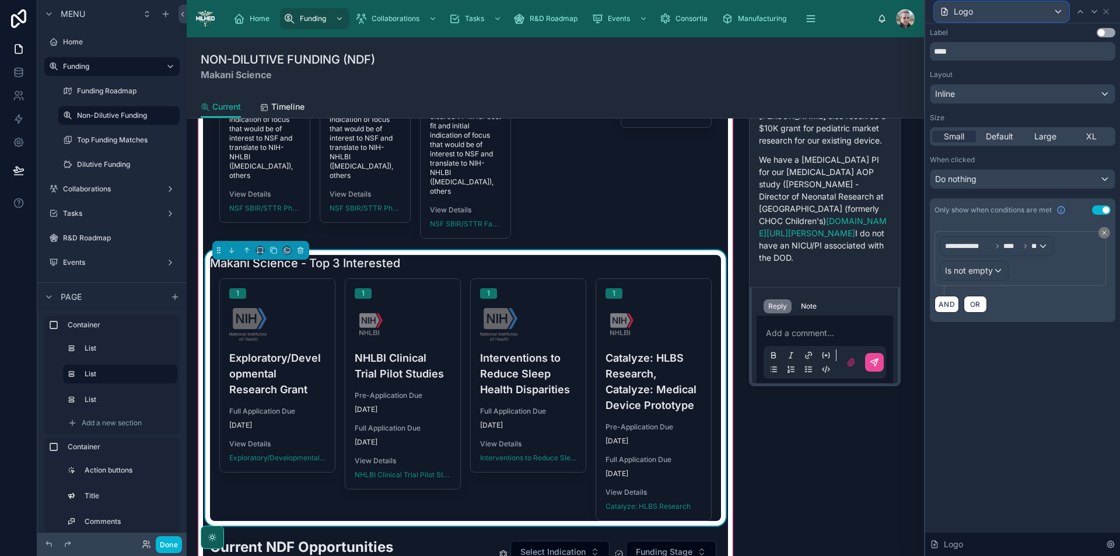
click at [1047, 7] on div "Logo" at bounding box center [1001, 11] width 133 height 19
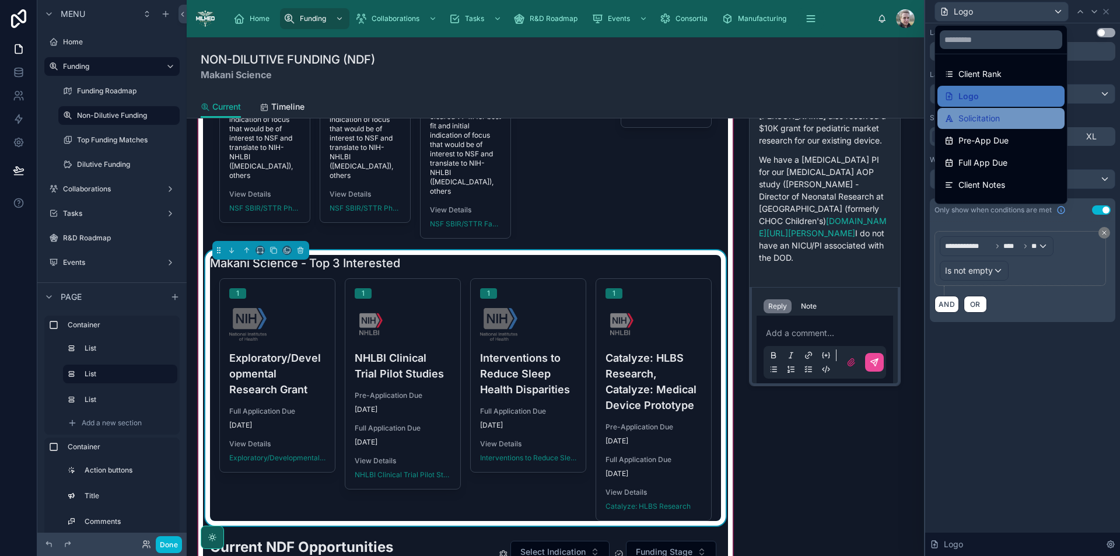
click at [1011, 119] on div "Solicitation" at bounding box center [1000, 118] width 113 height 14
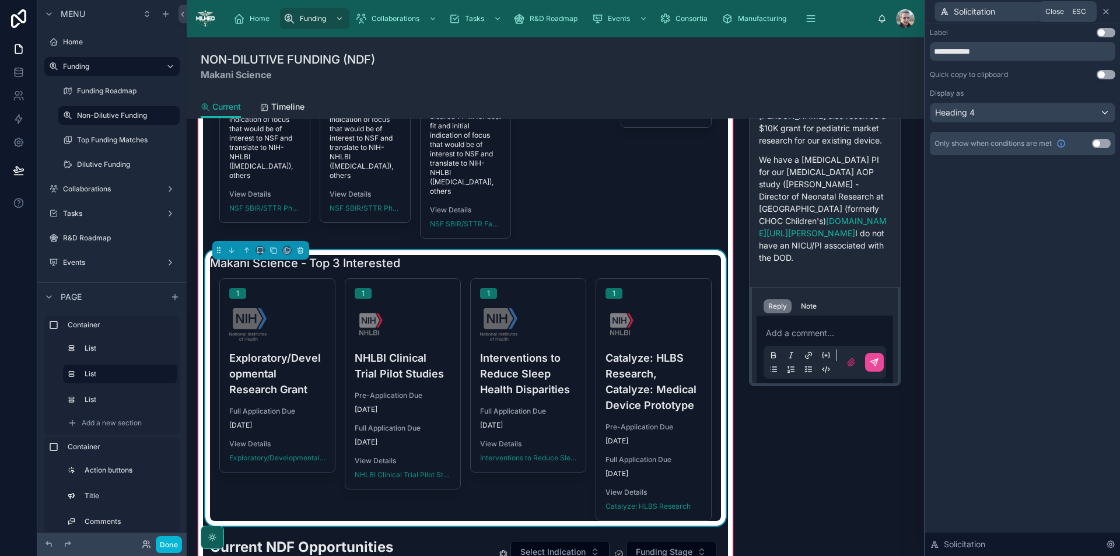
click at [1108, 10] on icon at bounding box center [1105, 11] width 9 height 9
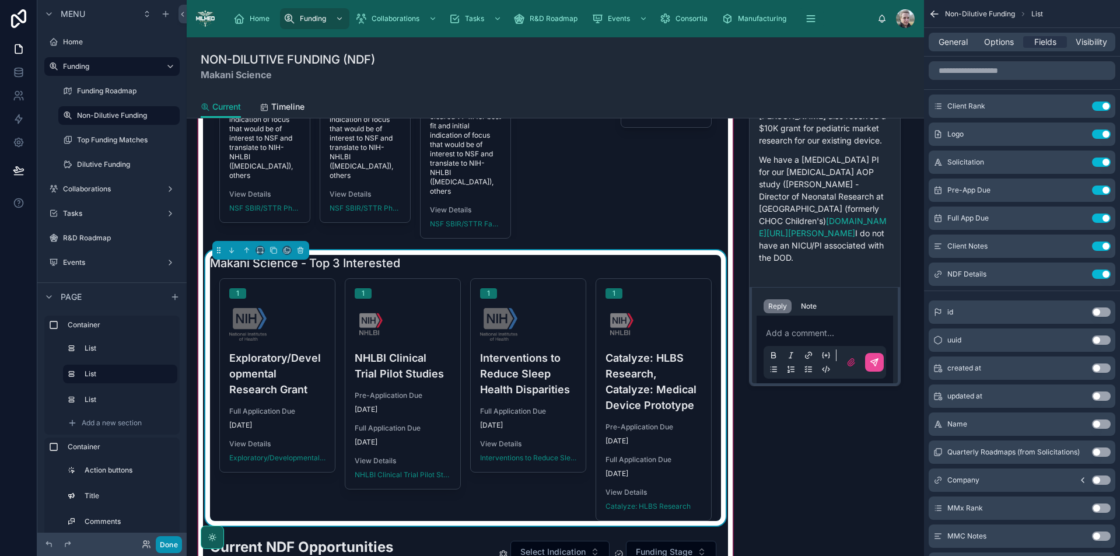
click at [171, 545] on button "Done" at bounding box center [169, 544] width 26 height 17
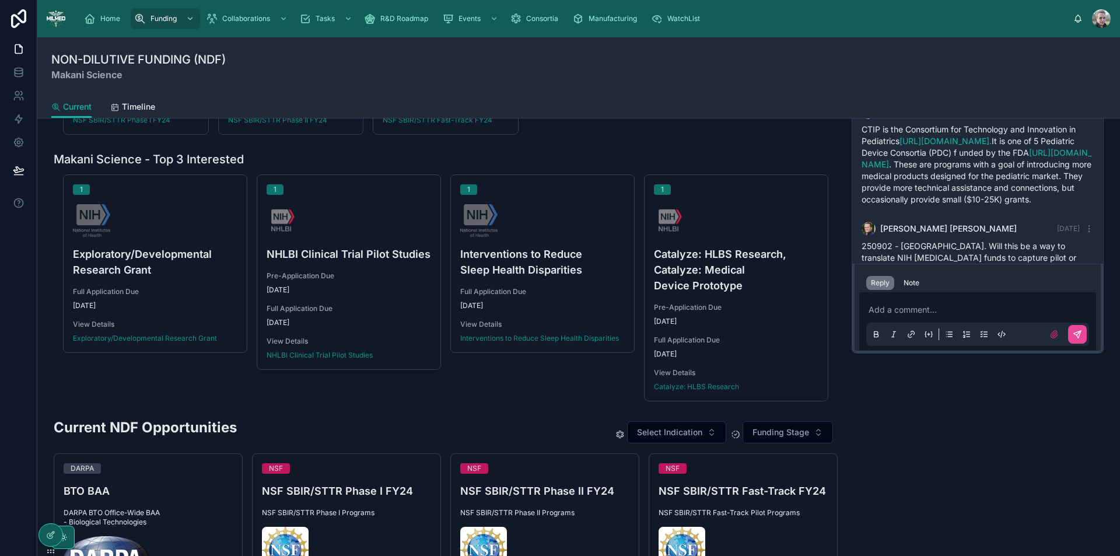
scroll to position [283, 0]
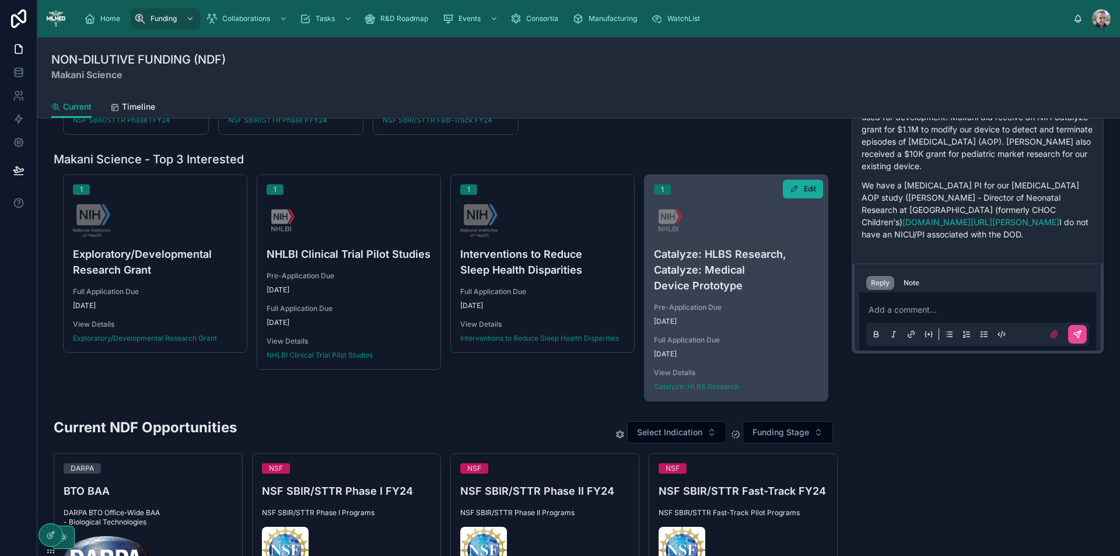
click at [805, 185] on span "Edit" at bounding box center [810, 188] width 12 height 9
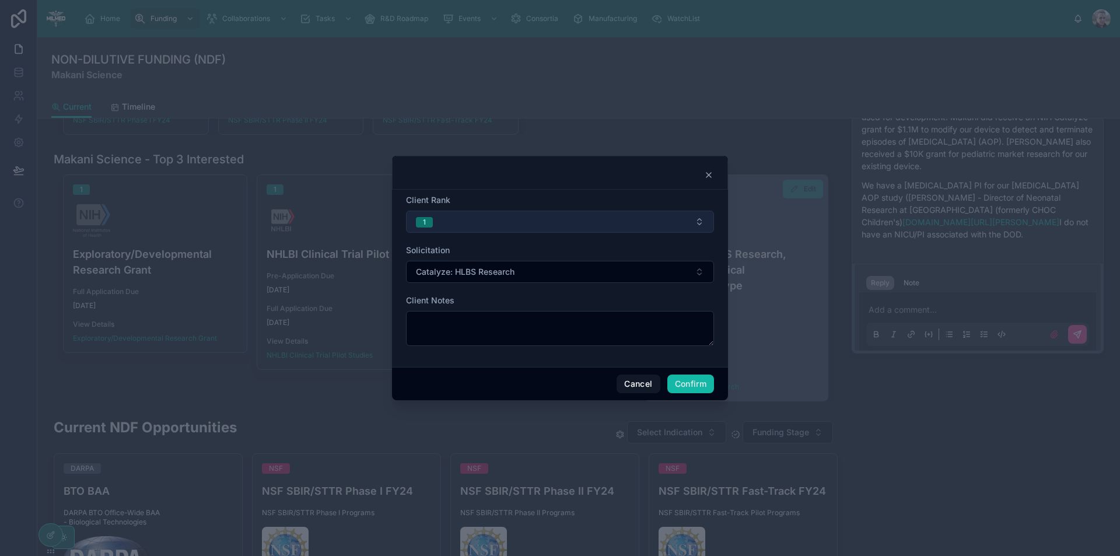
click at [607, 221] on button "1" at bounding box center [560, 222] width 308 height 22
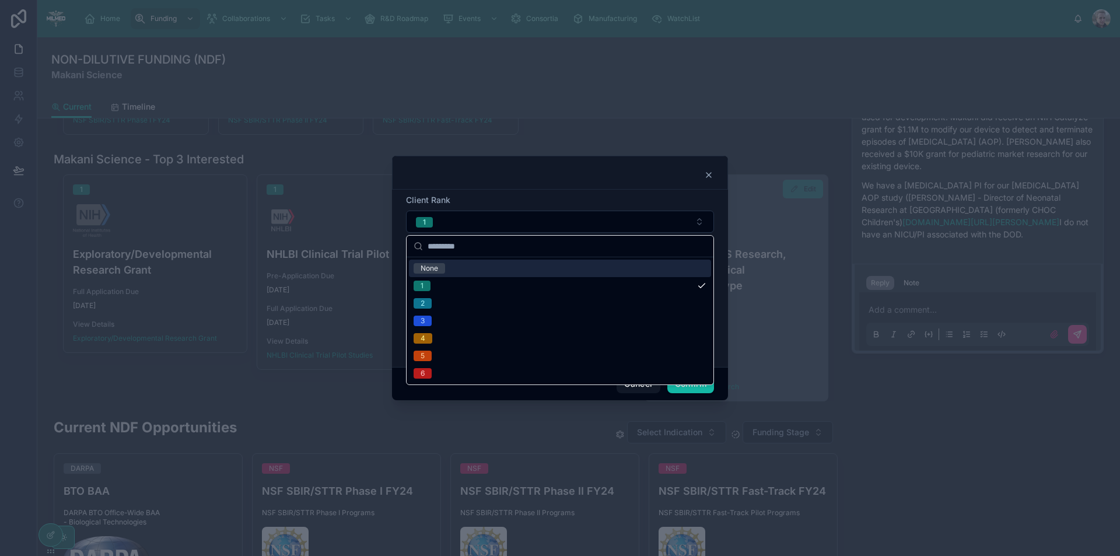
click at [540, 262] on div "None" at bounding box center [560, 268] width 302 height 17
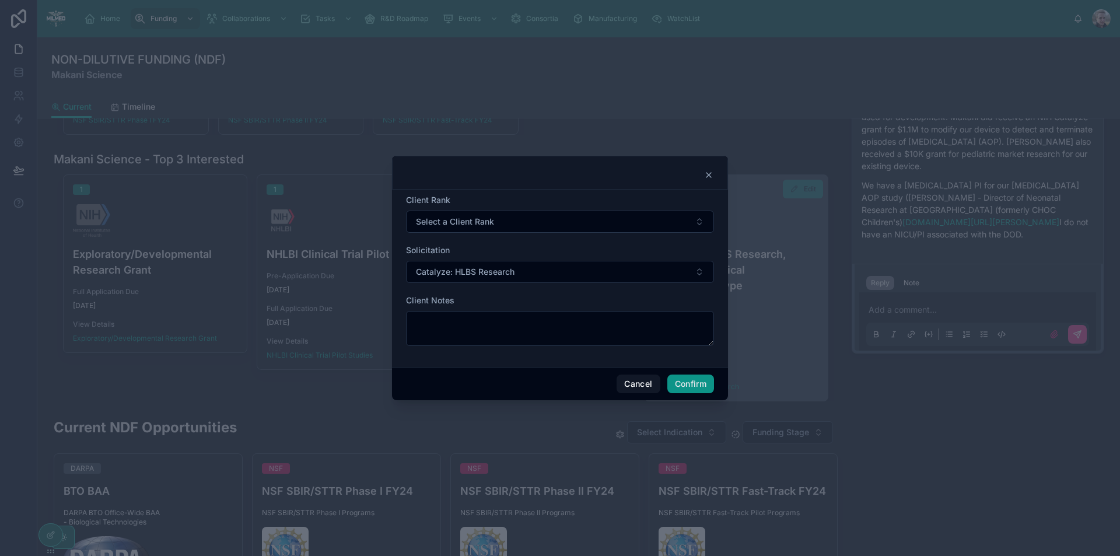
click at [693, 383] on button "Confirm" at bounding box center [690, 383] width 47 height 19
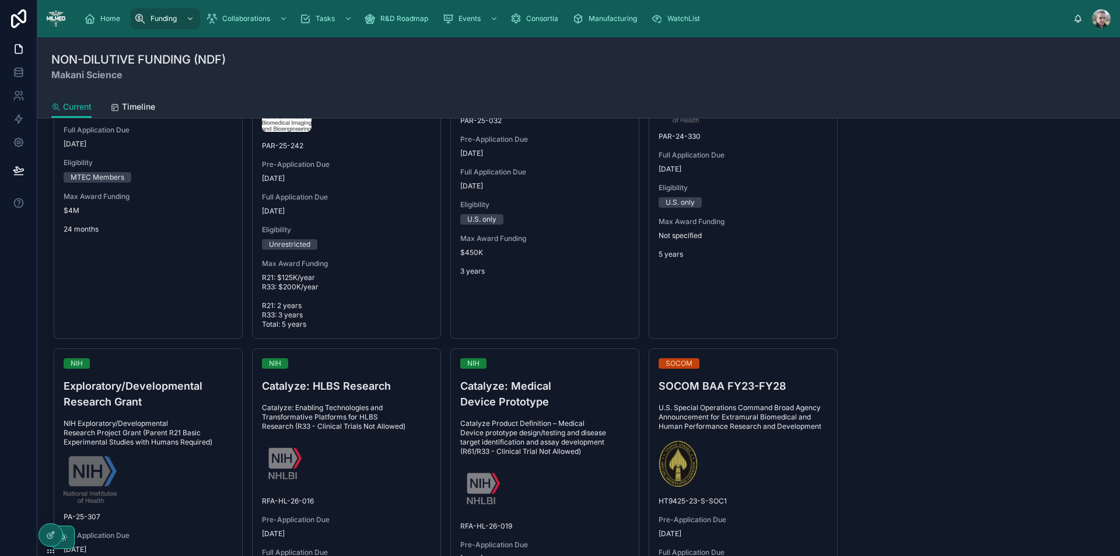
scroll to position [1283, 0]
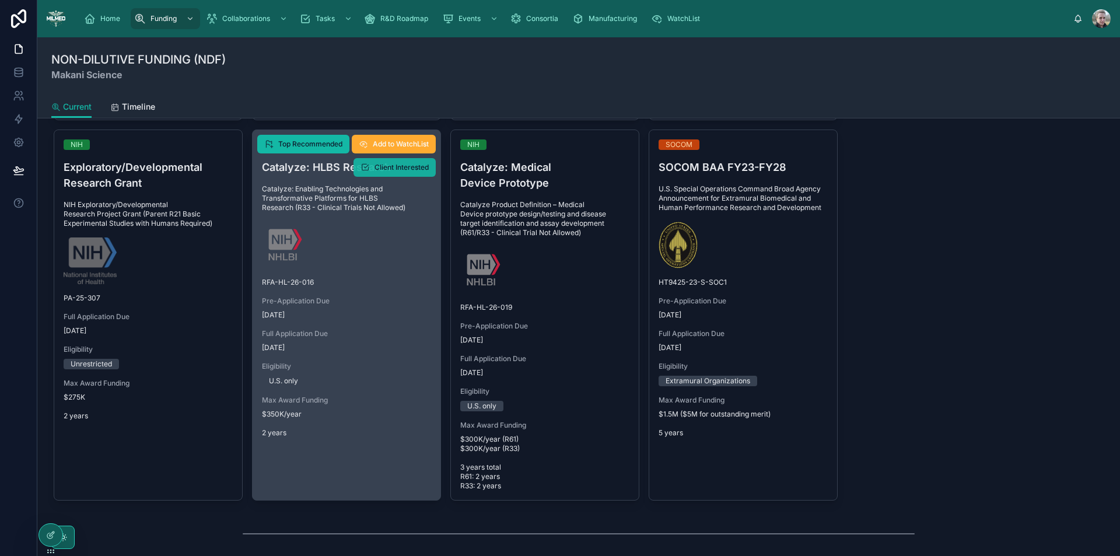
click at [379, 168] on span "Client Interested" at bounding box center [401, 167] width 54 height 9
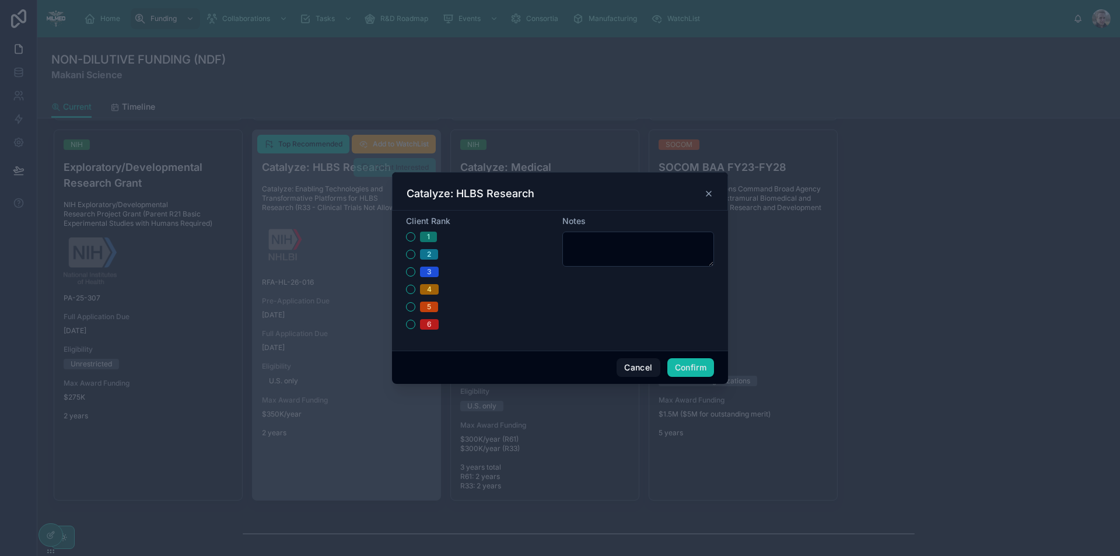
click at [429, 237] on div "1" at bounding box center [428, 237] width 3 height 10
click at [415, 237] on button "1" at bounding box center [410, 236] width 9 height 9
click at [694, 373] on button "Confirm" at bounding box center [690, 367] width 47 height 19
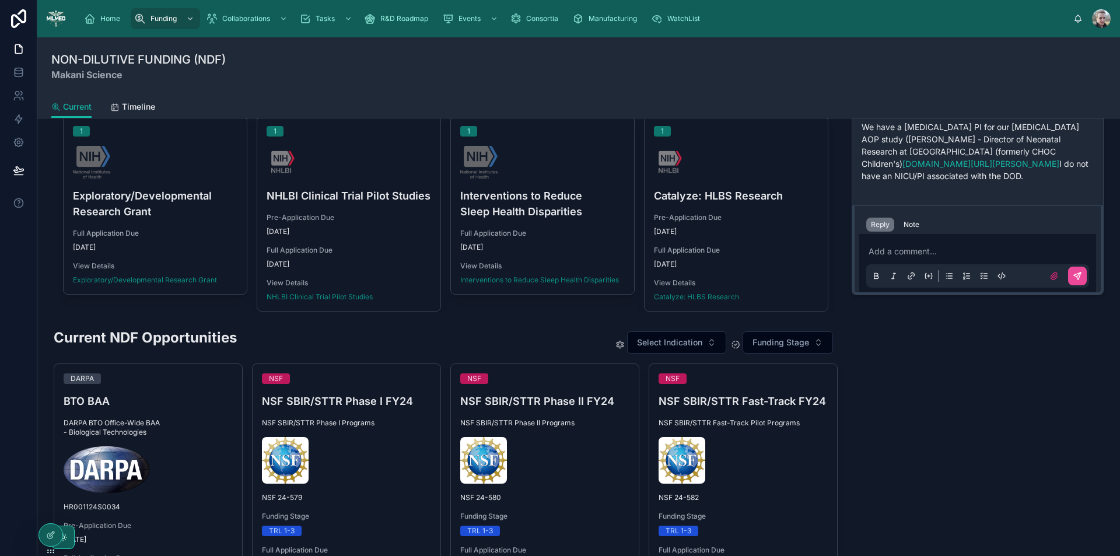
scroll to position [0, 0]
